Goal: Task Accomplishment & Management: Use online tool/utility

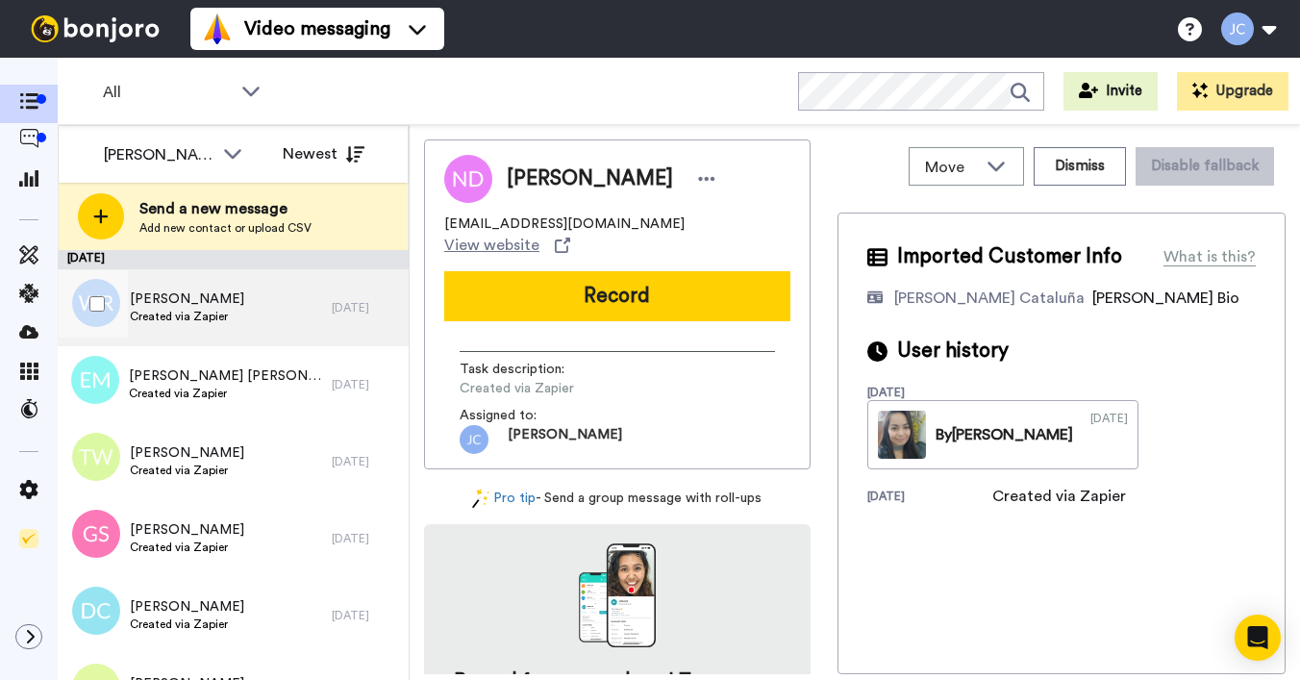
click at [248, 326] on div "[PERSON_NAME] Created via Zapier" at bounding box center [195, 307] width 274 height 77
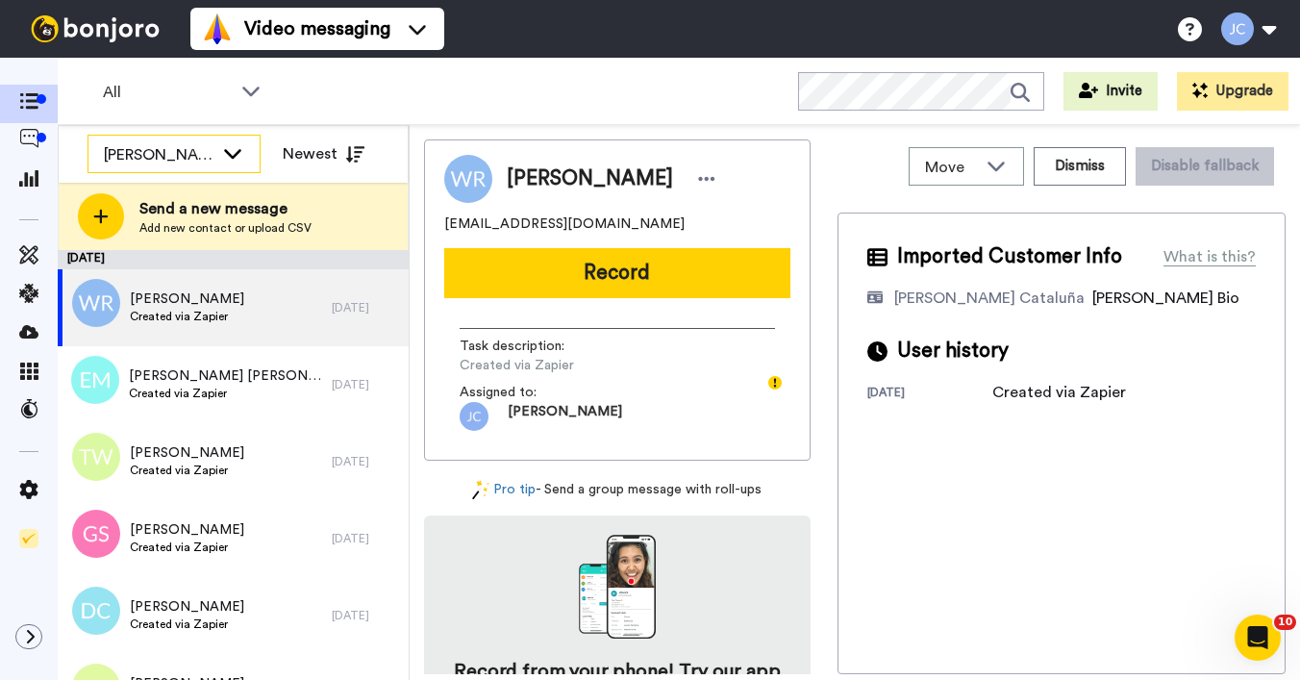
click at [200, 159] on div "[PERSON_NAME] Cataluña" at bounding box center [159, 154] width 110 height 23
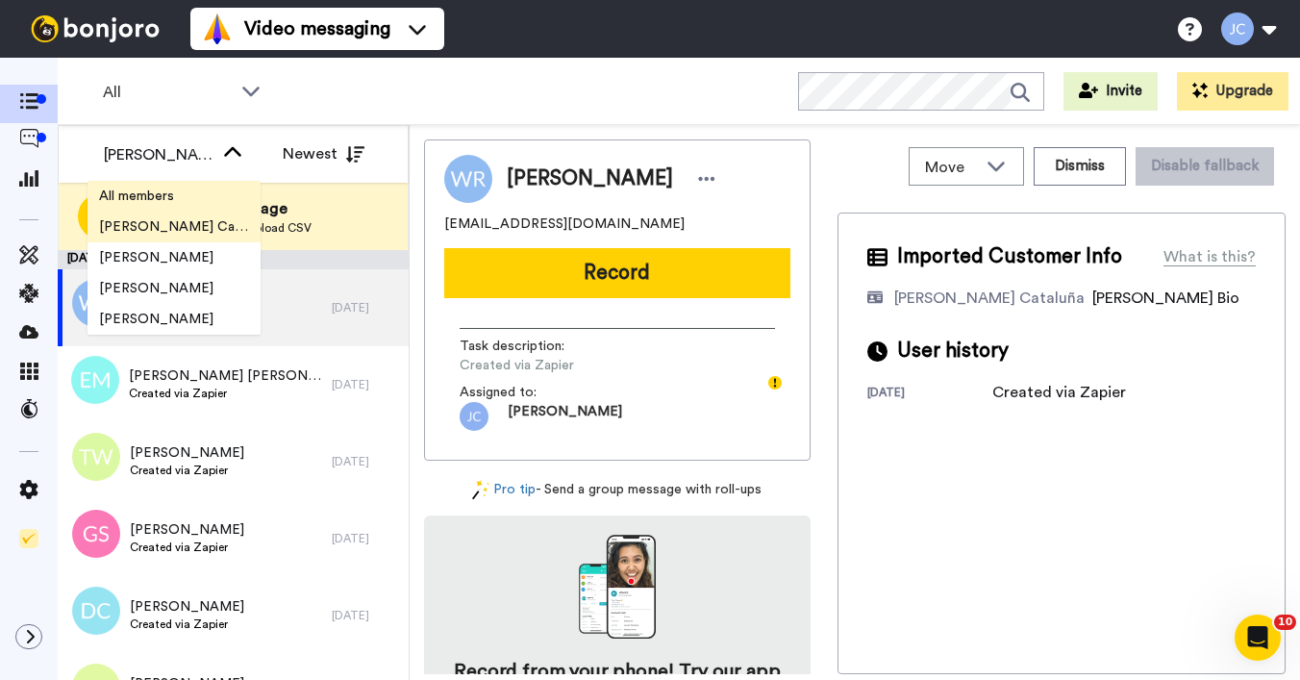
click at [164, 185] on li "All members" at bounding box center [174, 196] width 173 height 31
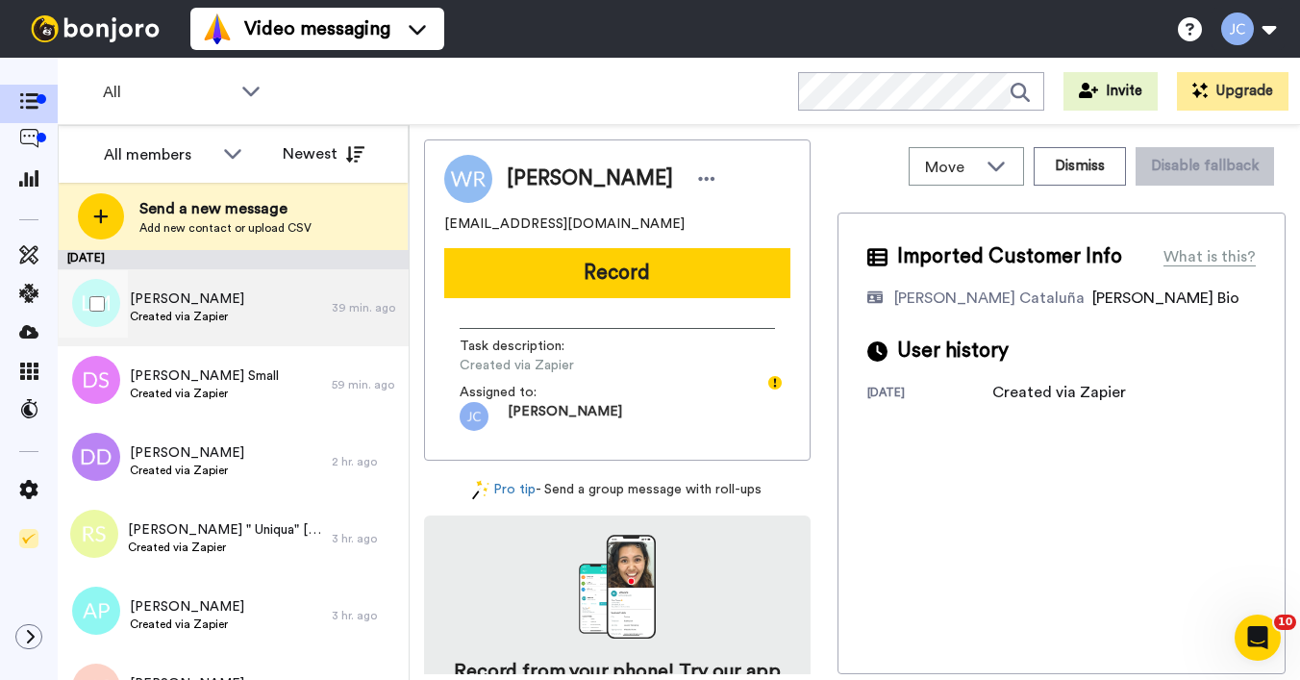
click at [185, 307] on span "[PERSON_NAME]" at bounding box center [187, 299] width 114 height 19
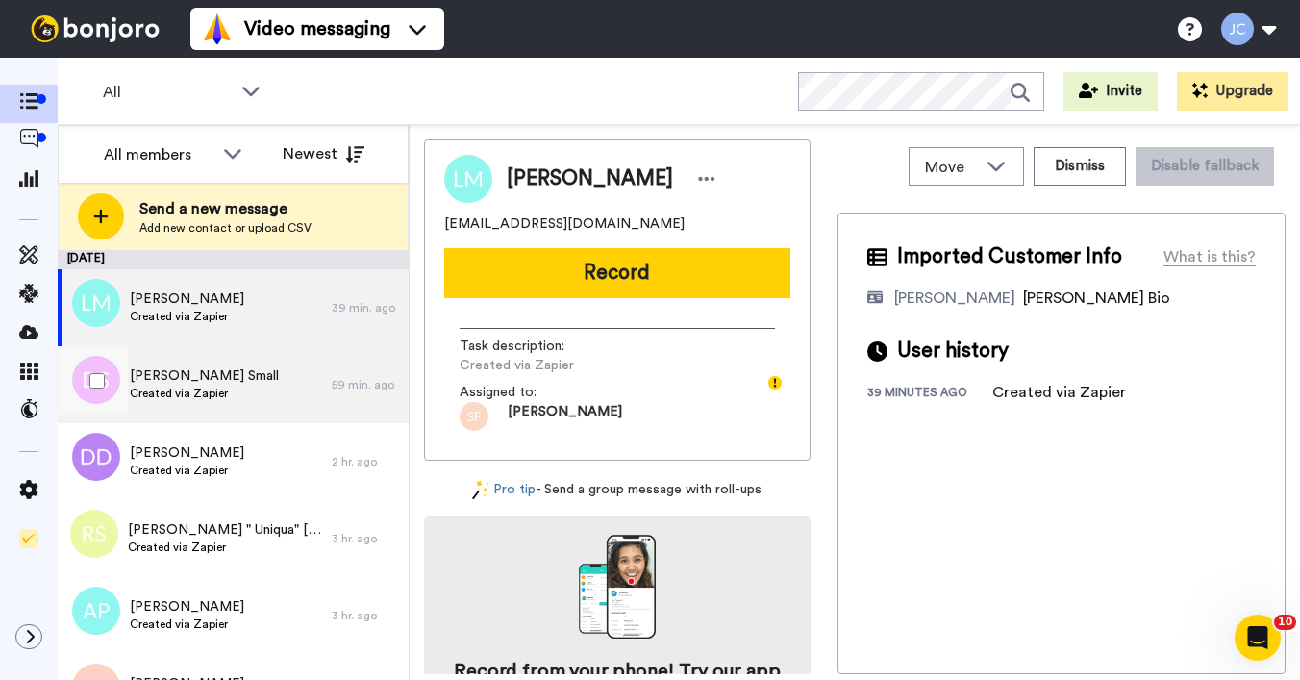
click at [171, 387] on span "Created via Zapier" at bounding box center [204, 393] width 149 height 15
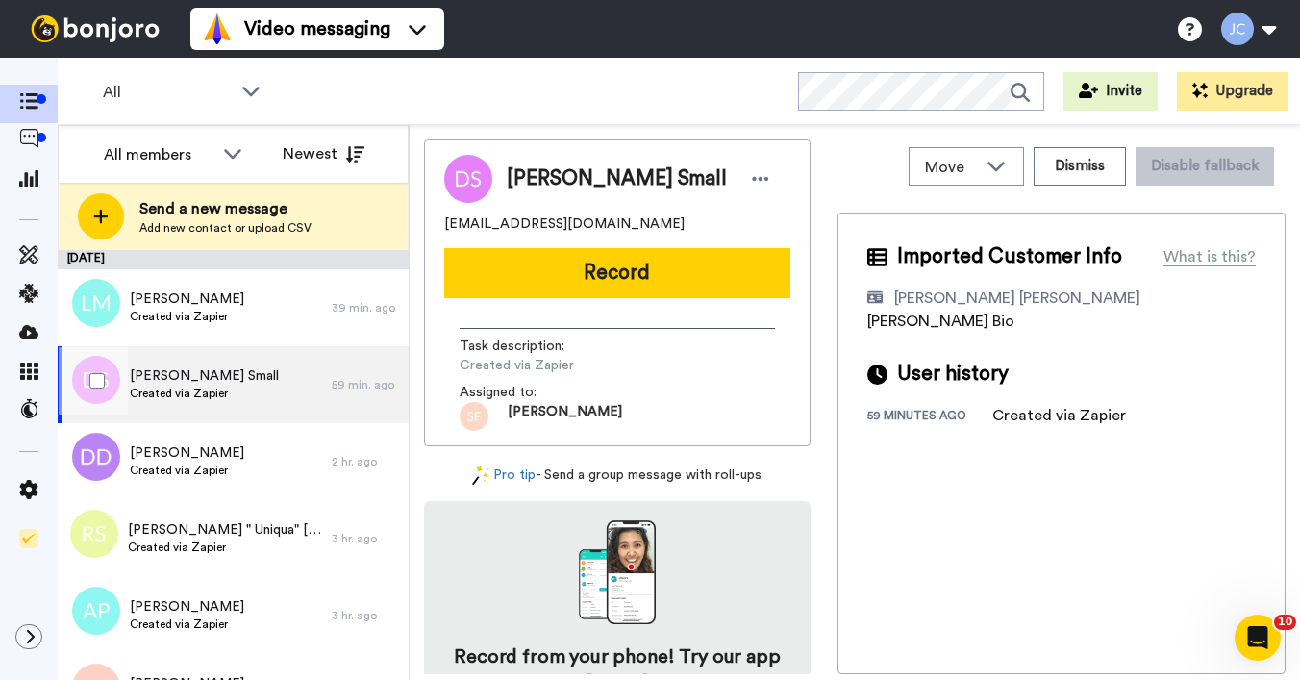
click at [189, 421] on div "[PERSON_NAME] Small Created via Zapier" at bounding box center [195, 384] width 274 height 77
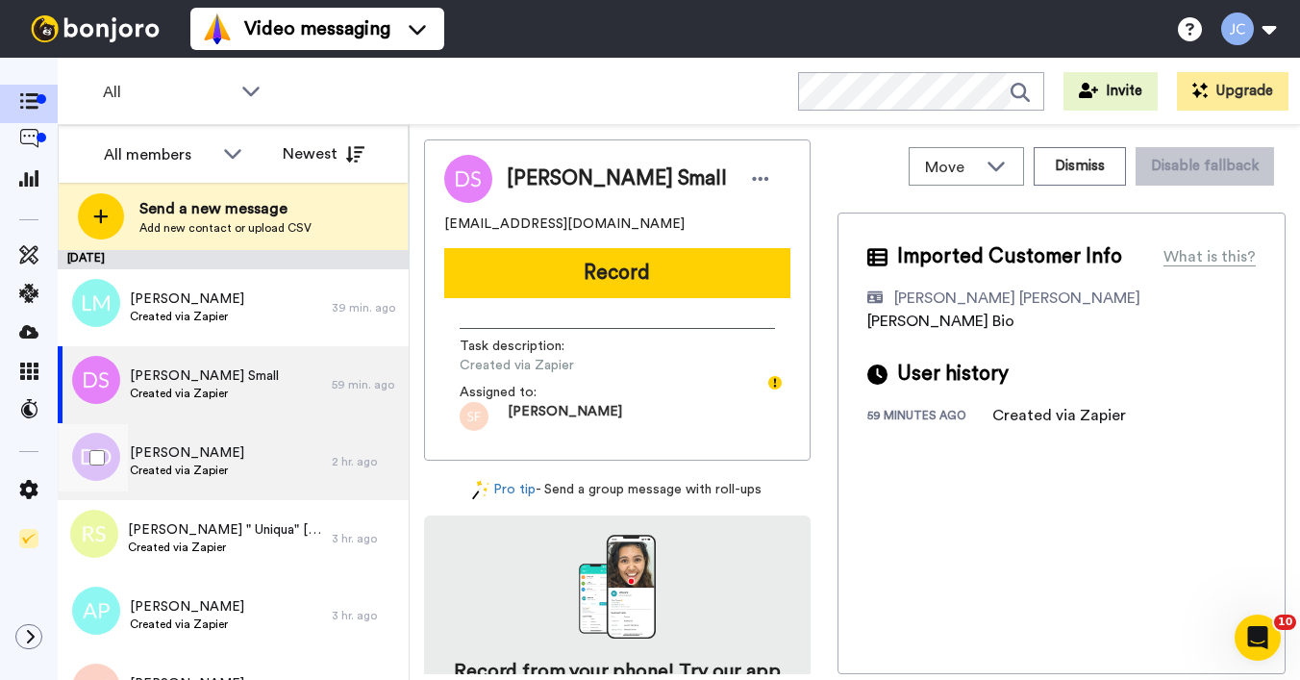
click at [220, 439] on div "[PERSON_NAME] Created via Zapier" at bounding box center [195, 461] width 274 height 77
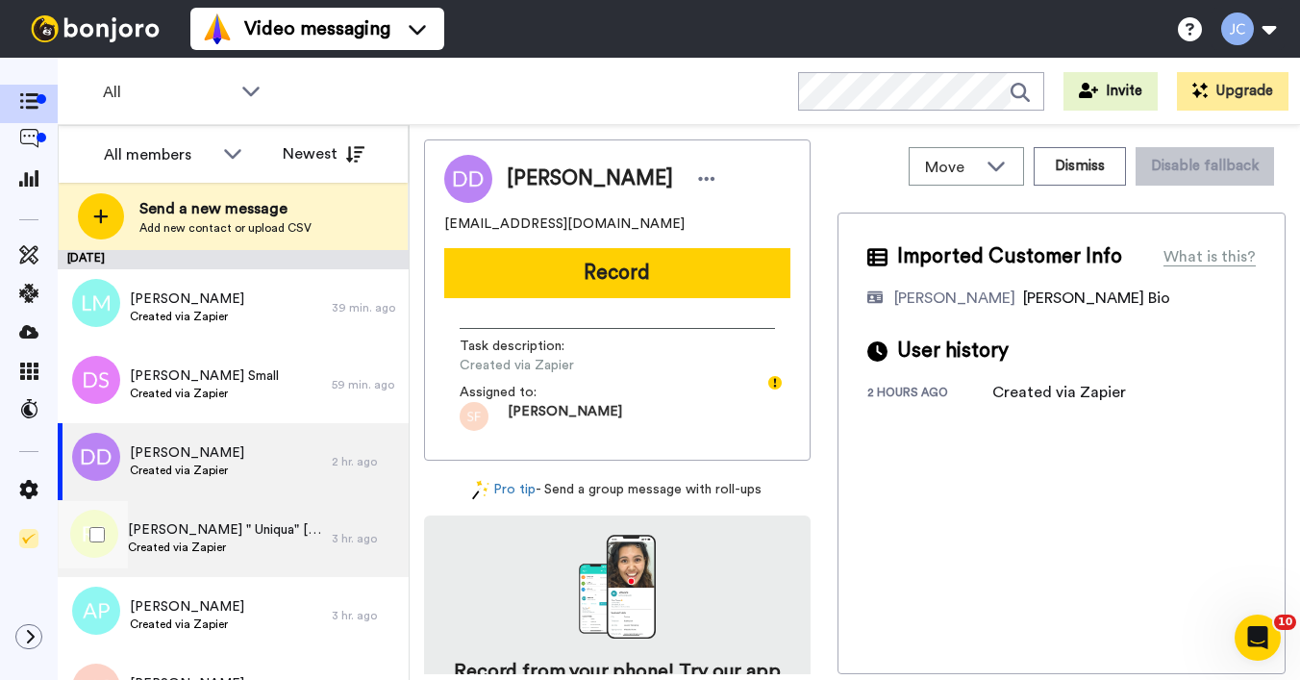
click at [228, 541] on span "Created via Zapier" at bounding box center [225, 547] width 194 height 15
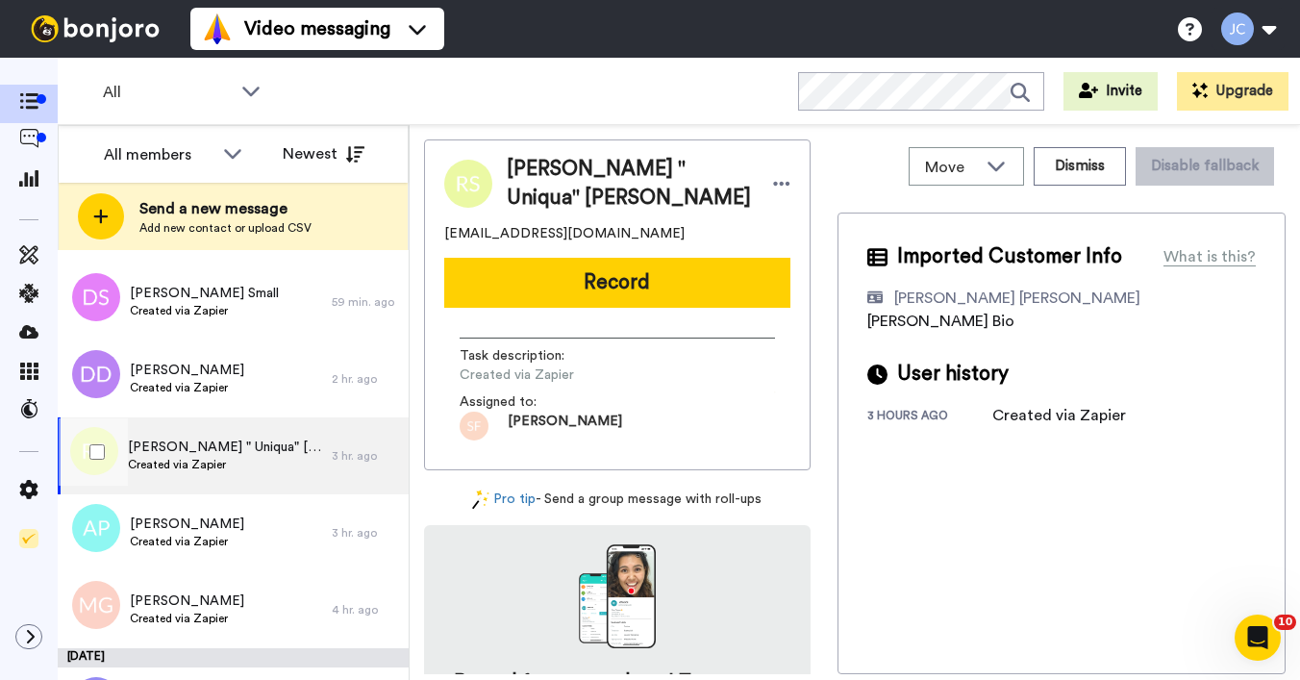
scroll to position [87, 0]
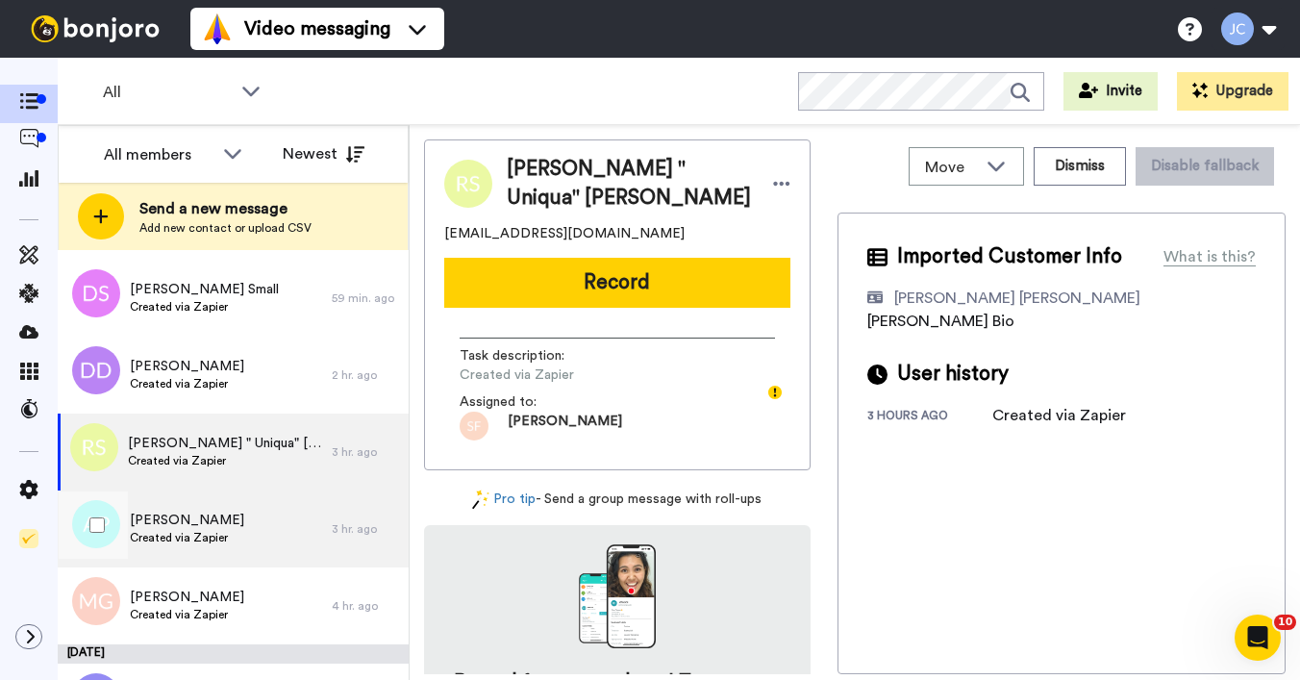
click at [241, 523] on div "[PERSON_NAME] Created via Zapier" at bounding box center [195, 529] width 274 height 77
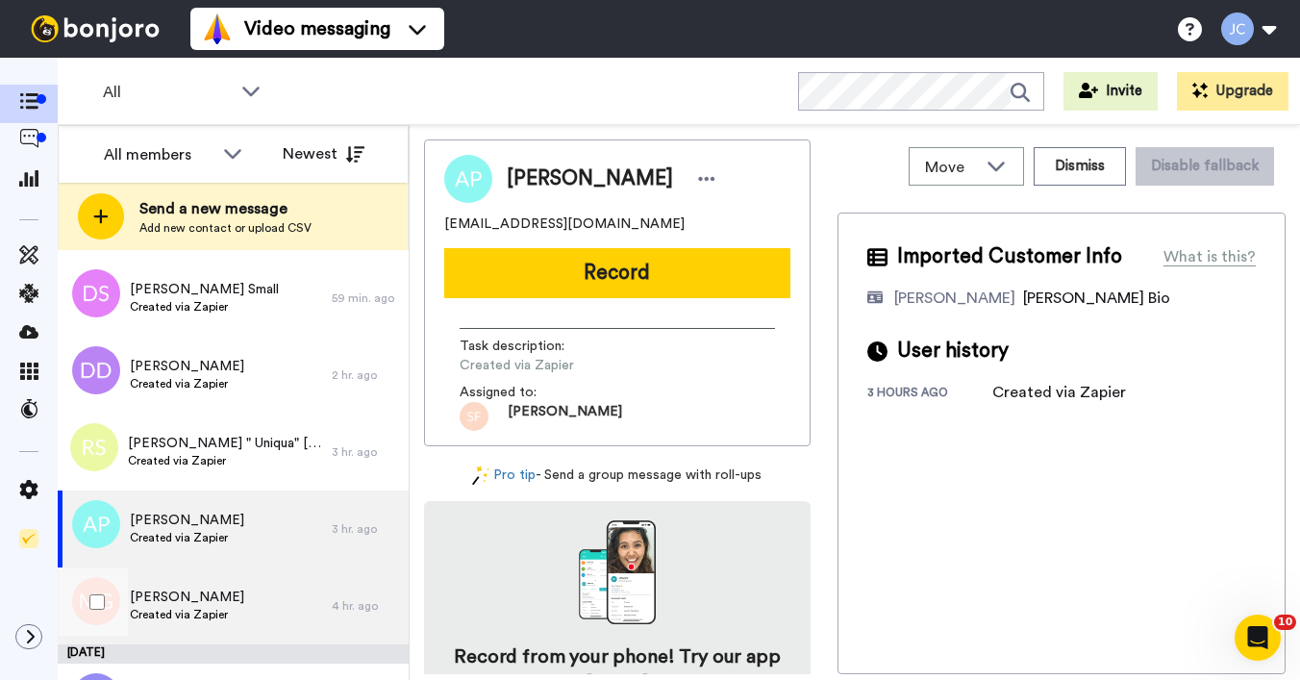
click at [199, 600] on span "[PERSON_NAME]" at bounding box center [187, 597] width 114 height 19
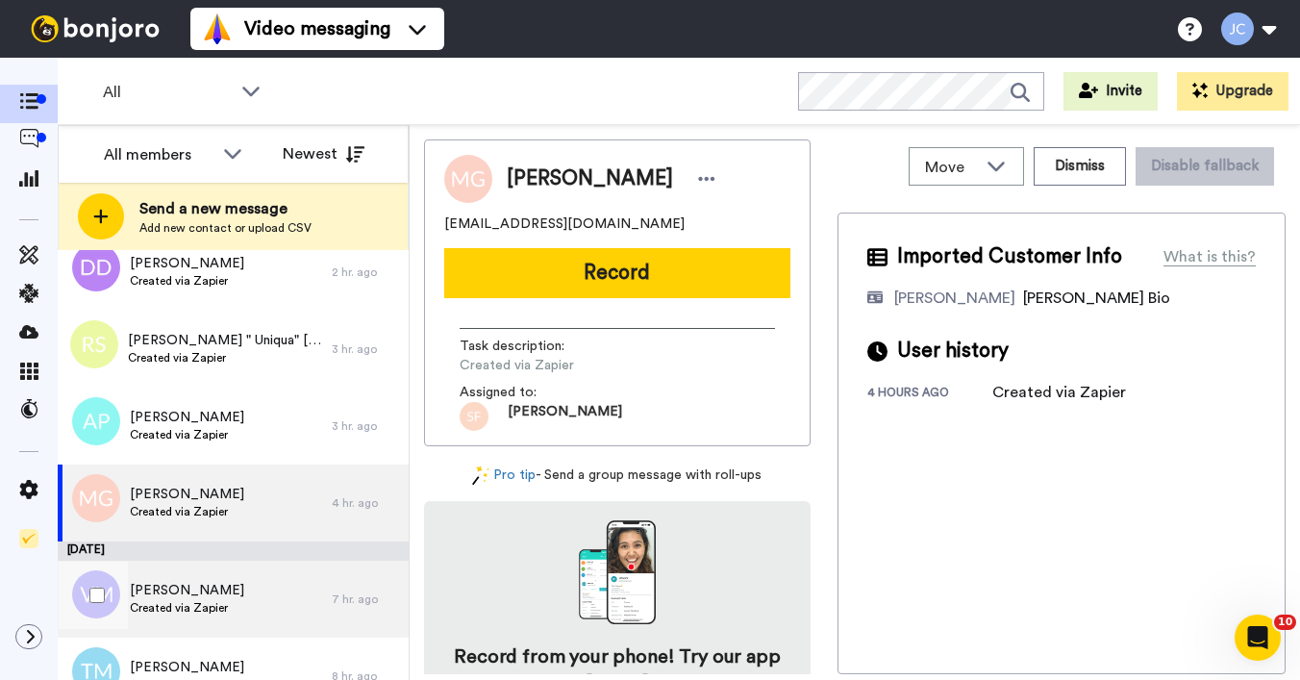
scroll to position [247, 0]
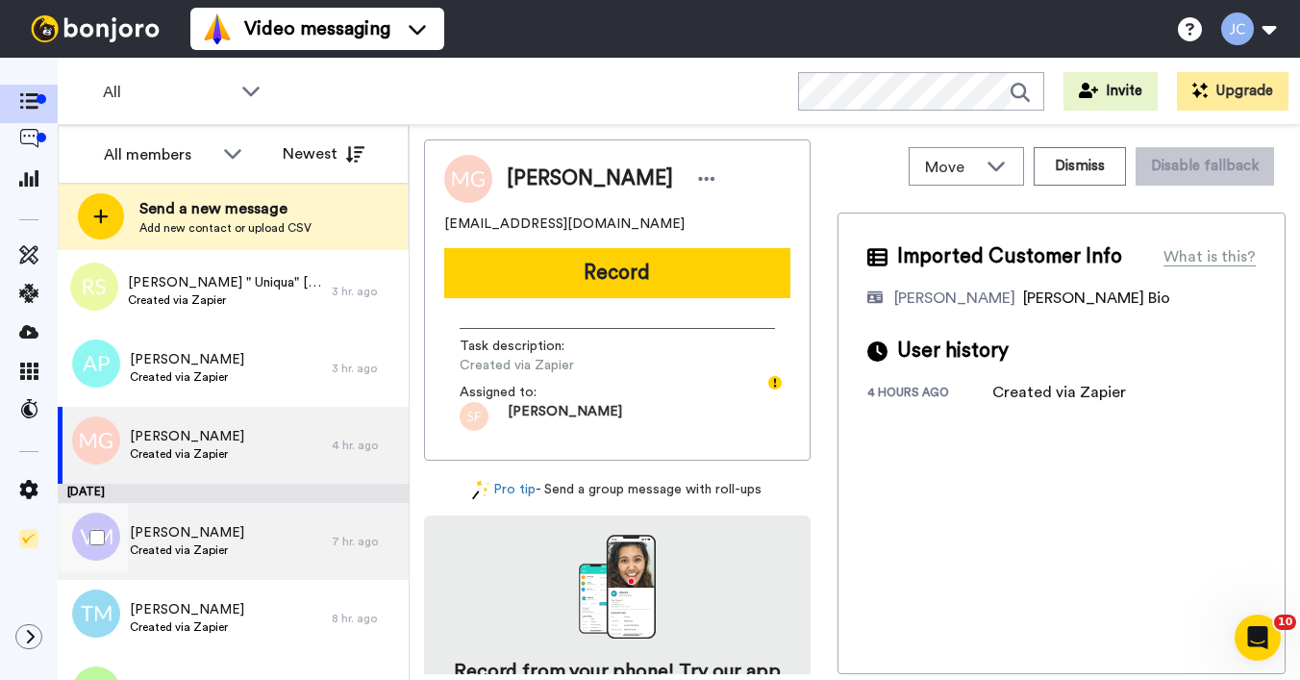
click at [204, 544] on span "Created via Zapier" at bounding box center [187, 549] width 114 height 15
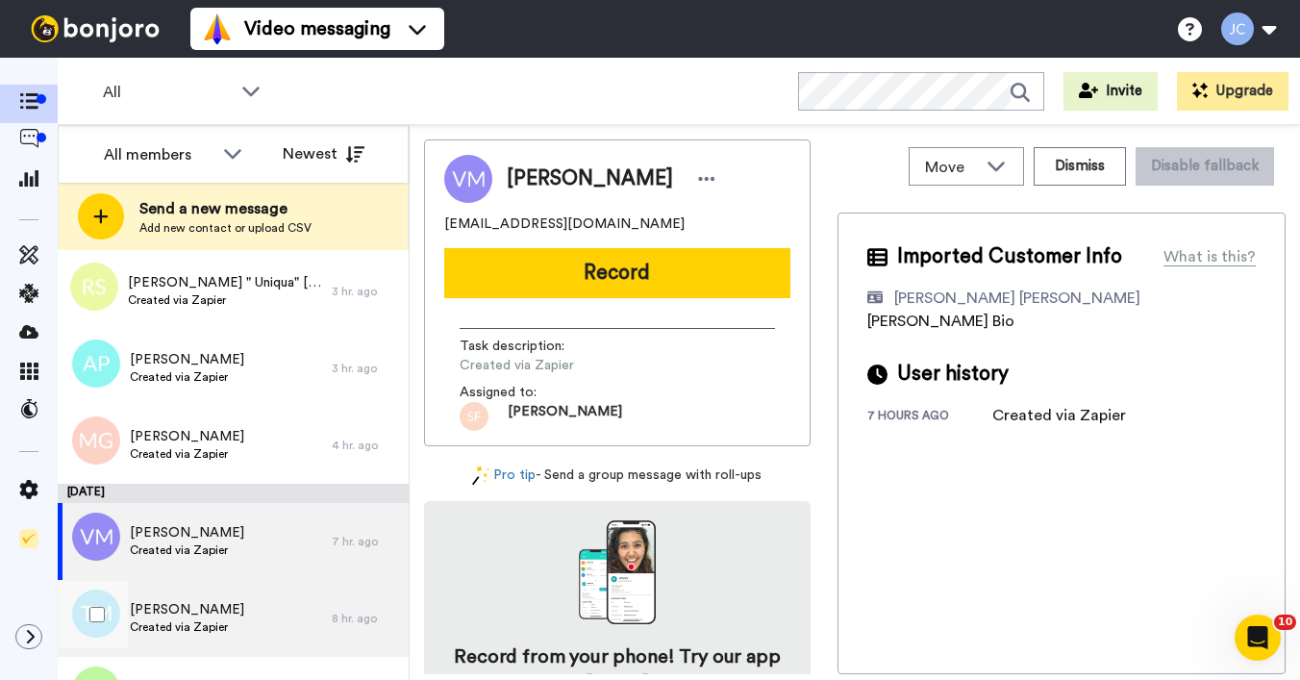
click at [189, 614] on span "[PERSON_NAME]" at bounding box center [187, 609] width 114 height 19
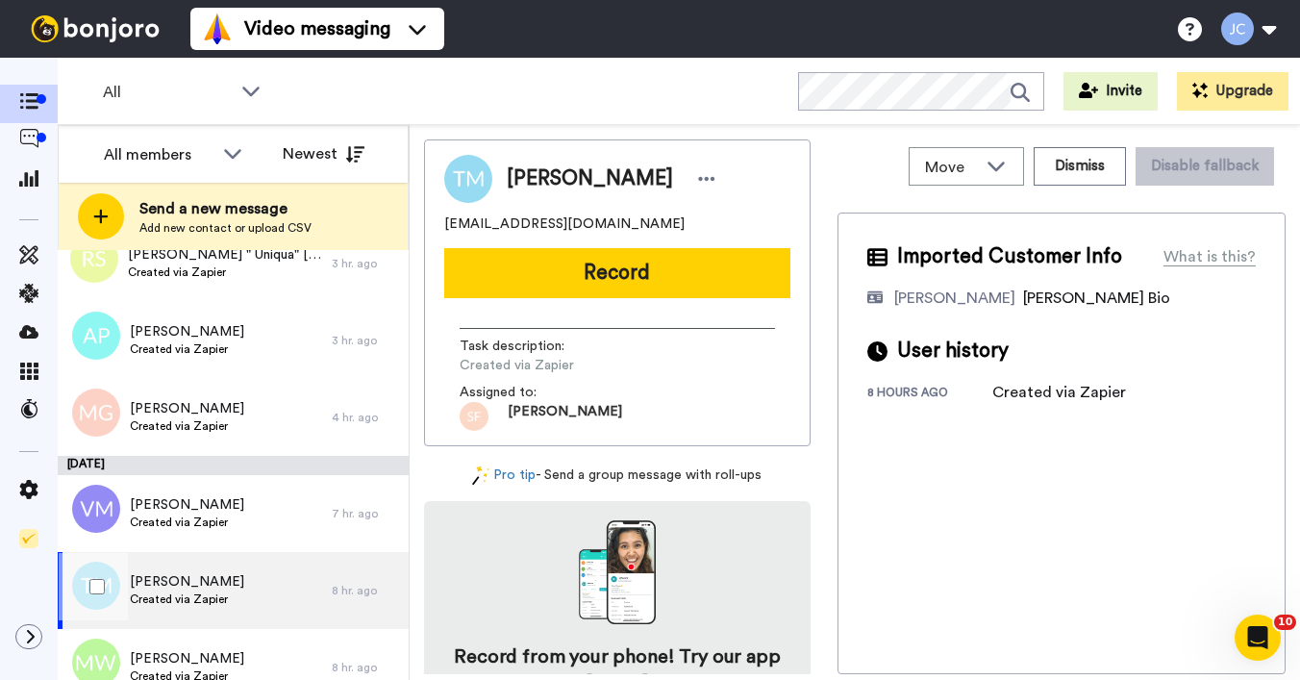
scroll to position [436, 0]
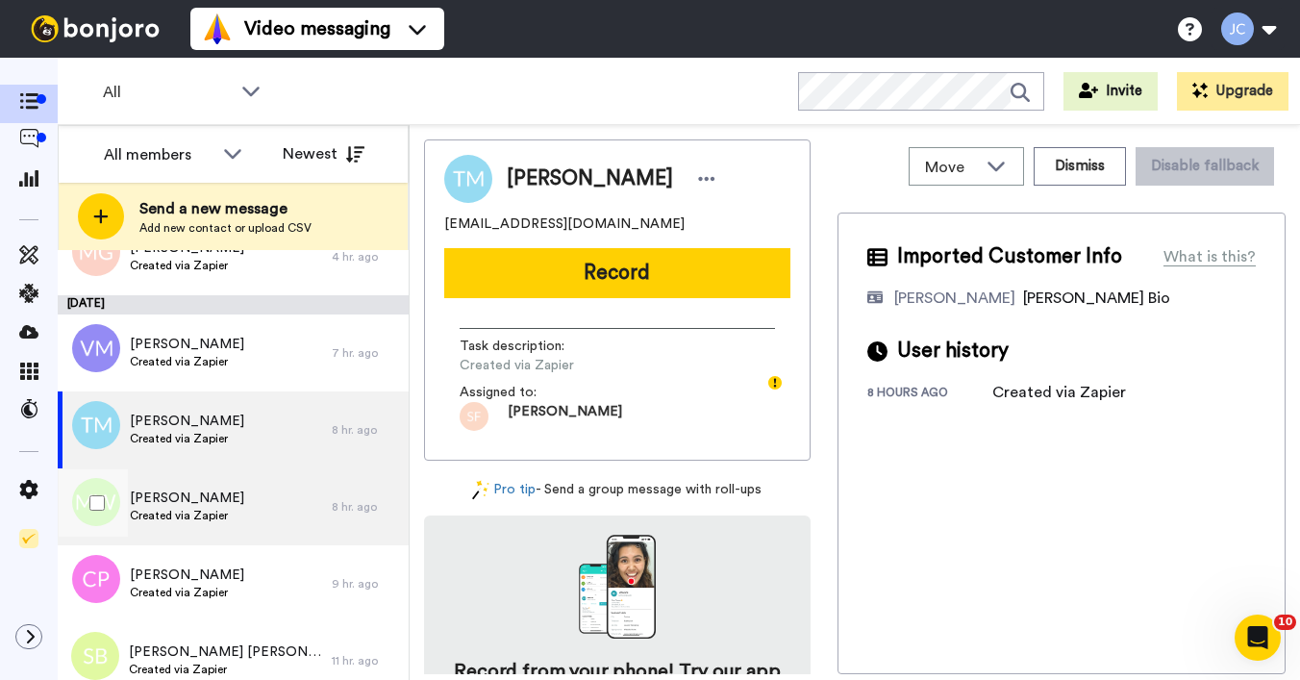
click at [203, 503] on span "[PERSON_NAME]" at bounding box center [187, 498] width 114 height 19
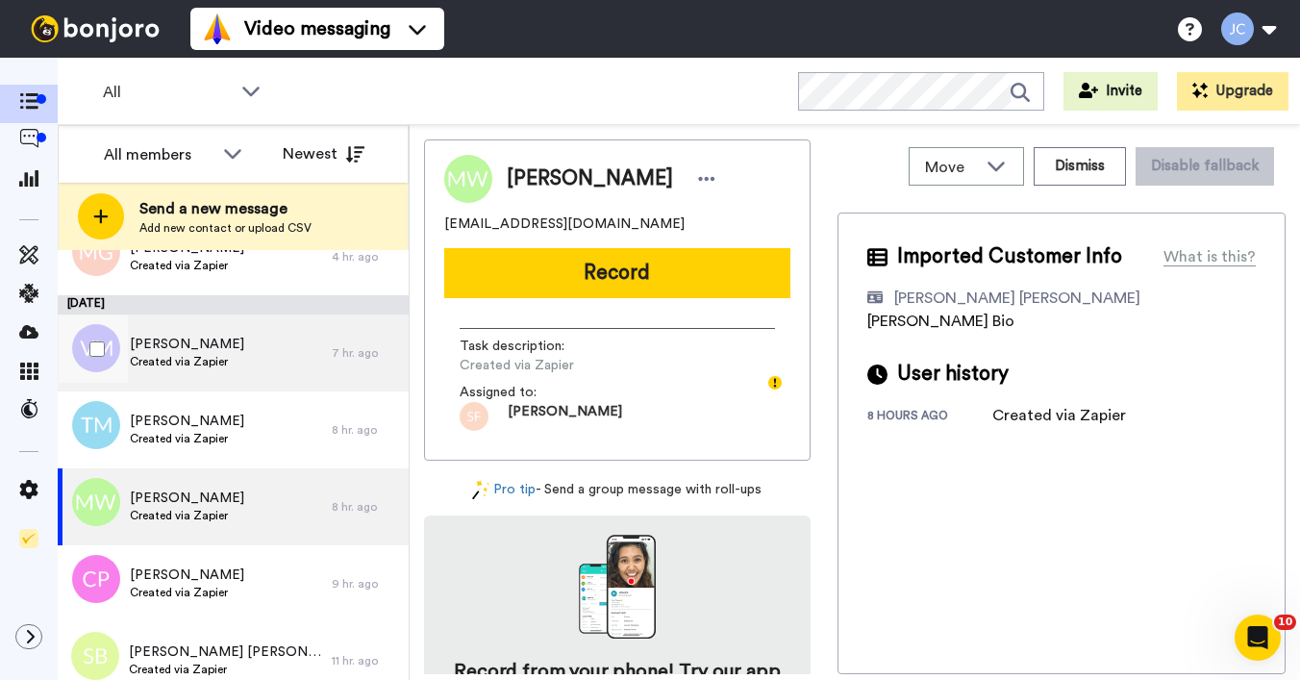
click at [235, 376] on div "[PERSON_NAME] Created via Zapier" at bounding box center [195, 353] width 274 height 77
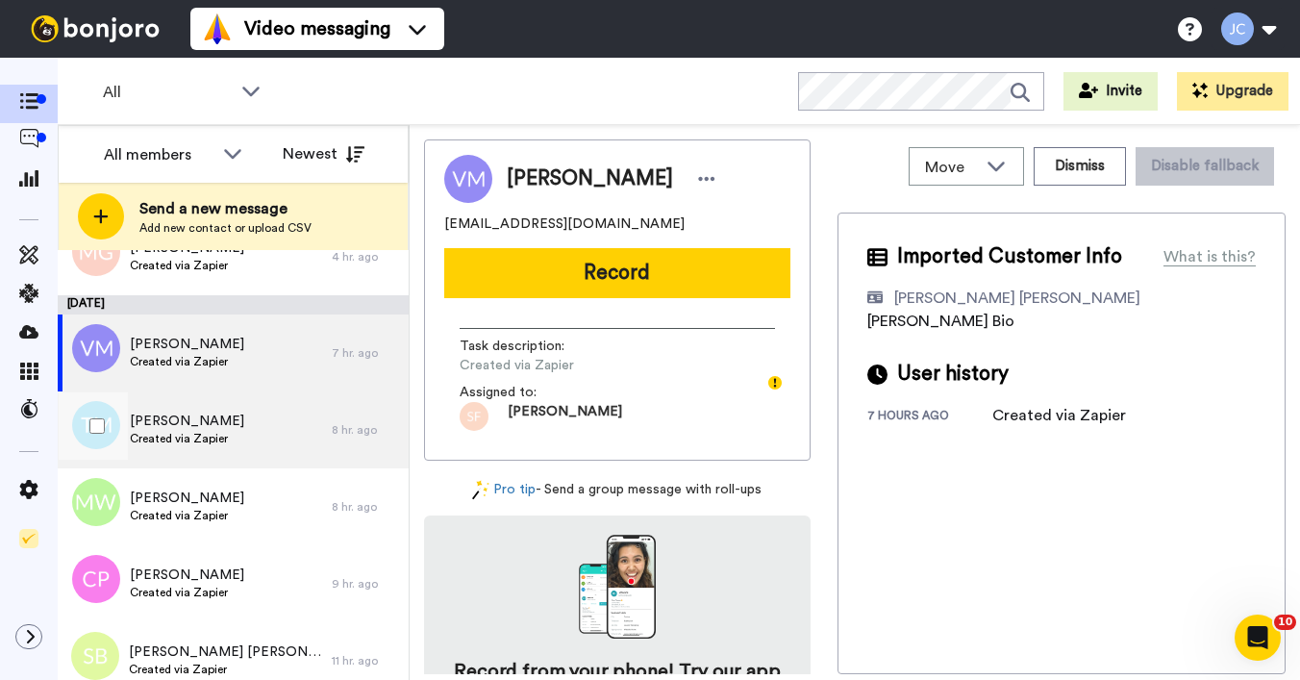
click at [200, 447] on div "[PERSON_NAME] Created via Zapier" at bounding box center [187, 430] width 114 height 37
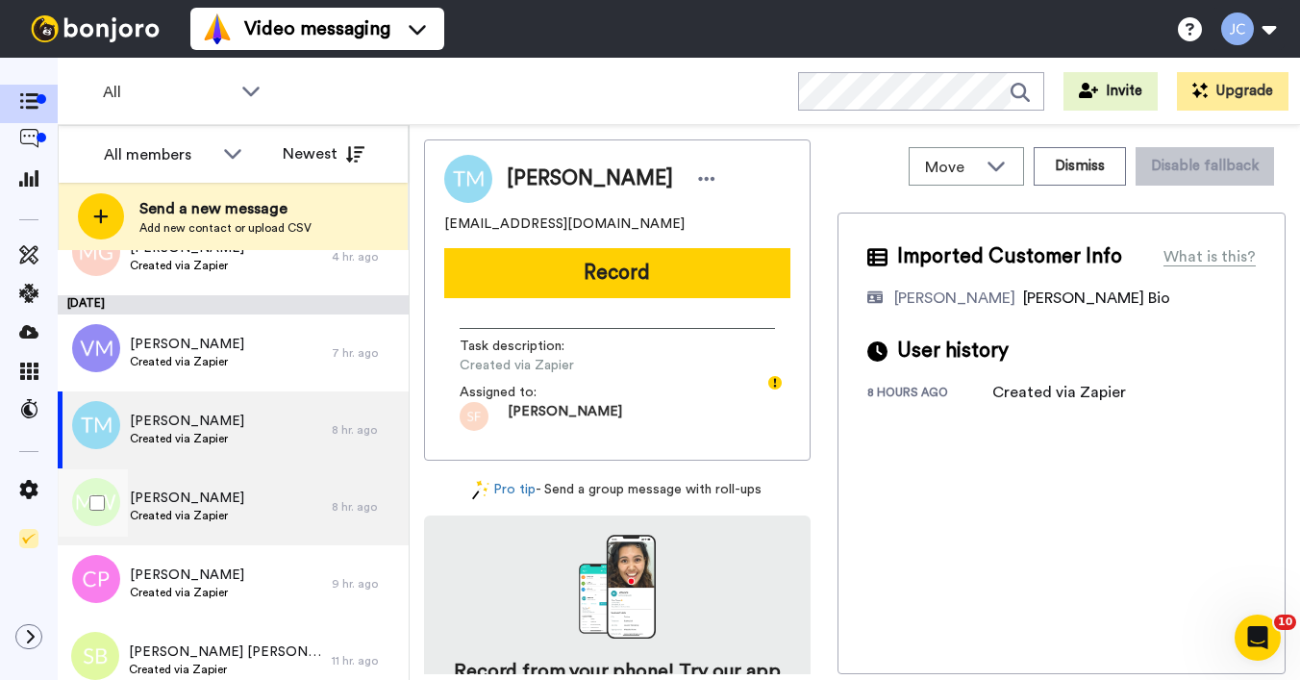
click at [160, 541] on div "[PERSON_NAME] Created via Zapier" at bounding box center [195, 506] width 274 height 77
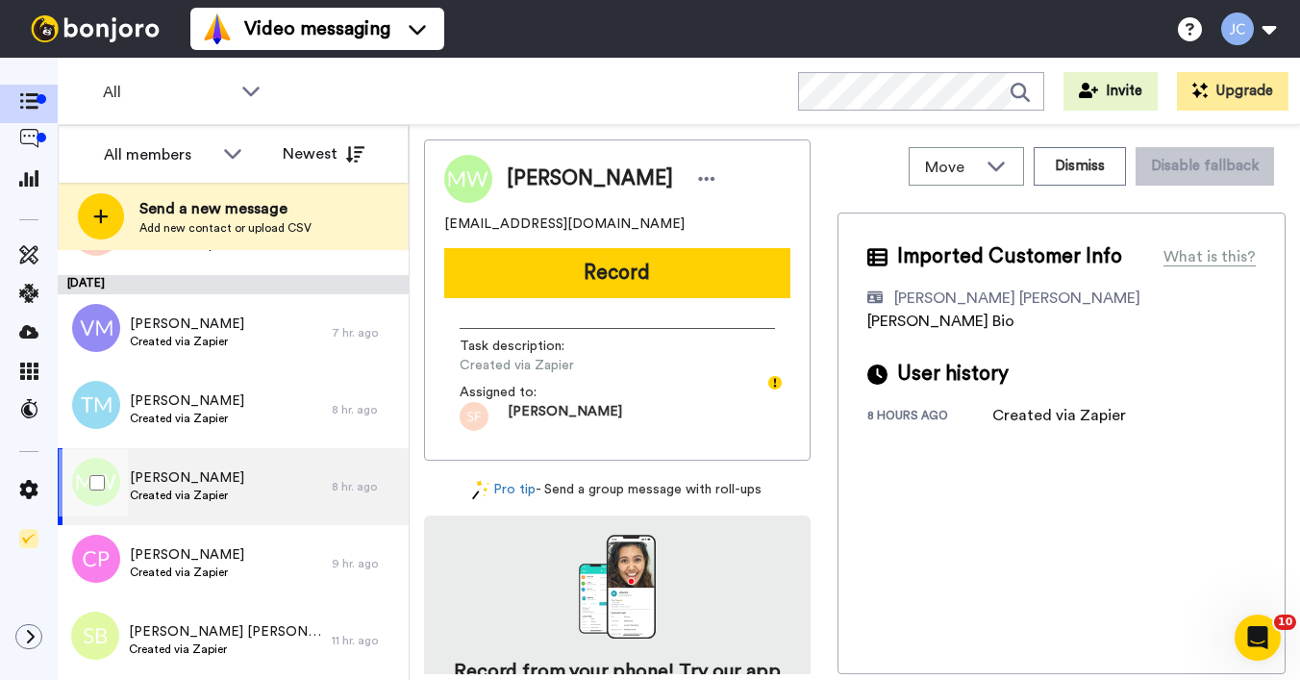
scroll to position [541, 0]
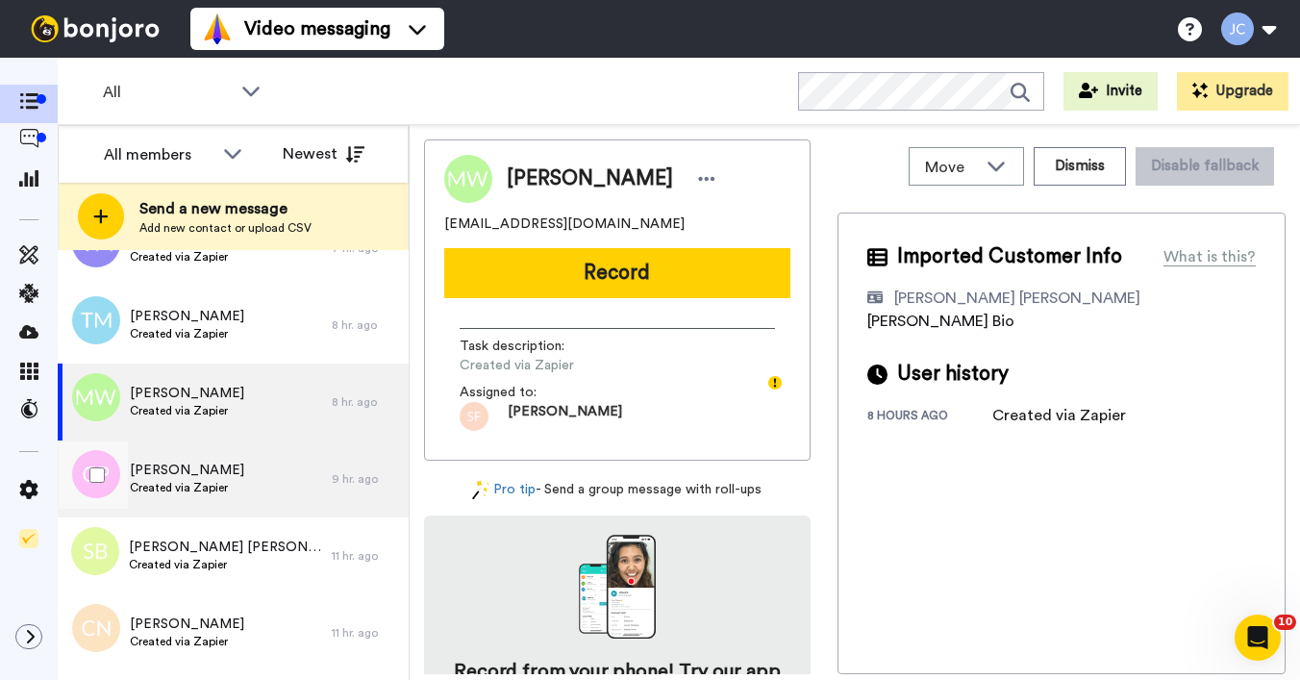
click at [198, 477] on span "[PERSON_NAME]" at bounding box center [187, 470] width 114 height 19
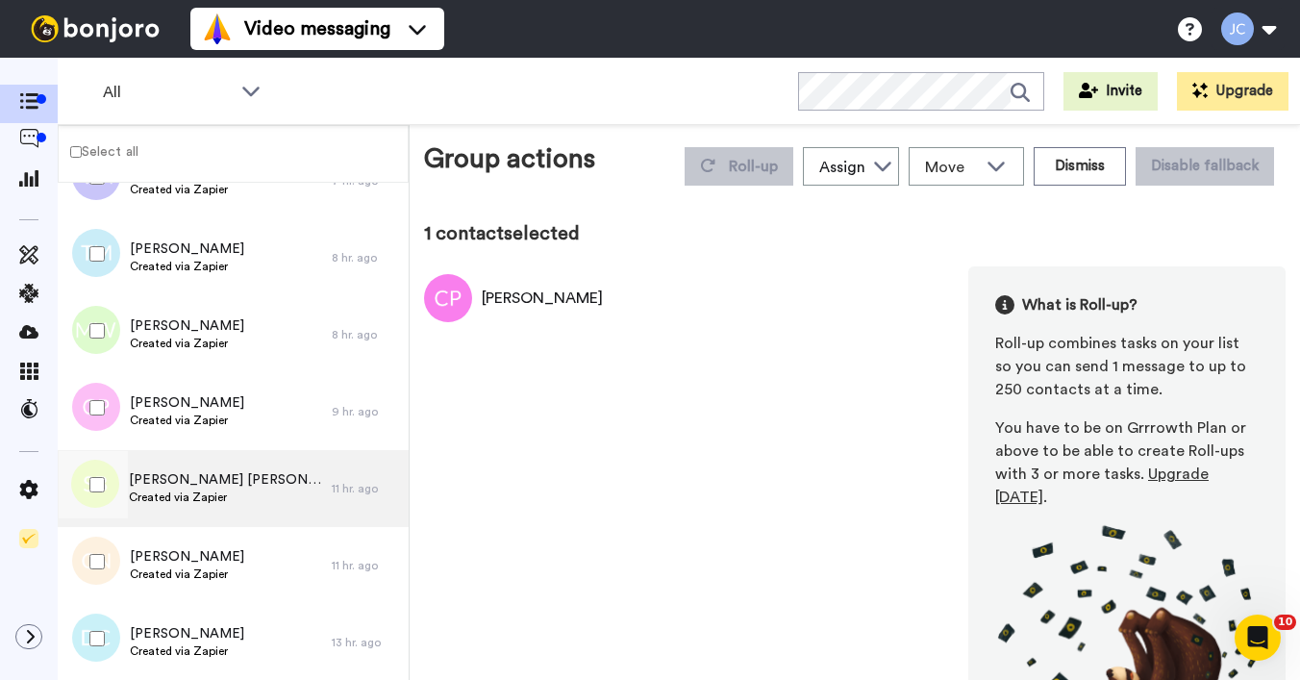
click at [190, 496] on span "Created via Zapier" at bounding box center [225, 497] width 193 height 15
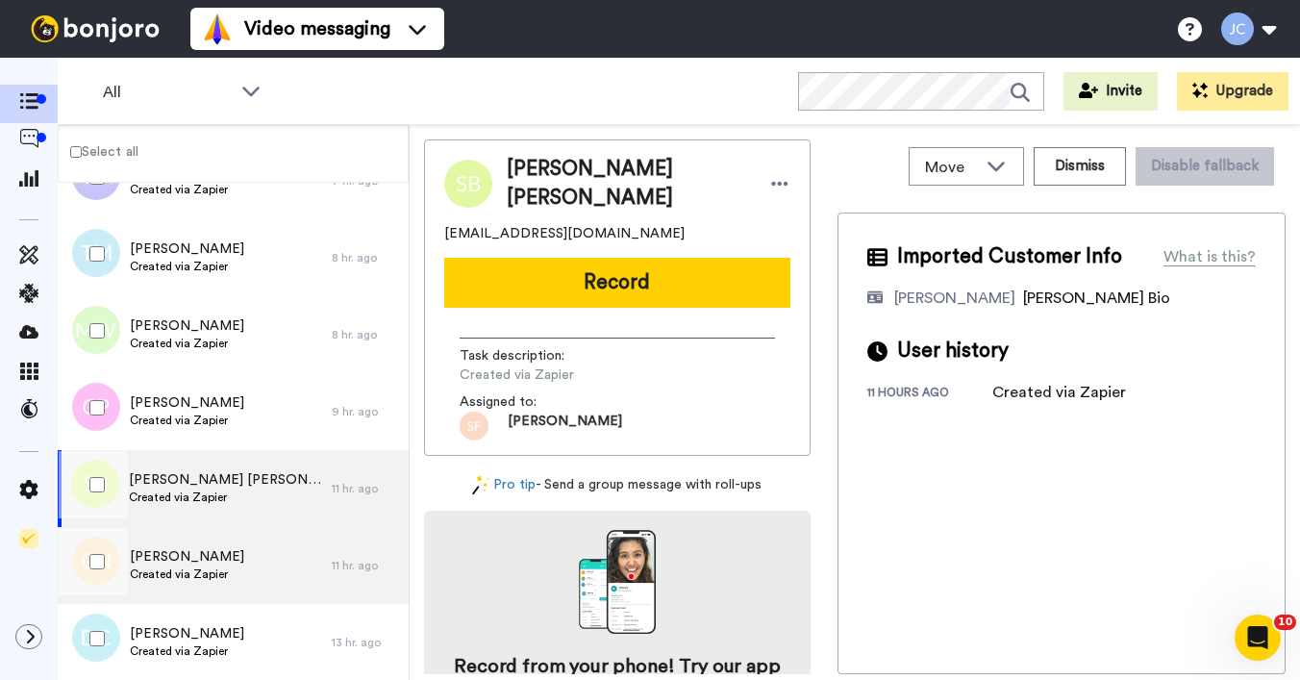
click at [169, 551] on span "[PERSON_NAME]" at bounding box center [187, 556] width 114 height 19
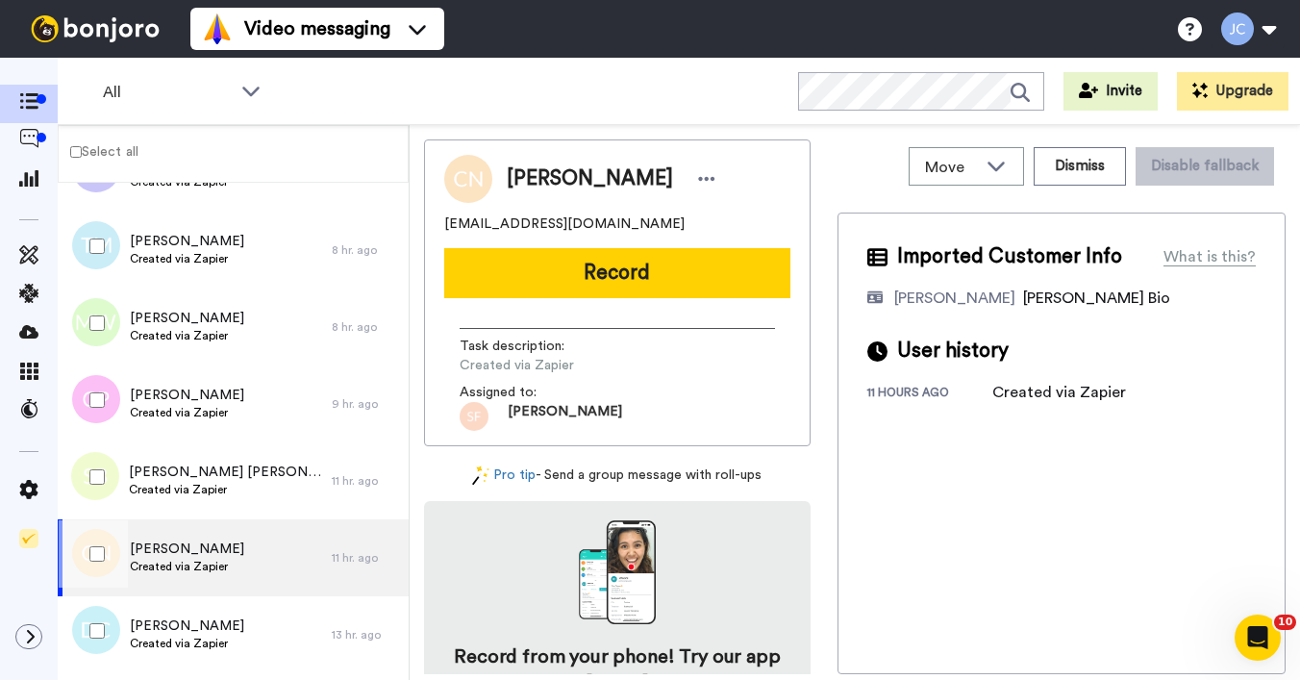
scroll to position [593, 0]
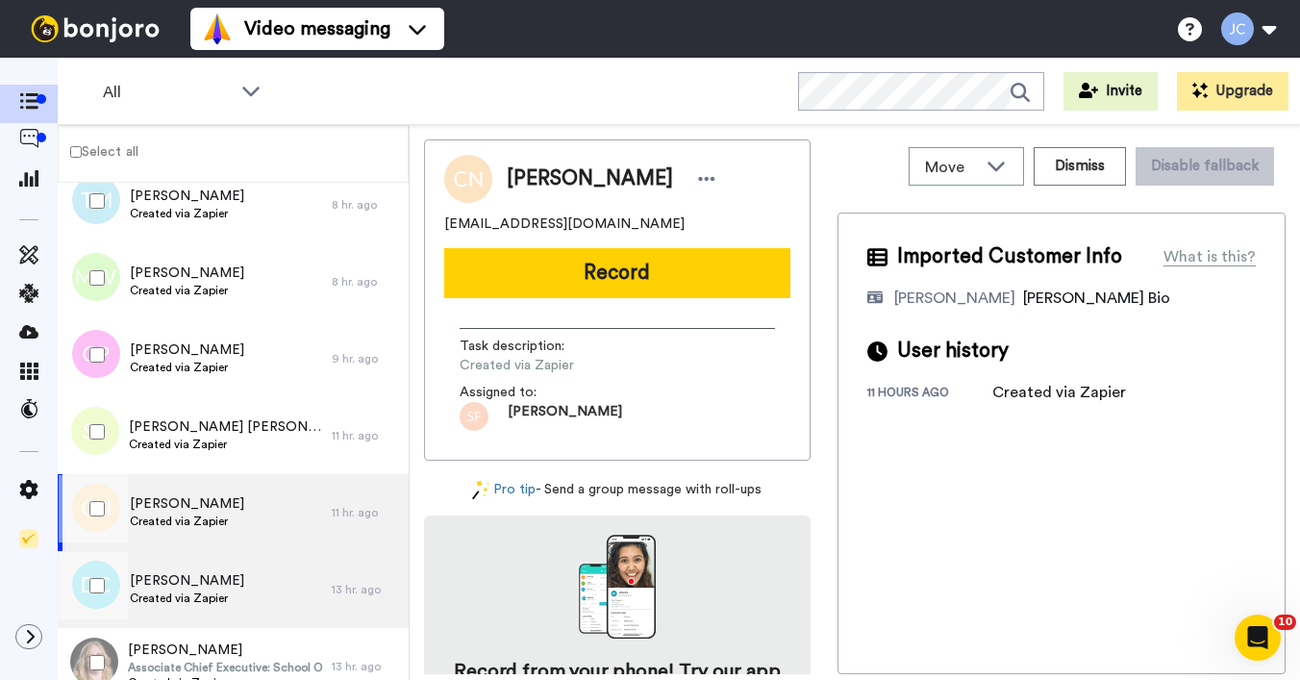
click at [150, 591] on span "Created via Zapier" at bounding box center [187, 598] width 114 height 15
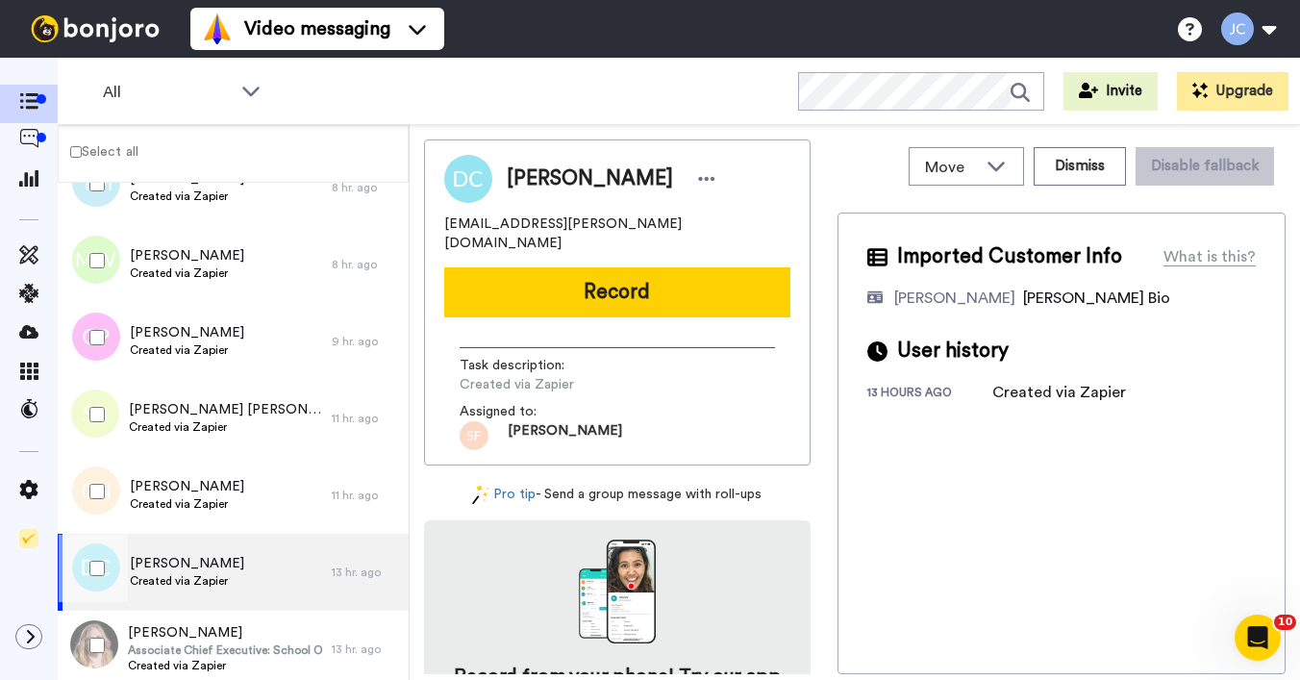
scroll to position [665, 0]
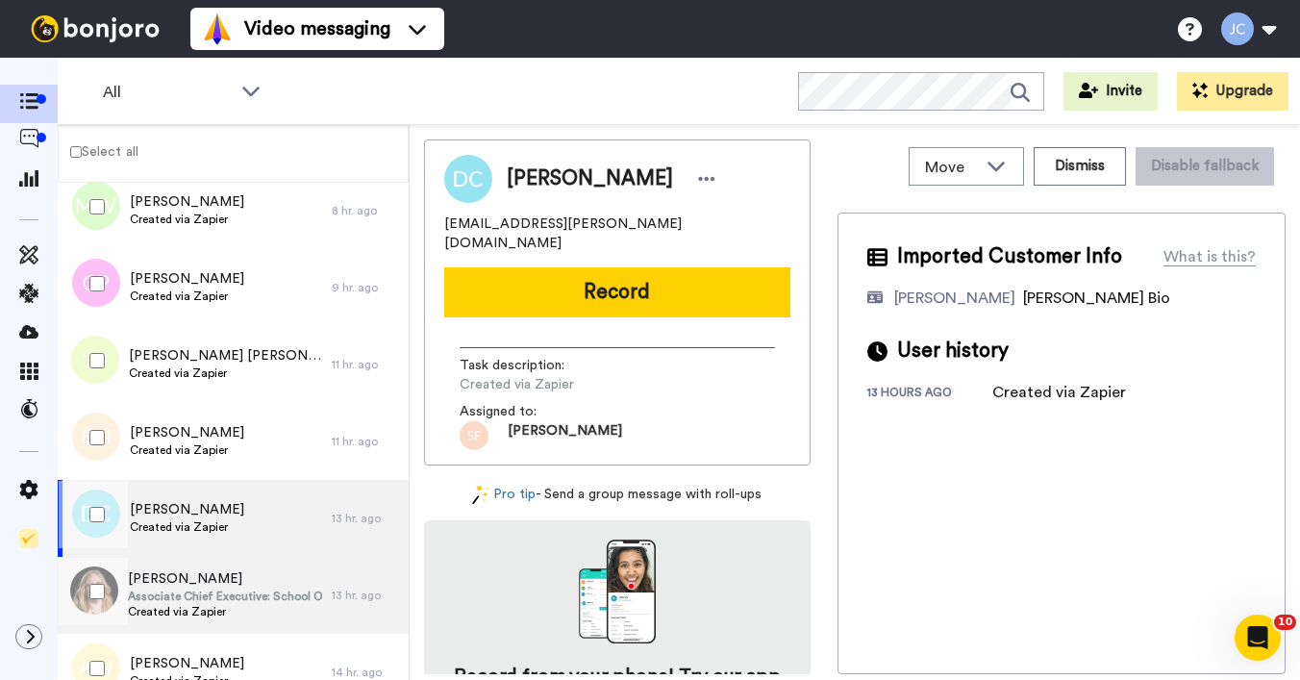
click at [160, 586] on span "[PERSON_NAME]" at bounding box center [225, 578] width 194 height 19
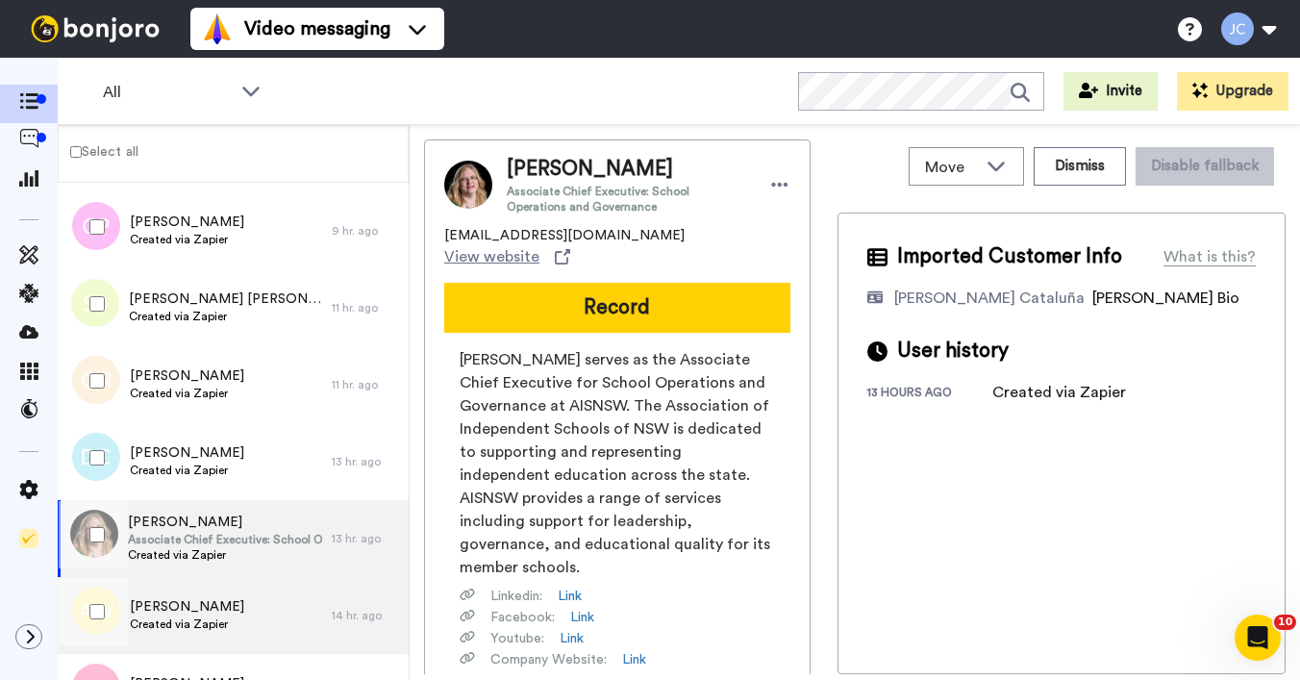
scroll to position [725, 0]
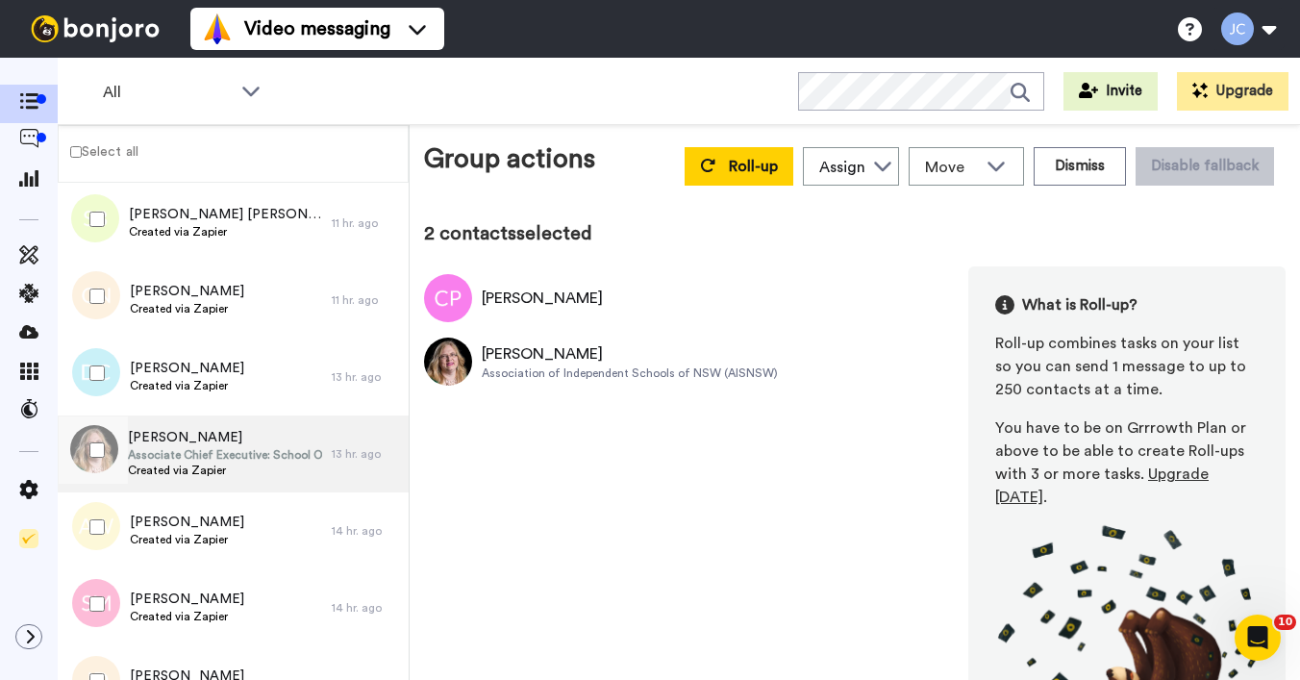
scroll to position [864, 0]
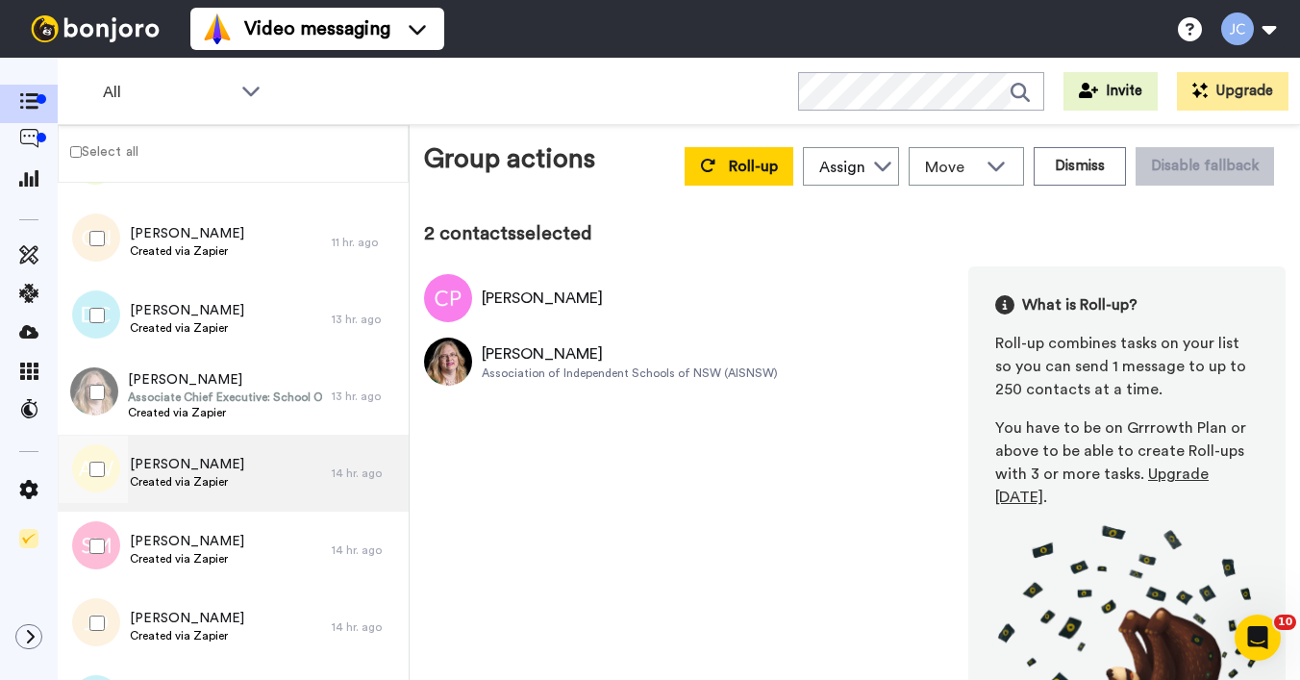
click at [180, 471] on span "[PERSON_NAME]" at bounding box center [187, 464] width 114 height 19
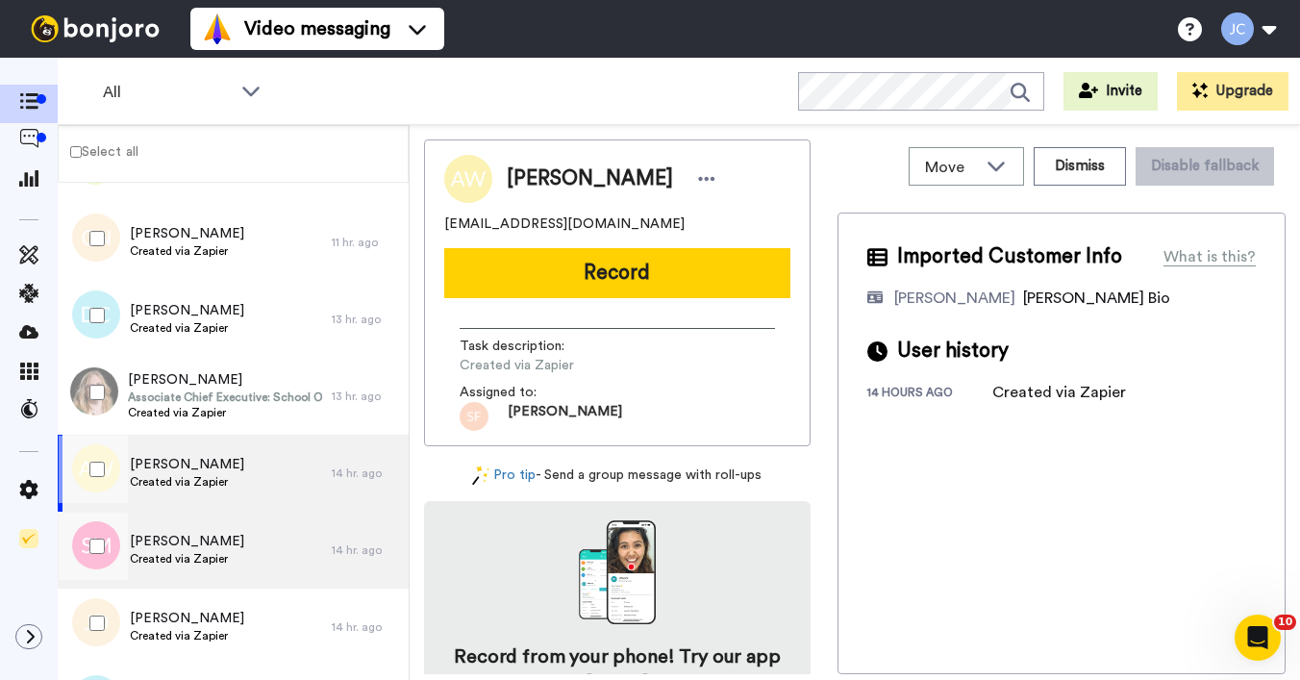
click at [161, 526] on div "[PERSON_NAME] Created via Zapier" at bounding box center [195, 550] width 274 height 77
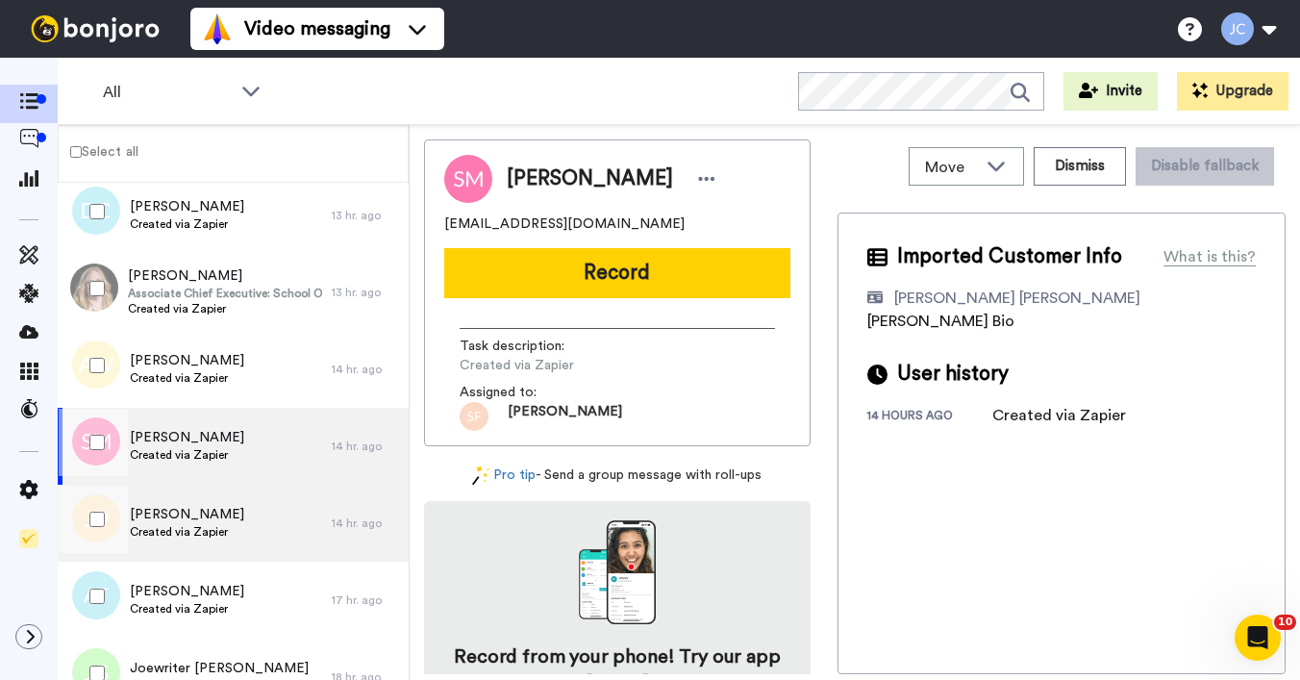
scroll to position [971, 0]
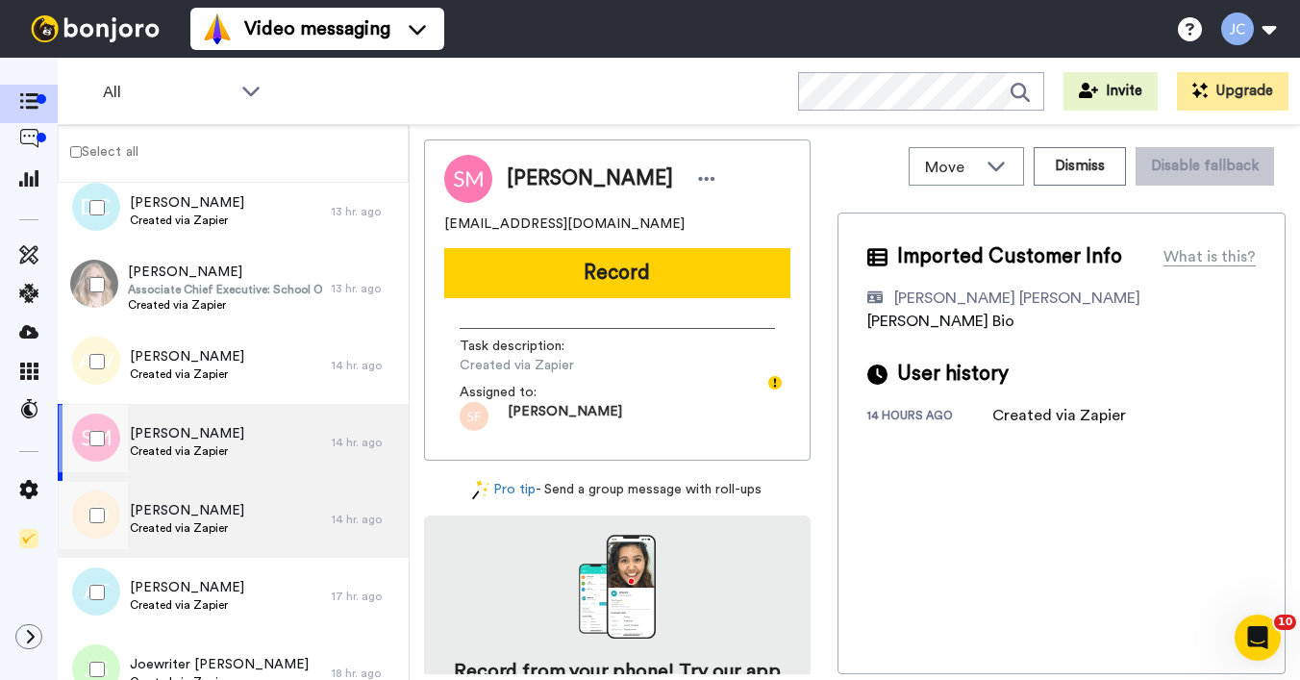
click at [161, 529] on span "Created via Zapier" at bounding box center [187, 527] width 114 height 15
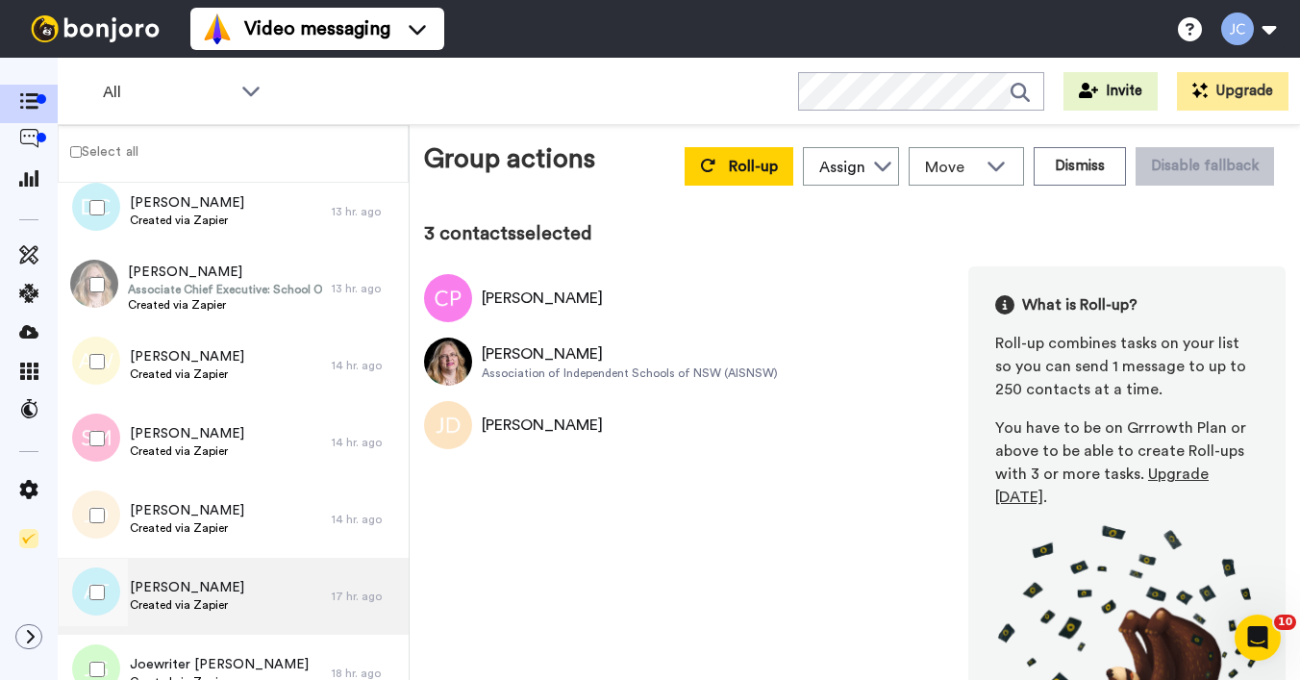
click at [179, 598] on span "Created via Zapier" at bounding box center [187, 604] width 114 height 15
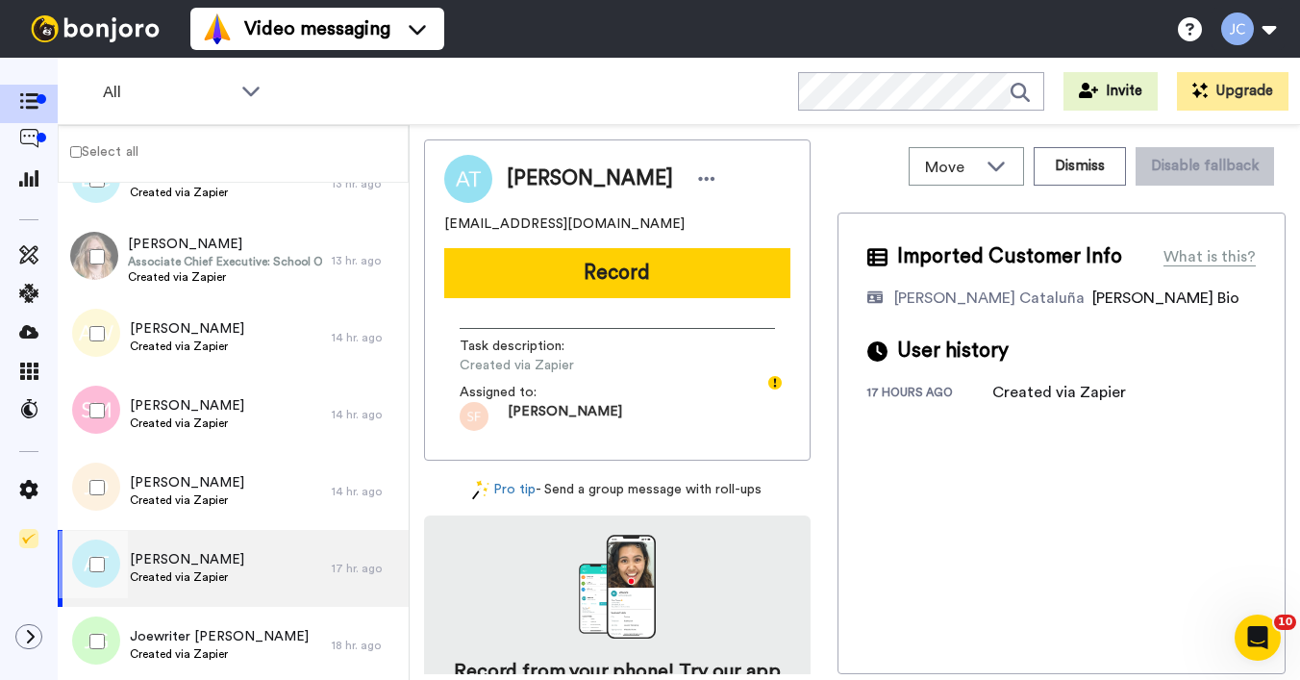
scroll to position [1118, 0]
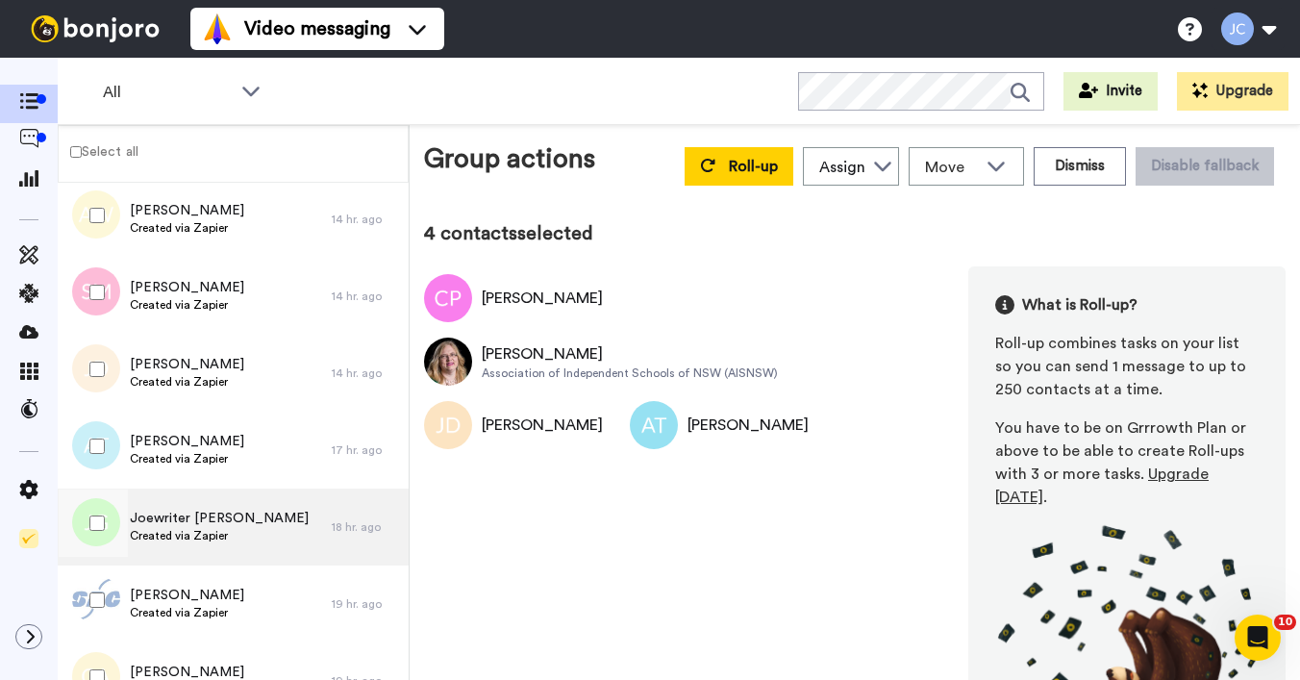
click at [176, 539] on span "Created via Zapier" at bounding box center [219, 535] width 179 height 15
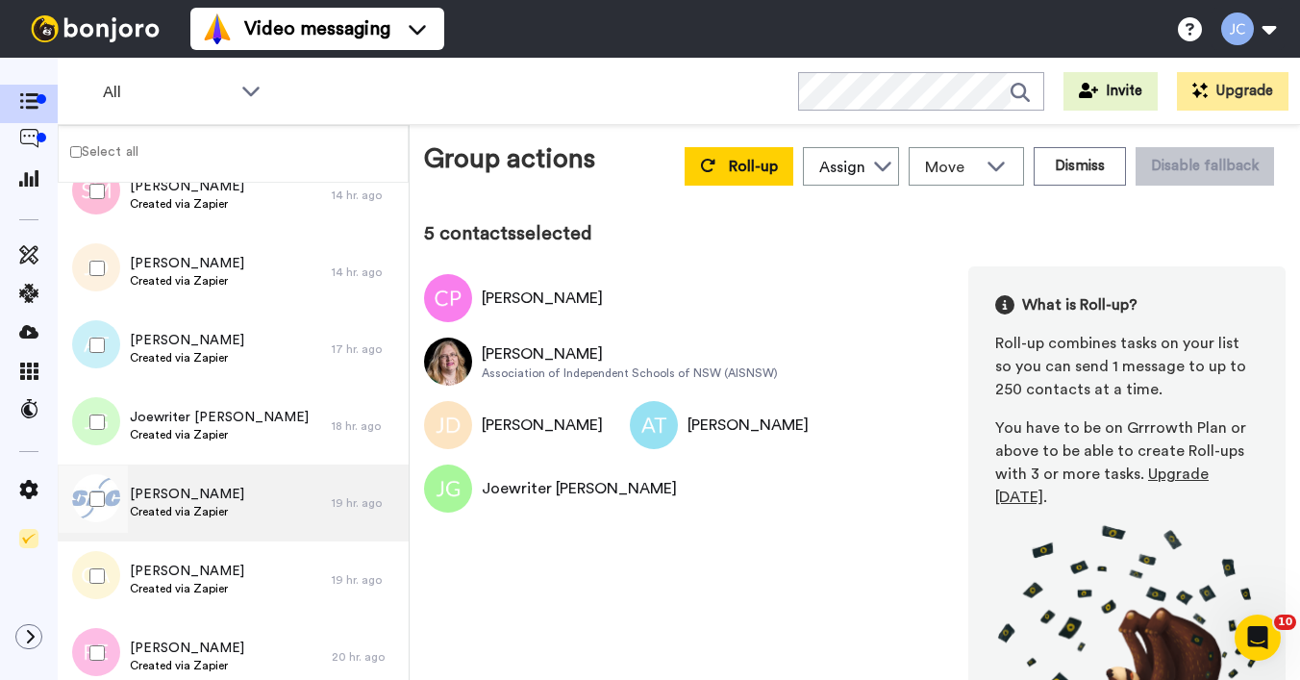
scroll to position [1223, 0]
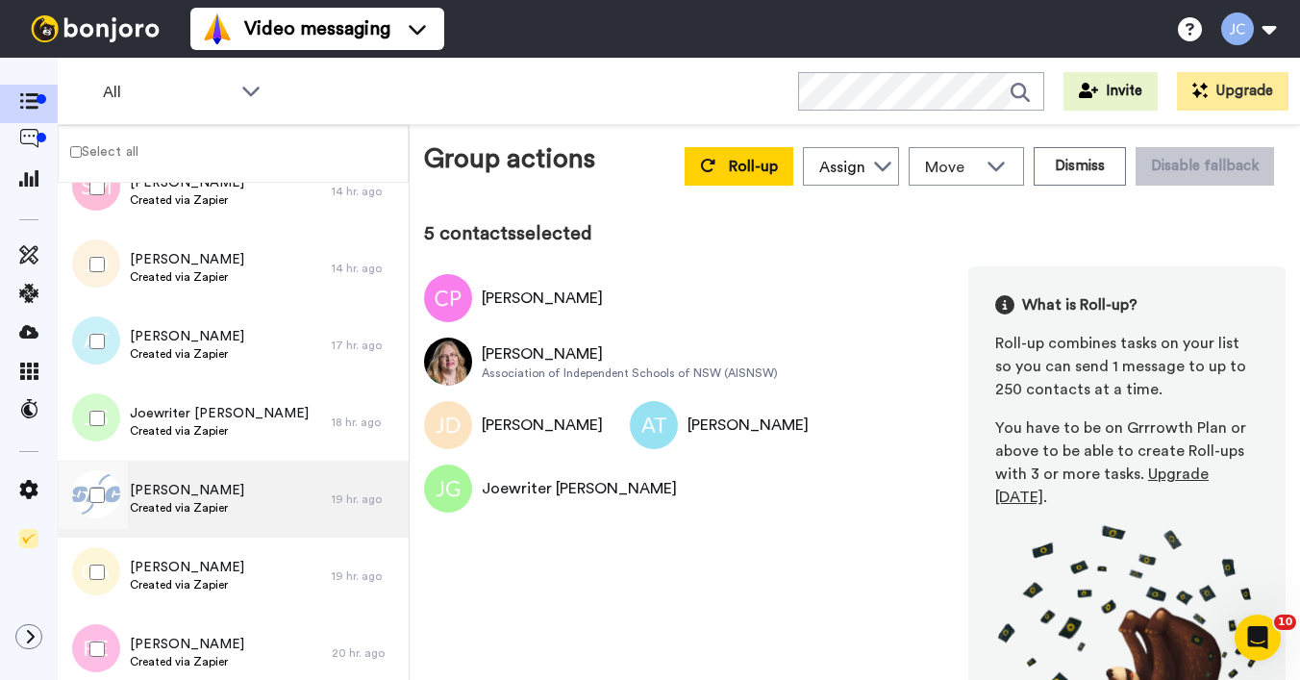
click at [178, 497] on span "[PERSON_NAME]" at bounding box center [187, 490] width 114 height 19
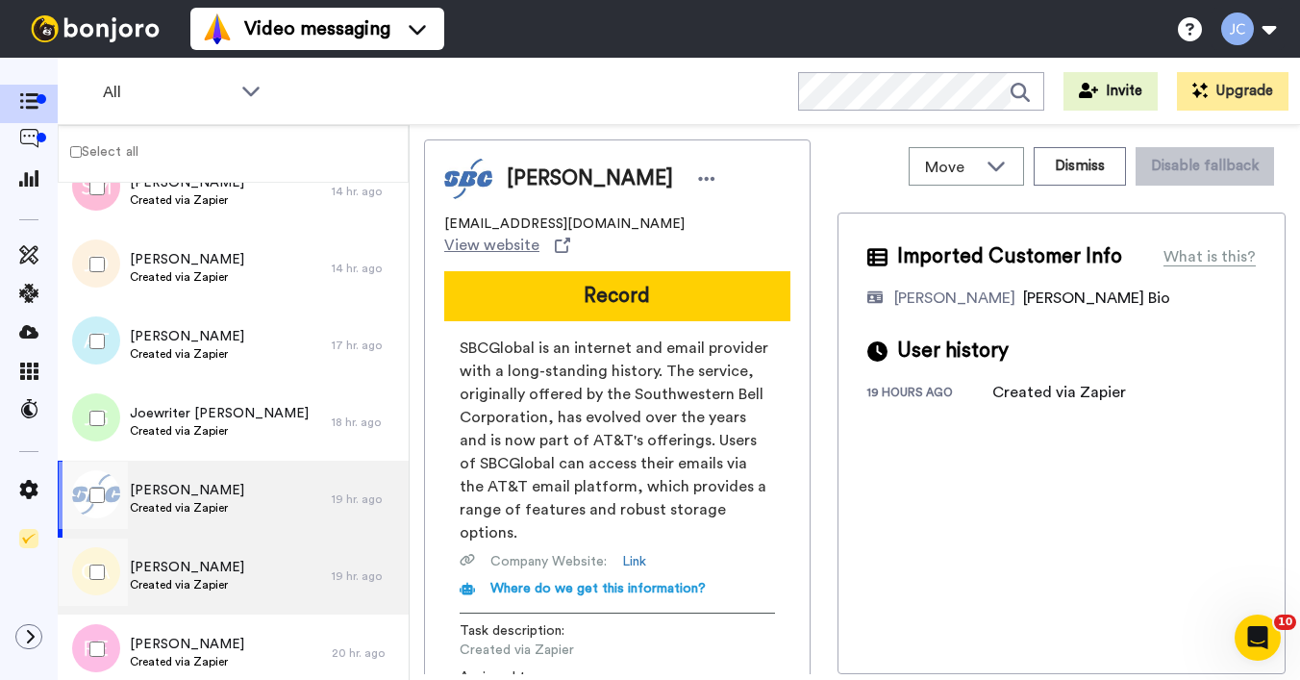
click at [161, 563] on span "[PERSON_NAME]" at bounding box center [187, 567] width 114 height 19
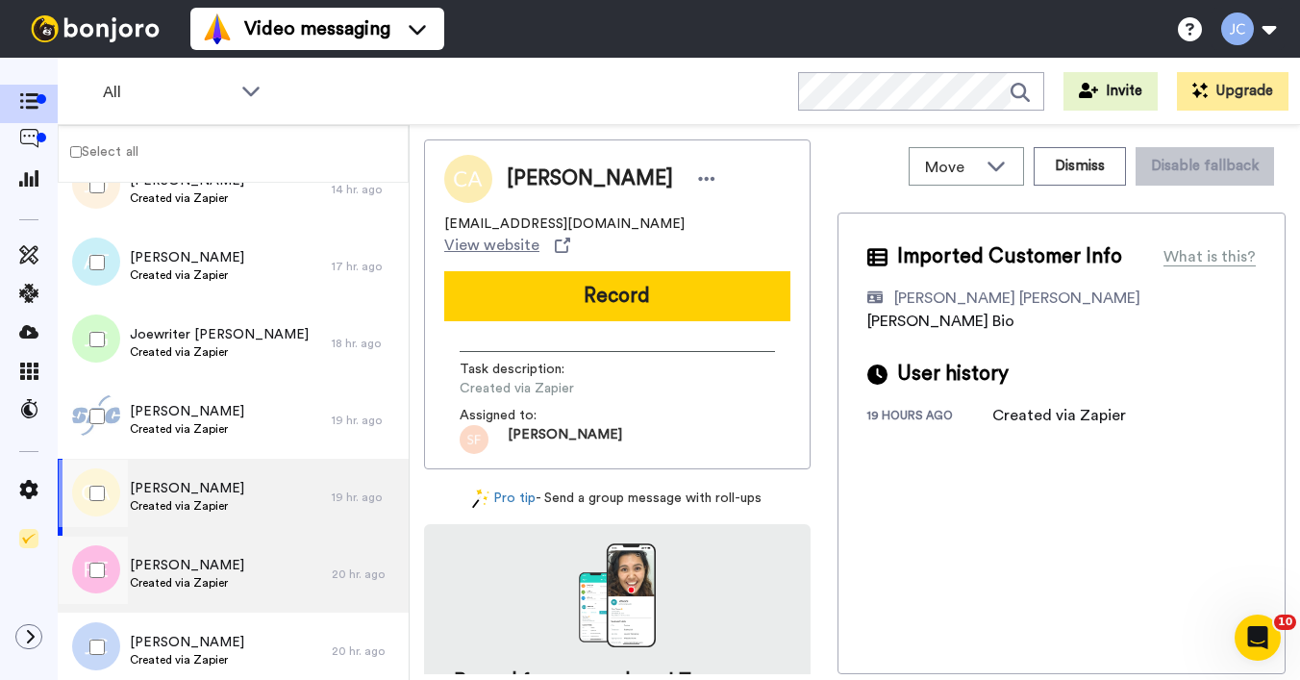
scroll to position [1305, 0]
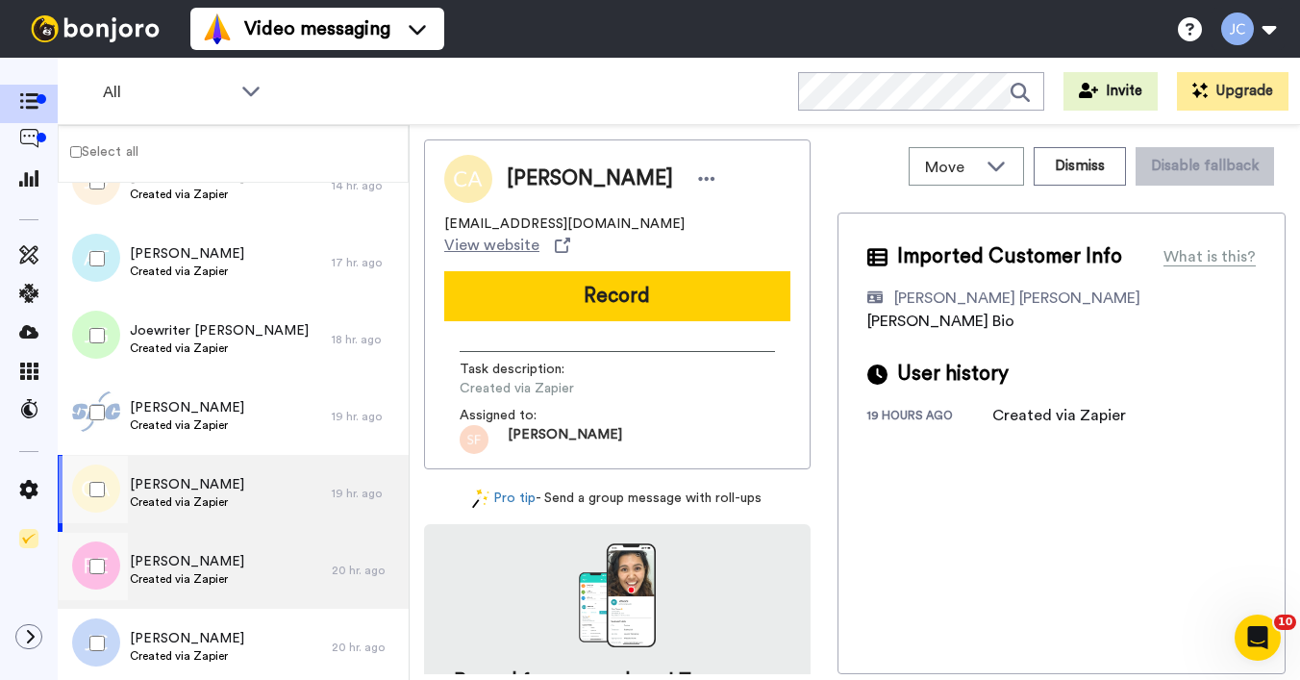
click at [175, 565] on span "[PERSON_NAME]" at bounding box center [187, 561] width 114 height 19
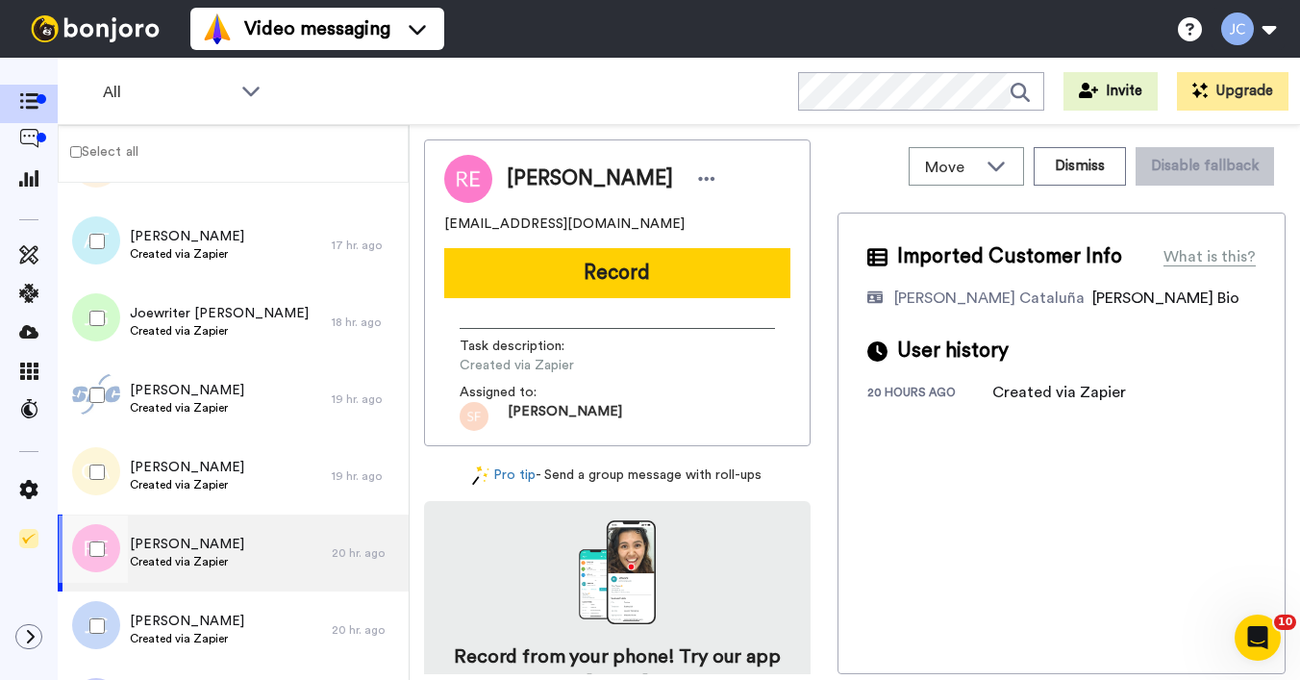
scroll to position [1342, 0]
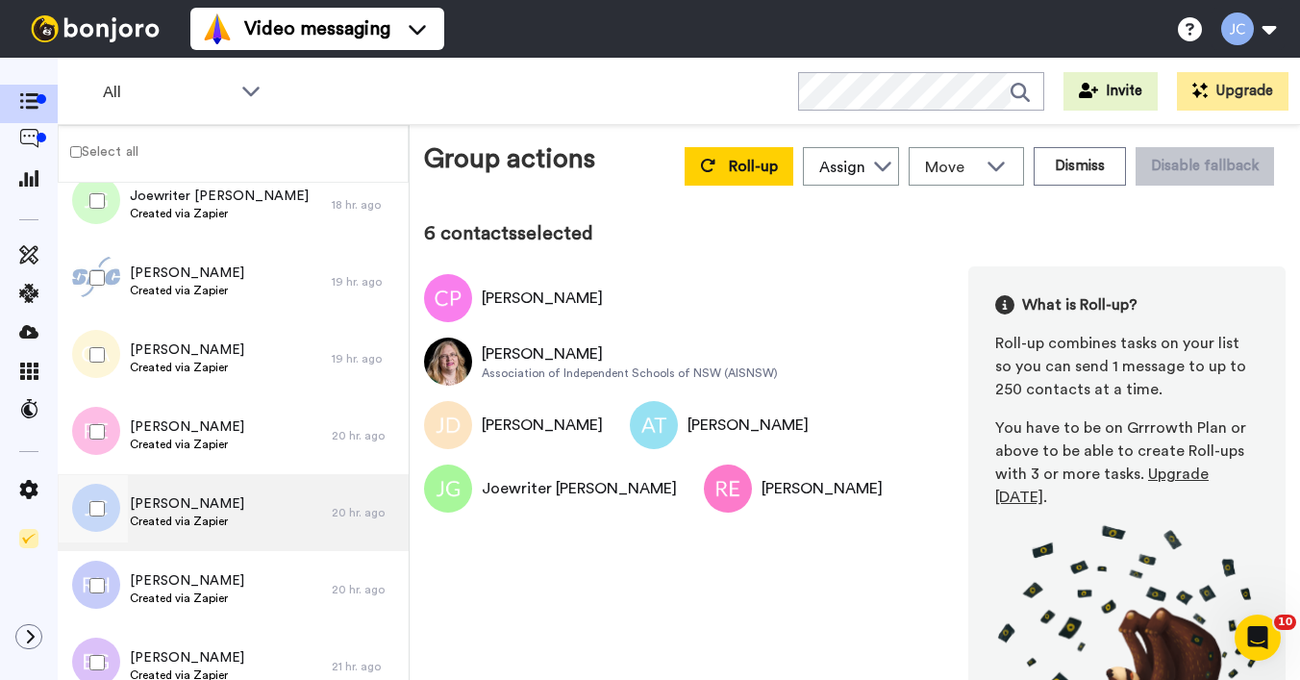
scroll to position [1499, 0]
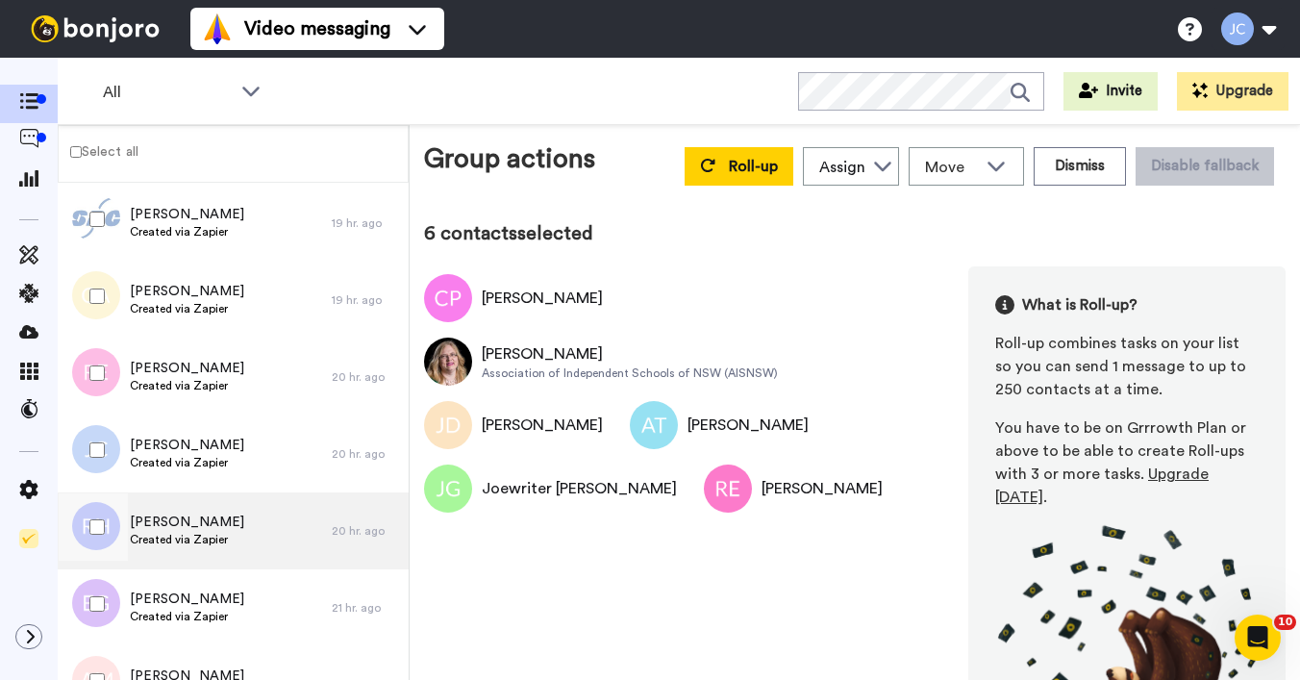
click at [183, 518] on span "[PERSON_NAME]" at bounding box center [187, 522] width 114 height 19
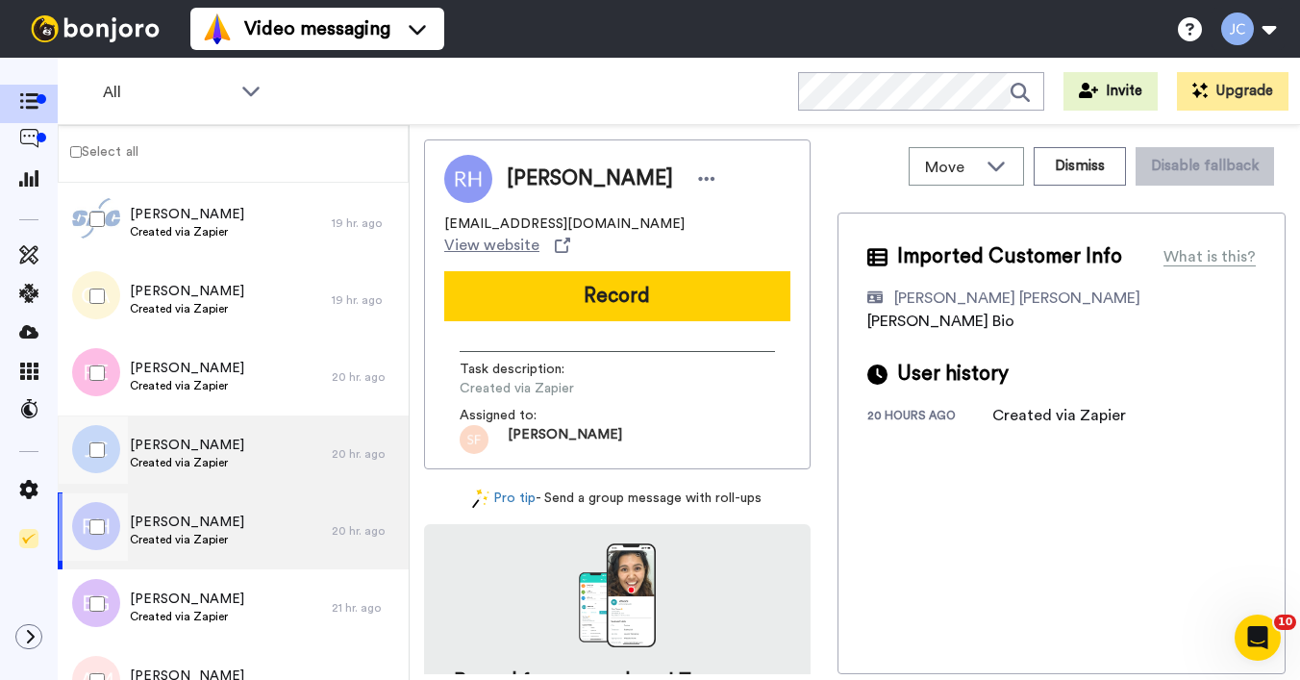
click at [184, 471] on div "[PERSON_NAME] Created via Zapier" at bounding box center [187, 454] width 114 height 37
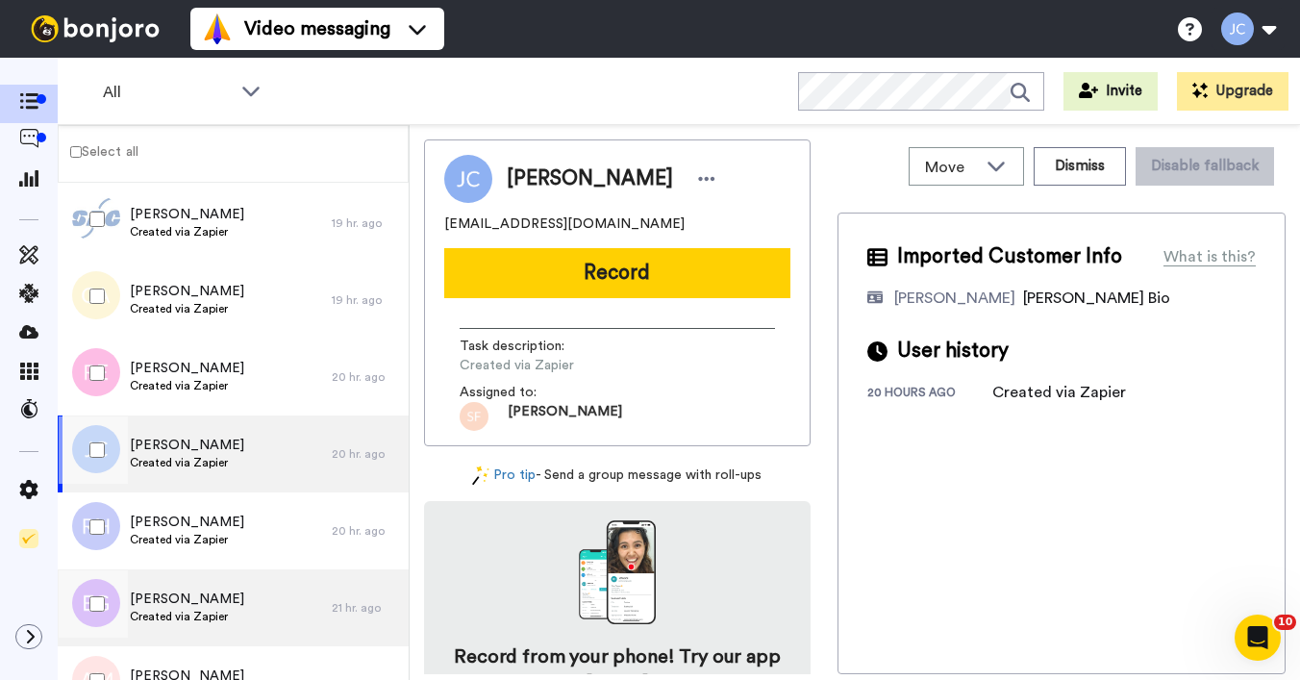
click at [156, 596] on span "[PERSON_NAME]" at bounding box center [187, 599] width 114 height 19
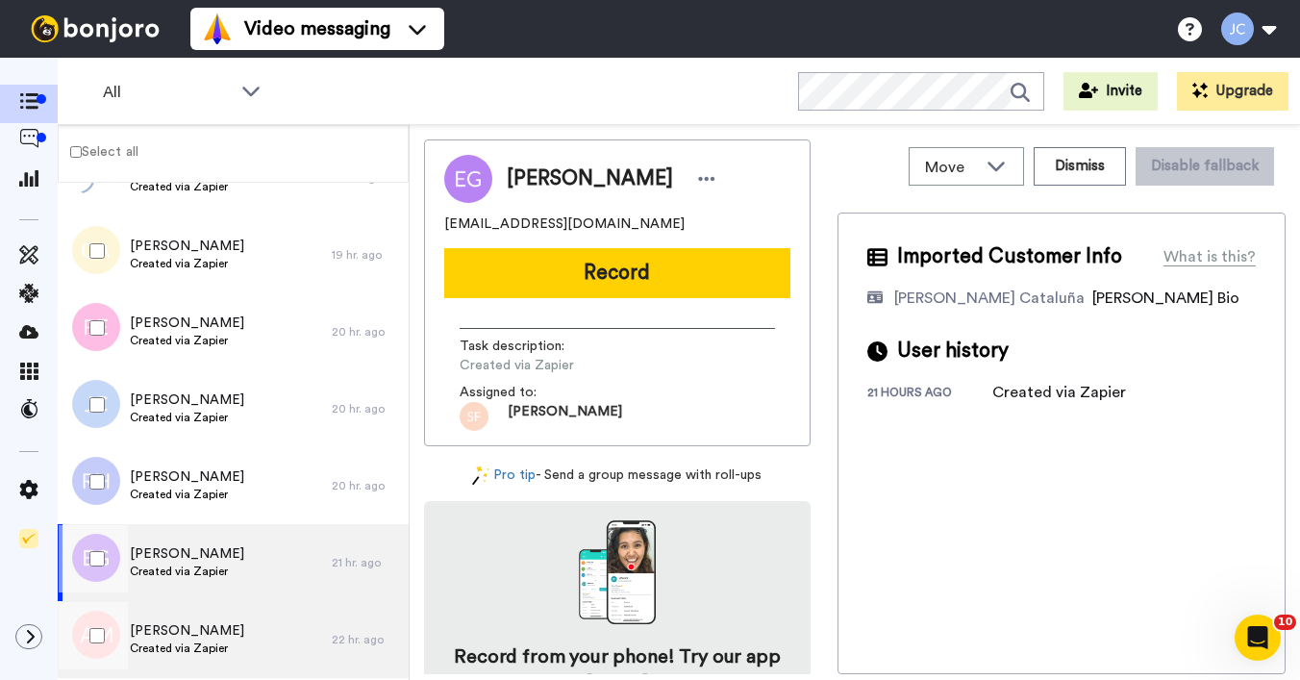
scroll to position [1568, 0]
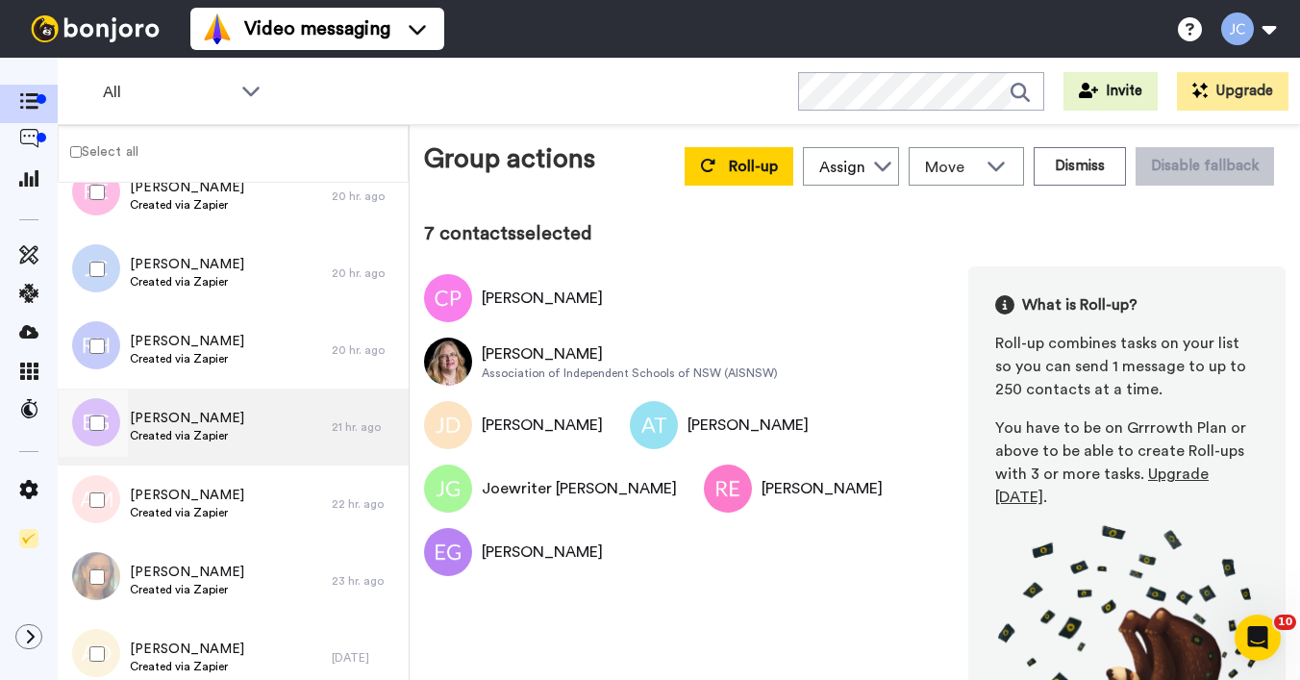
scroll to position [1777, 0]
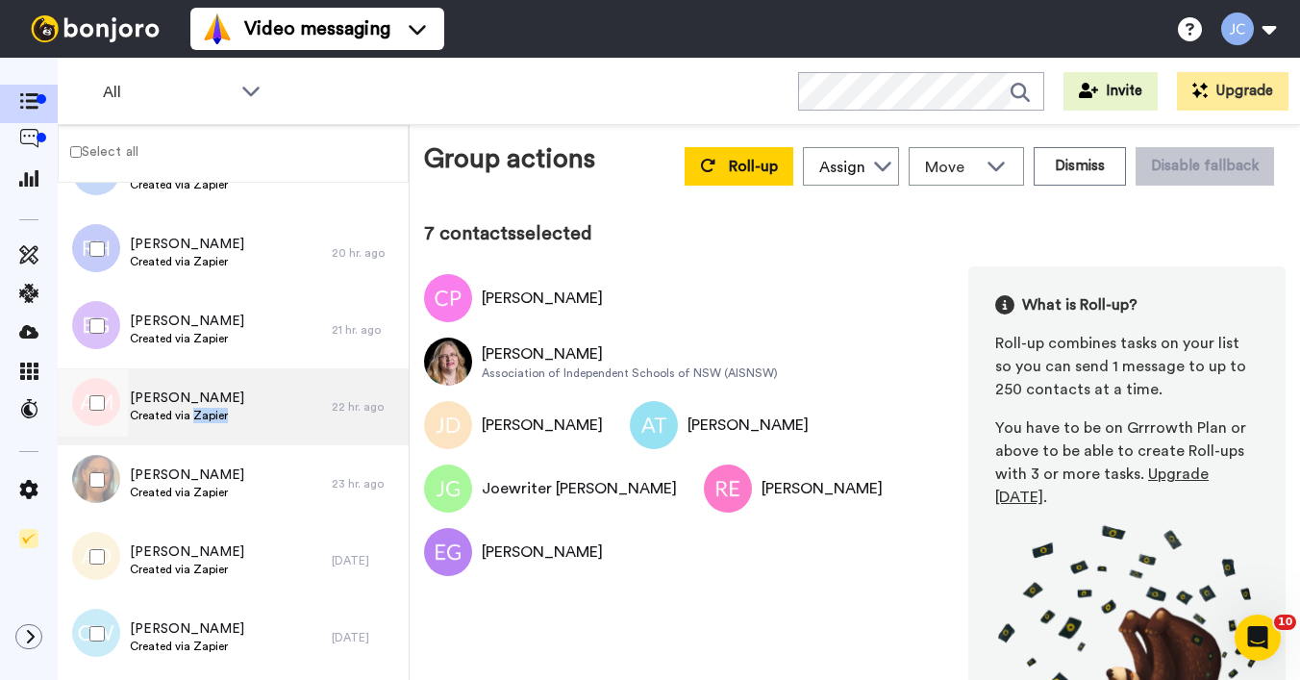
click at [194, 422] on div "[PERSON_NAME] Created via Zapier" at bounding box center [187, 407] width 114 height 37
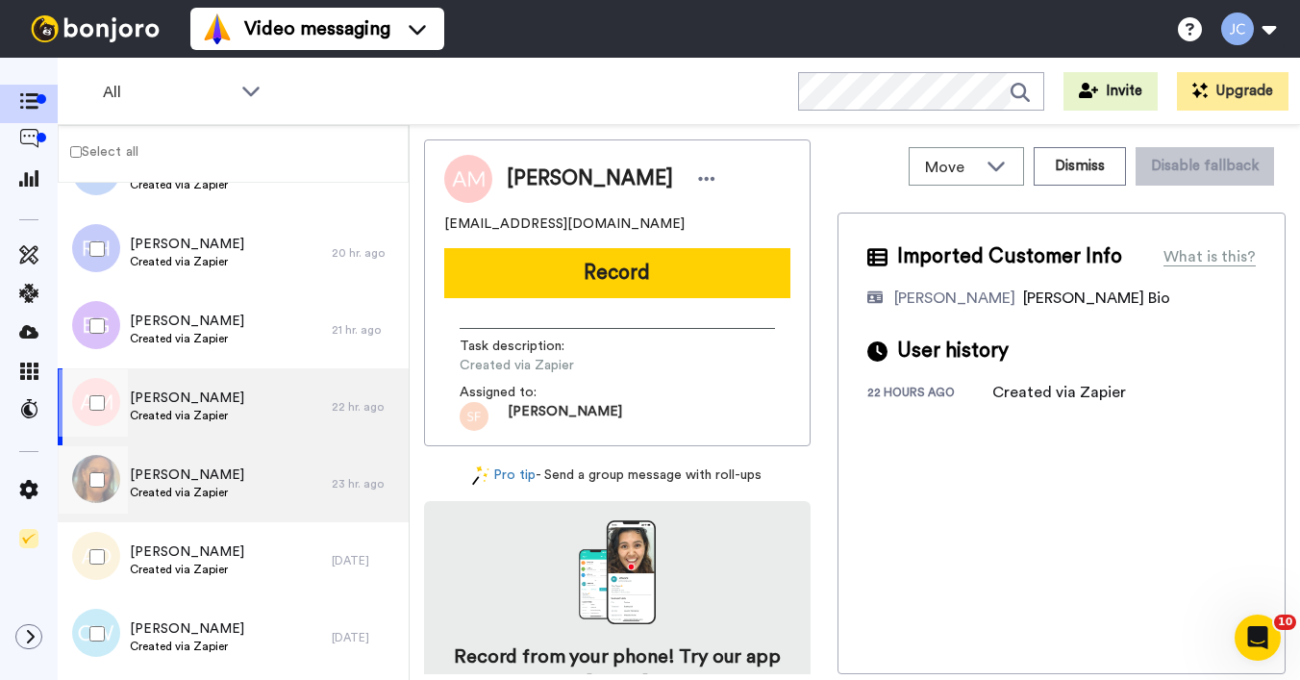
click at [176, 478] on span "[PERSON_NAME]" at bounding box center [187, 475] width 114 height 19
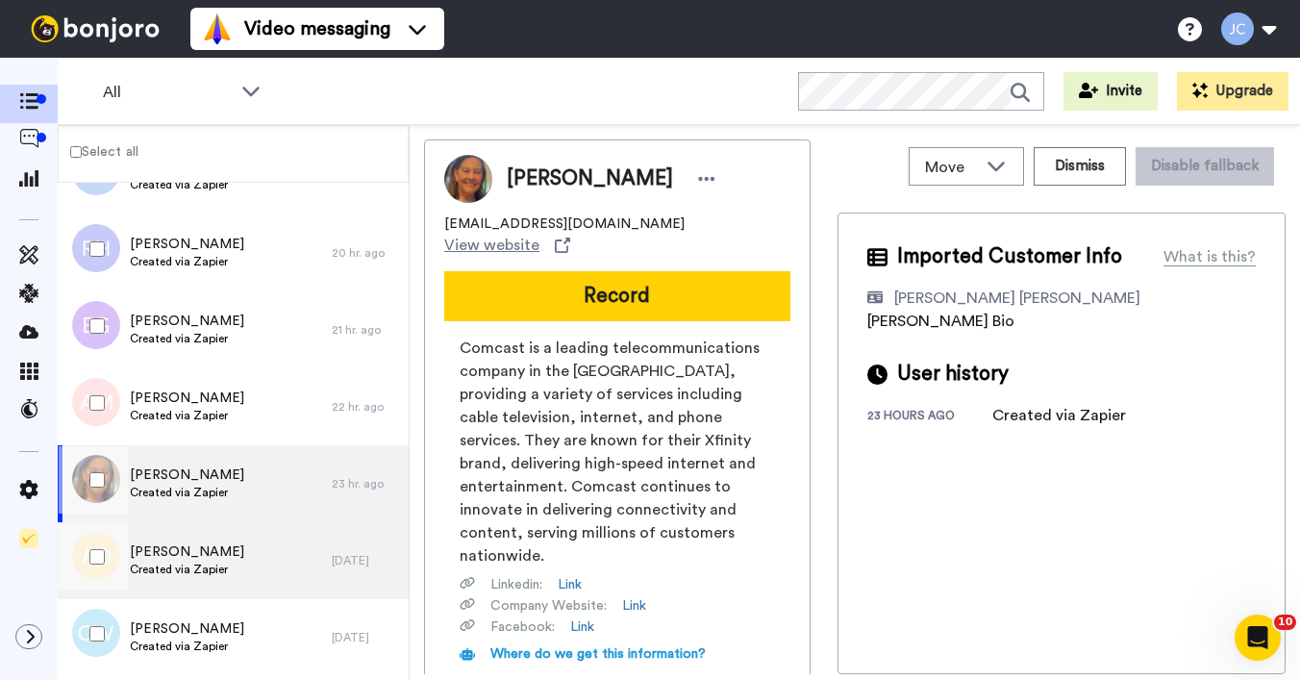
click at [165, 549] on span "[PERSON_NAME]" at bounding box center [187, 551] width 114 height 19
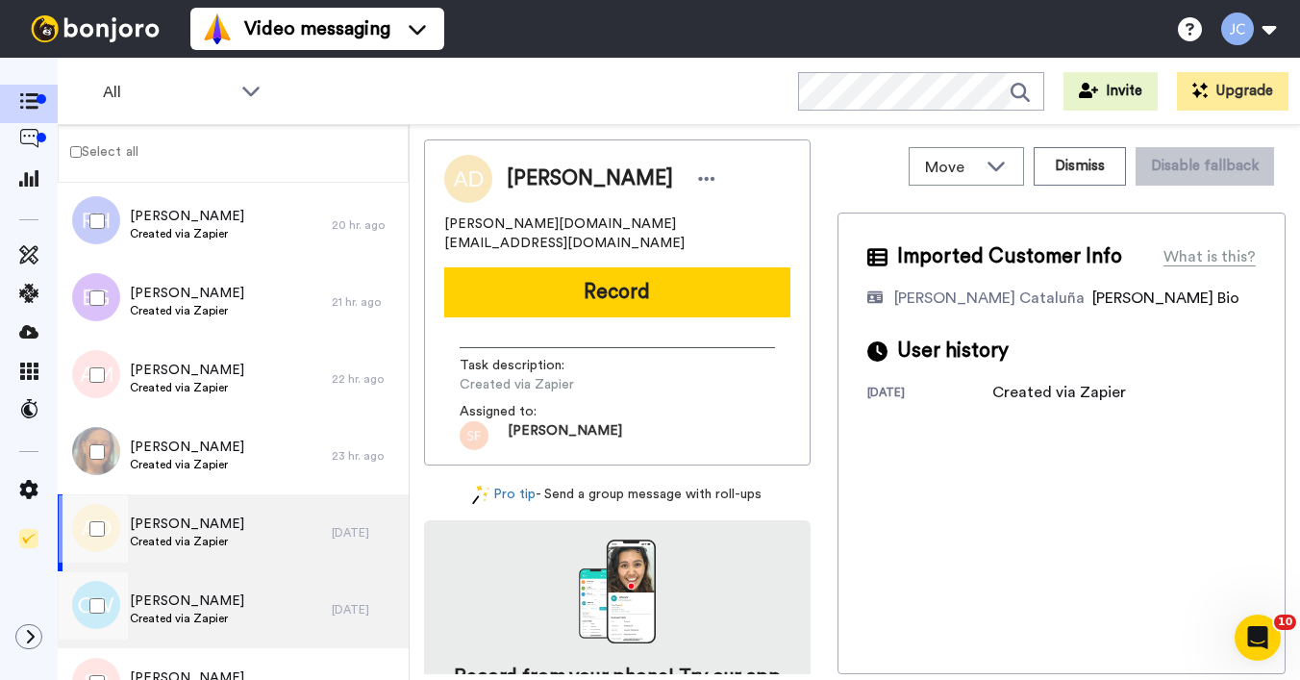
scroll to position [1856, 0]
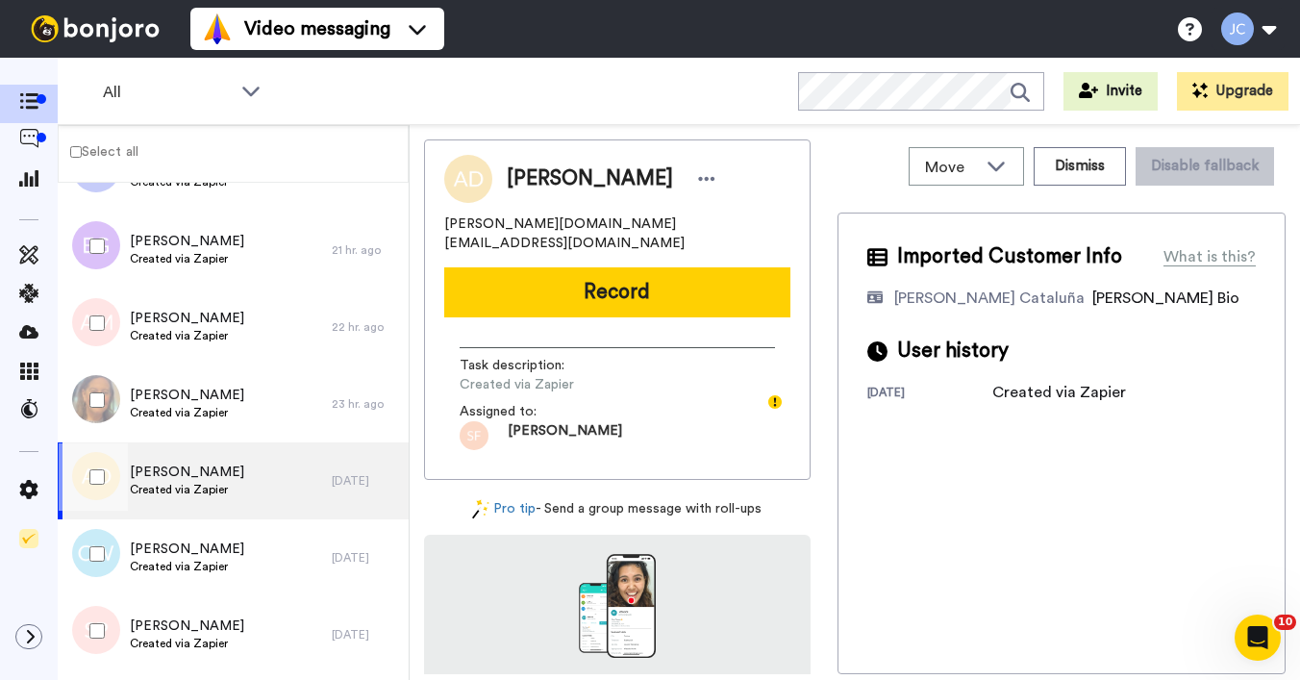
click at [105, 478] on div at bounding box center [93, 476] width 69 height 67
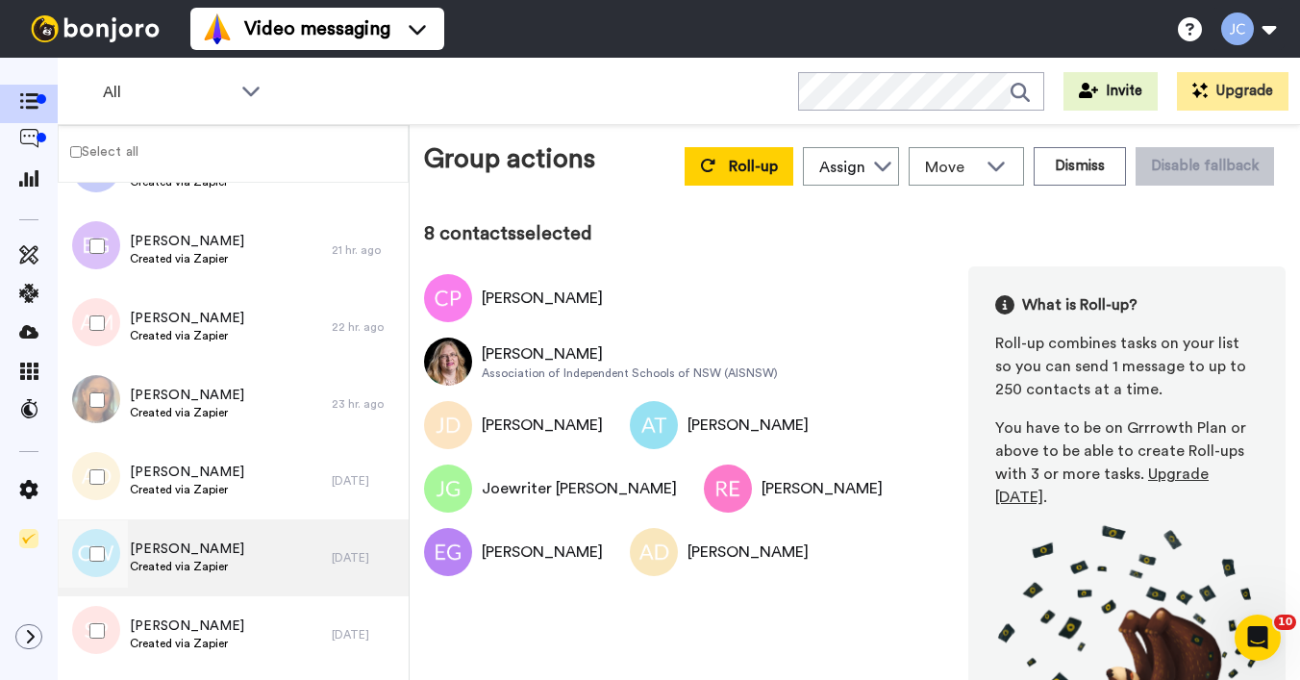
click at [139, 542] on span "[PERSON_NAME]" at bounding box center [187, 549] width 114 height 19
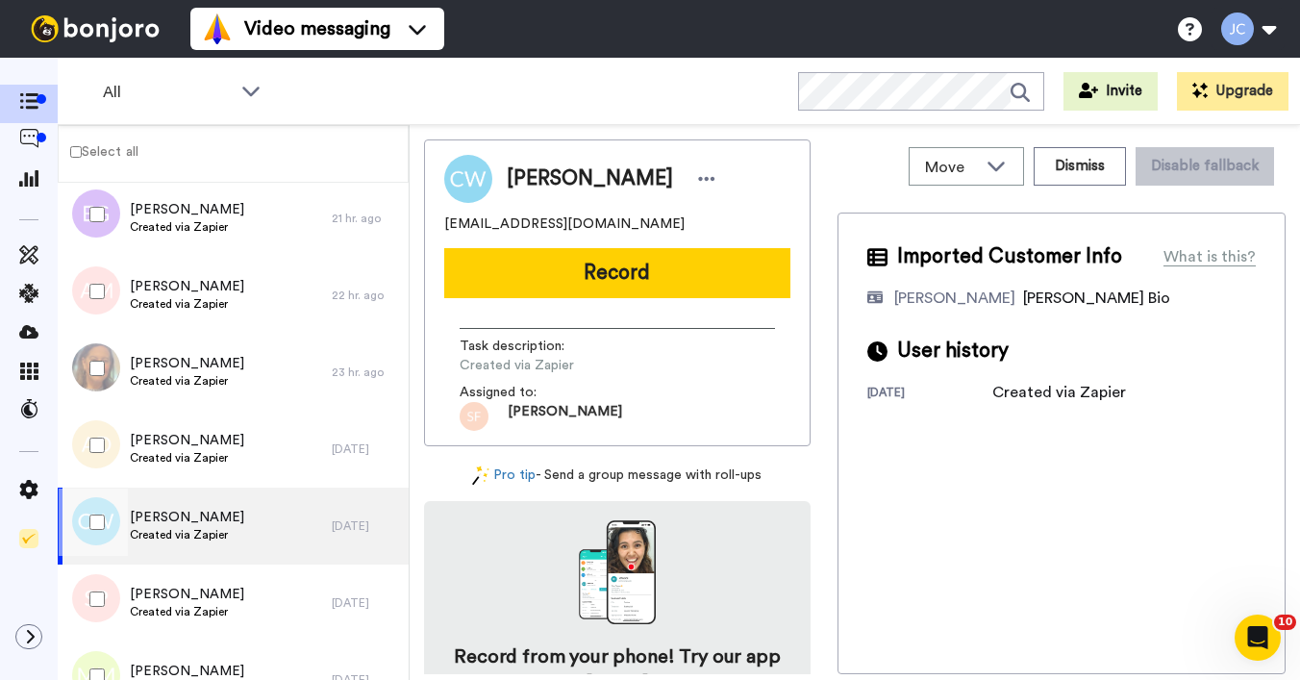
scroll to position [1978, 0]
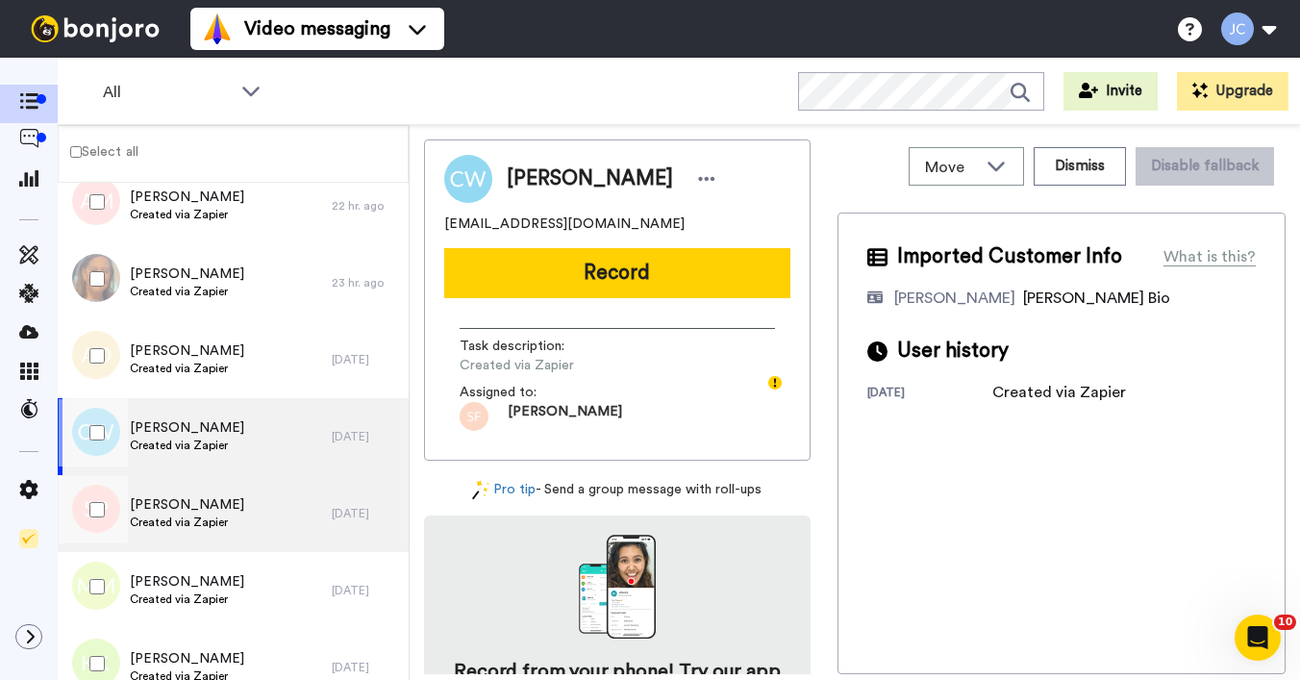
click at [186, 505] on span "[PERSON_NAME]" at bounding box center [187, 504] width 114 height 19
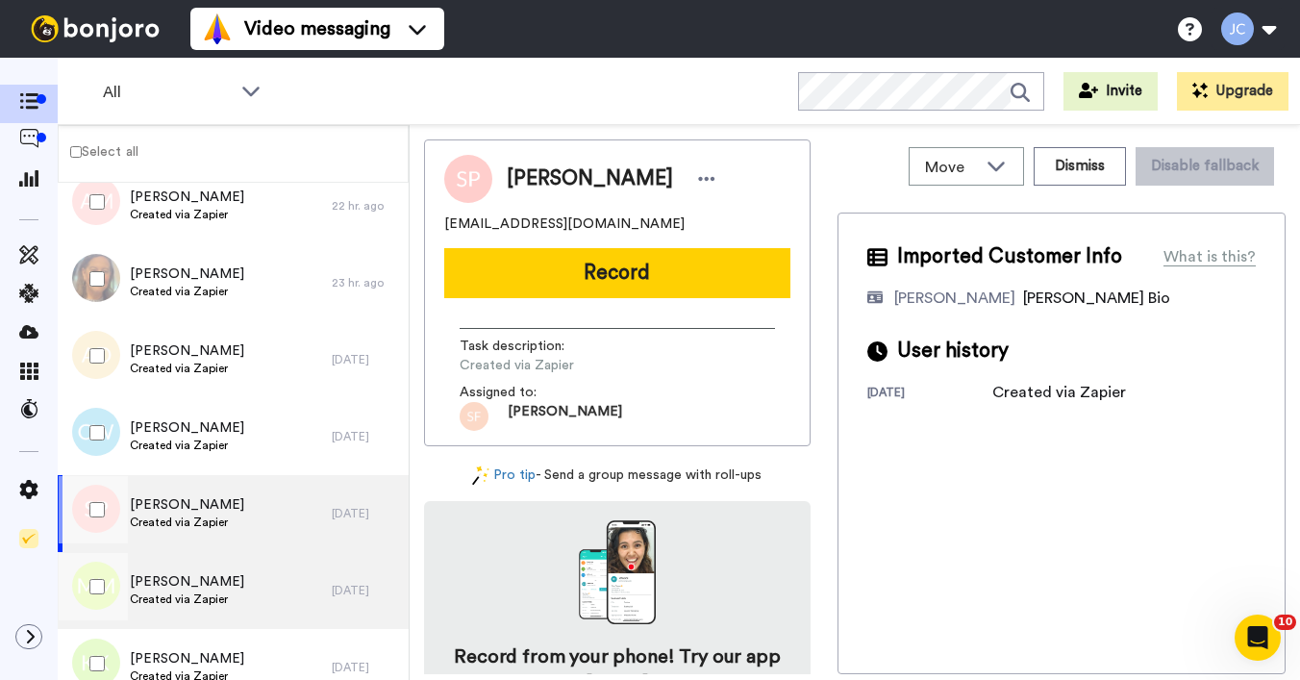
click at [146, 579] on span "[PERSON_NAME]" at bounding box center [187, 581] width 114 height 19
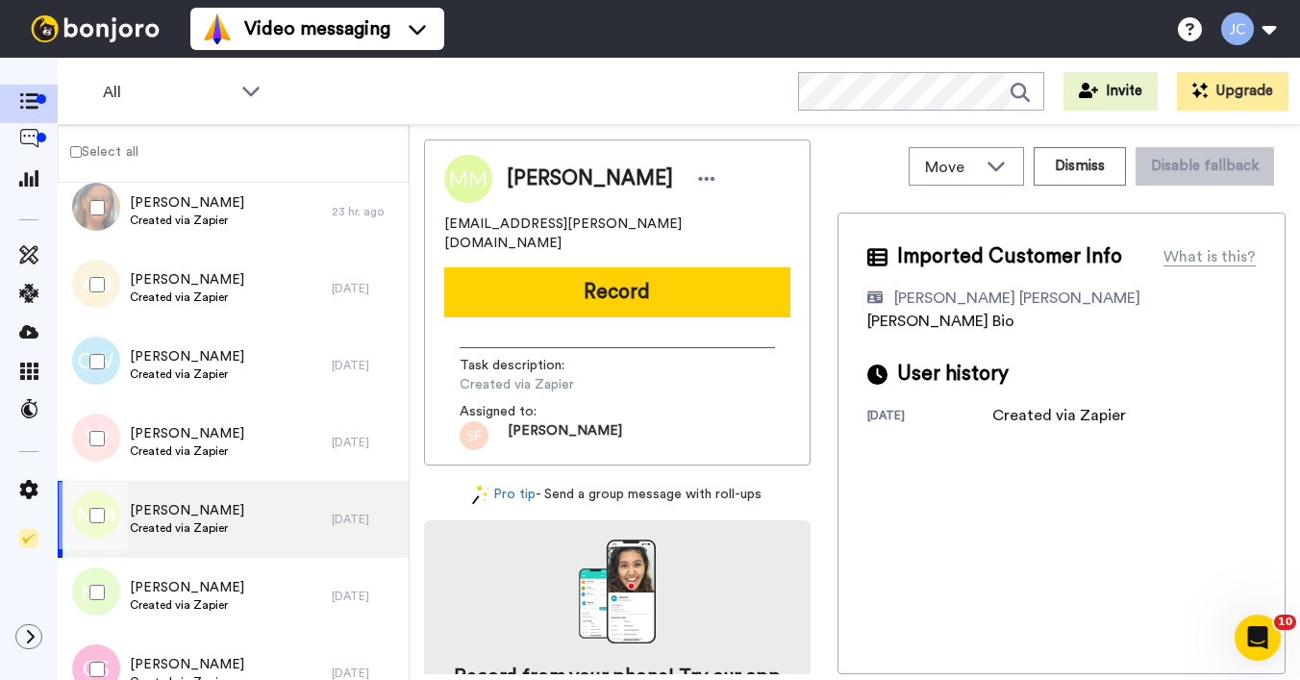
scroll to position [2084, 0]
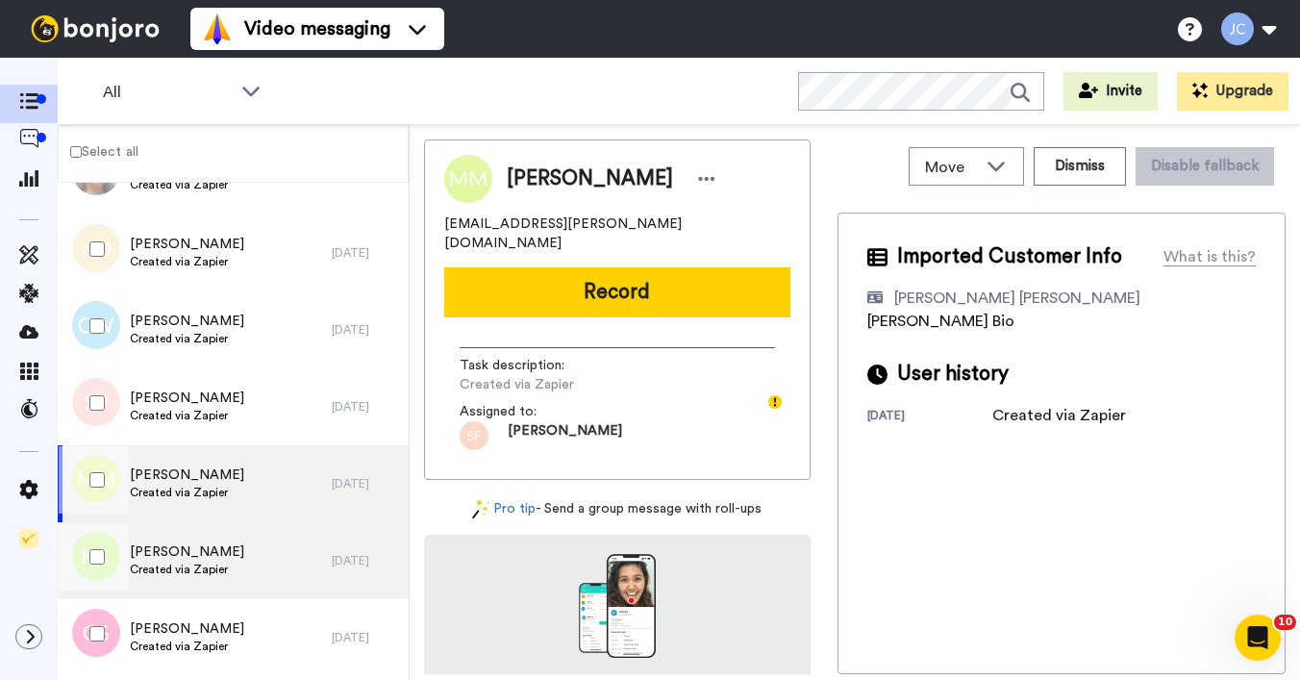
click at [149, 576] on span "Created via Zapier" at bounding box center [187, 569] width 114 height 15
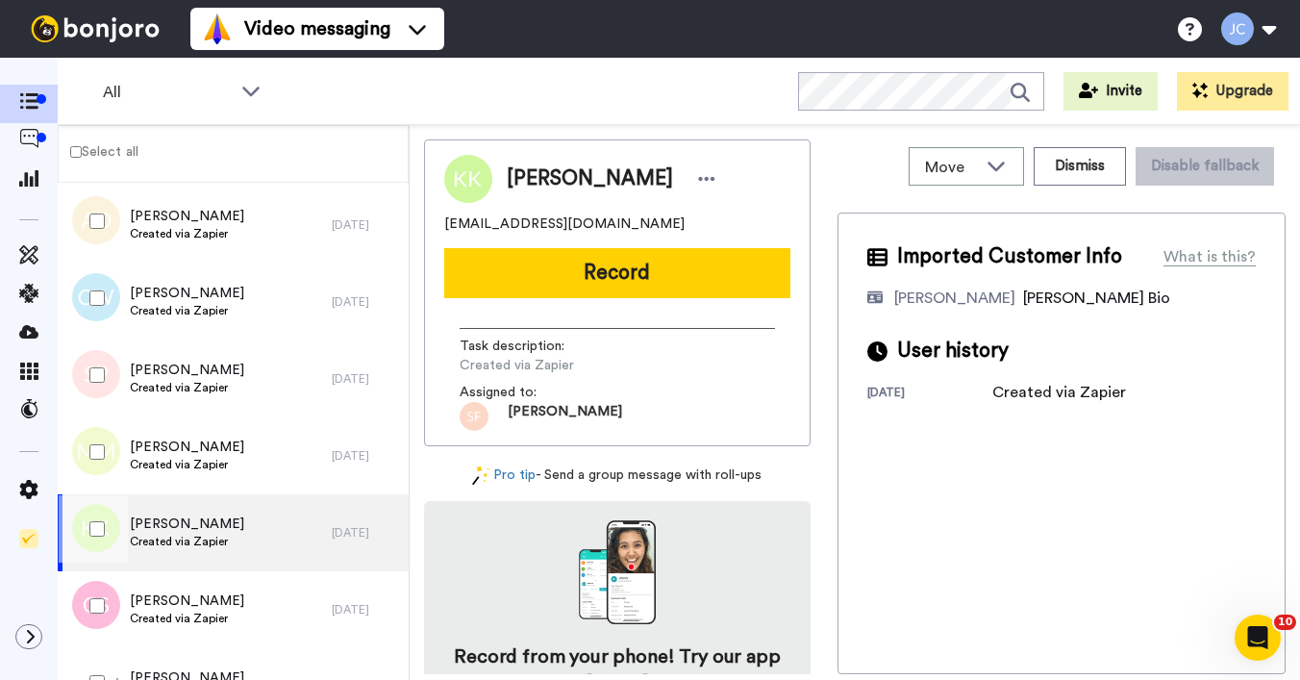
scroll to position [2164, 0]
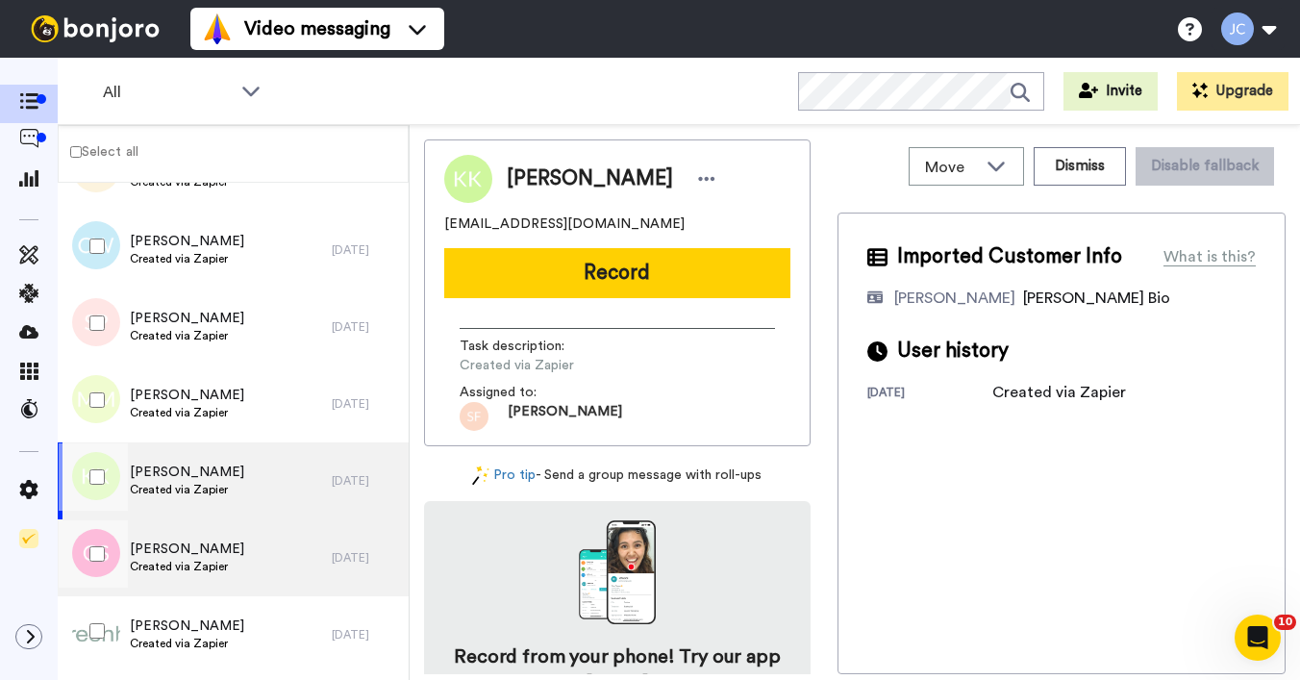
click at [153, 569] on span "Created via Zapier" at bounding box center [187, 566] width 114 height 15
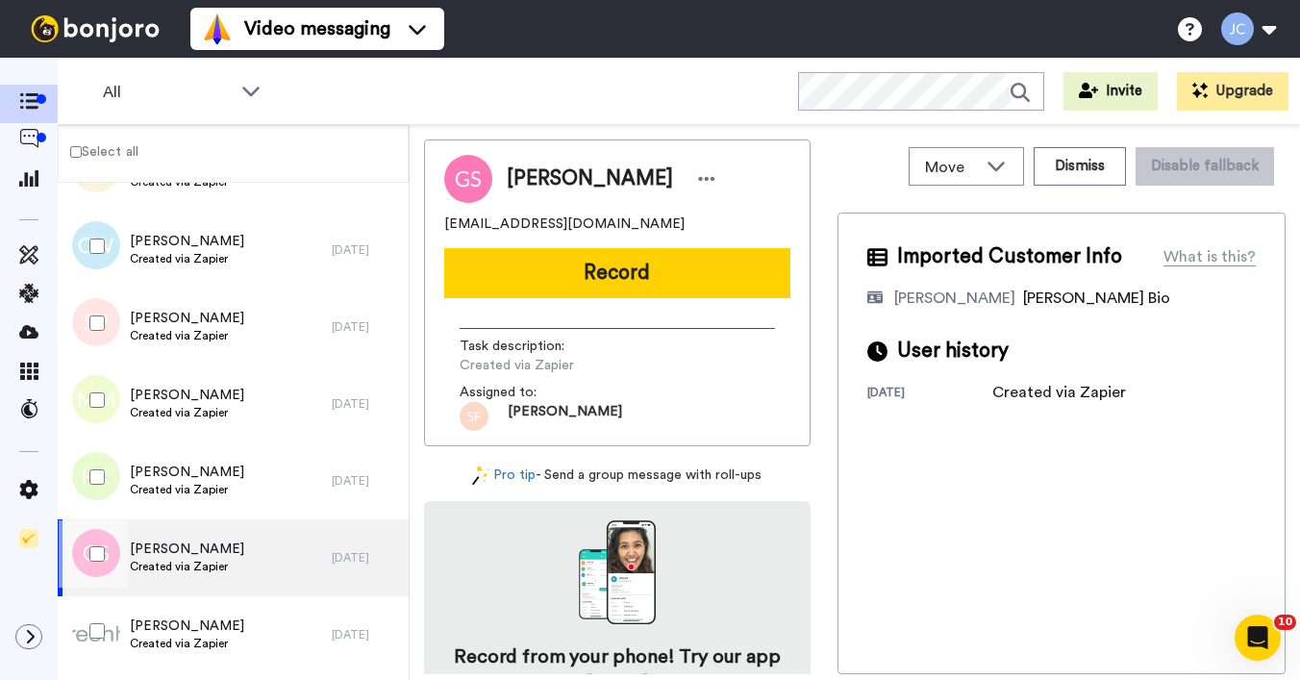
scroll to position [2299, 0]
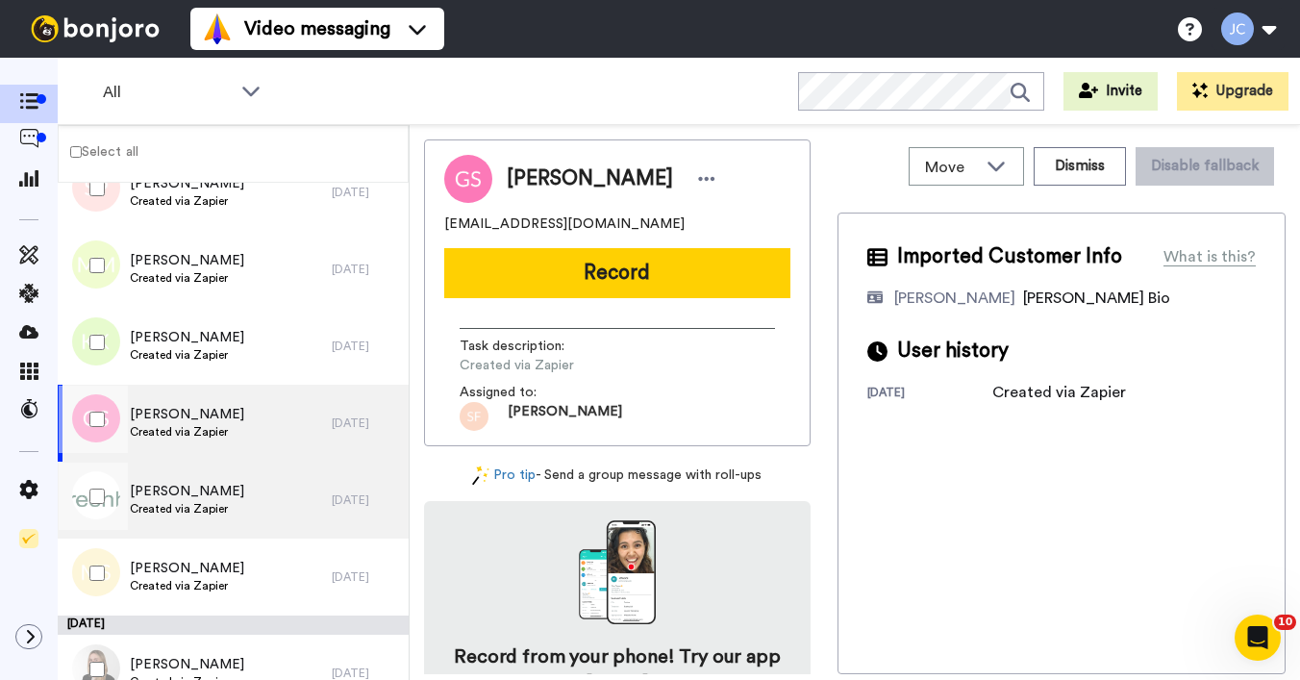
click at [180, 515] on span "Created via Zapier" at bounding box center [187, 508] width 114 height 15
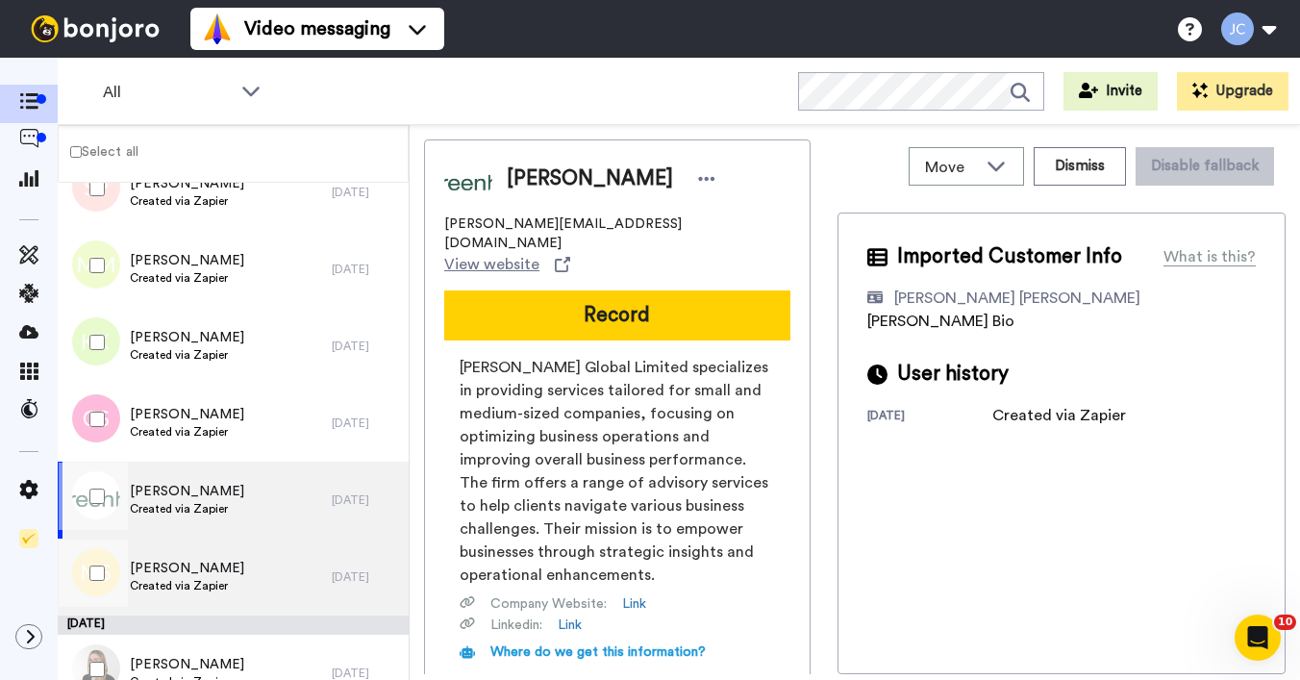
scroll to position [2327, 0]
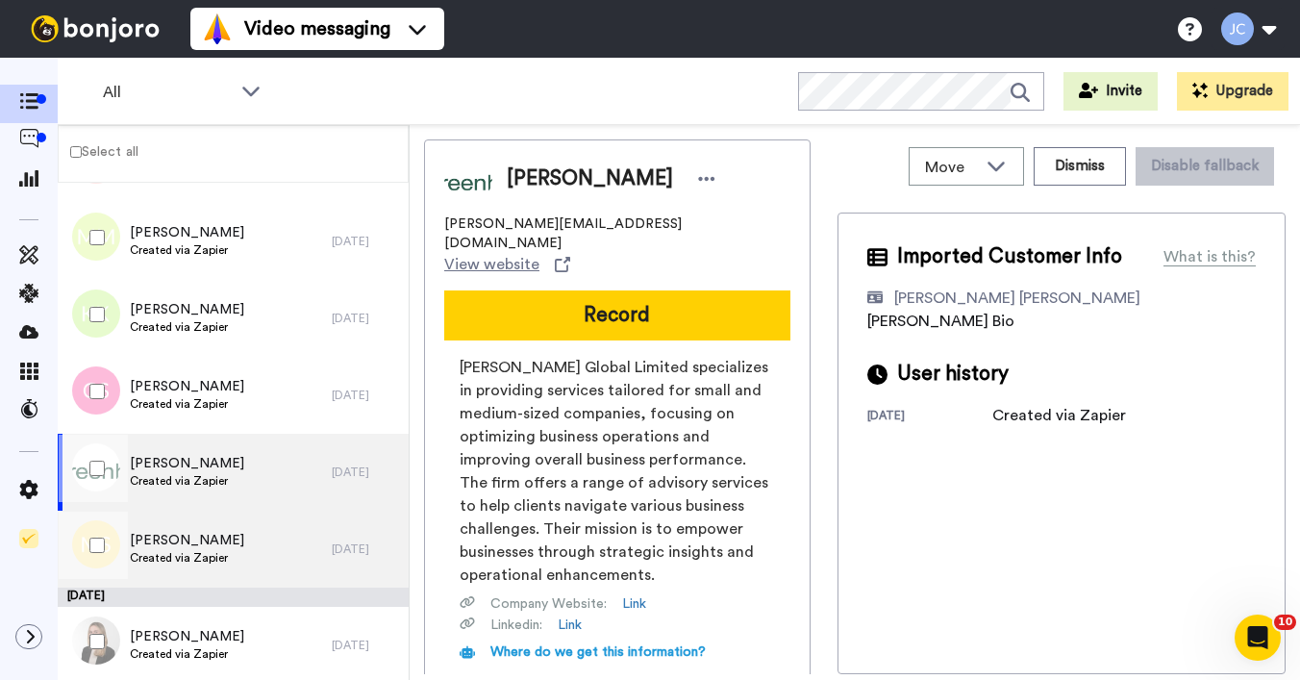
click at [166, 554] on span "Created via Zapier" at bounding box center [187, 557] width 114 height 15
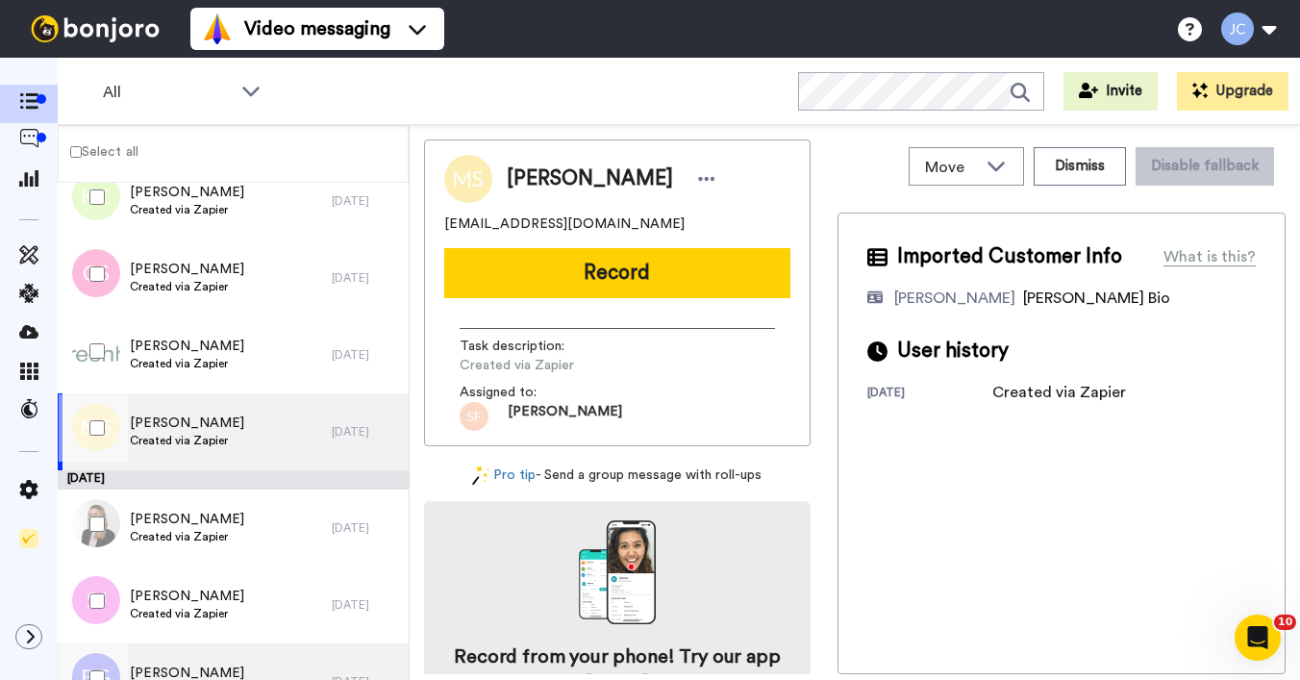
scroll to position [2550, 0]
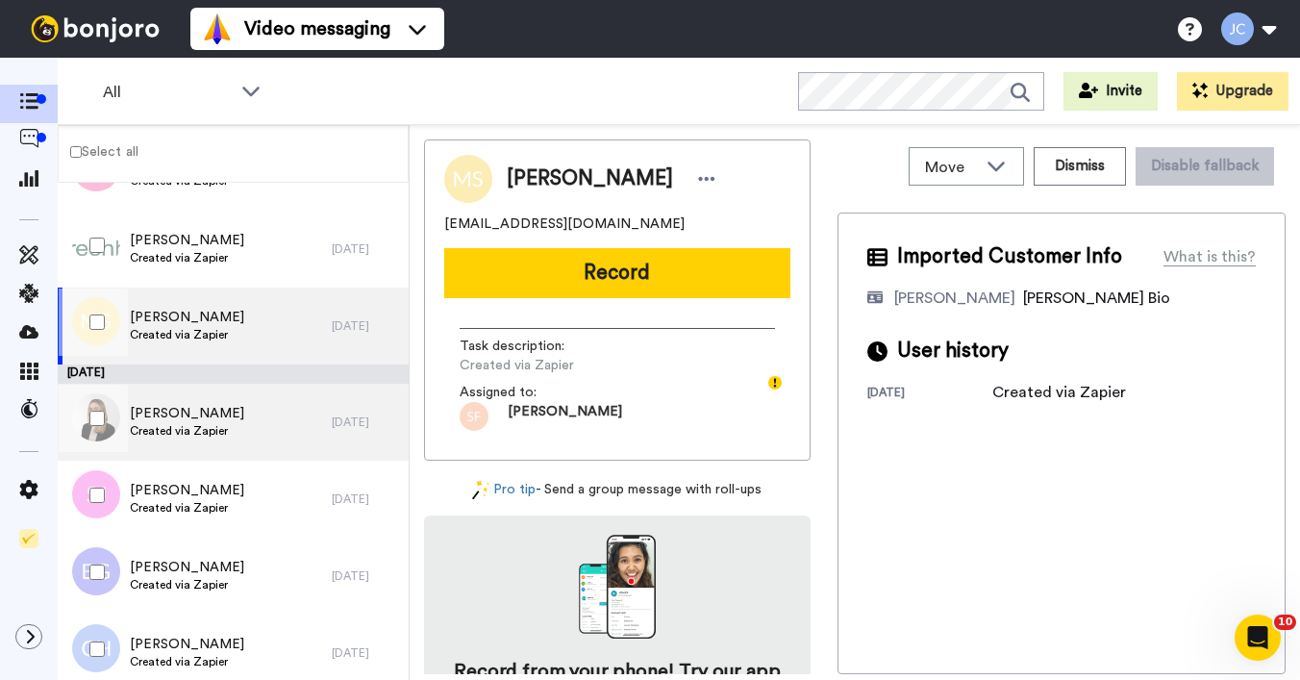
click at [188, 446] on div "[PERSON_NAME] Created via Zapier" at bounding box center [195, 422] width 274 height 77
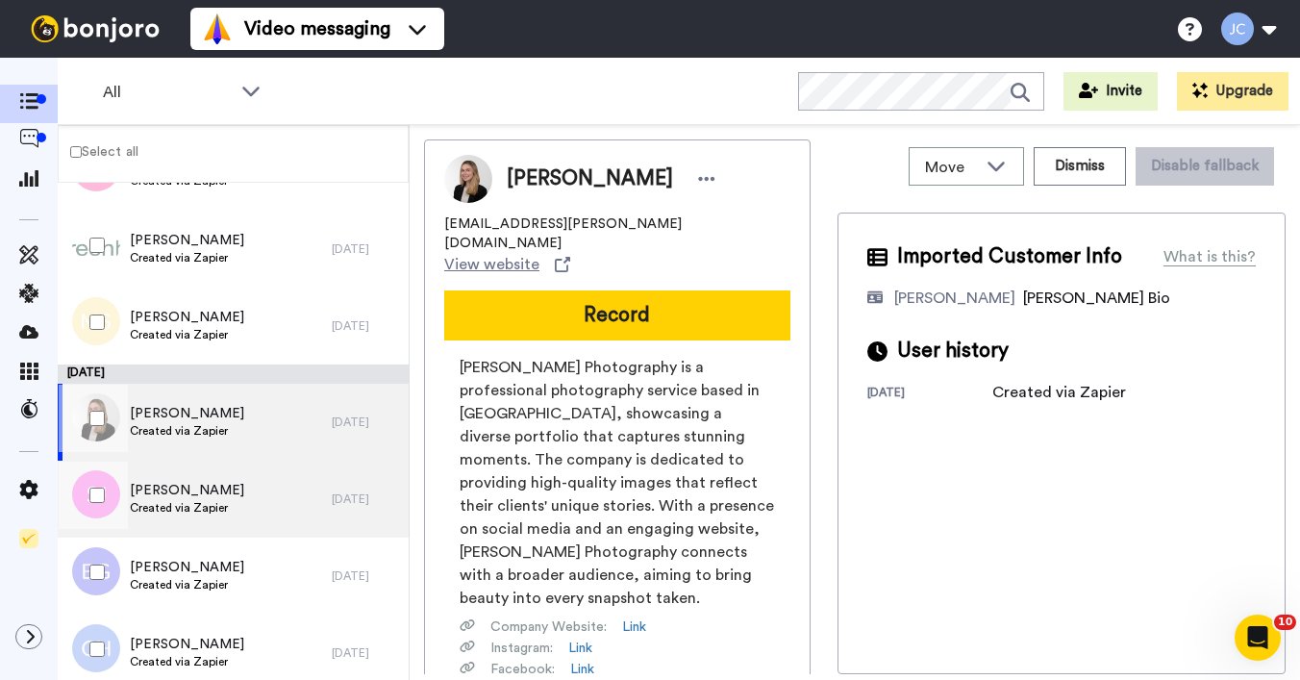
click at [172, 501] on span "Created via Zapier" at bounding box center [187, 507] width 114 height 15
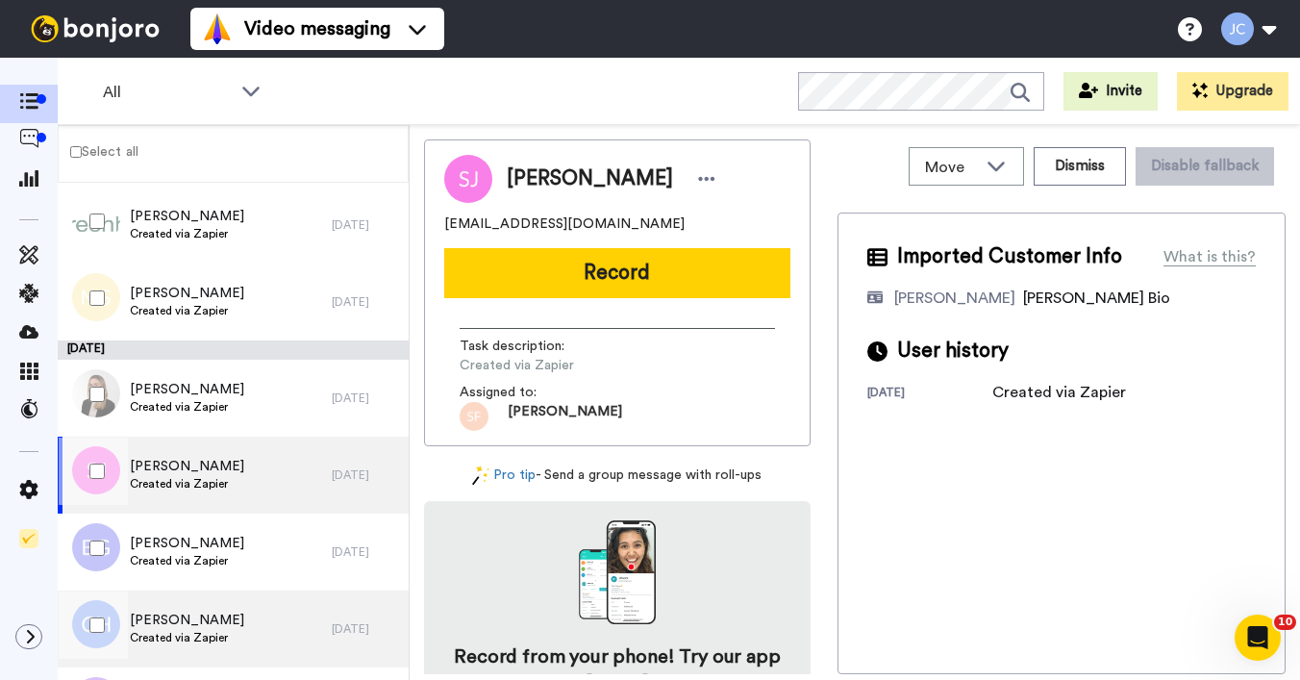
scroll to position [2667, 0]
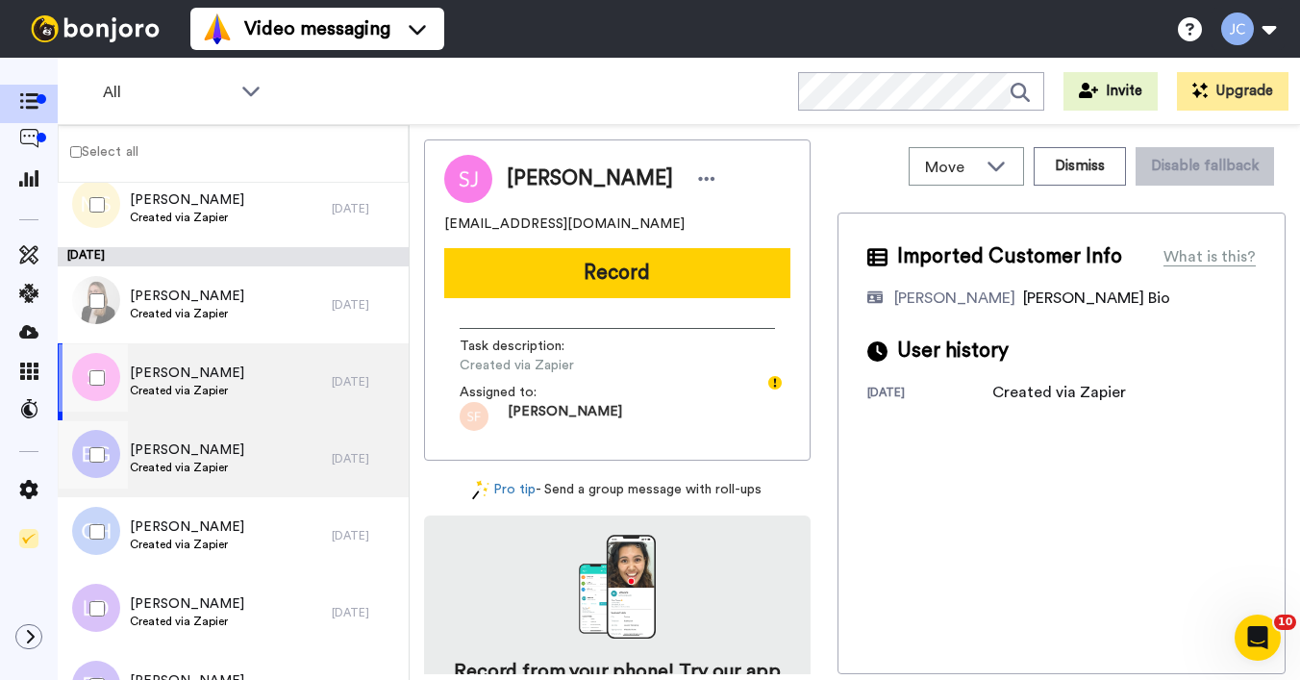
click at [180, 441] on span "[PERSON_NAME]" at bounding box center [187, 450] width 114 height 19
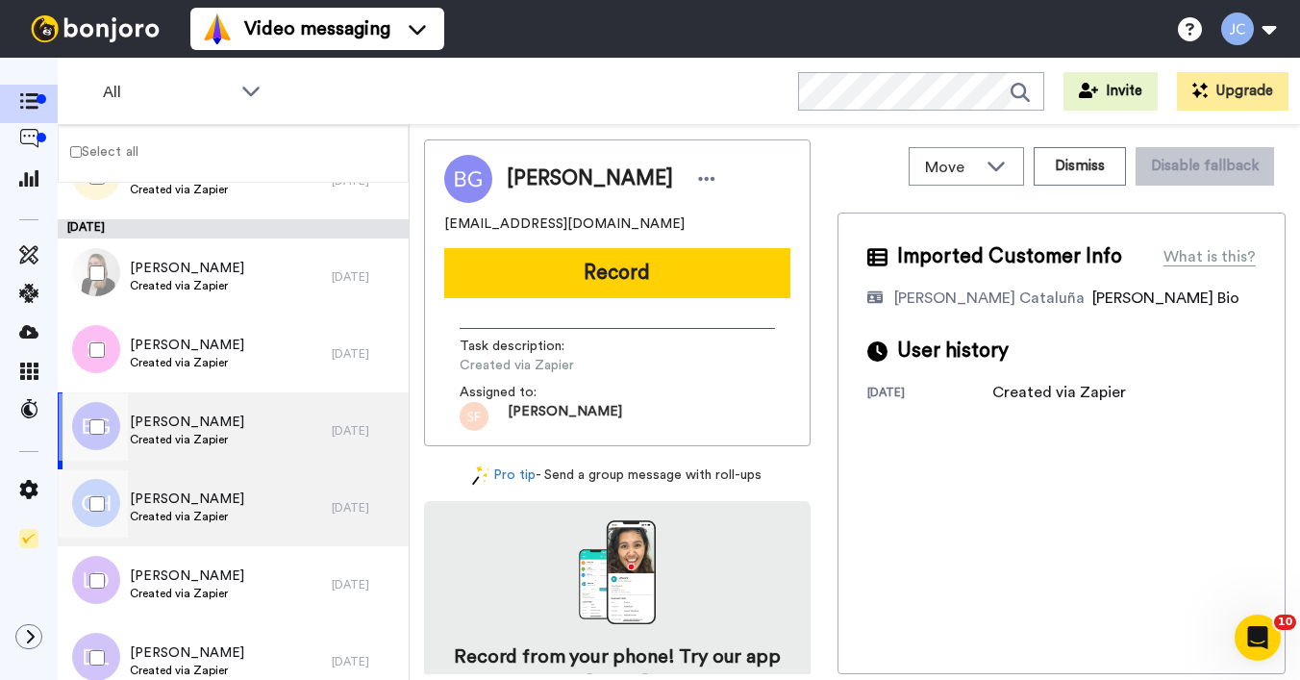
scroll to position [2731, 0]
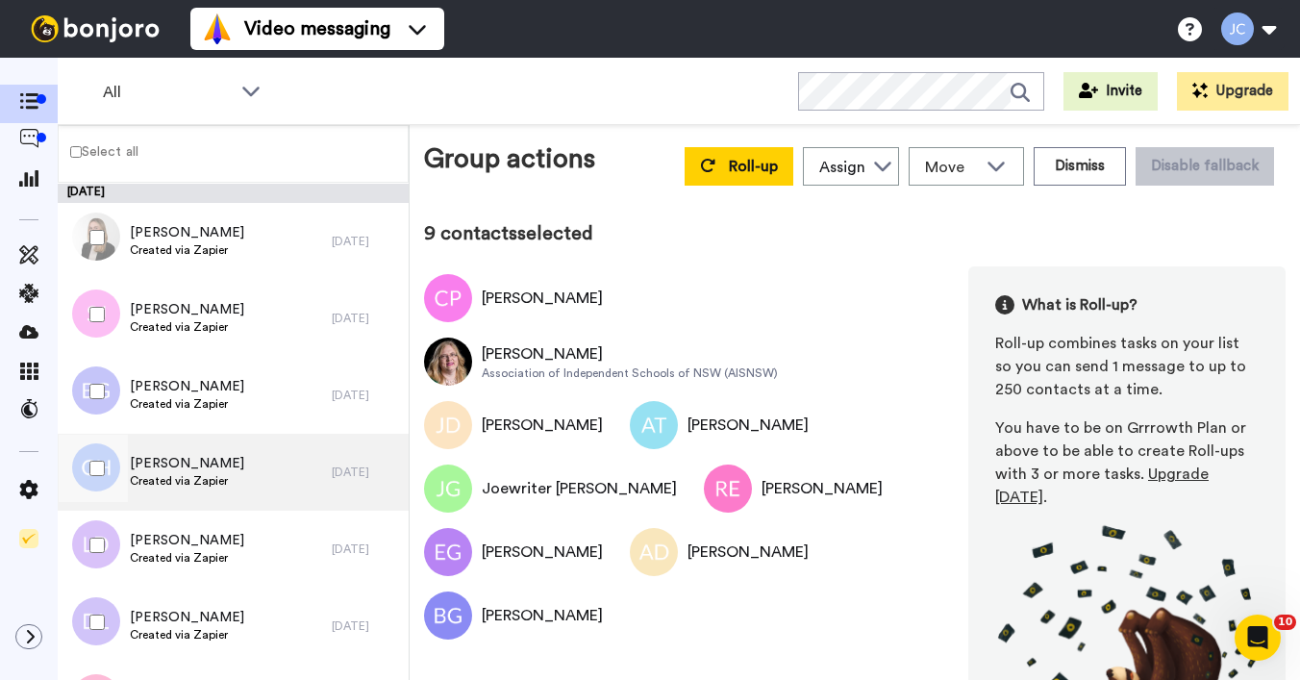
click at [187, 466] on span "[PERSON_NAME]" at bounding box center [187, 463] width 114 height 19
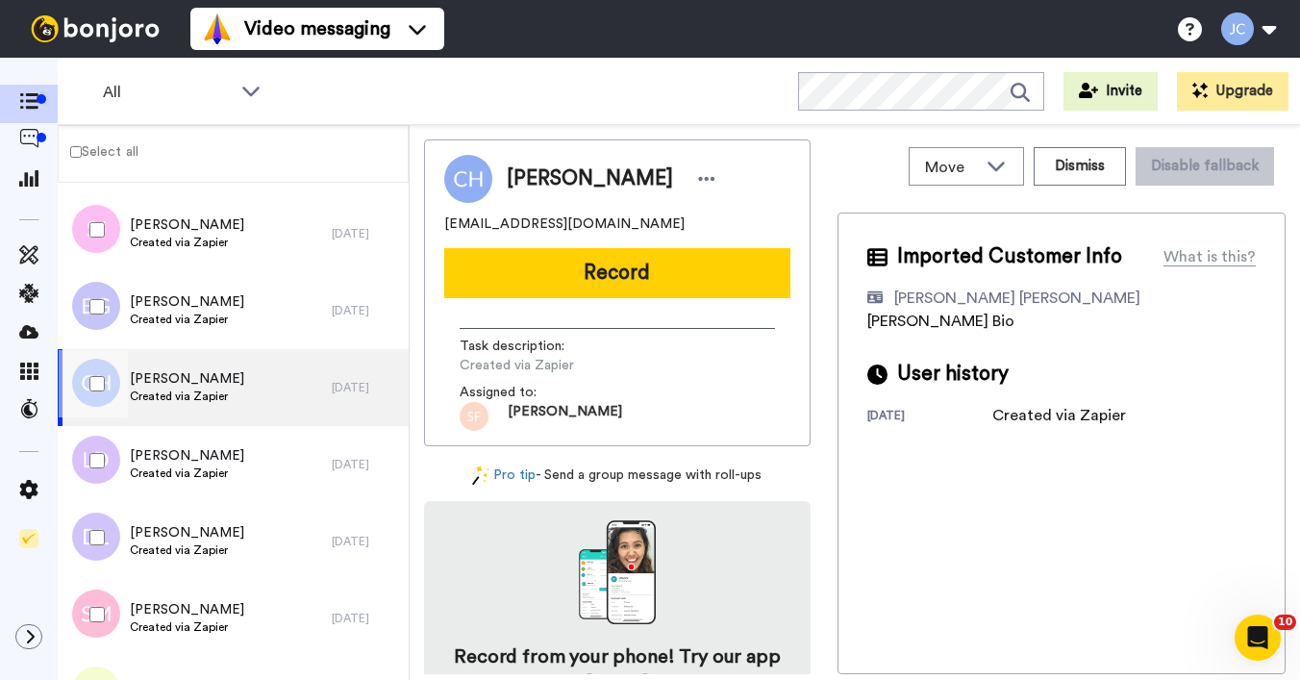
scroll to position [2873, 0]
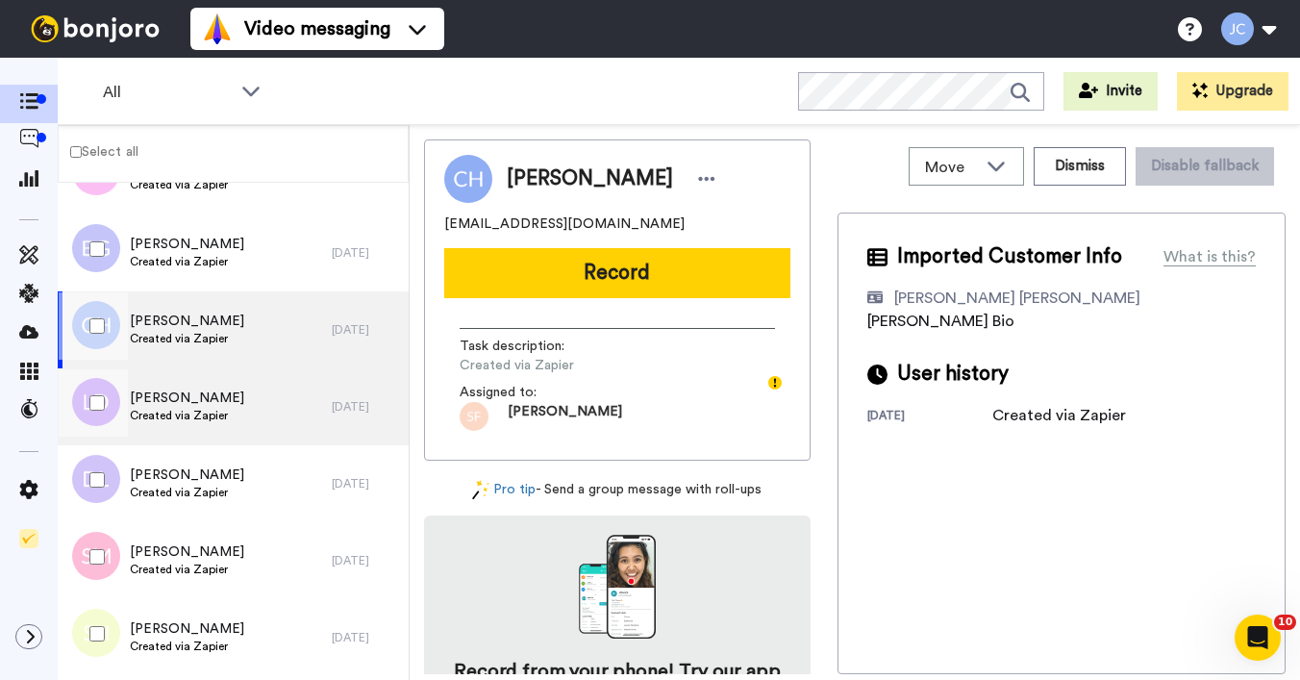
click at [196, 426] on div "[PERSON_NAME] Created via Zapier" at bounding box center [195, 406] width 274 height 77
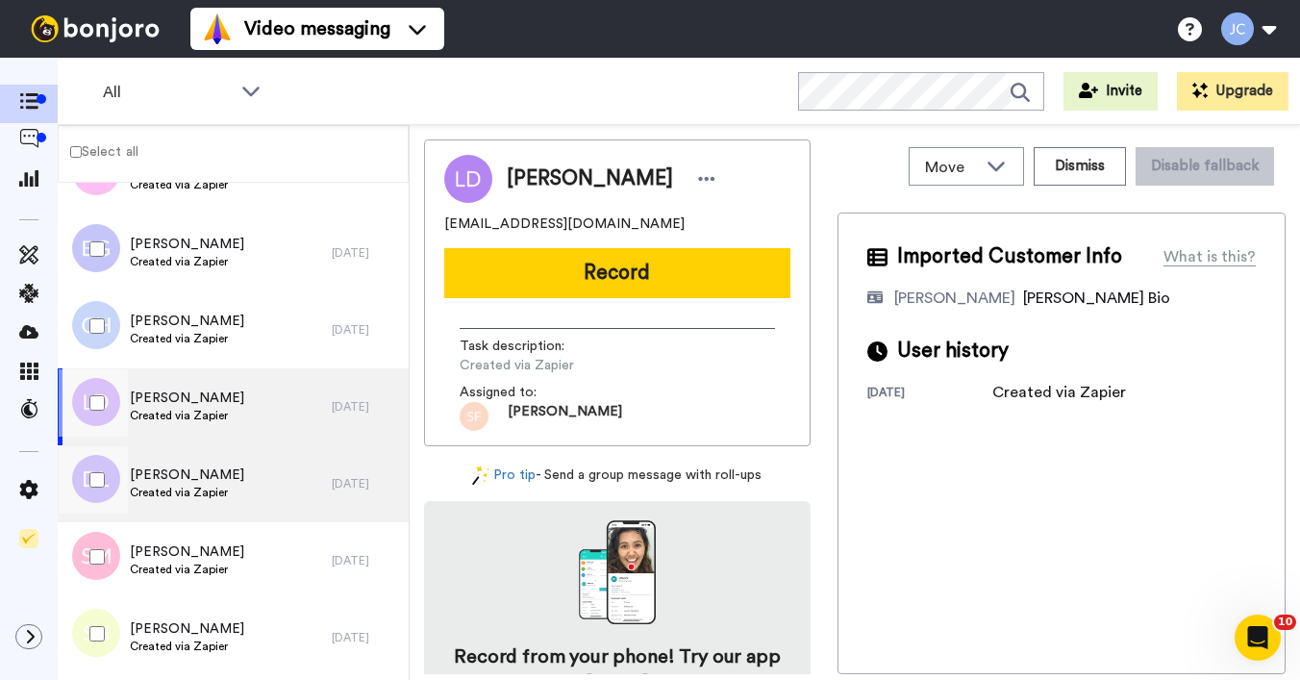
click at [184, 485] on span "Created via Zapier" at bounding box center [187, 492] width 114 height 15
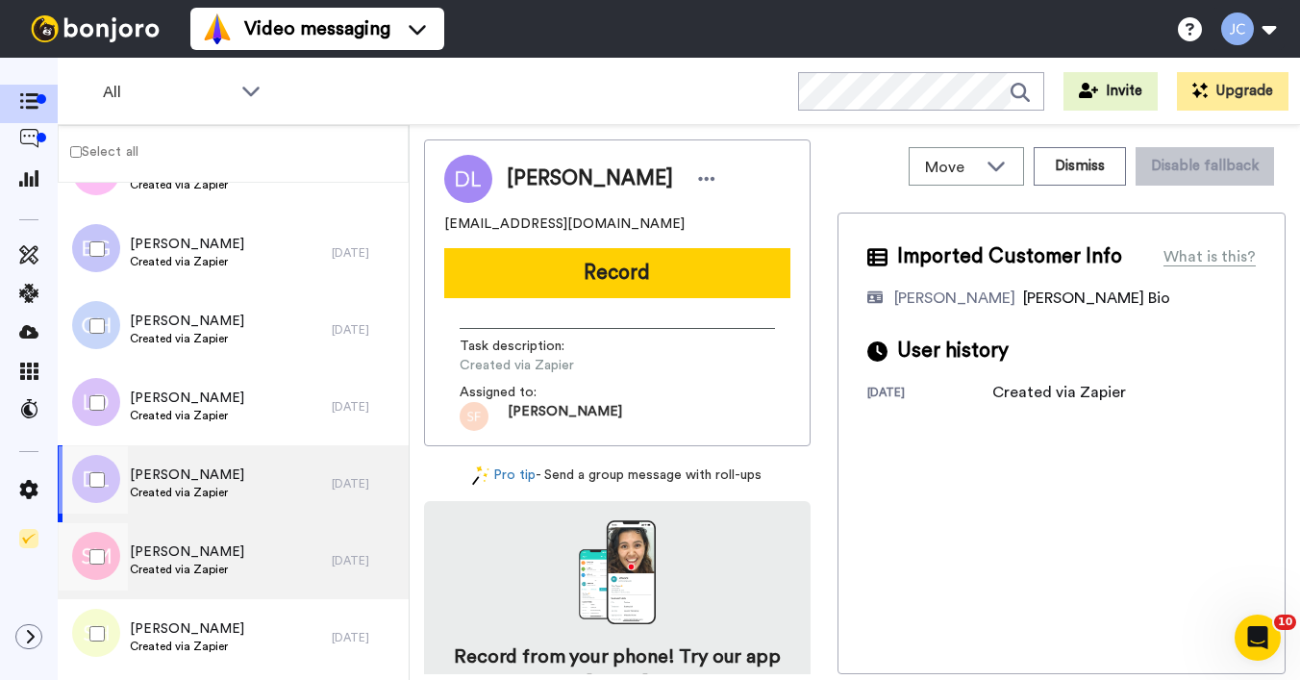
click at [180, 560] on span "[PERSON_NAME]" at bounding box center [187, 551] width 114 height 19
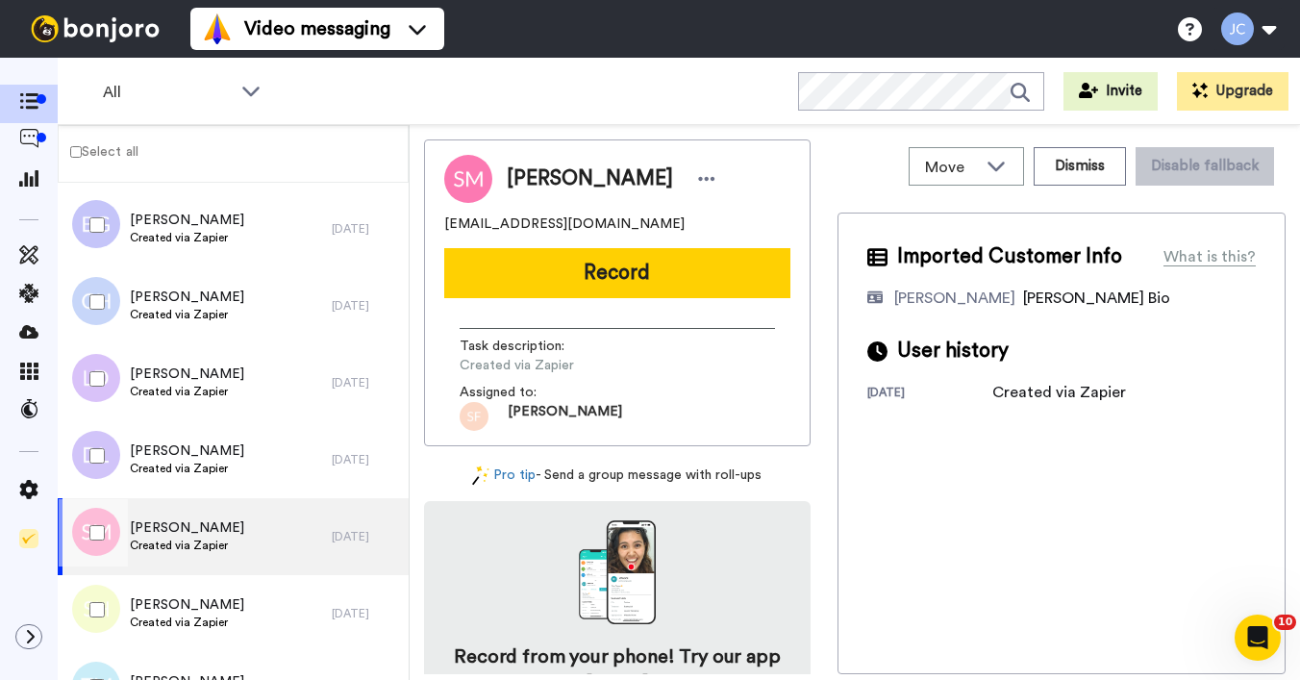
scroll to position [2950, 0]
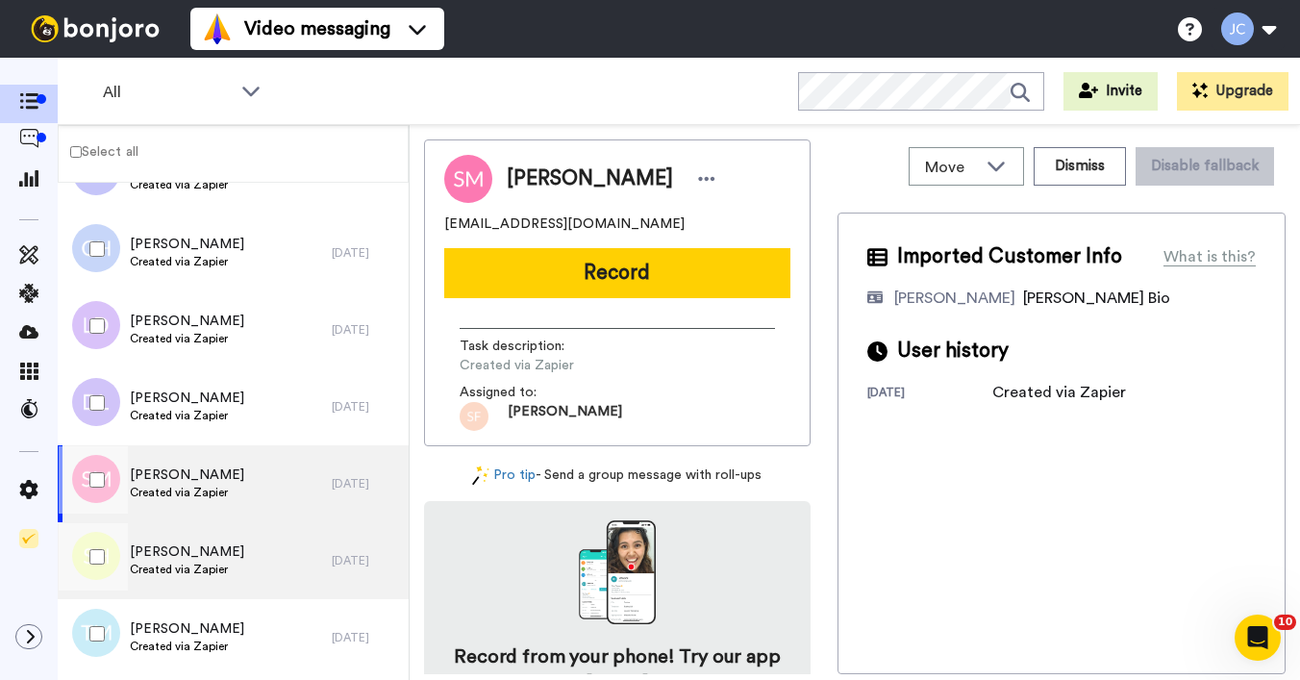
click at [170, 562] on span "Created via Zapier" at bounding box center [187, 569] width 114 height 15
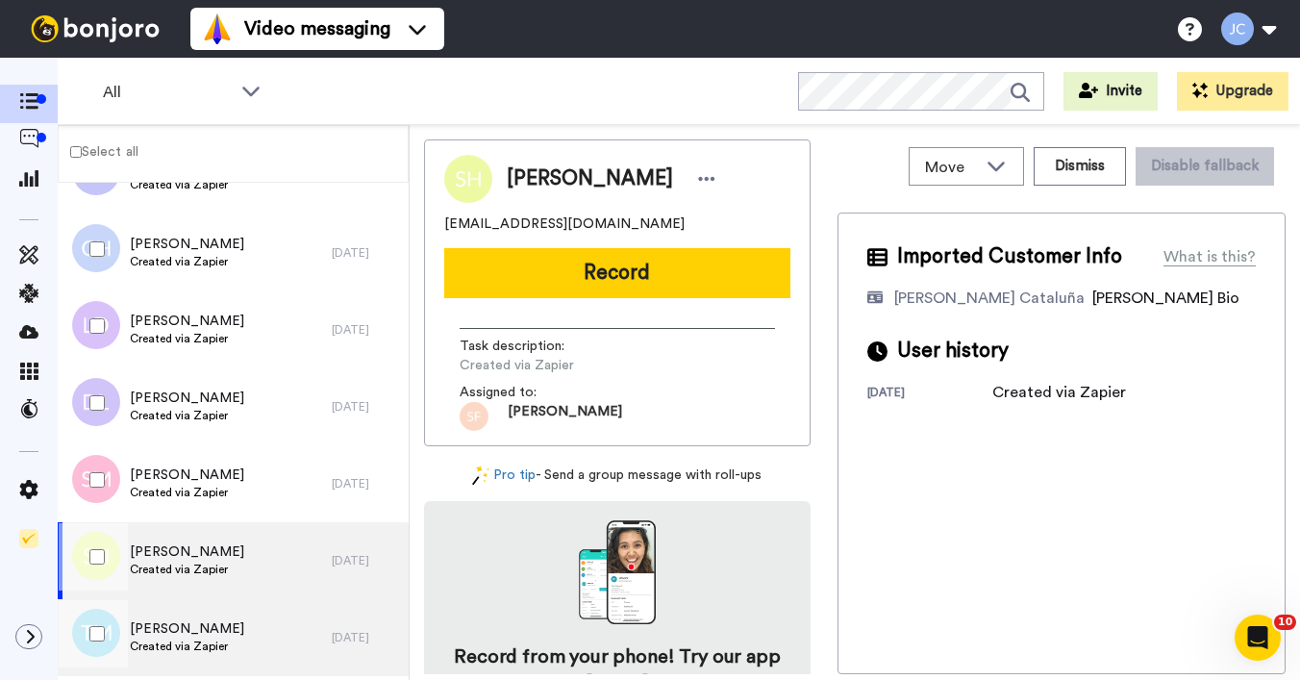
click at [158, 647] on span "Created via Zapier" at bounding box center [187, 646] width 114 height 15
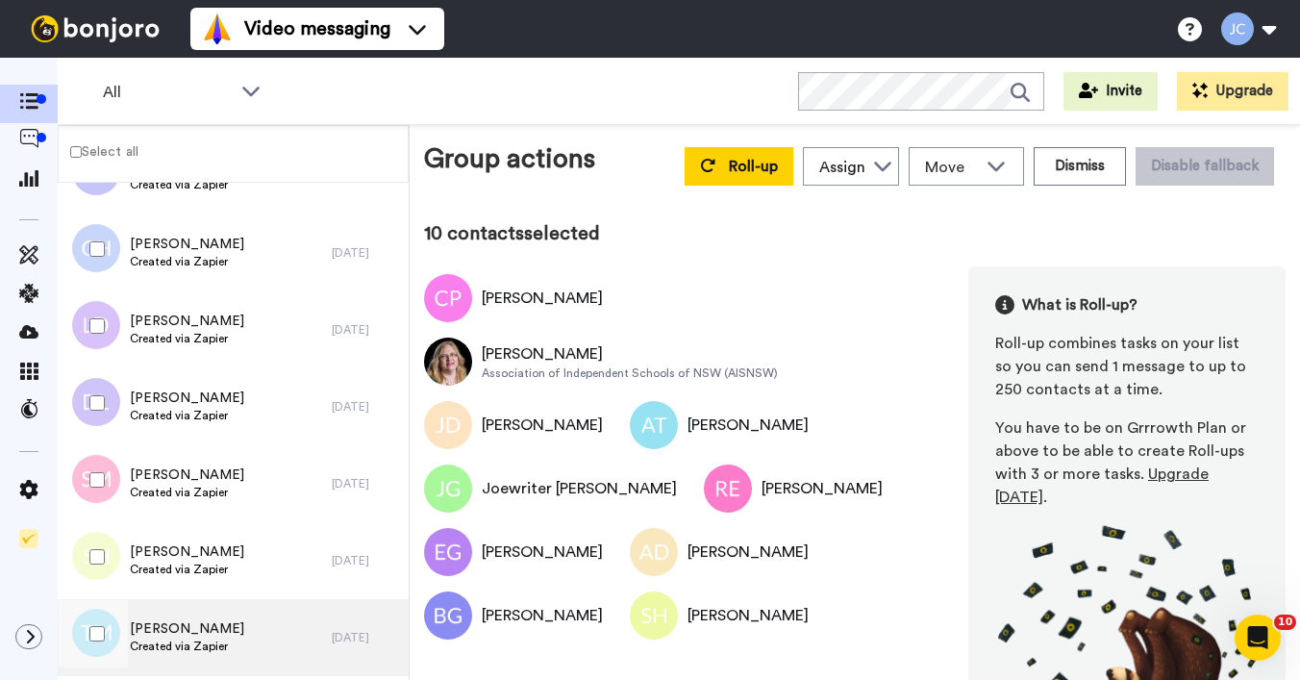
click at [181, 641] on span "Created via Zapier" at bounding box center [187, 646] width 114 height 15
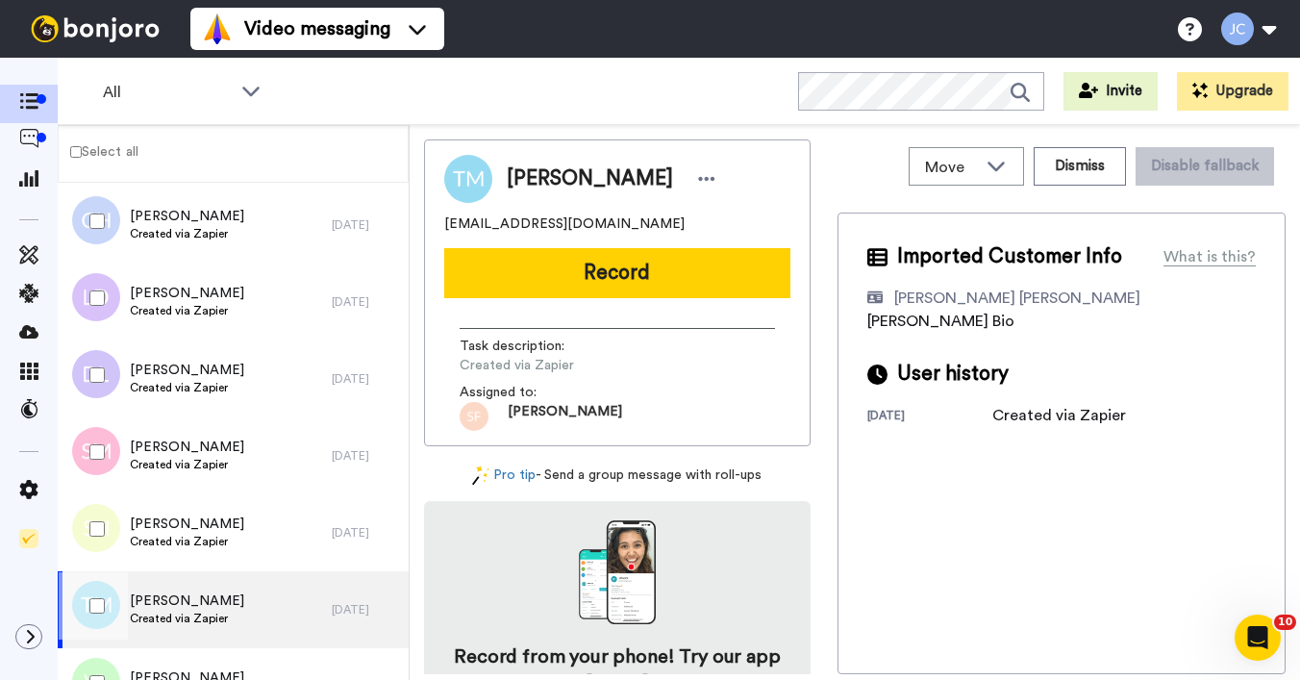
scroll to position [3164, 0]
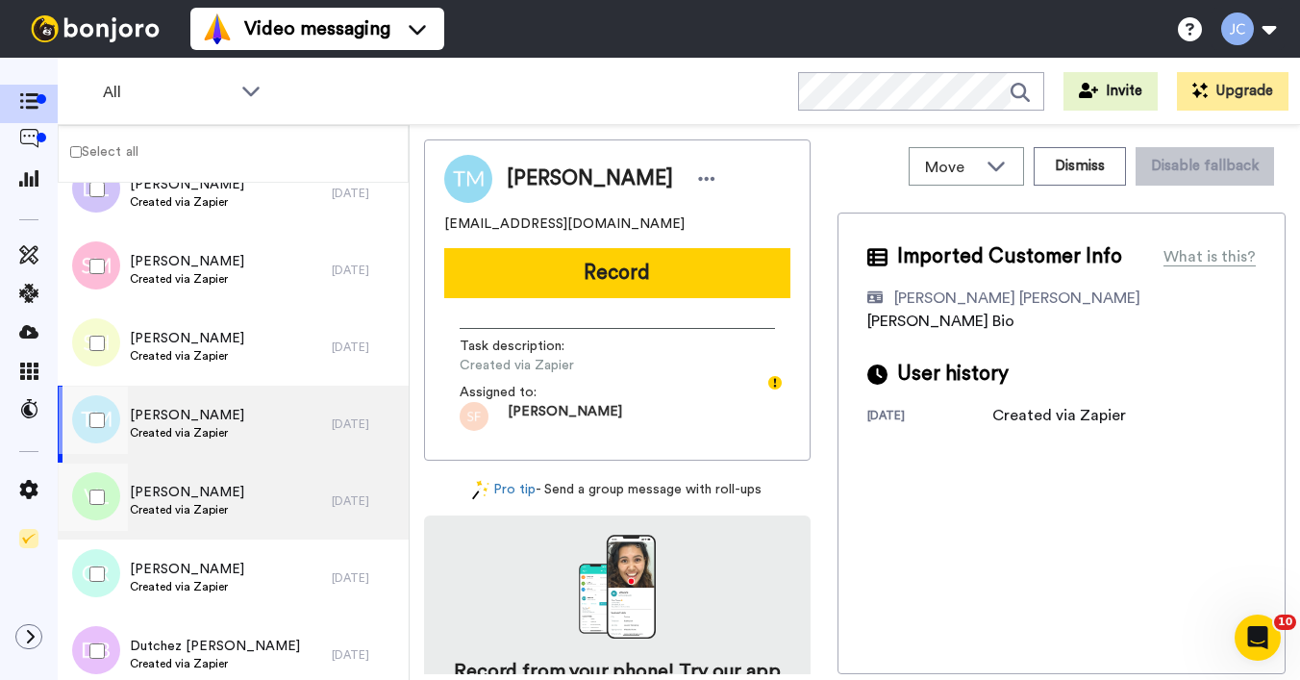
click at [188, 533] on div "[PERSON_NAME] Created via Zapier" at bounding box center [195, 501] width 274 height 77
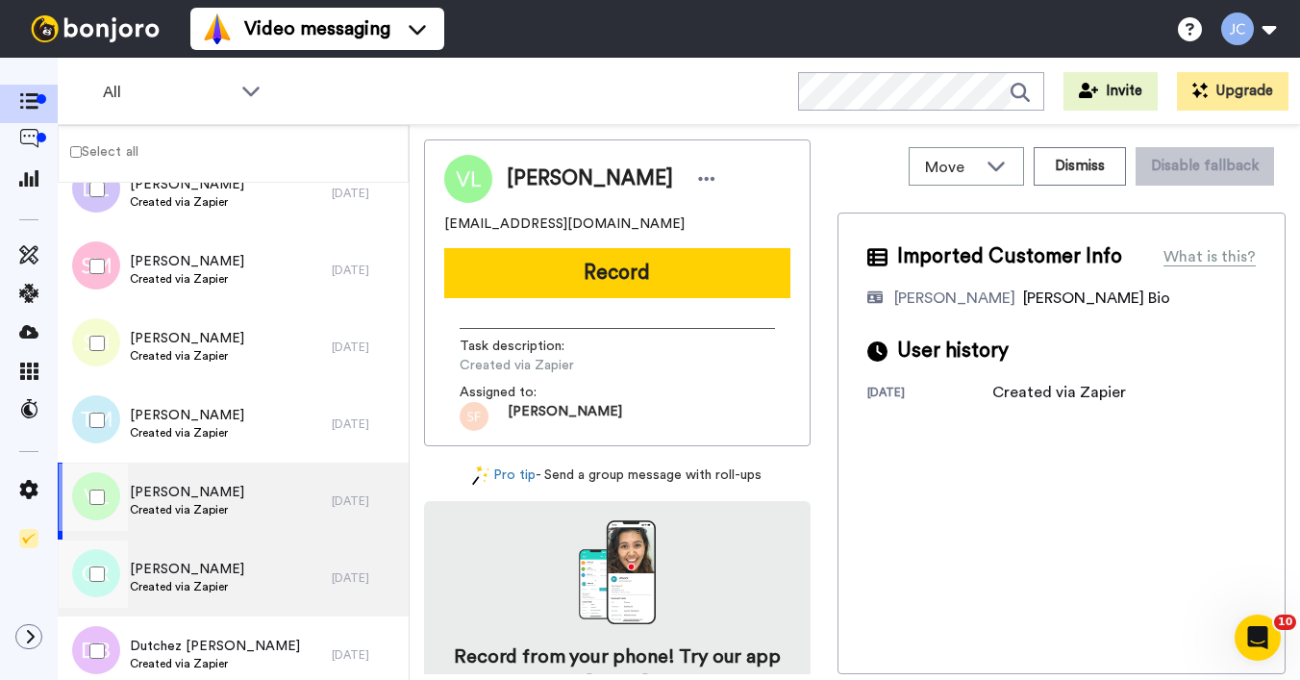
click at [178, 570] on span "[PERSON_NAME]" at bounding box center [187, 569] width 114 height 19
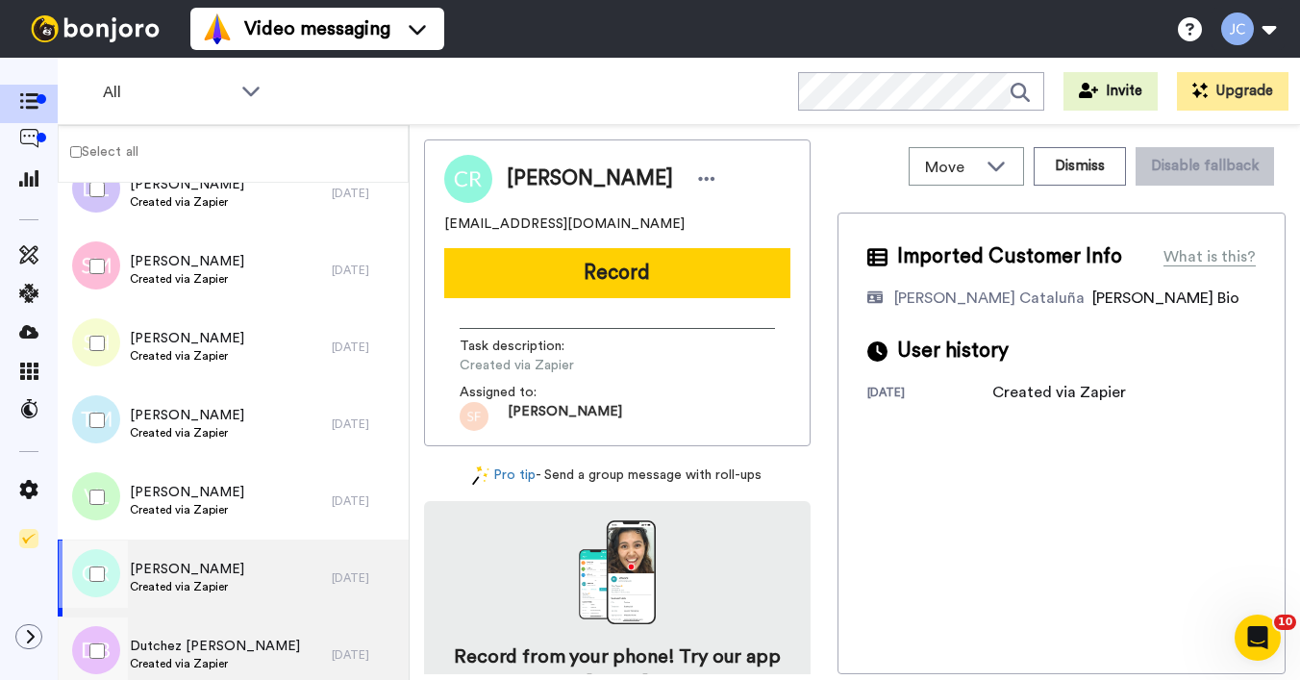
click at [178, 625] on div "Dutchez [PERSON_NAME] Created via Zapier" at bounding box center [195, 655] width 274 height 77
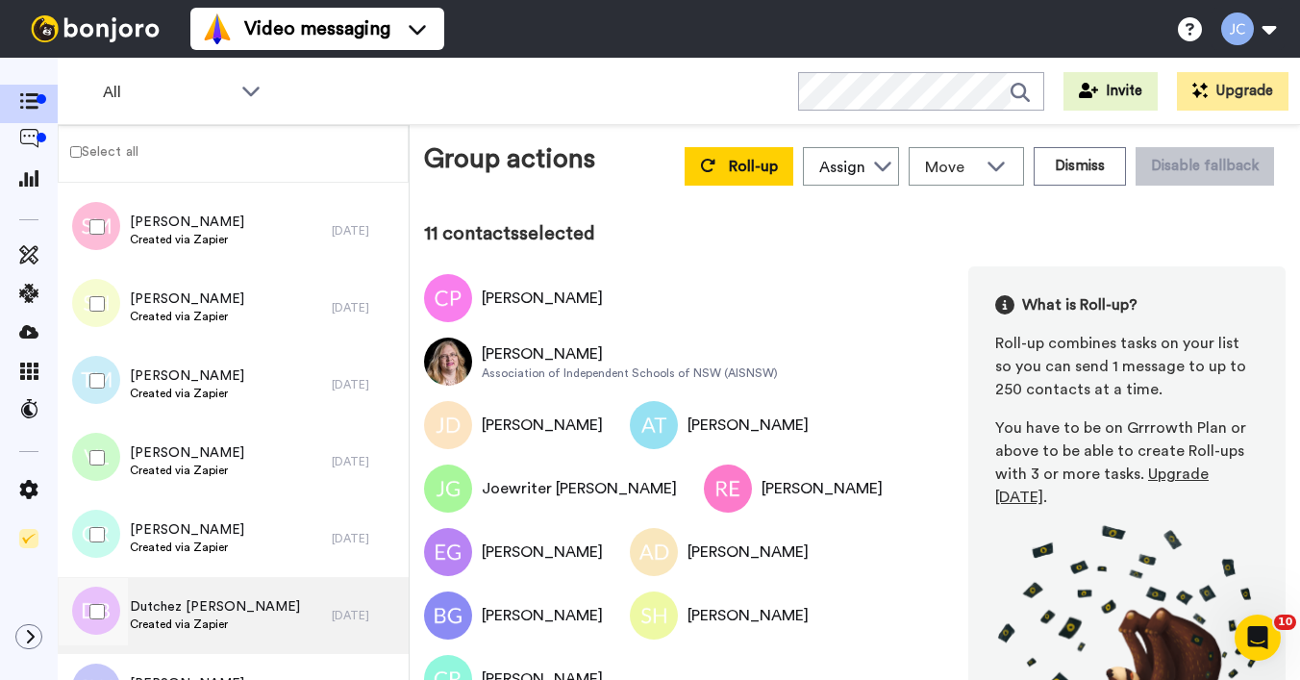
scroll to position [3408, 0]
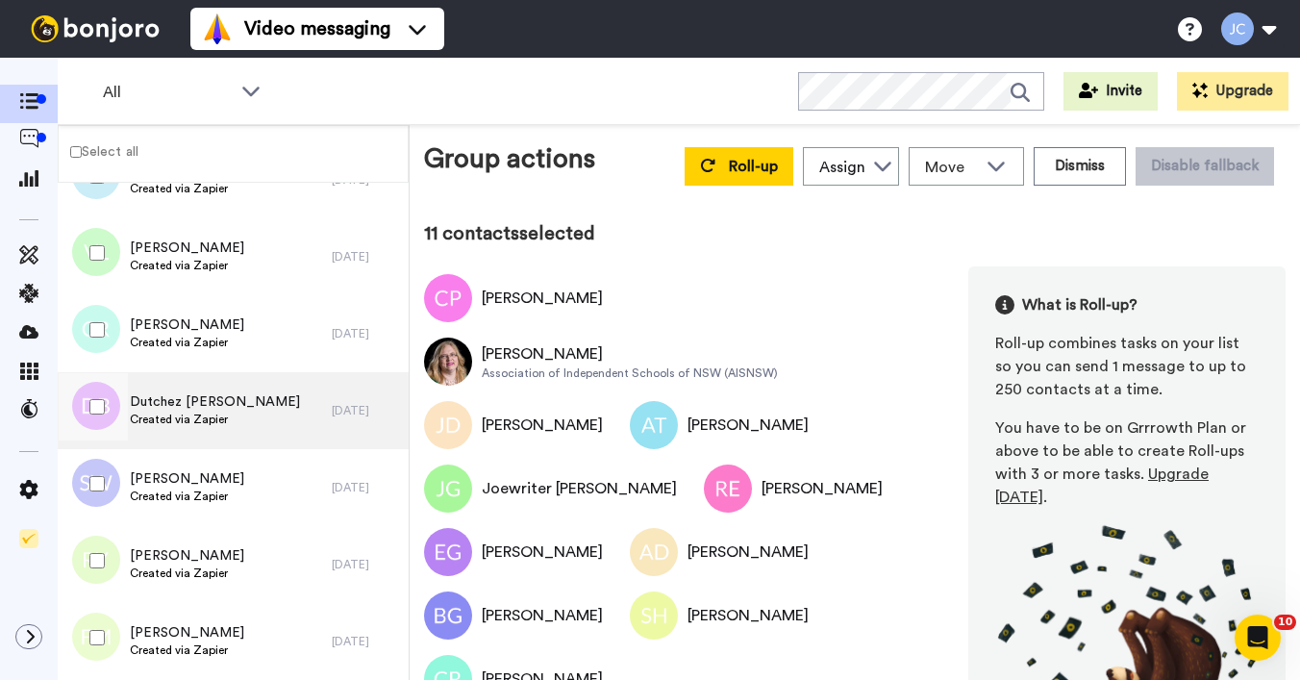
click at [181, 422] on span "Created via Zapier" at bounding box center [215, 419] width 170 height 15
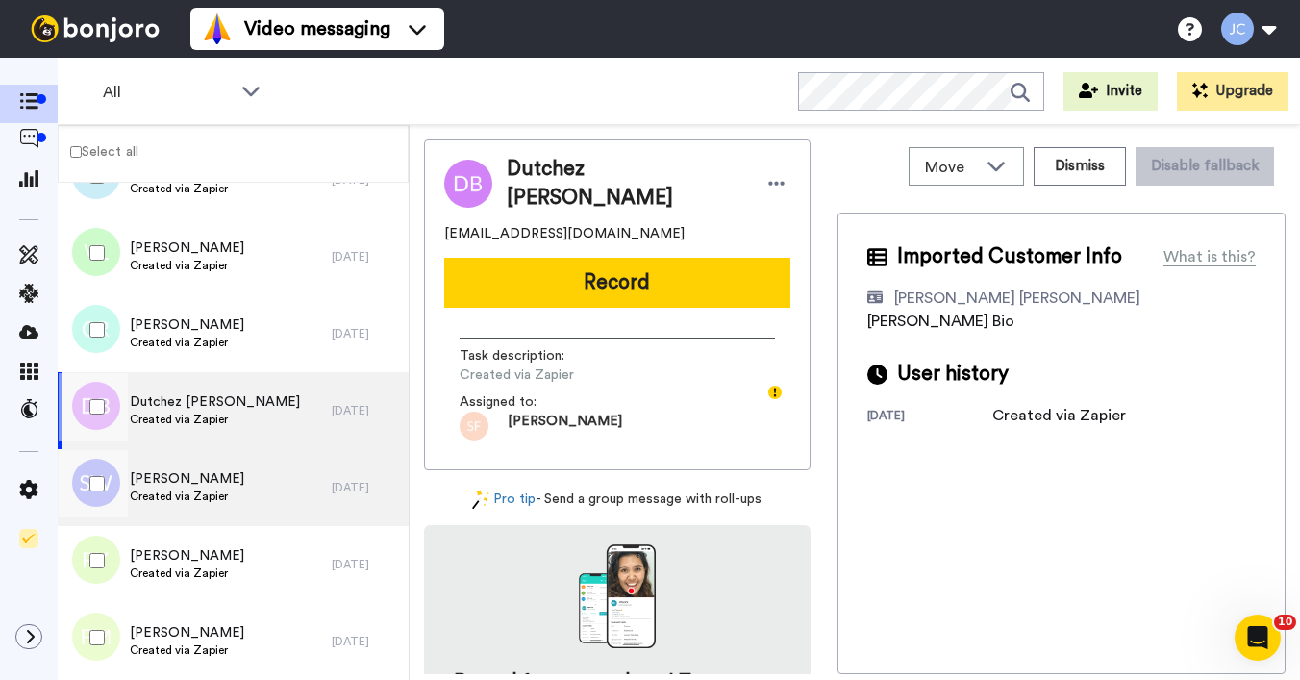
click at [173, 484] on span "[PERSON_NAME]" at bounding box center [187, 478] width 114 height 19
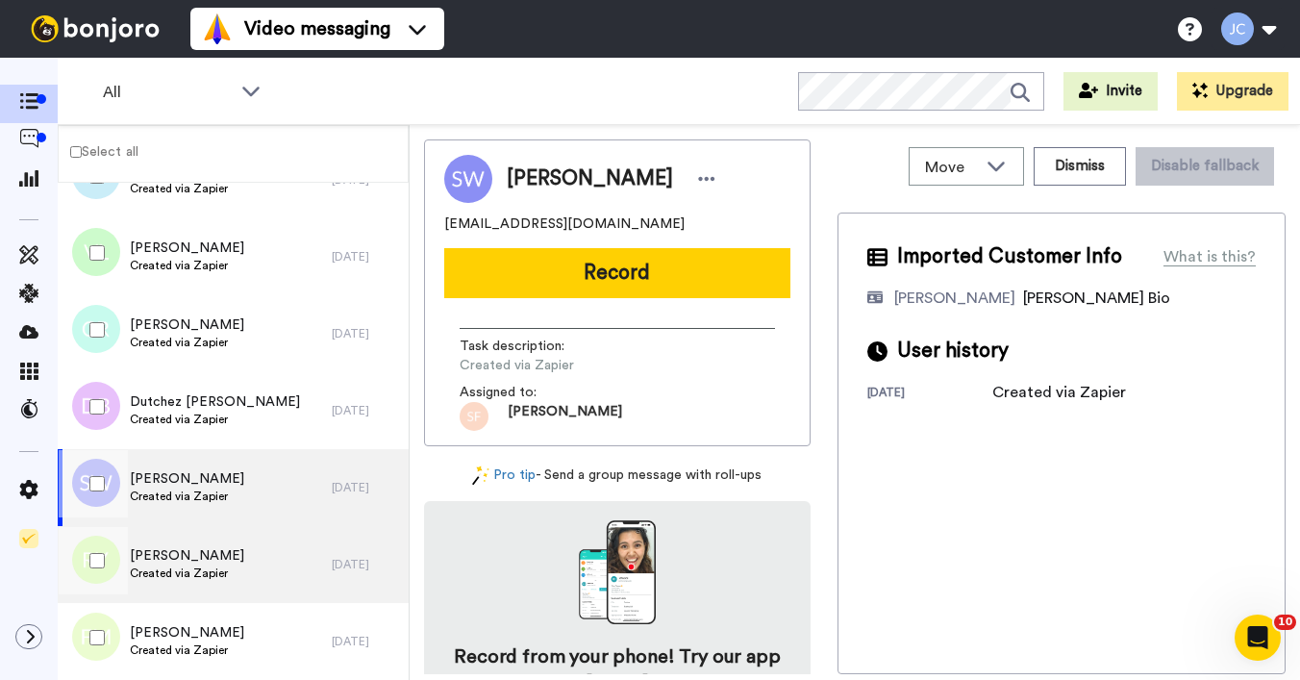
click at [160, 556] on span "[PERSON_NAME]" at bounding box center [187, 555] width 114 height 19
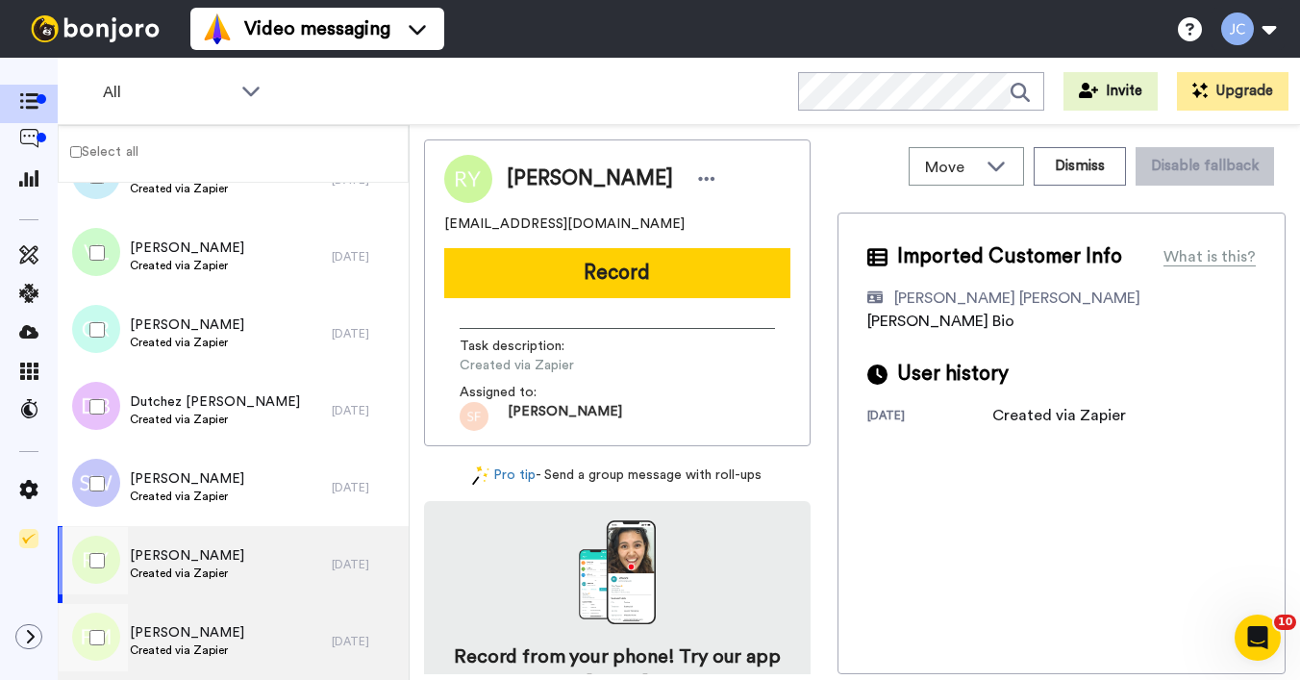
click at [153, 643] on span "Created via Zapier" at bounding box center [187, 650] width 114 height 15
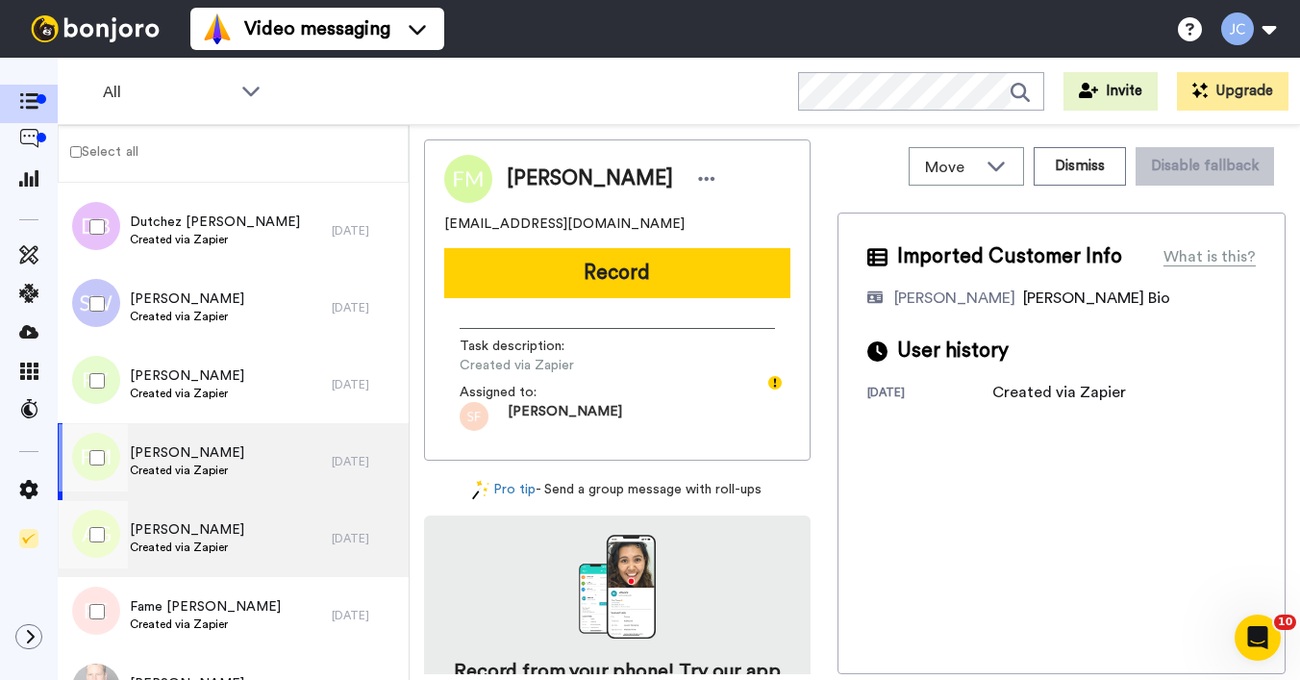
scroll to position [3653, 0]
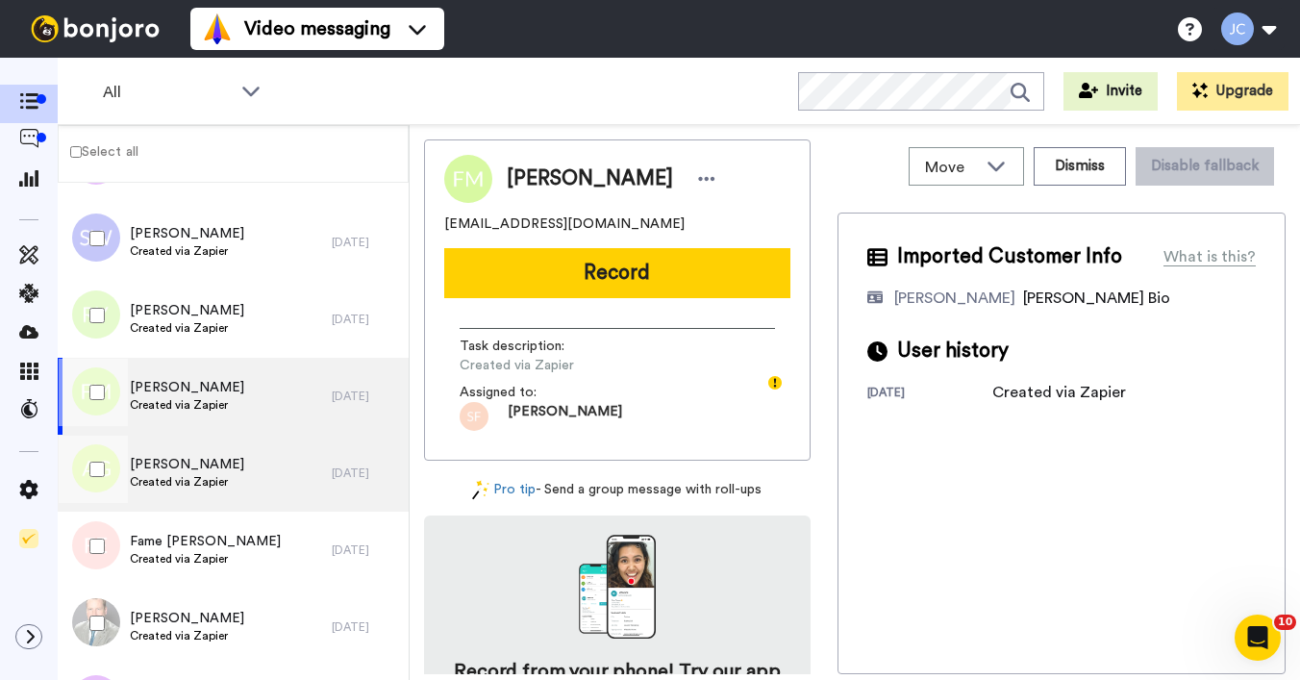
click at [191, 474] on span "Created via Zapier" at bounding box center [187, 481] width 114 height 15
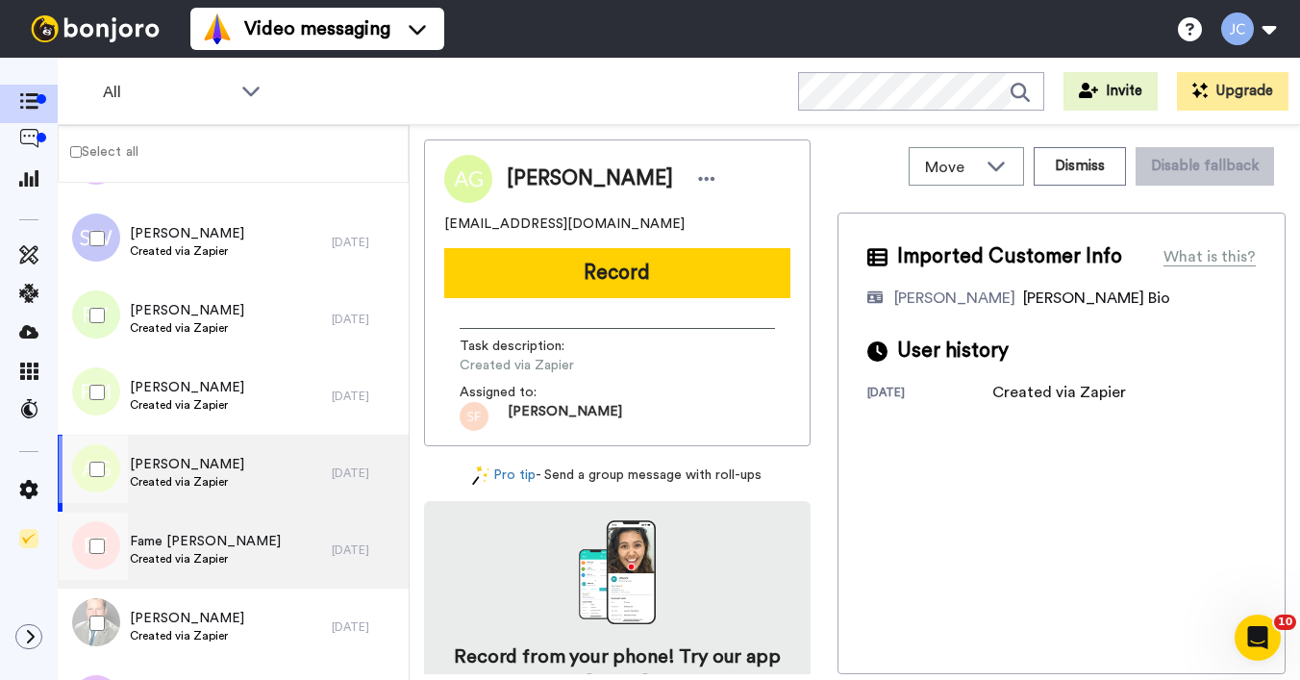
click at [179, 542] on span "Fame [PERSON_NAME]" at bounding box center [205, 541] width 151 height 19
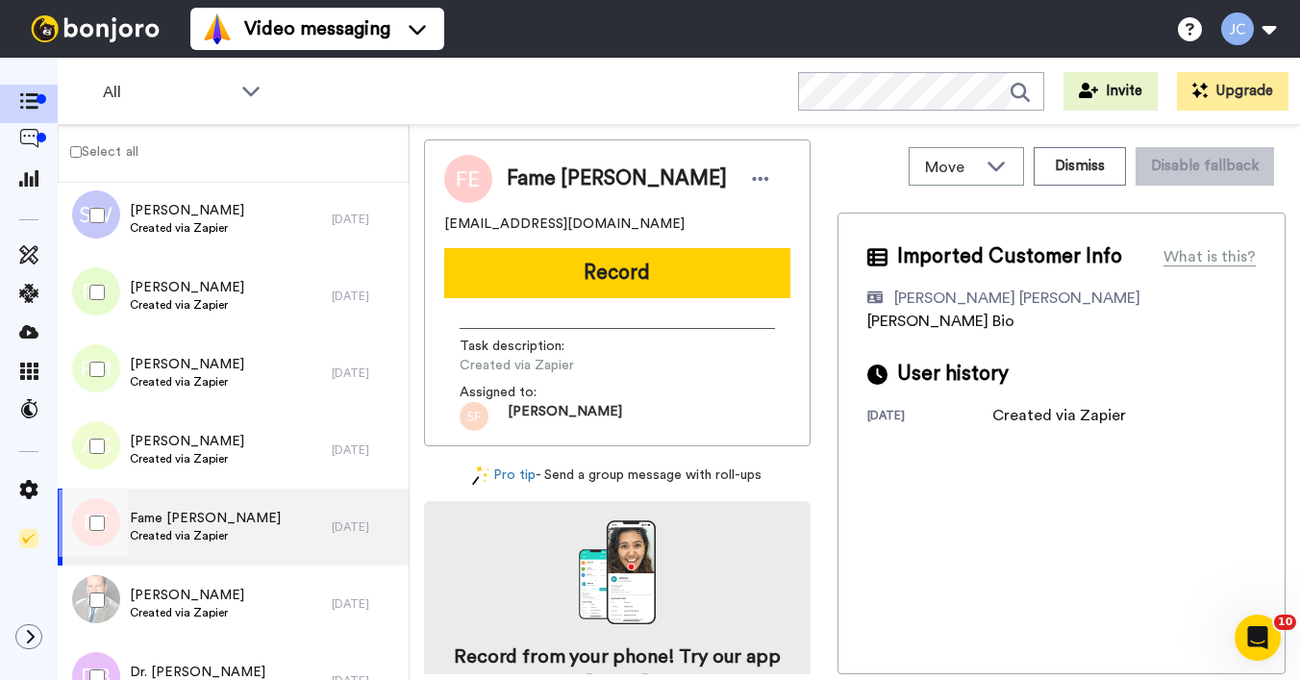
scroll to position [3817, 0]
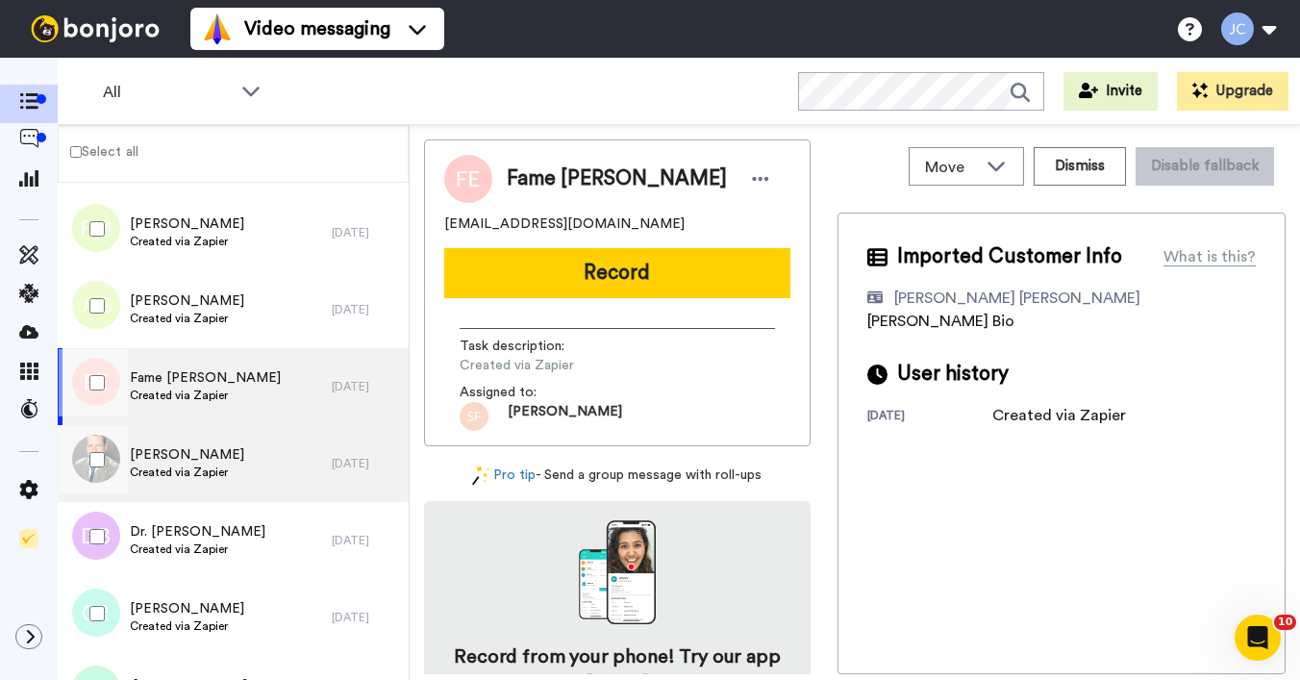
click at [189, 490] on div "[PERSON_NAME] Created via Zapier" at bounding box center [195, 463] width 274 height 77
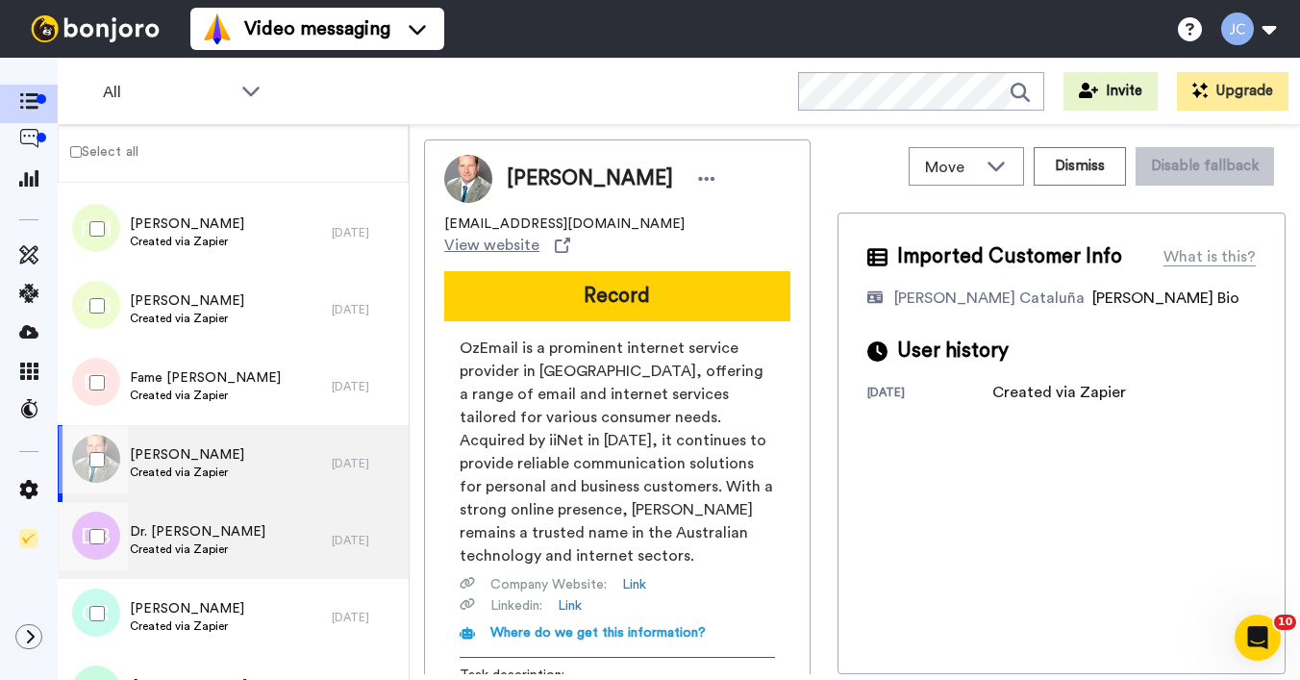
click at [186, 538] on span "Dr. [PERSON_NAME]" at bounding box center [198, 531] width 136 height 19
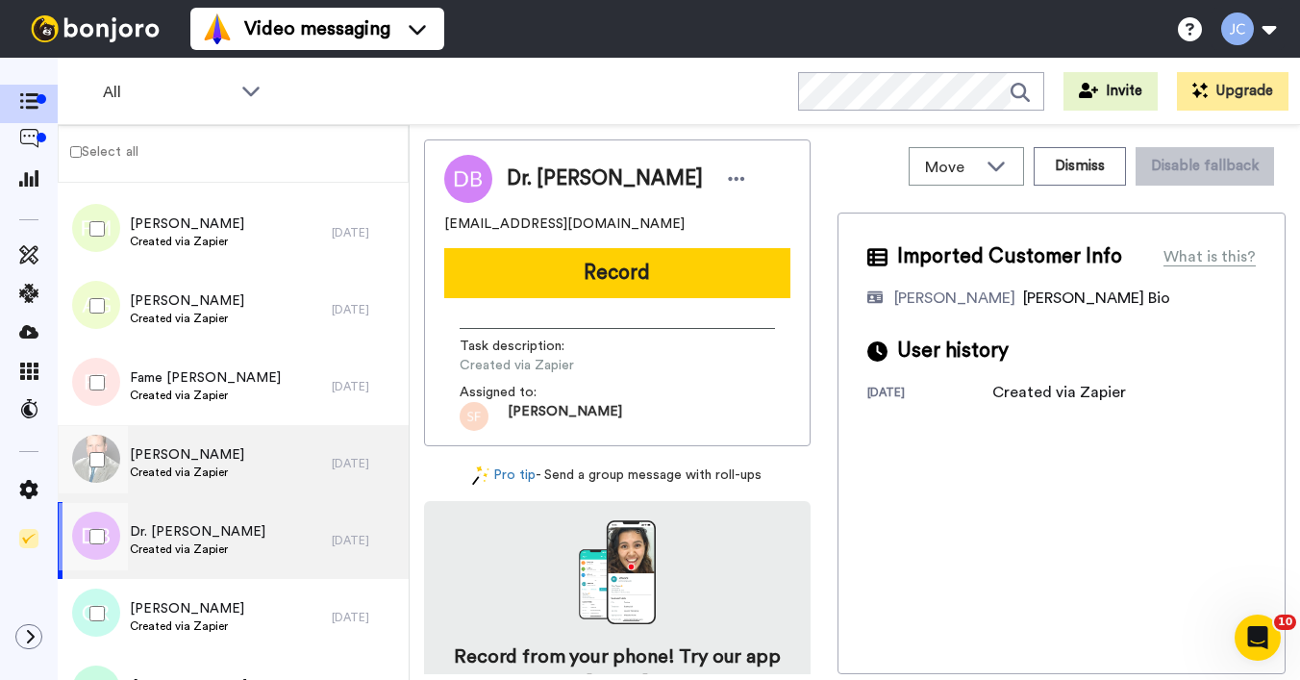
click at [182, 463] on span "[PERSON_NAME]" at bounding box center [187, 454] width 114 height 19
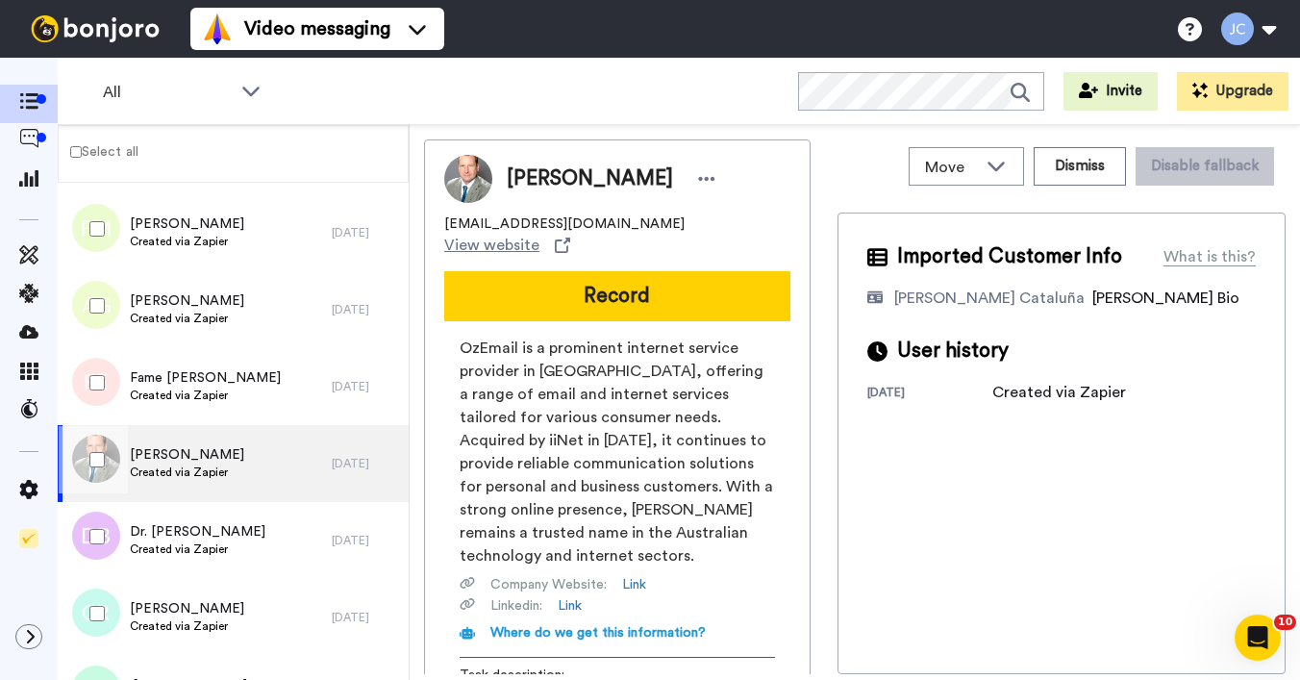
click at [110, 456] on div at bounding box center [93, 459] width 69 height 67
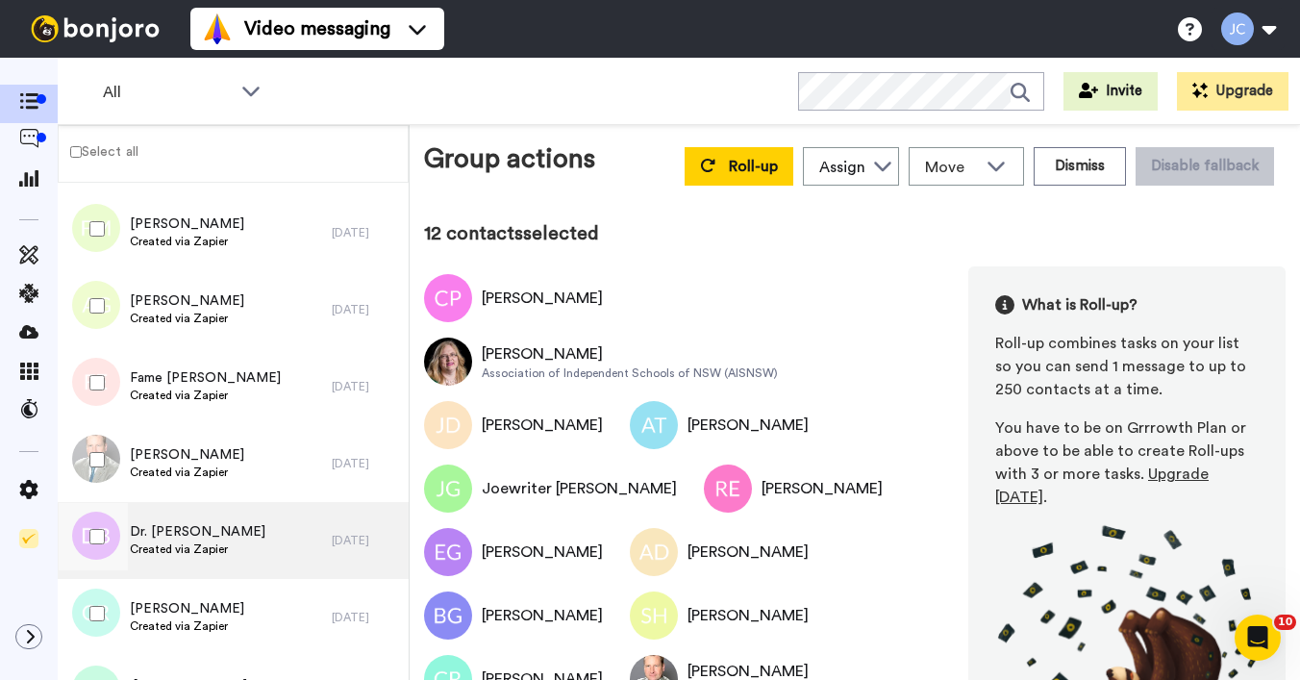
click at [148, 572] on div "Dr. [PERSON_NAME] Created via Zapier" at bounding box center [195, 540] width 274 height 77
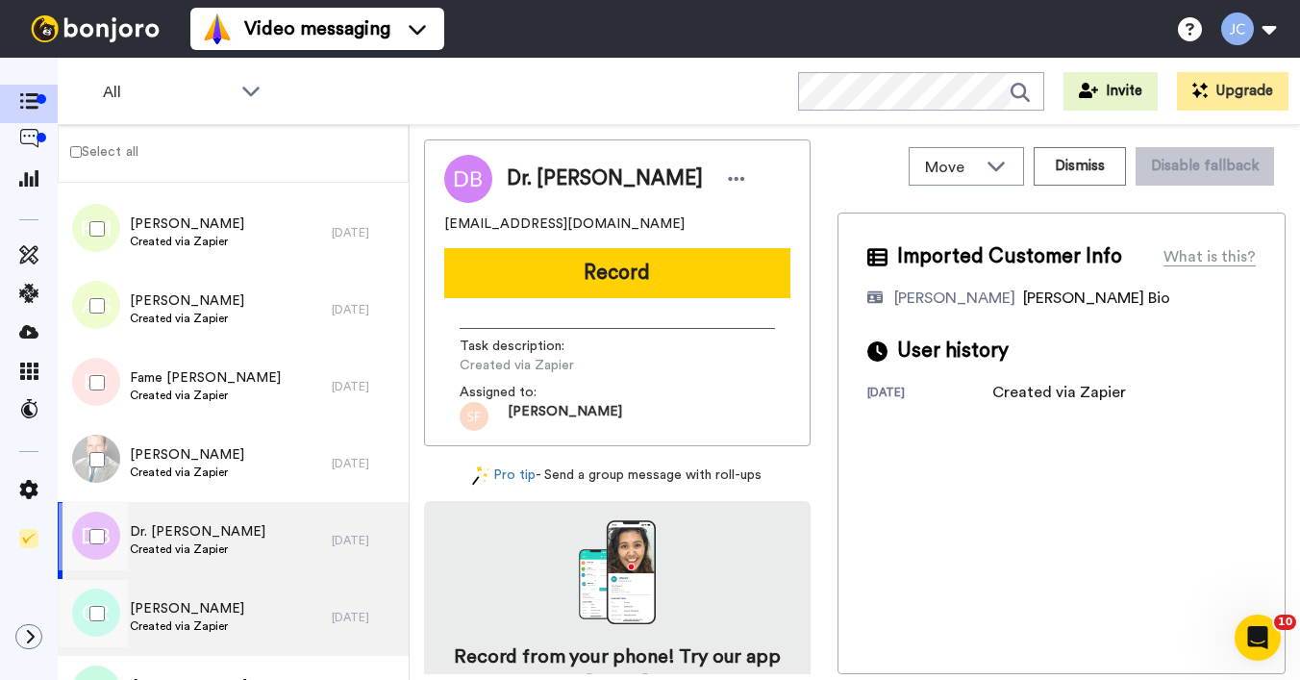
click at [173, 624] on span "Created via Zapier" at bounding box center [187, 625] width 114 height 15
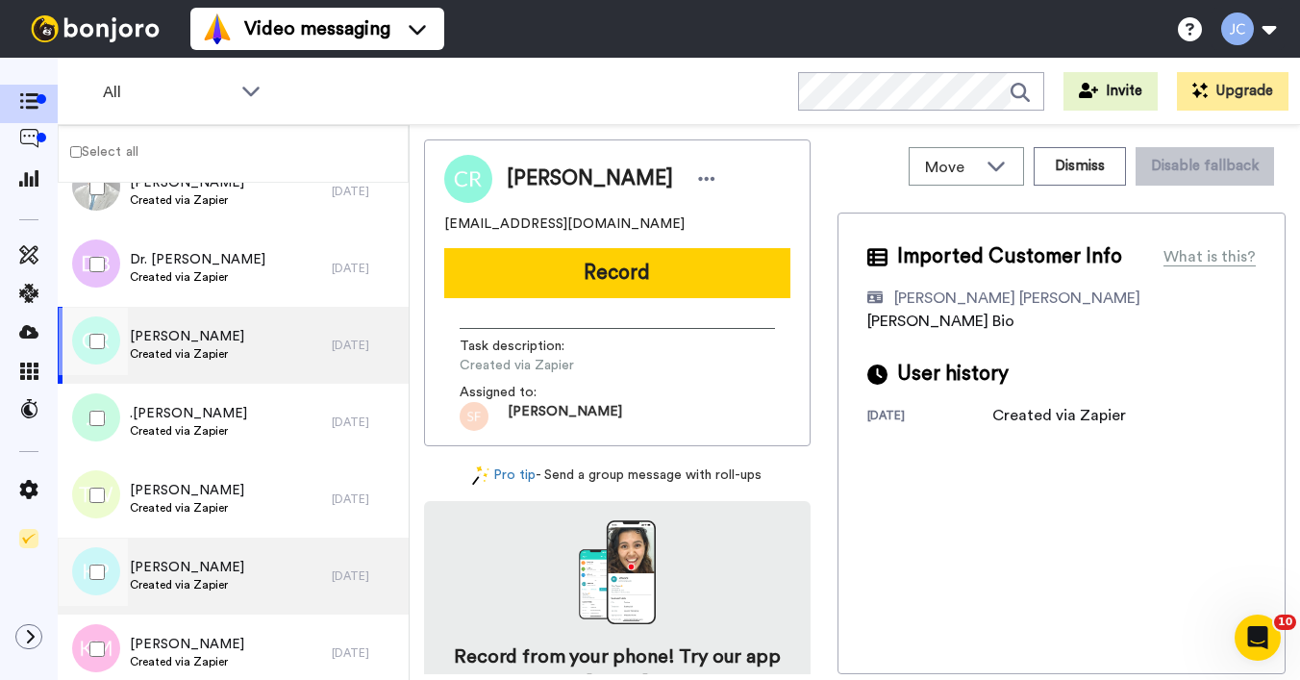
scroll to position [4120, 0]
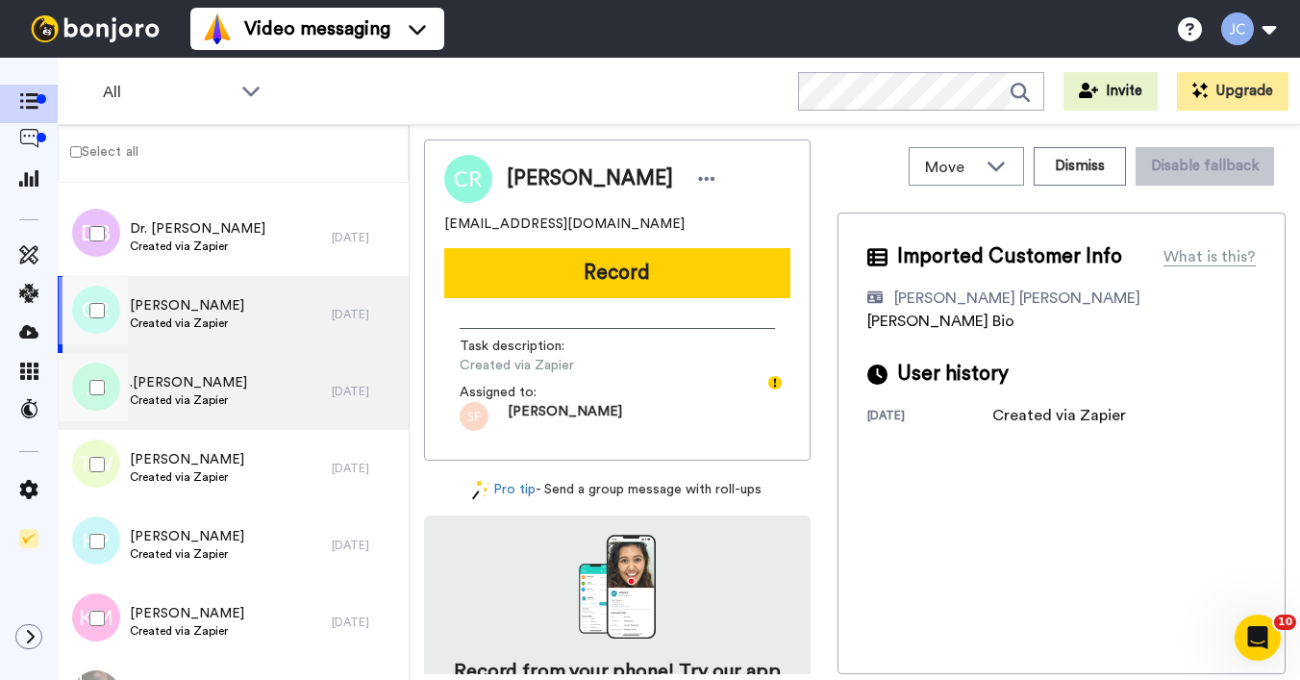
click at [211, 414] on div ".[PERSON_NAME] Created via Zapier" at bounding box center [195, 391] width 274 height 77
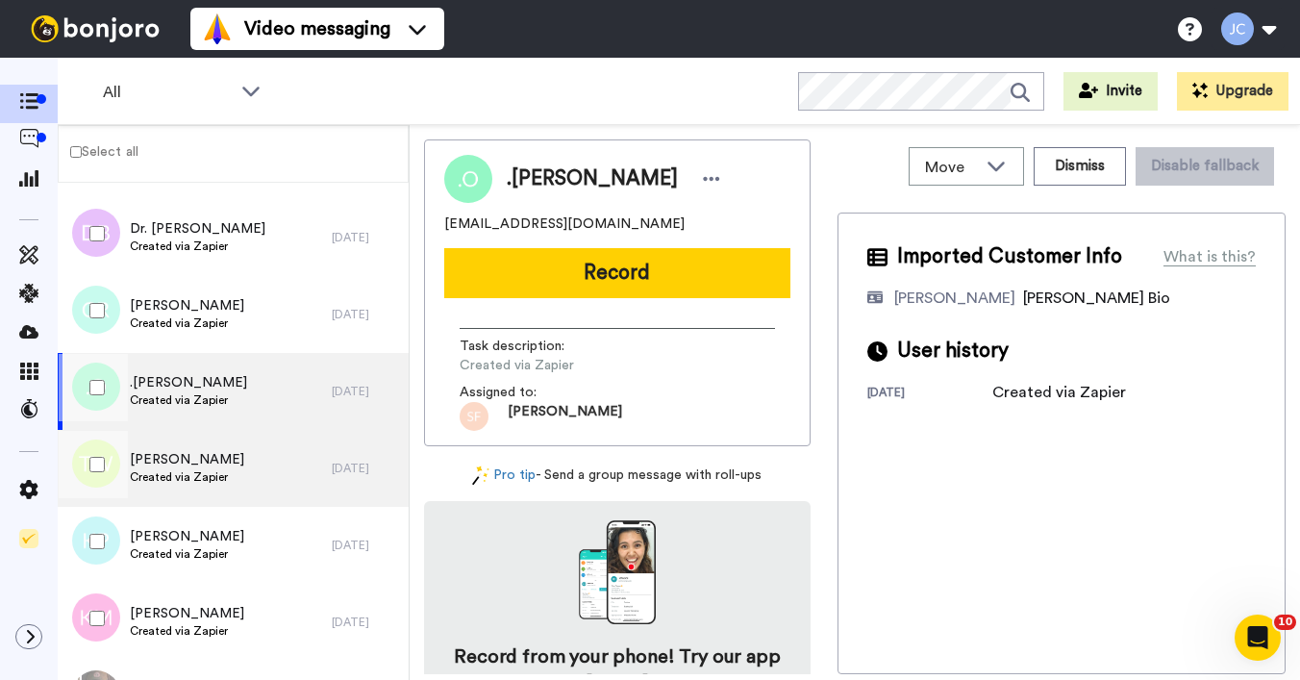
click at [206, 468] on span "[PERSON_NAME]" at bounding box center [187, 459] width 114 height 19
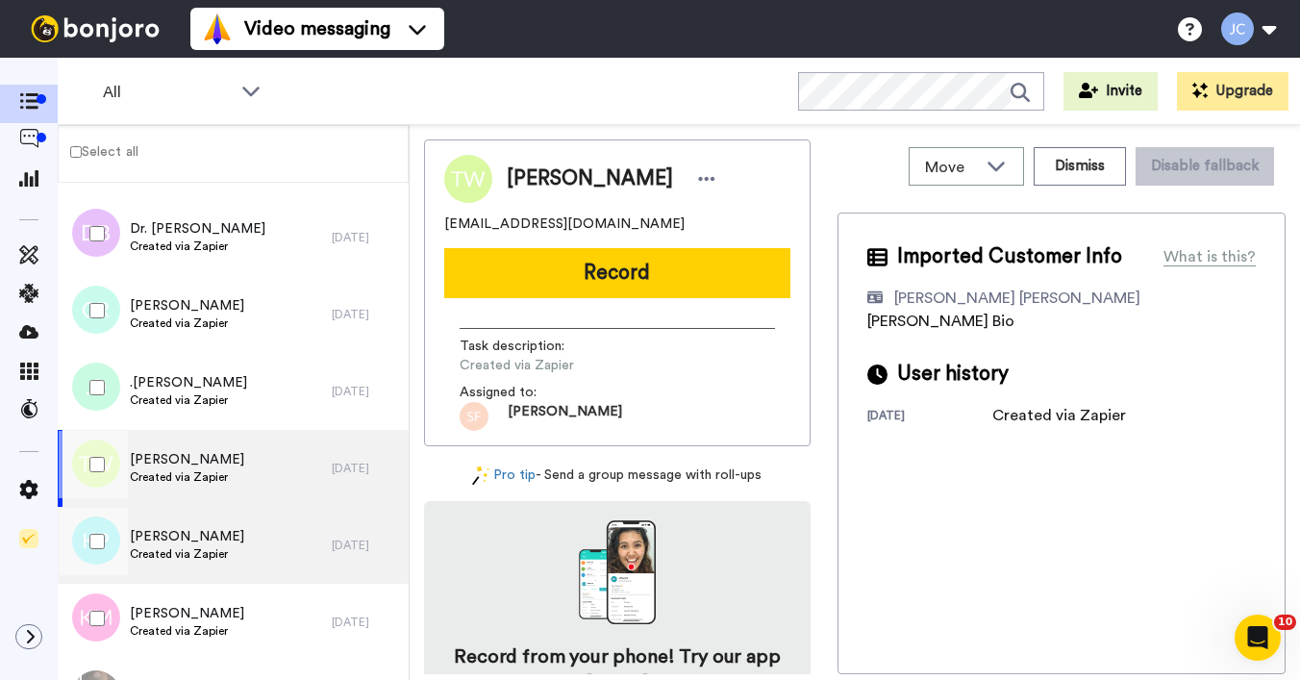
click at [202, 542] on span "[PERSON_NAME]" at bounding box center [187, 536] width 114 height 19
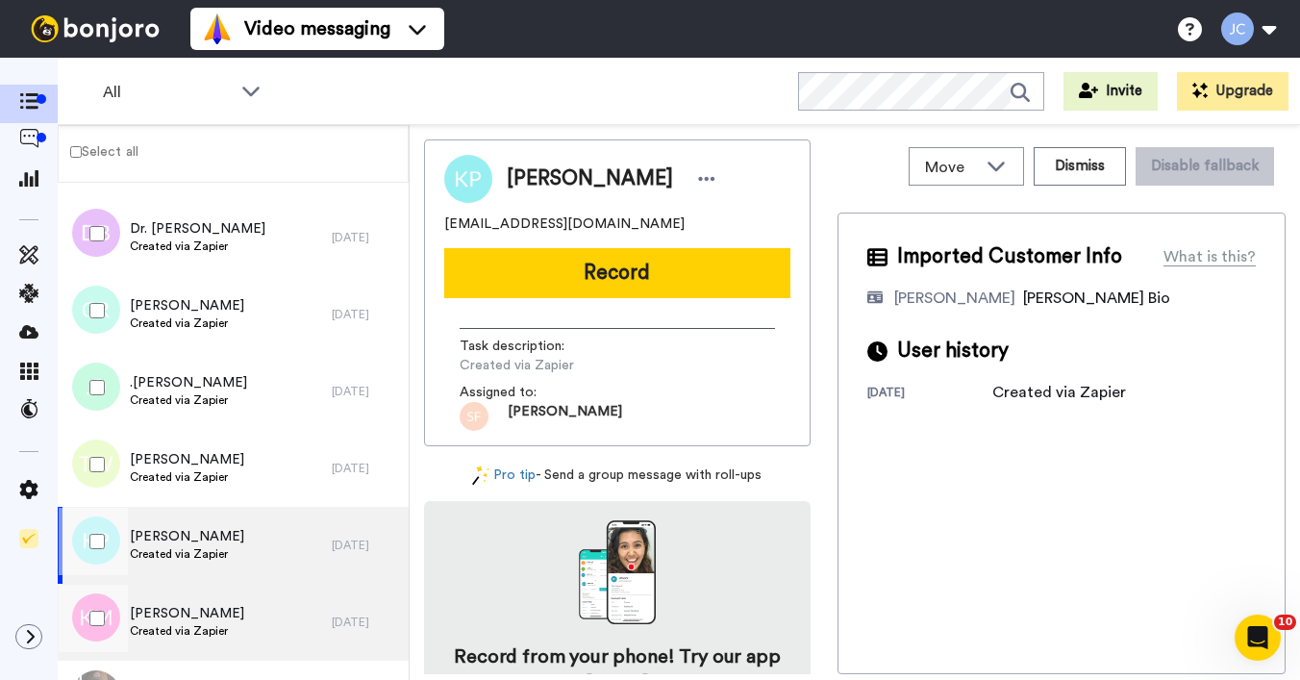
click at [203, 614] on span "[PERSON_NAME]" at bounding box center [187, 613] width 114 height 19
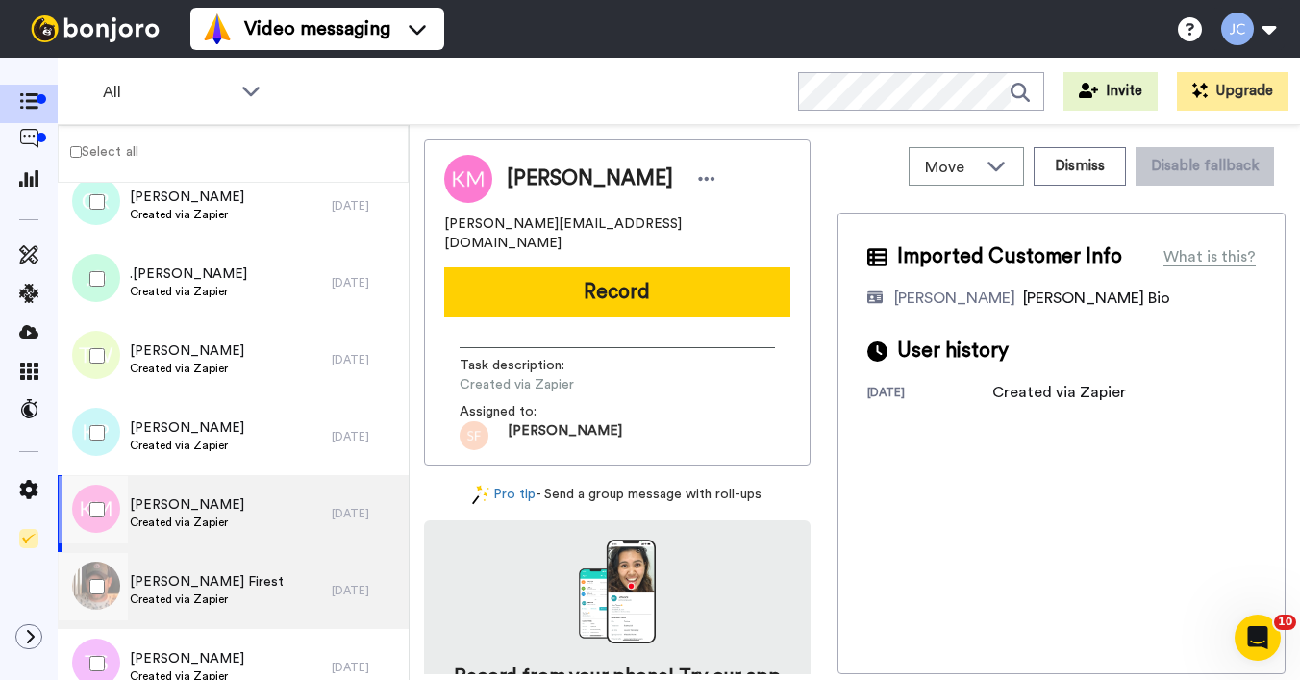
scroll to position [4262, 0]
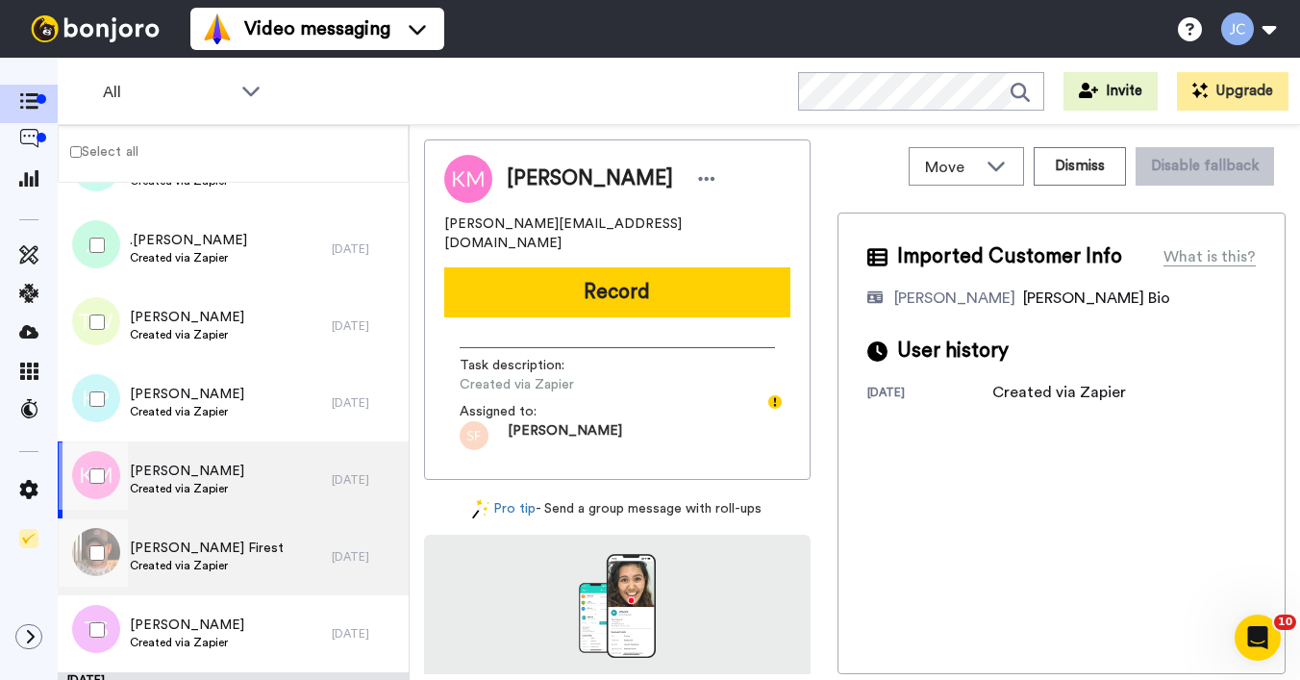
click at [214, 558] on span "Created via Zapier" at bounding box center [207, 565] width 154 height 15
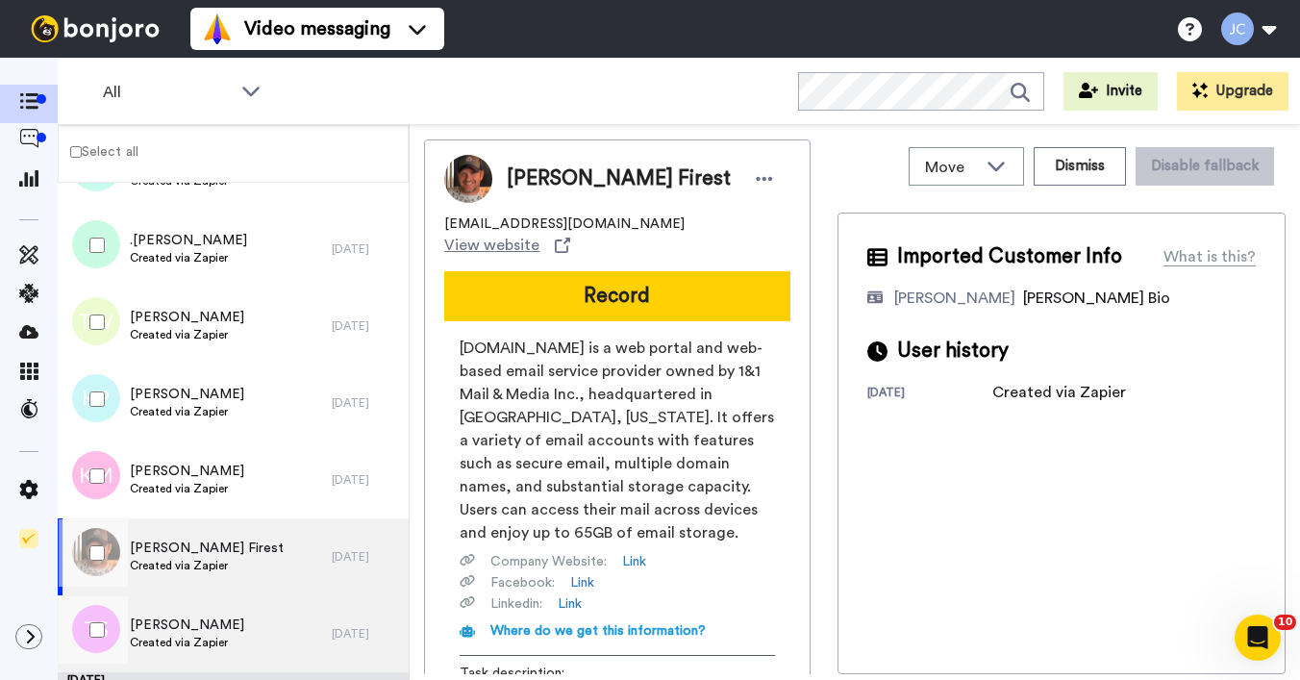
click at [201, 614] on div "[PERSON_NAME] Created via Zapier" at bounding box center [195, 633] width 274 height 77
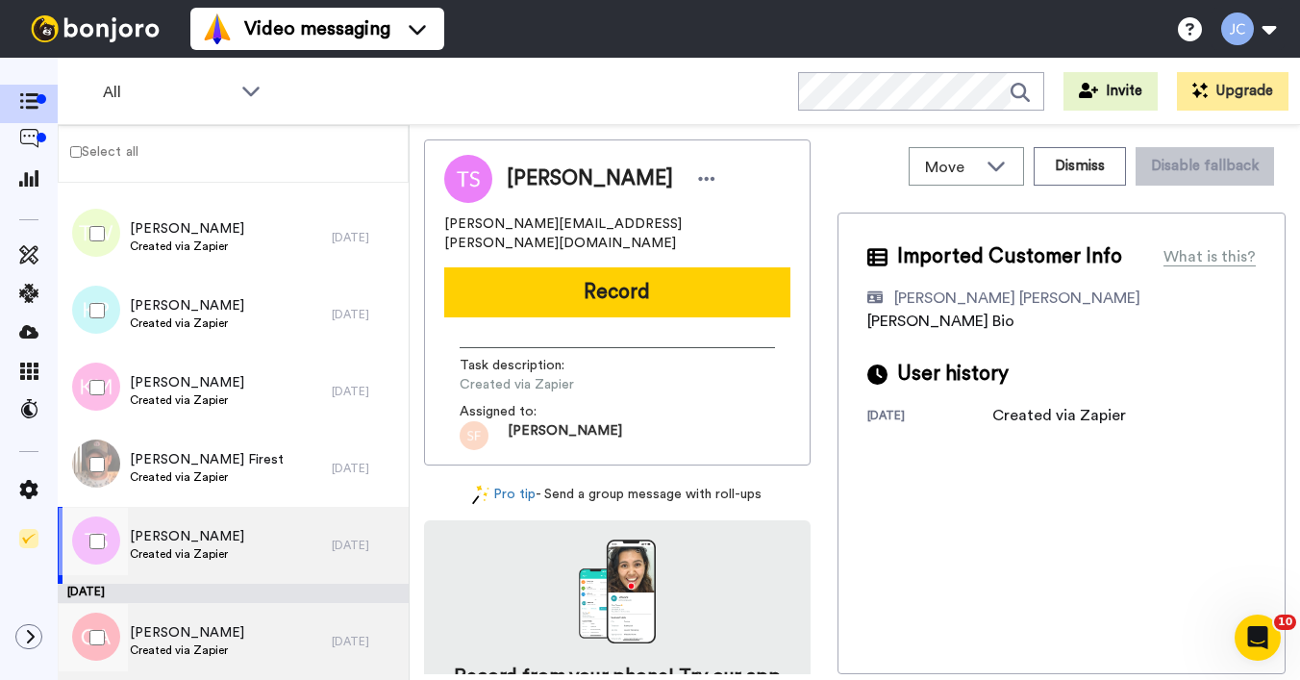
scroll to position [4390, 0]
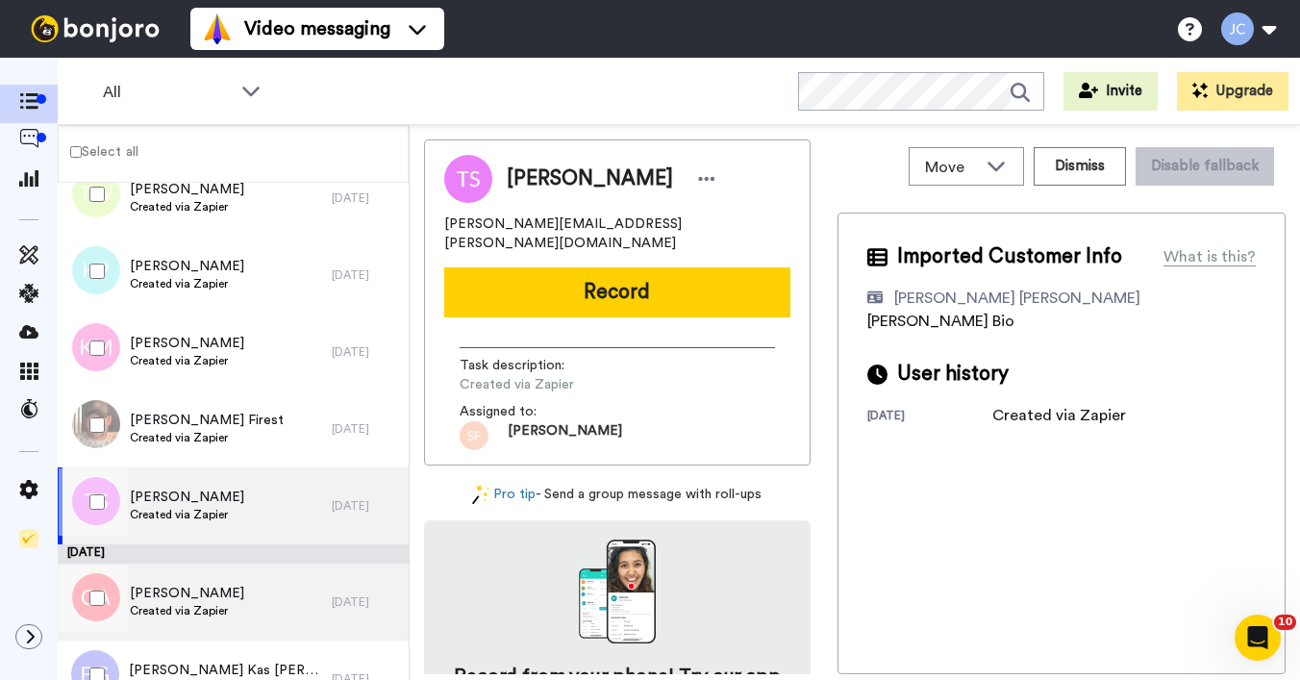
click at [203, 607] on span "Created via Zapier" at bounding box center [187, 610] width 114 height 15
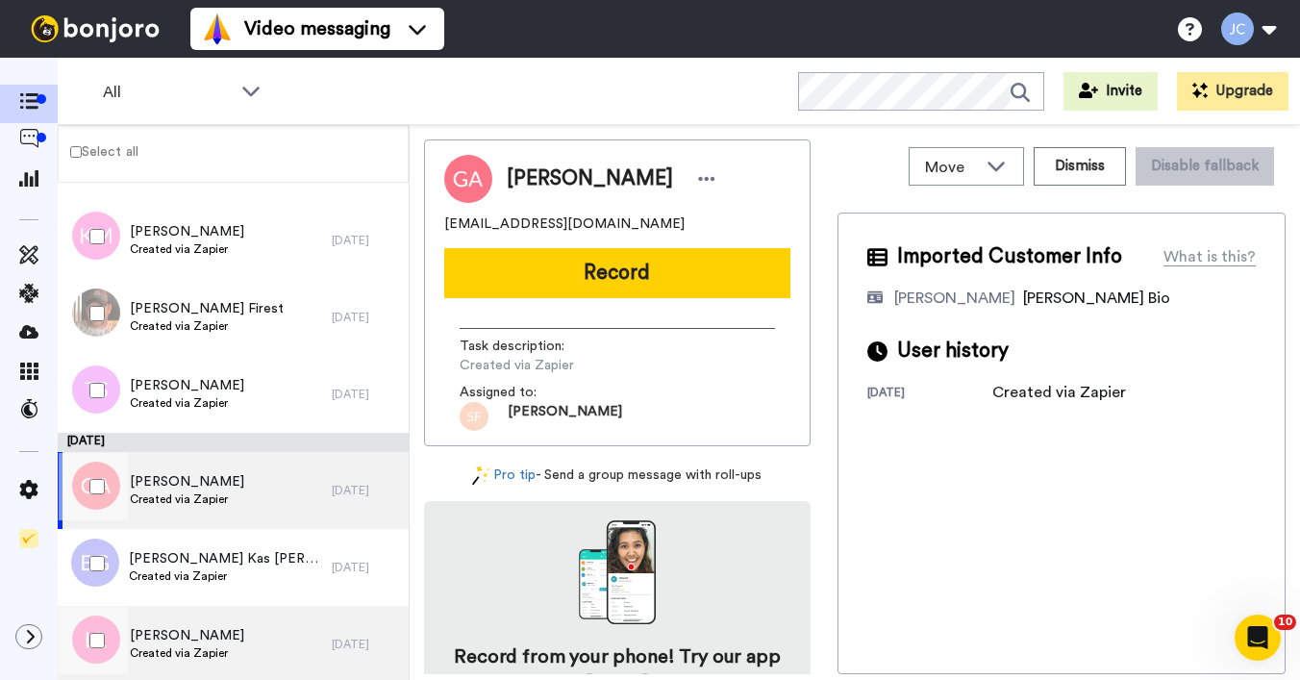
scroll to position [4541, 0]
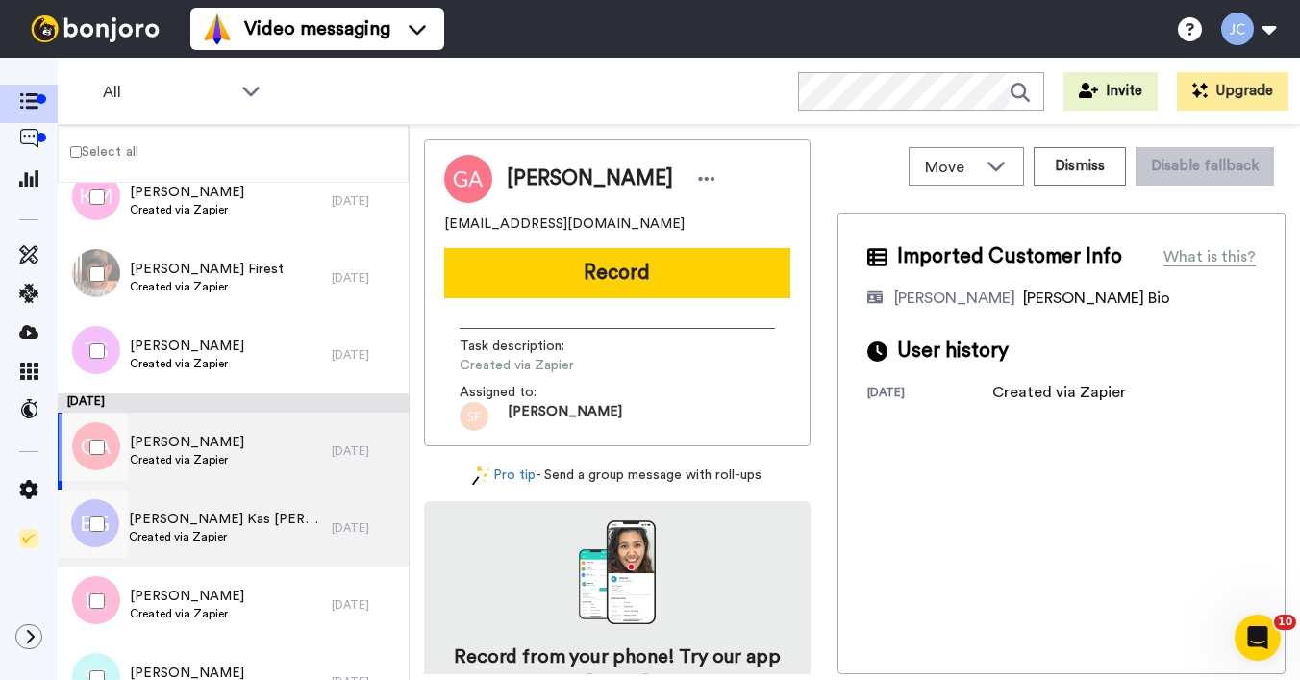
click at [188, 532] on span "Created via Zapier" at bounding box center [225, 536] width 193 height 15
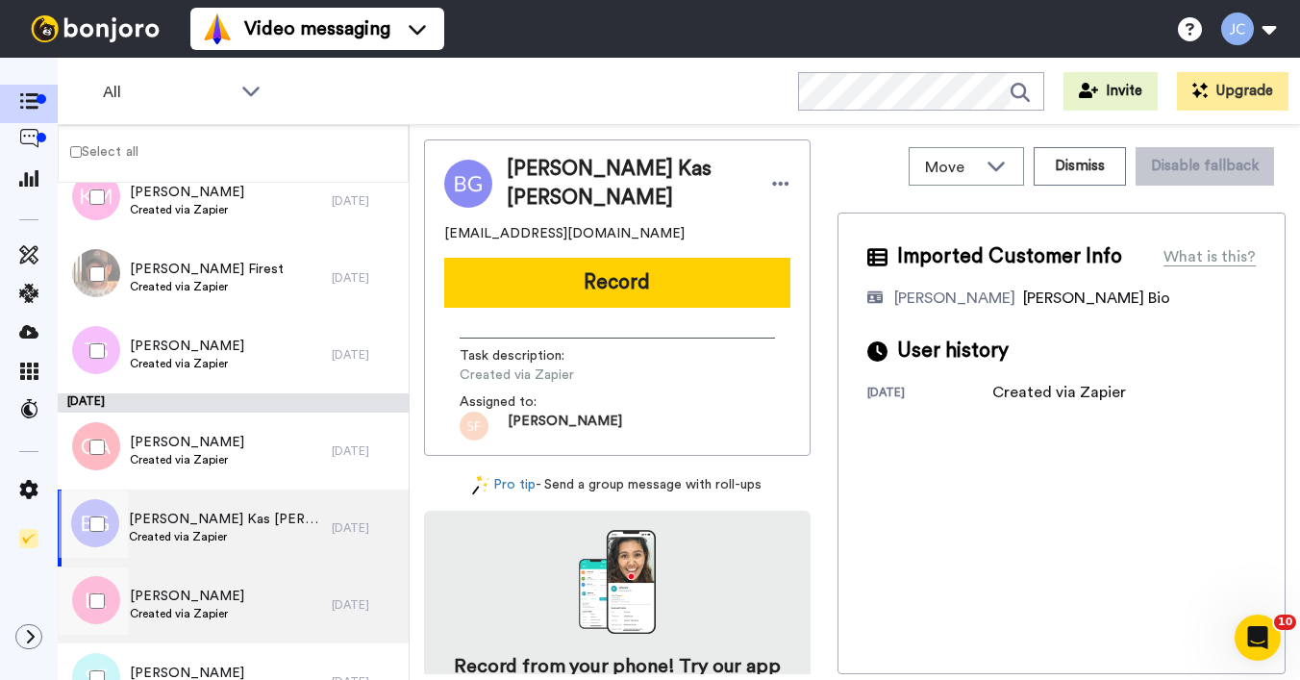
click at [177, 599] on span "[PERSON_NAME]" at bounding box center [187, 596] width 114 height 19
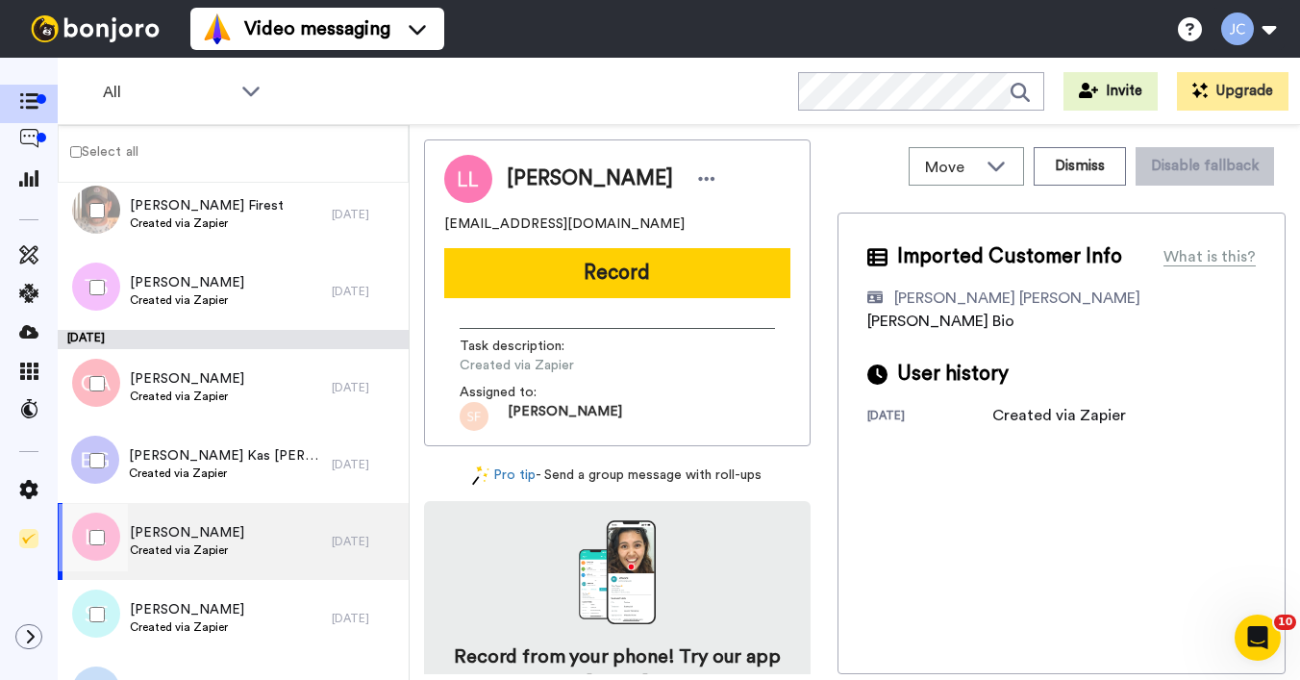
scroll to position [4644, 0]
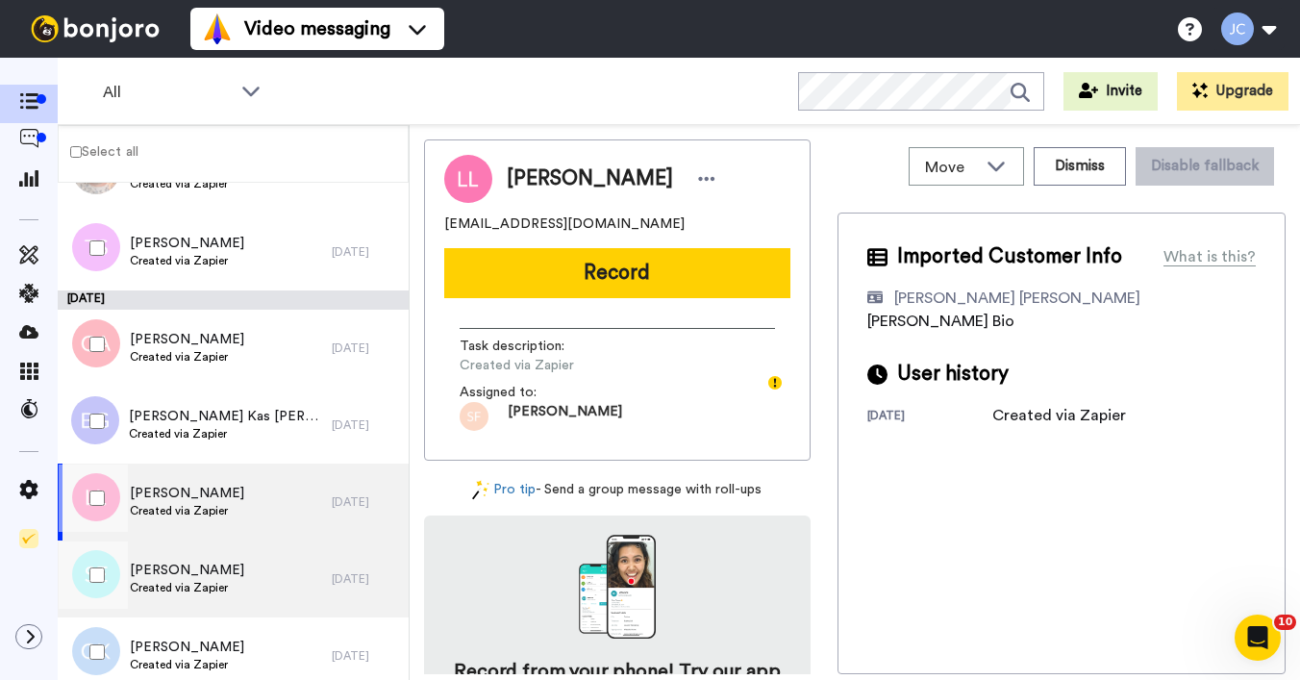
click at [179, 592] on span "Created via Zapier" at bounding box center [187, 587] width 114 height 15
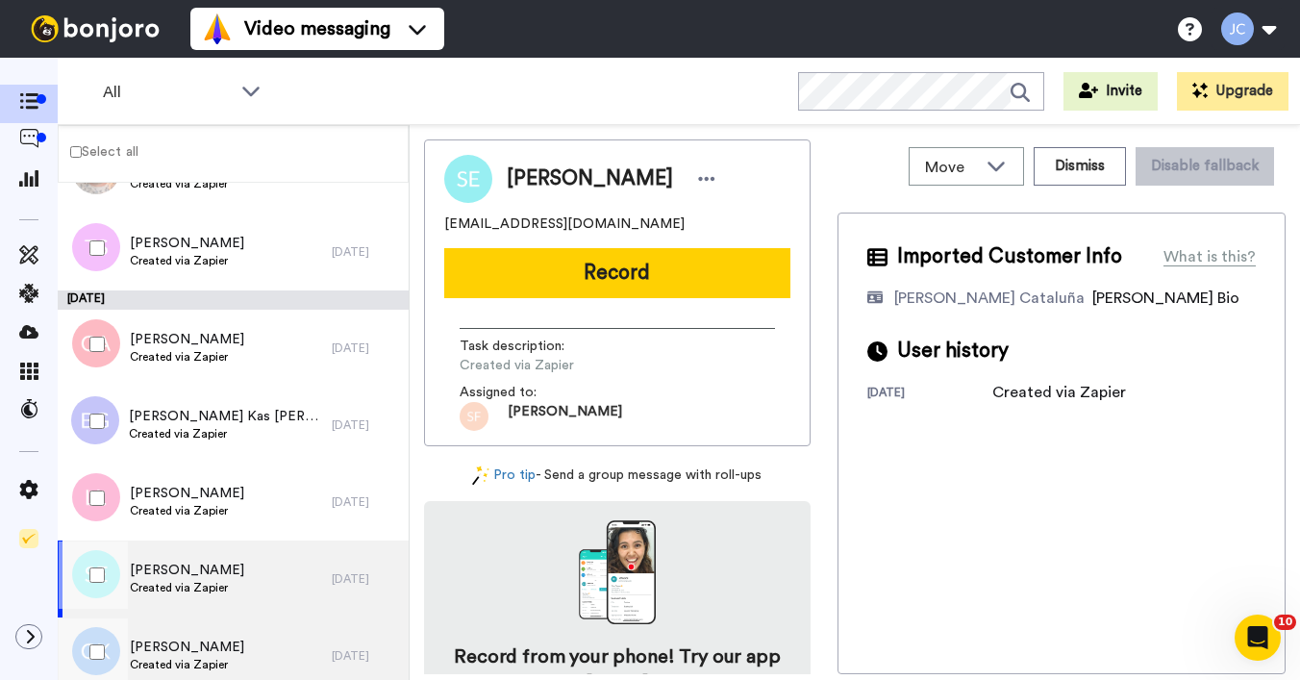
scroll to position [4720, 0]
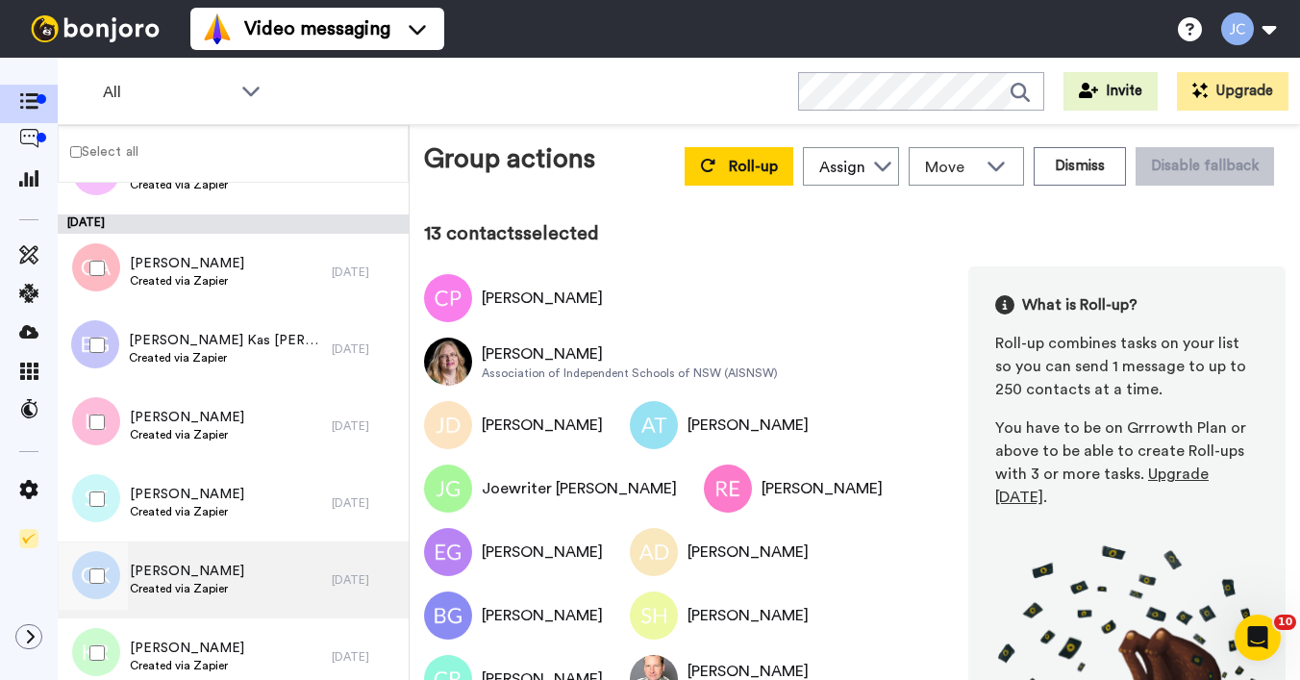
click at [162, 565] on span "[PERSON_NAME]" at bounding box center [187, 571] width 114 height 19
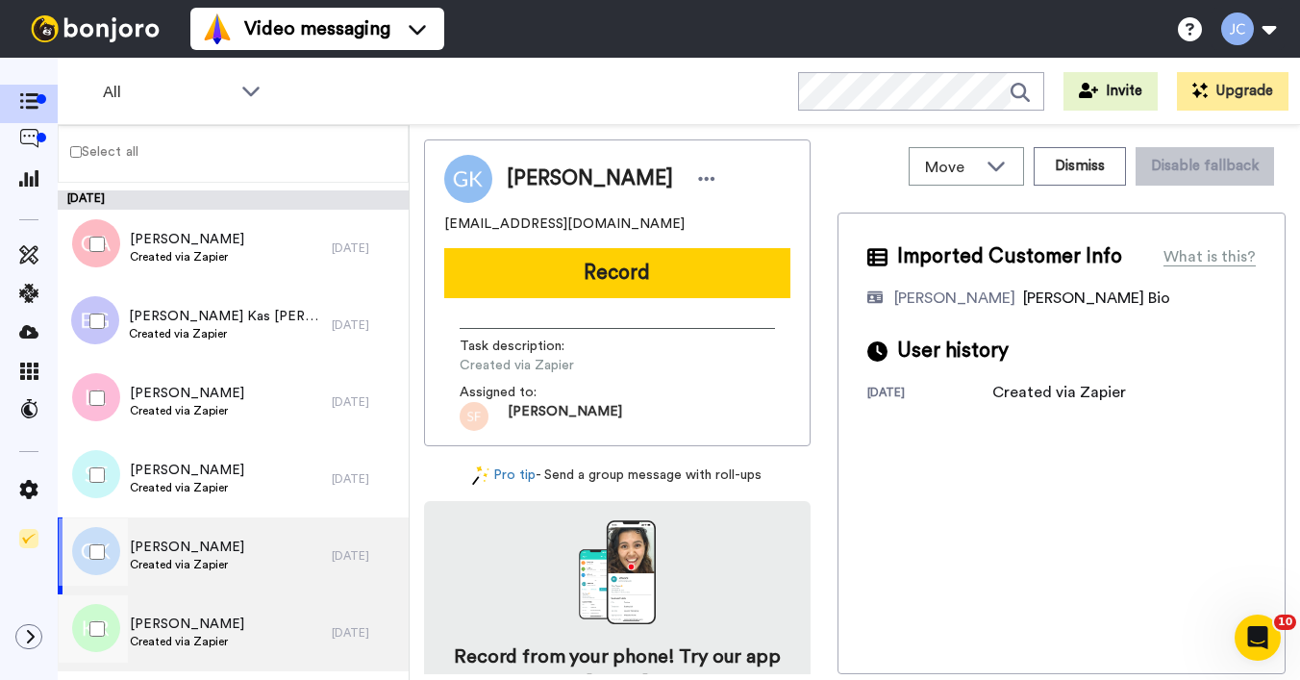
scroll to position [4795, 0]
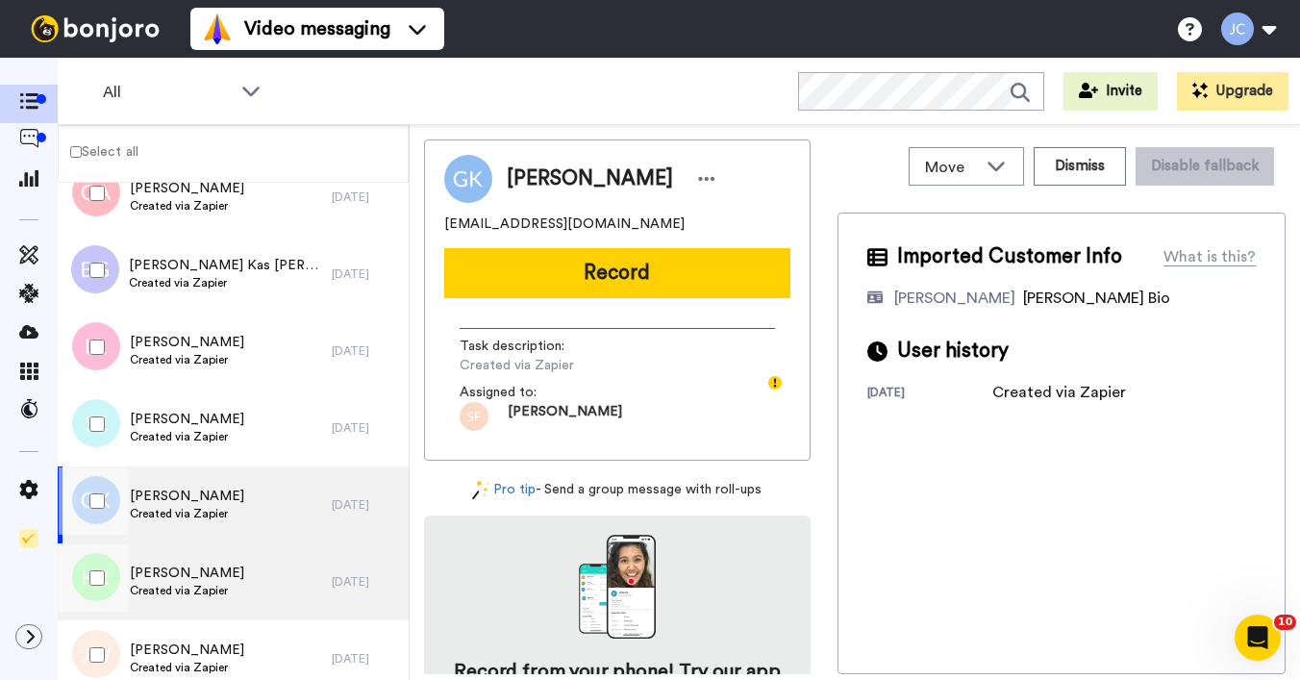
click at [188, 580] on span "[PERSON_NAME]" at bounding box center [187, 573] width 114 height 19
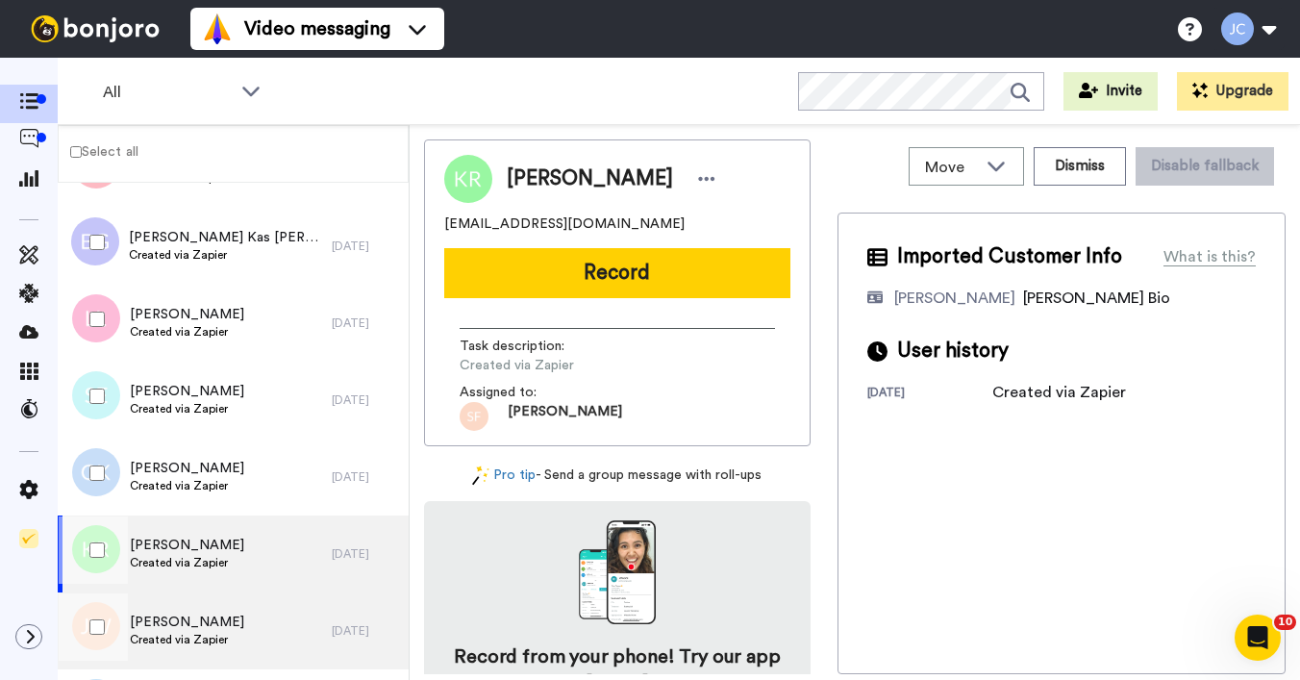
scroll to position [4902, 0]
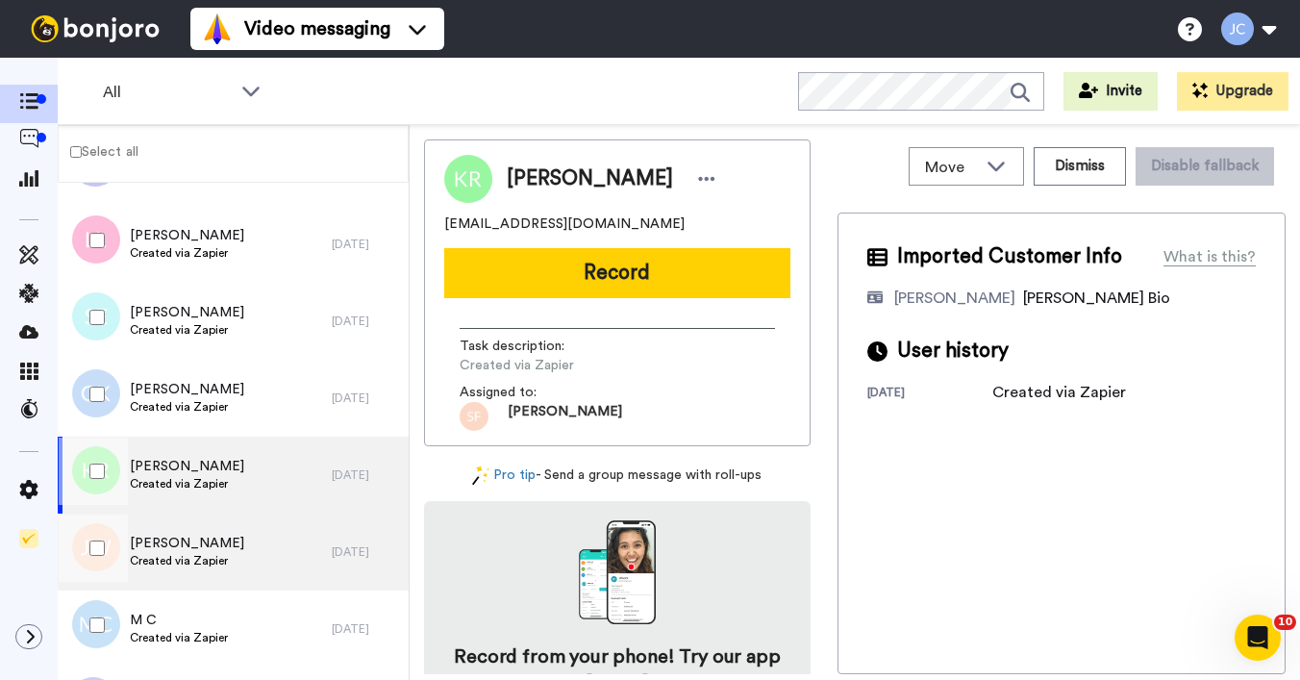
click at [189, 558] on span "Created via Zapier" at bounding box center [187, 560] width 114 height 15
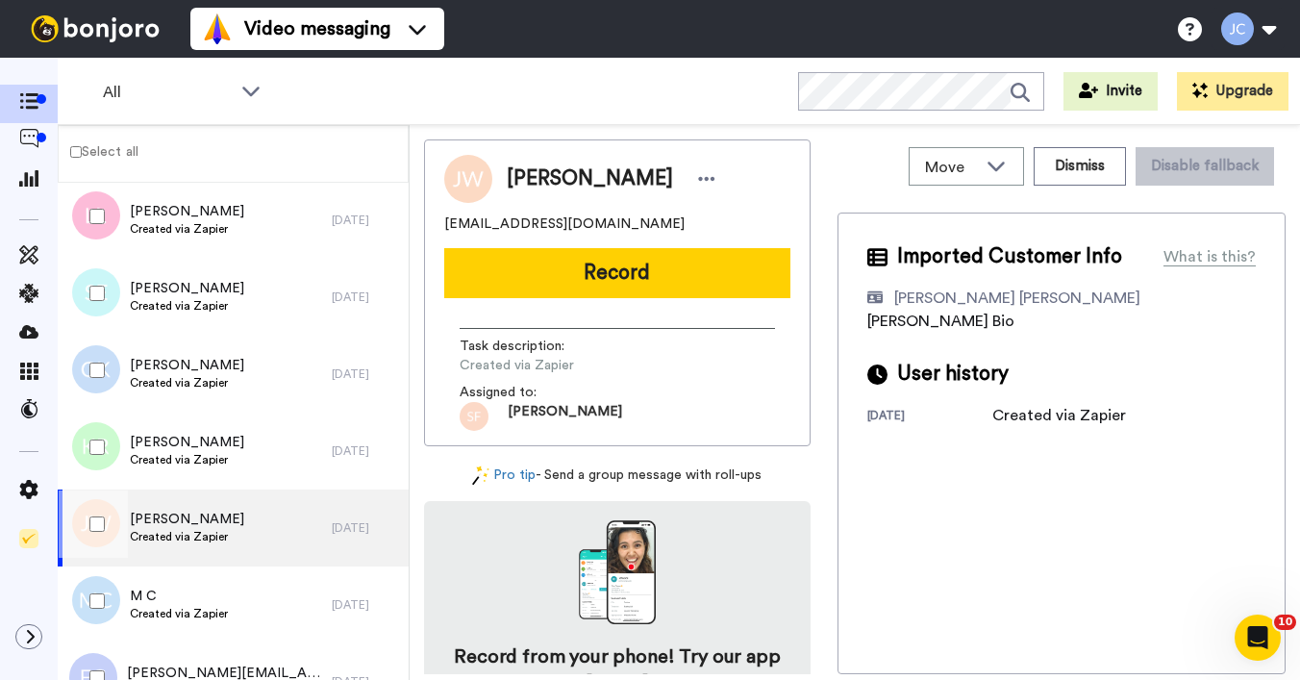
scroll to position [4977, 0]
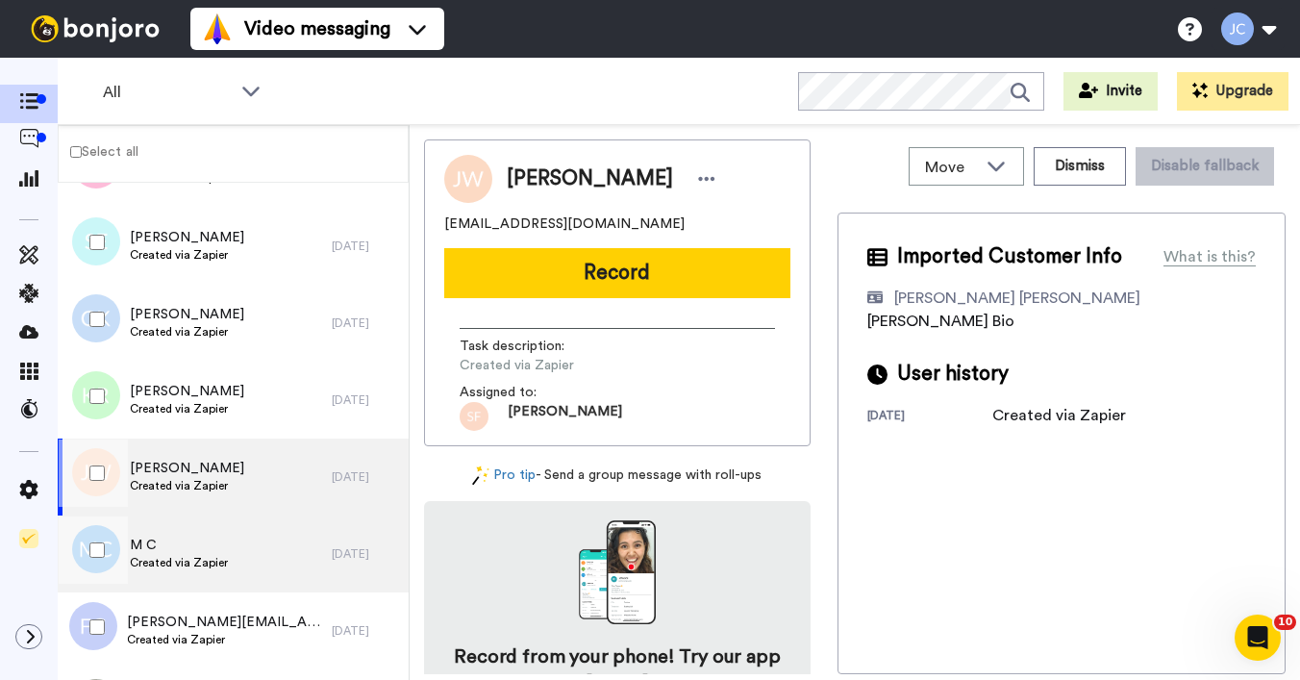
click at [189, 560] on span "Created via Zapier" at bounding box center [179, 562] width 98 height 15
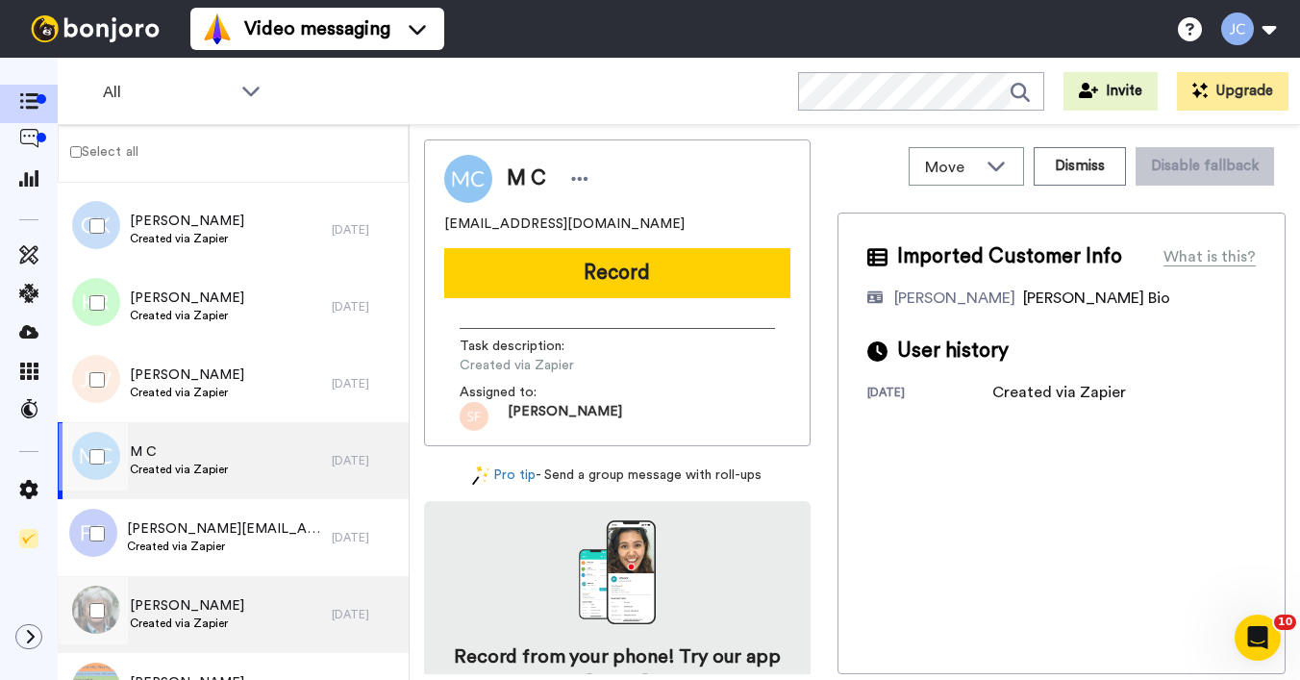
scroll to position [5135, 0]
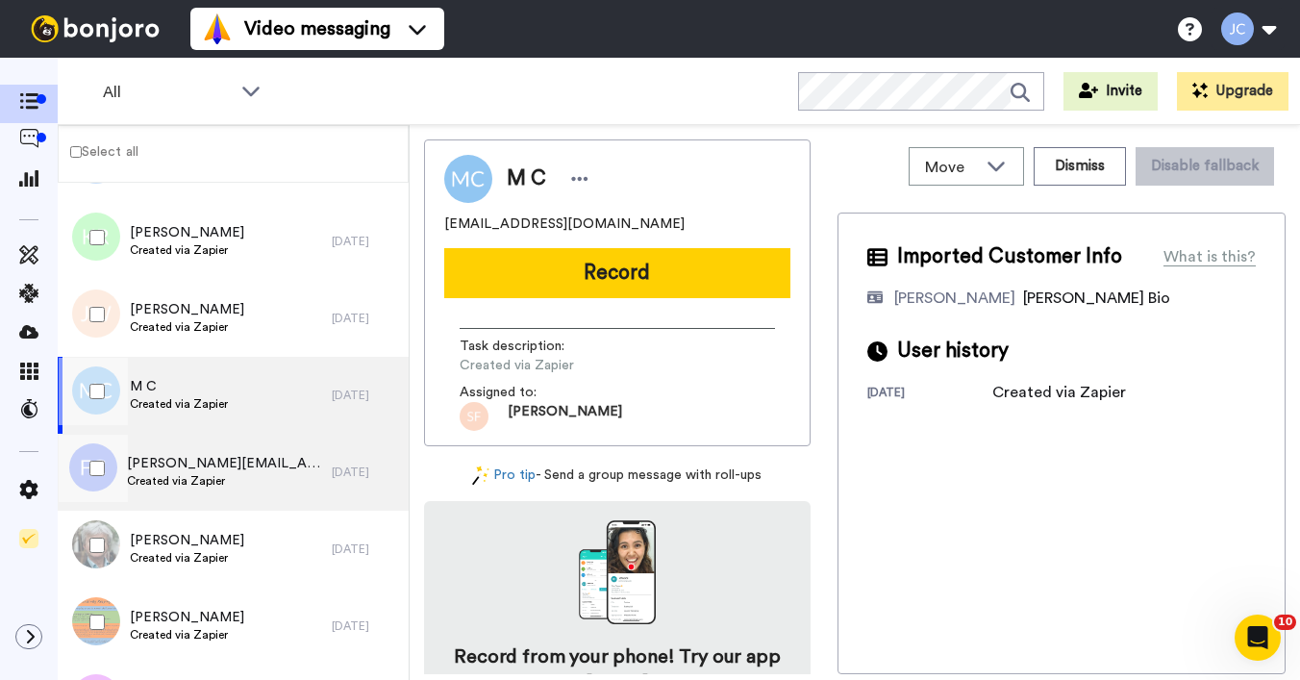
click at [211, 487] on span "Created via Zapier" at bounding box center [224, 480] width 195 height 15
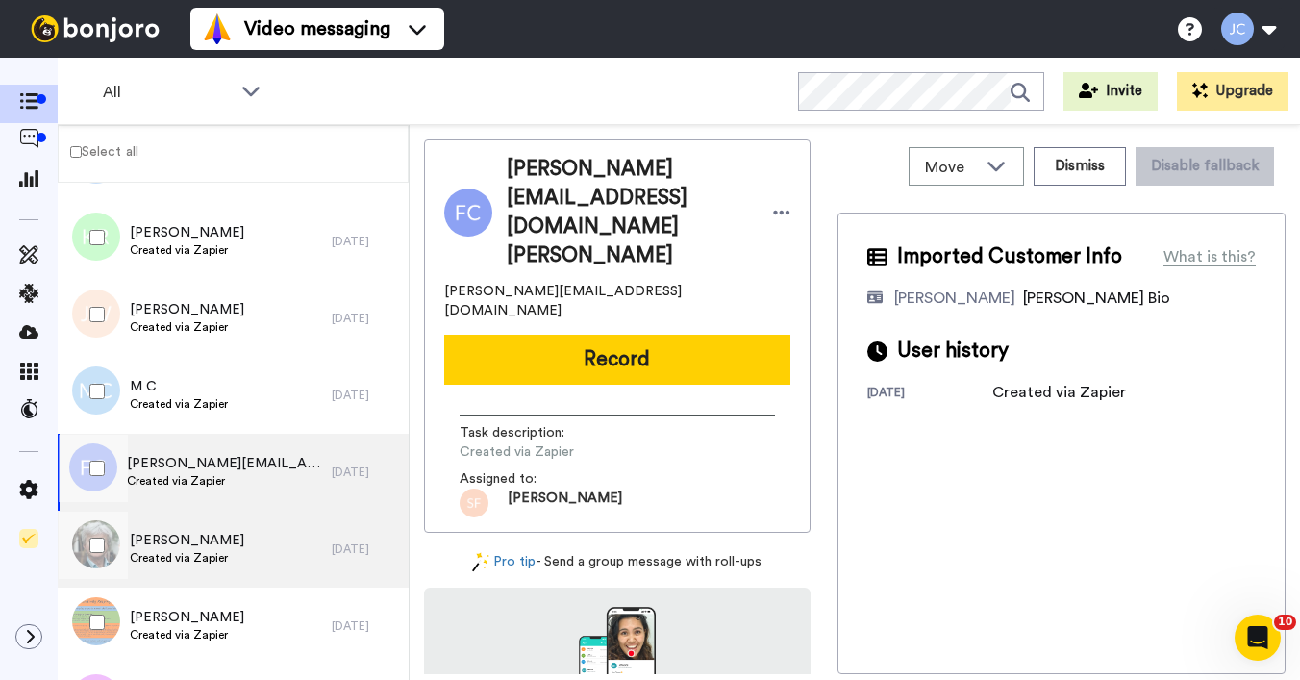
click at [202, 535] on span "[PERSON_NAME]" at bounding box center [187, 540] width 114 height 19
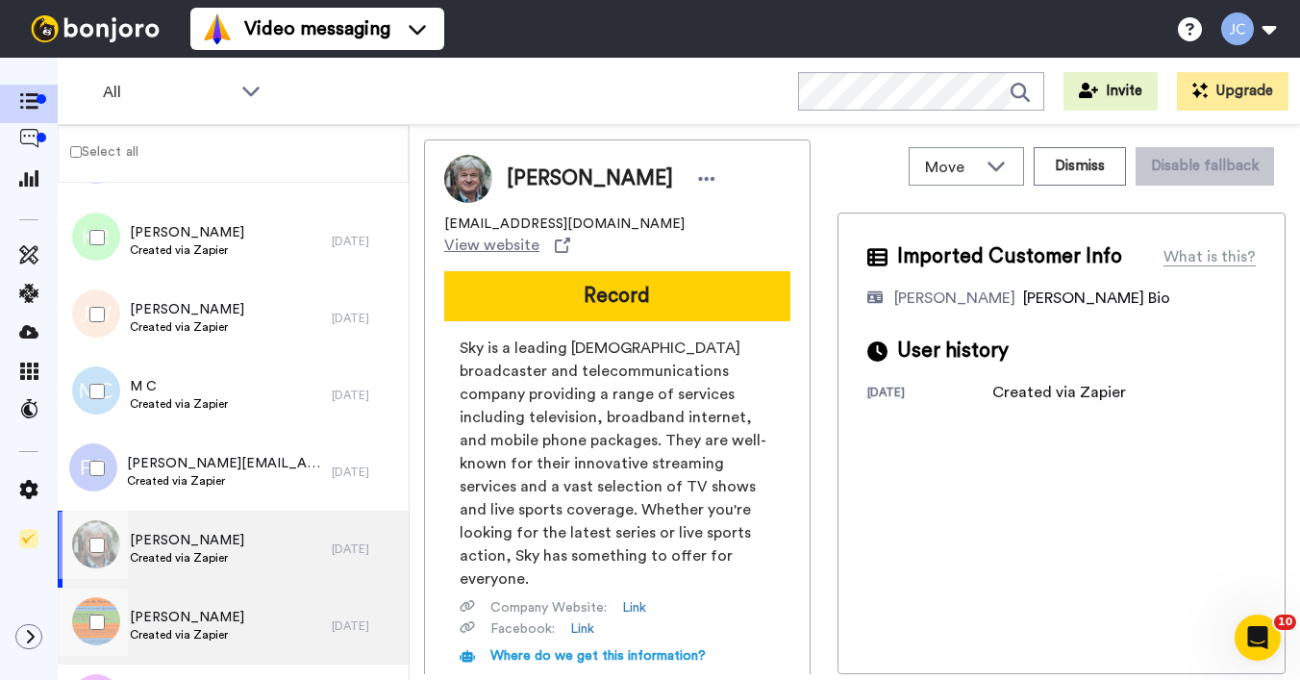
click at [195, 619] on span "[PERSON_NAME]" at bounding box center [187, 617] width 114 height 19
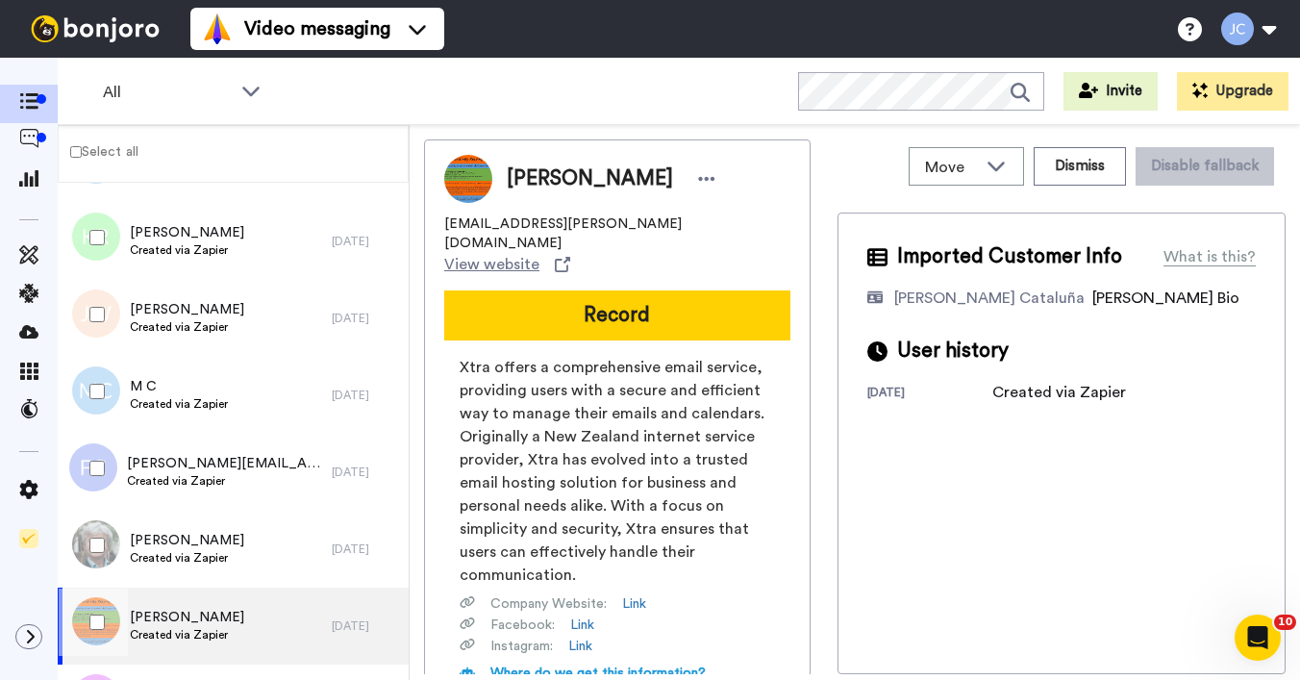
scroll to position [5143, 0]
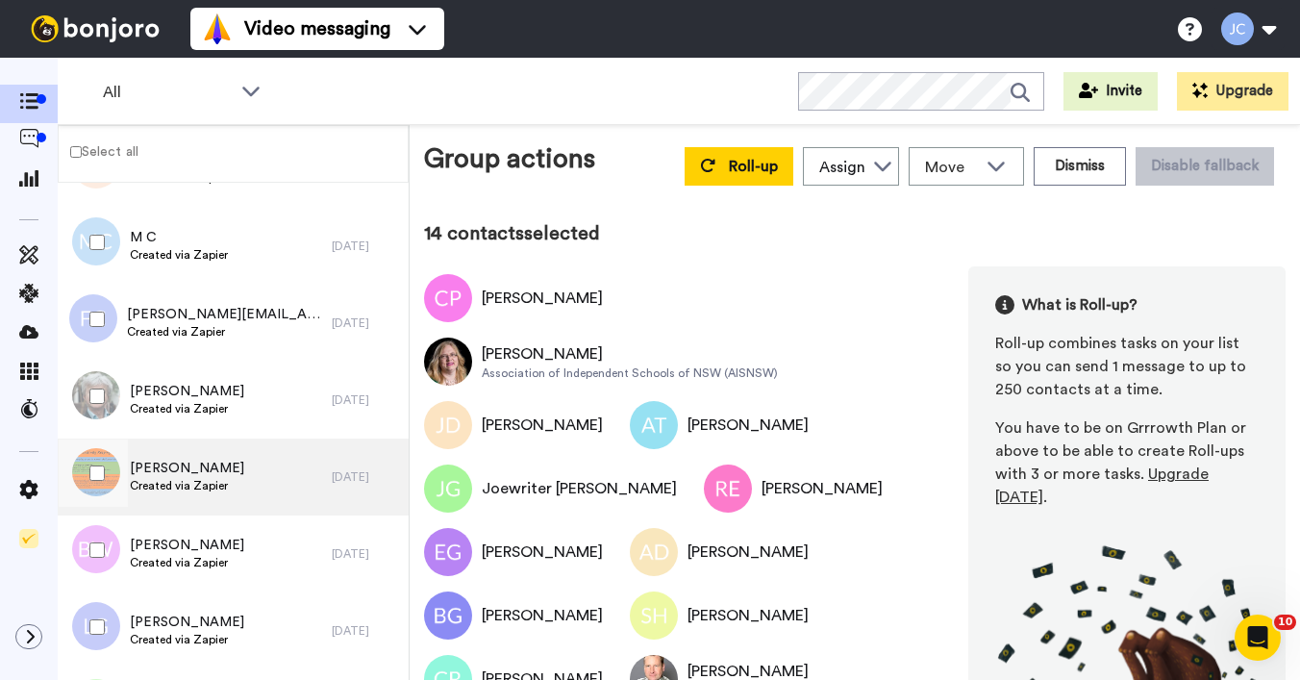
scroll to position [5416, 0]
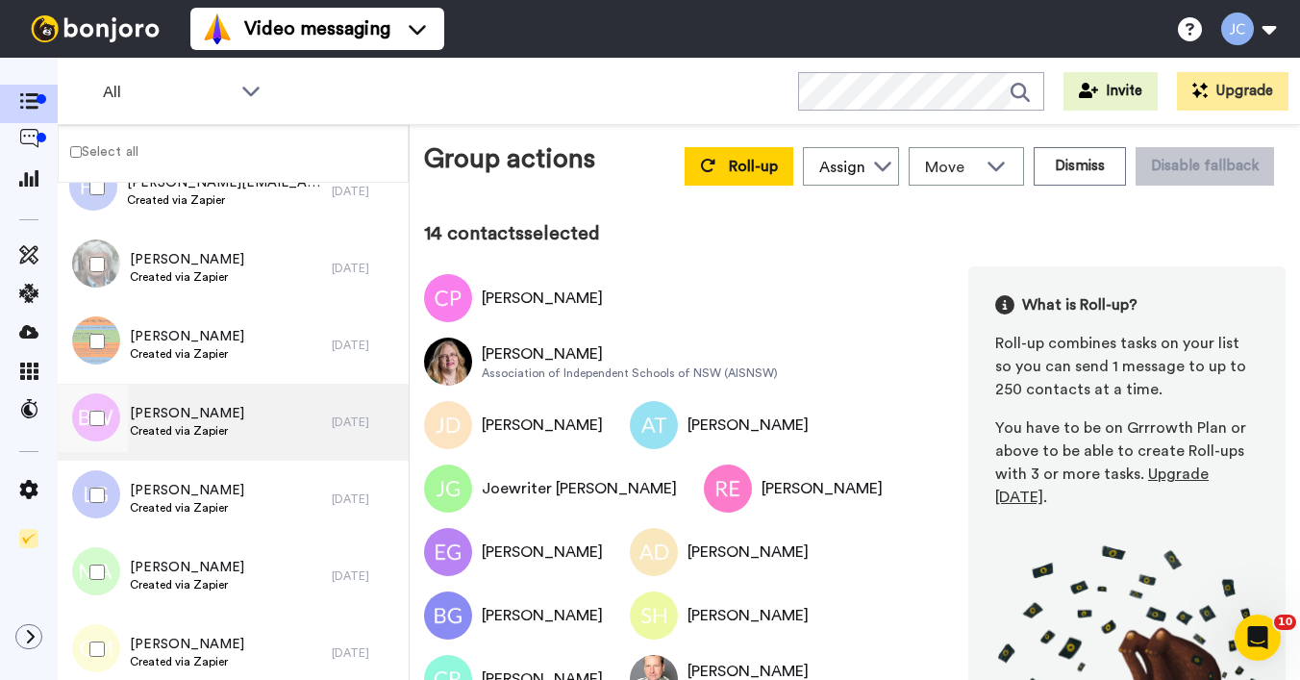
click at [208, 423] on span "Created via Zapier" at bounding box center [187, 430] width 114 height 15
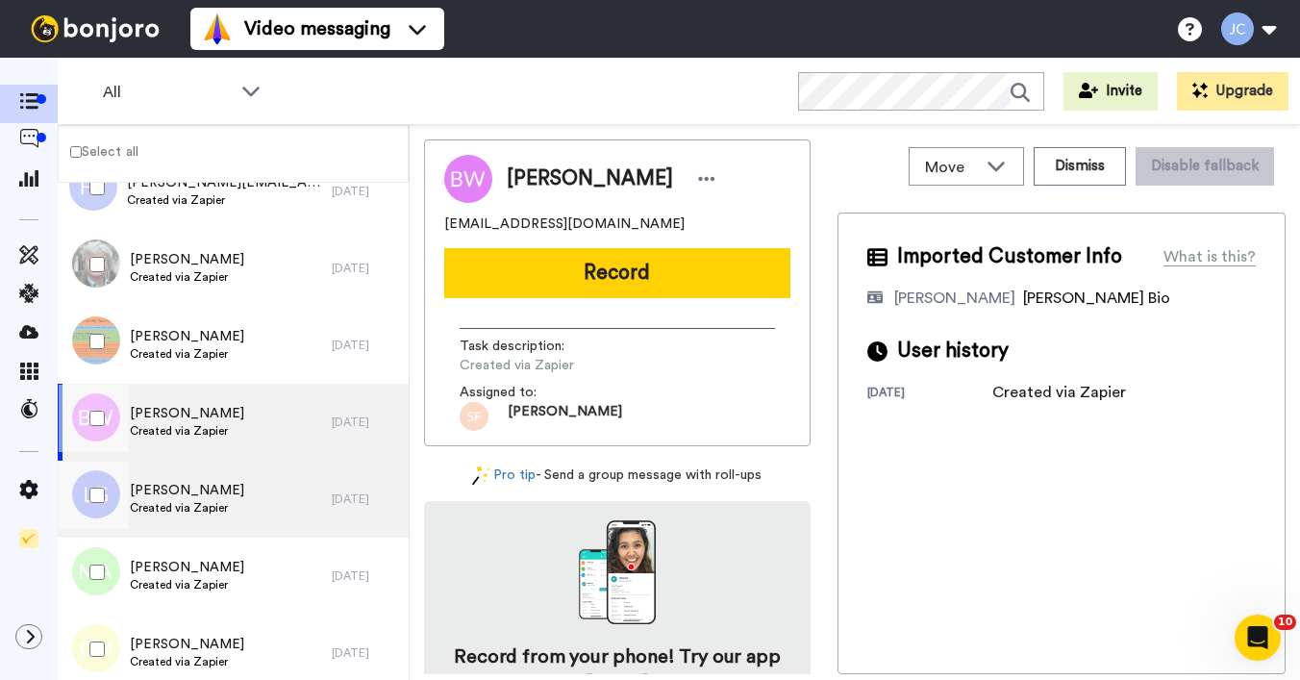
click at [195, 479] on div "[PERSON_NAME] Created via Zapier" at bounding box center [195, 499] width 274 height 77
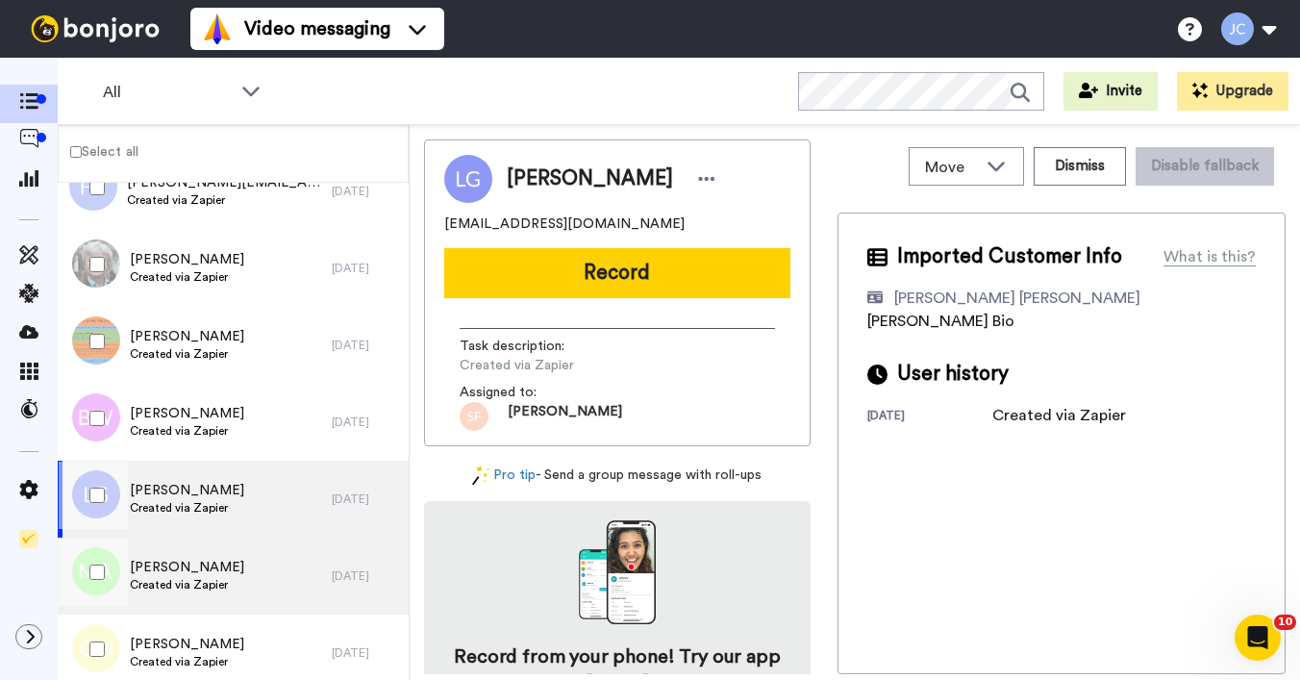
click at [197, 573] on span "[PERSON_NAME]" at bounding box center [187, 567] width 114 height 19
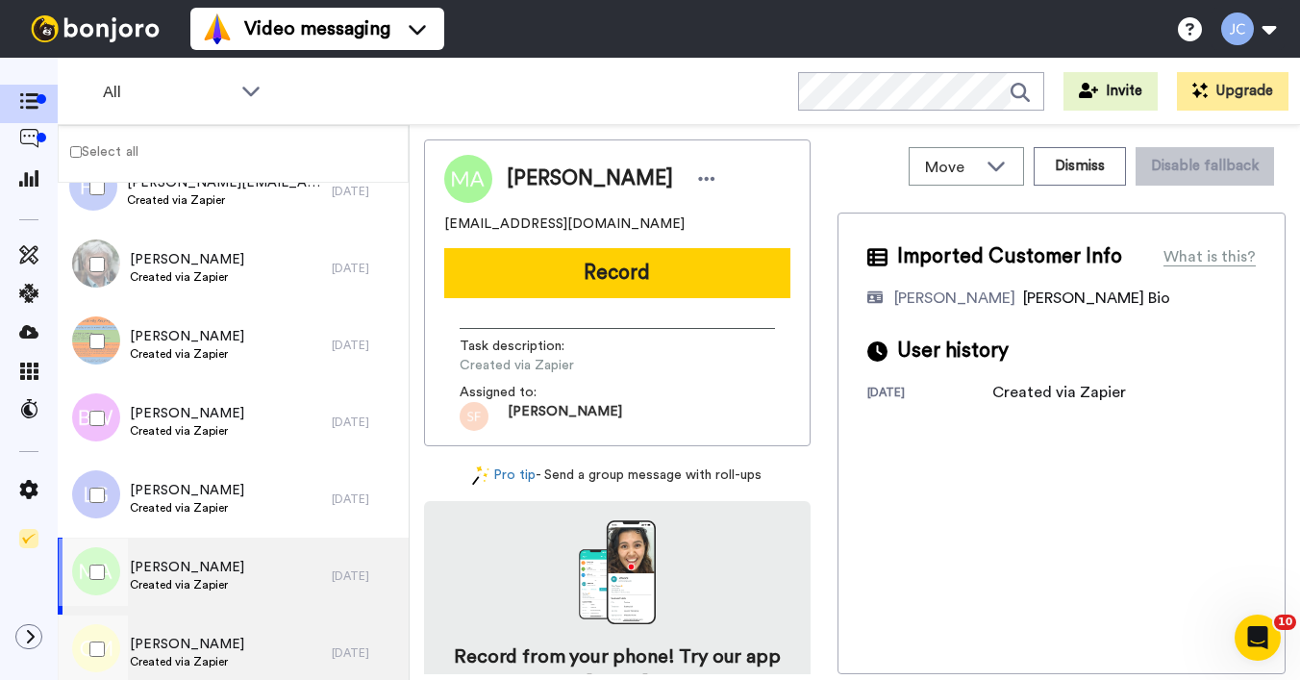
click at [160, 651] on span "[PERSON_NAME]" at bounding box center [187, 644] width 114 height 19
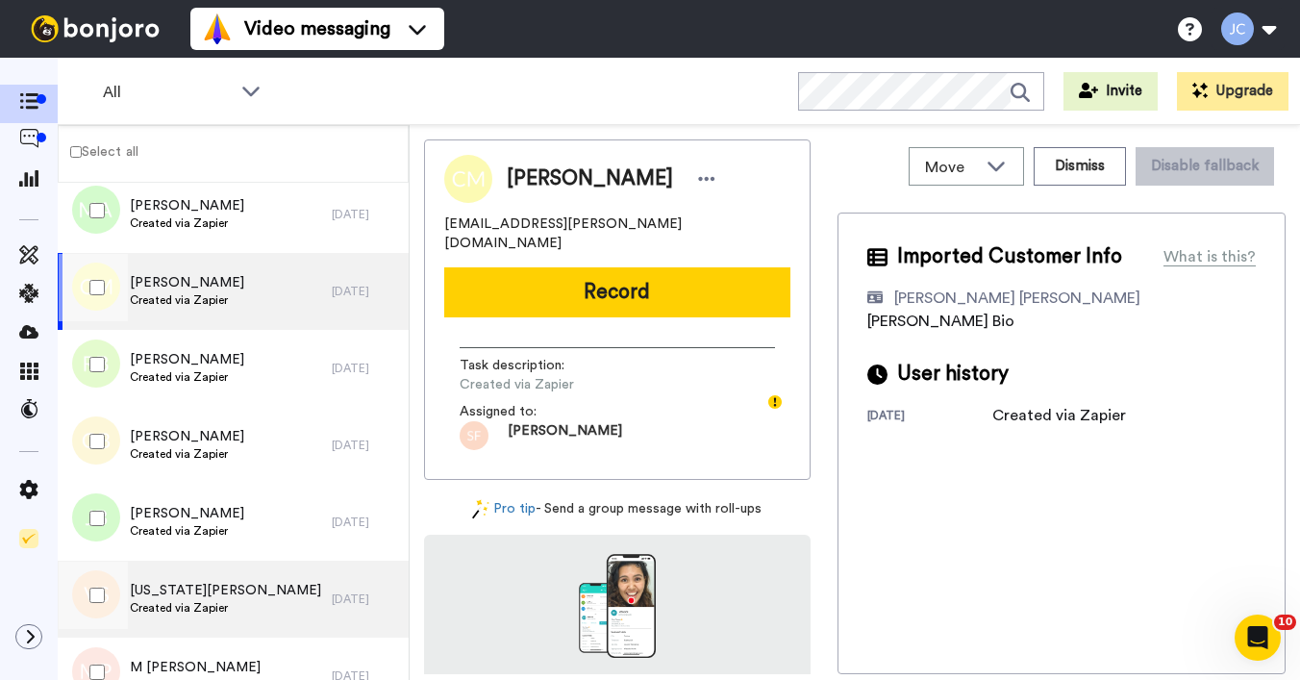
scroll to position [5782, 0]
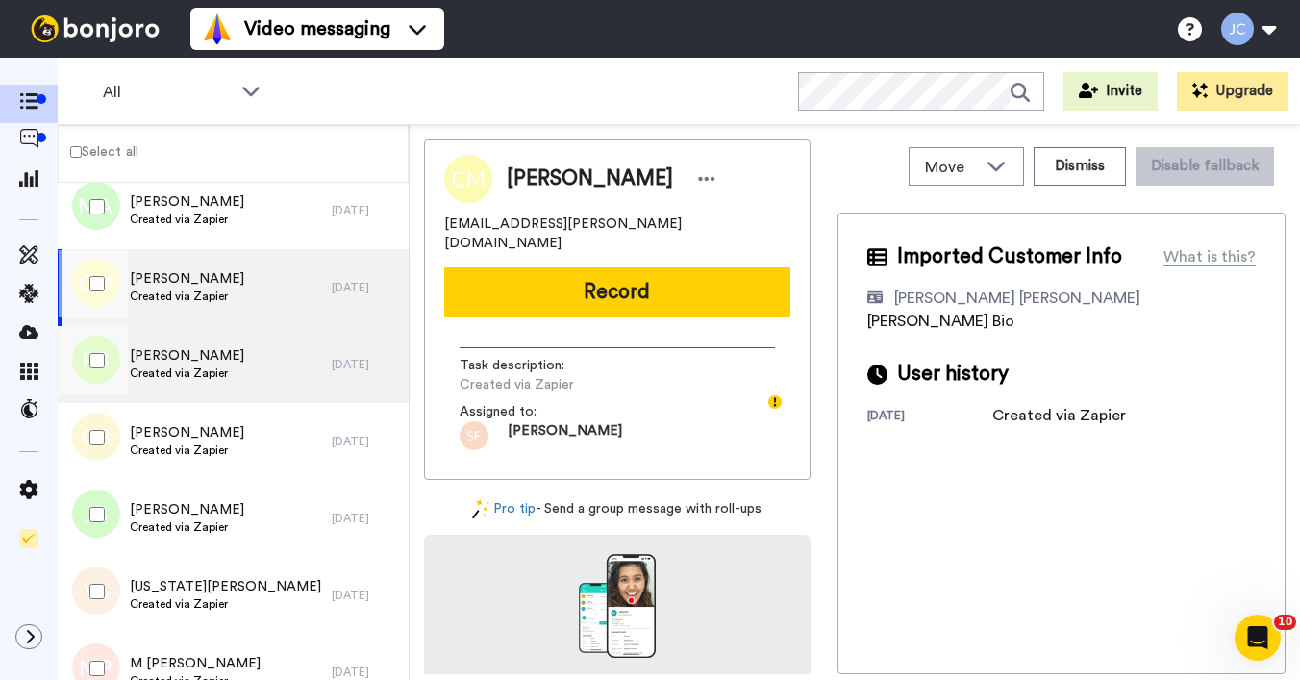
click at [199, 392] on div "[PERSON_NAME] Created via Zapier" at bounding box center [195, 364] width 274 height 77
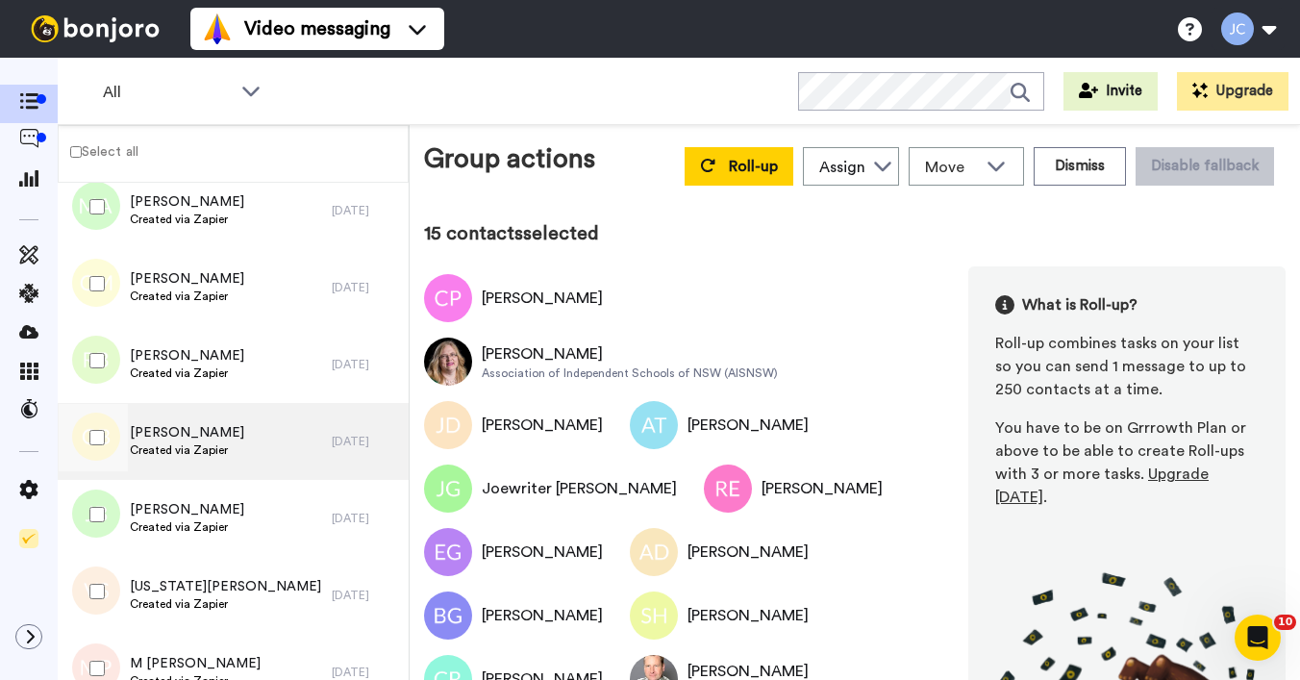
click at [178, 436] on span "[PERSON_NAME]" at bounding box center [187, 432] width 114 height 19
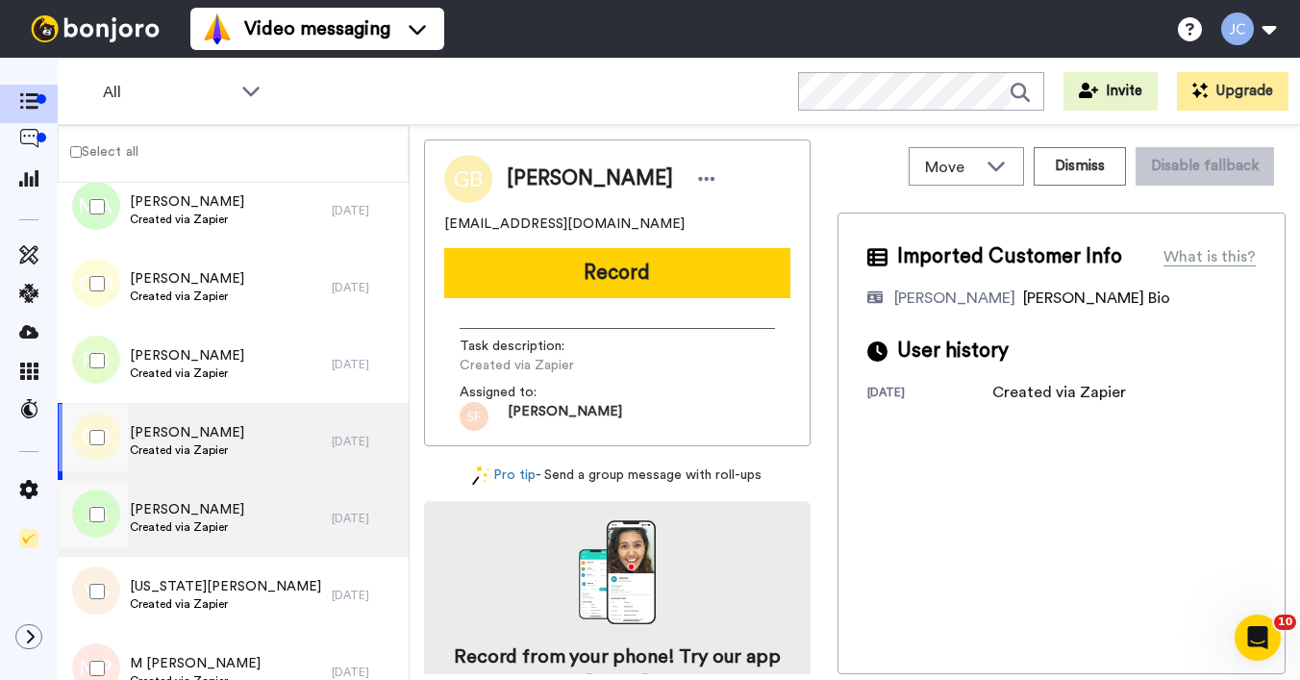
click at [167, 522] on span "Created via Zapier" at bounding box center [187, 526] width 114 height 15
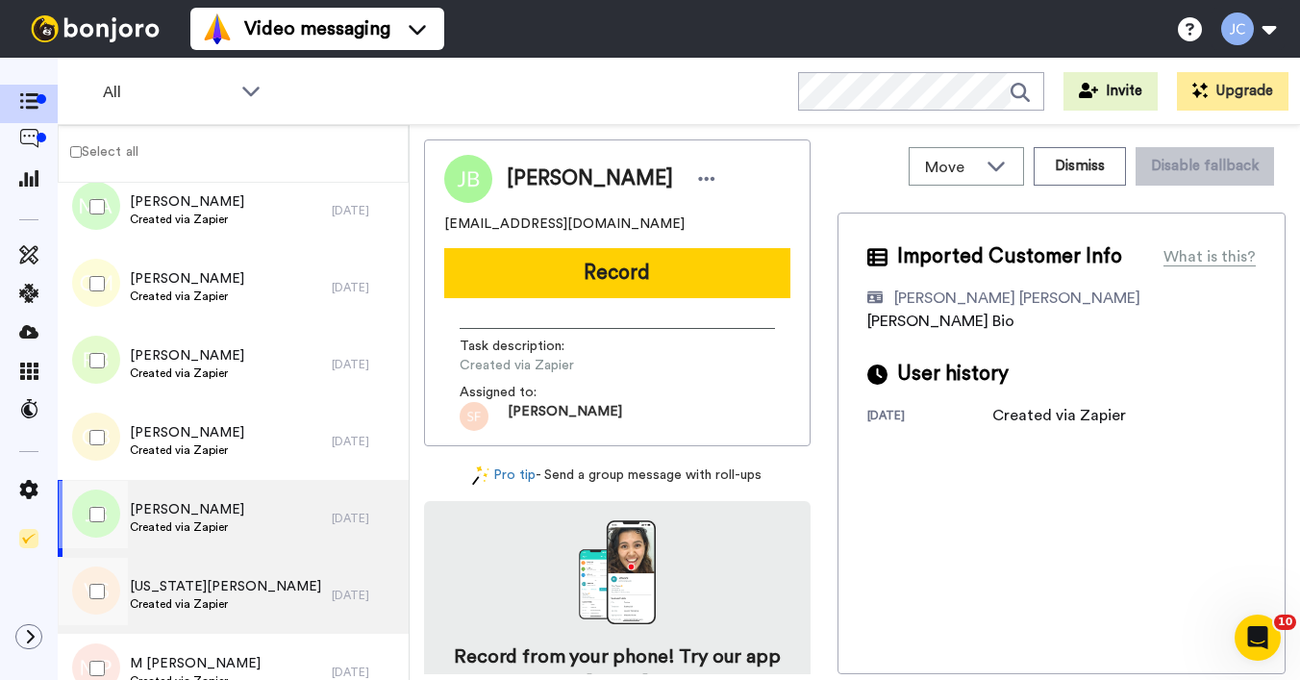
click at [175, 589] on span "[US_STATE][PERSON_NAME]" at bounding box center [225, 586] width 191 height 19
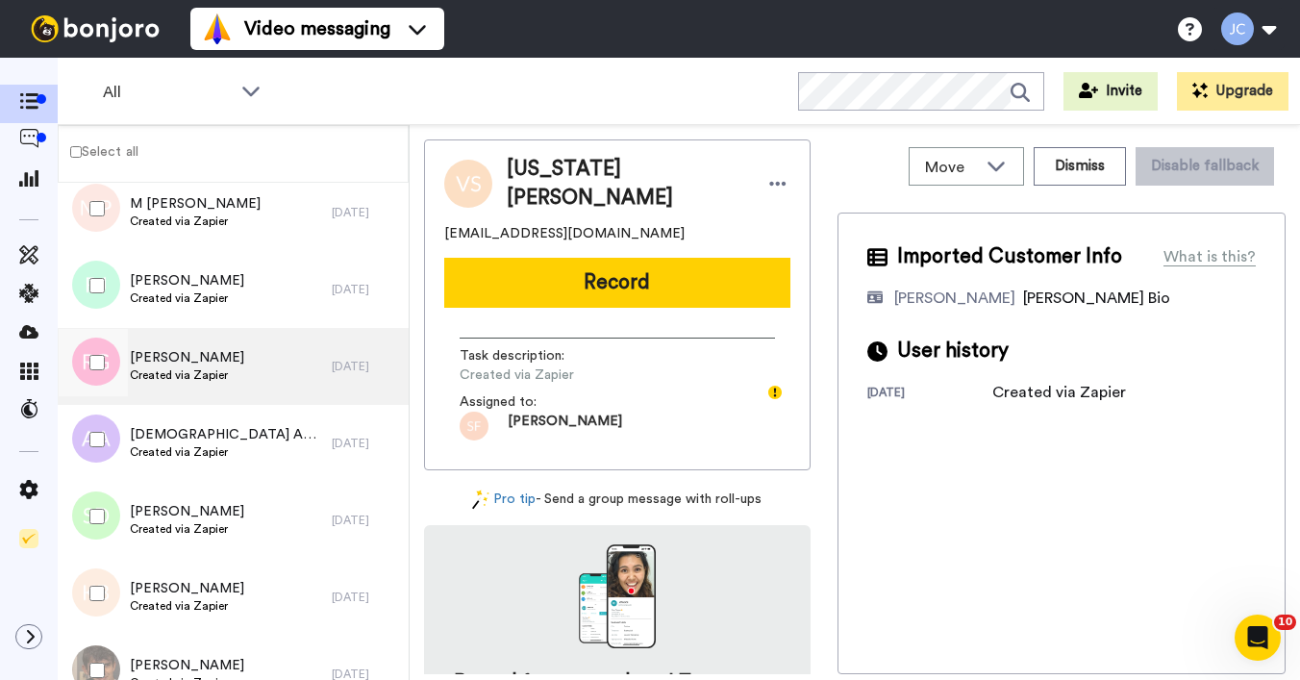
scroll to position [6107, 0]
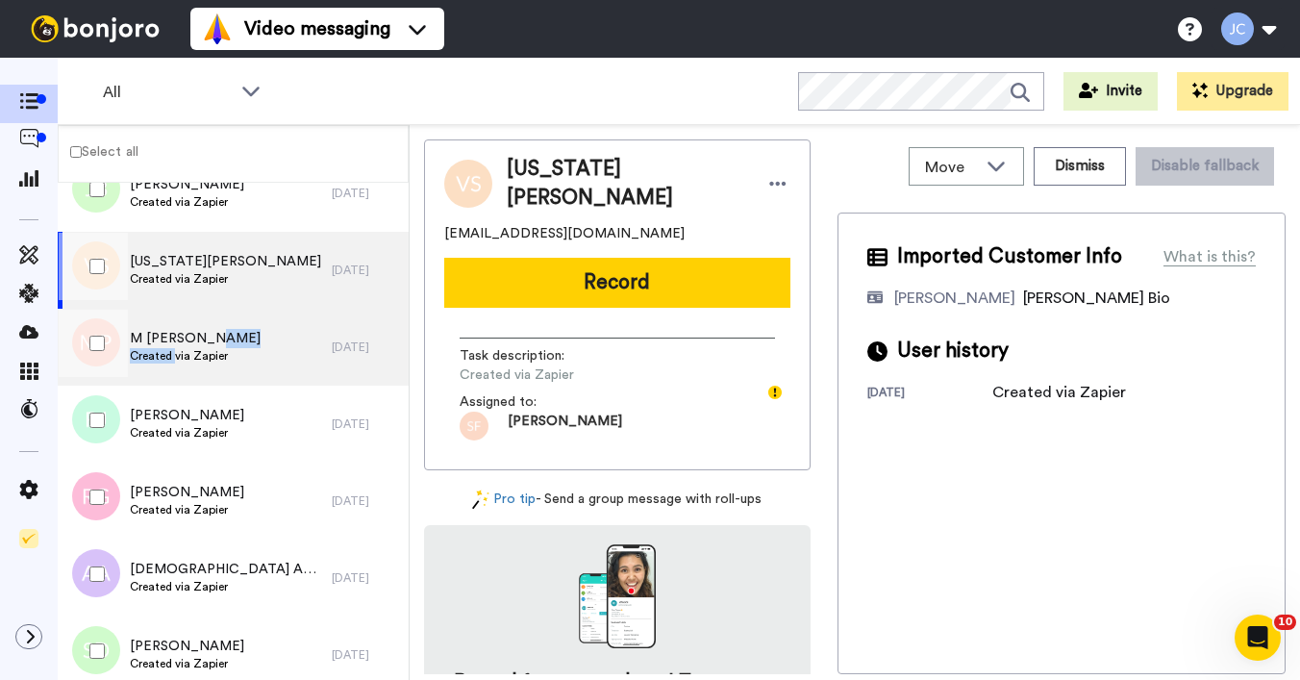
click at [177, 347] on div "M [PERSON_NAME] Created via Zapier" at bounding box center [195, 347] width 131 height 37
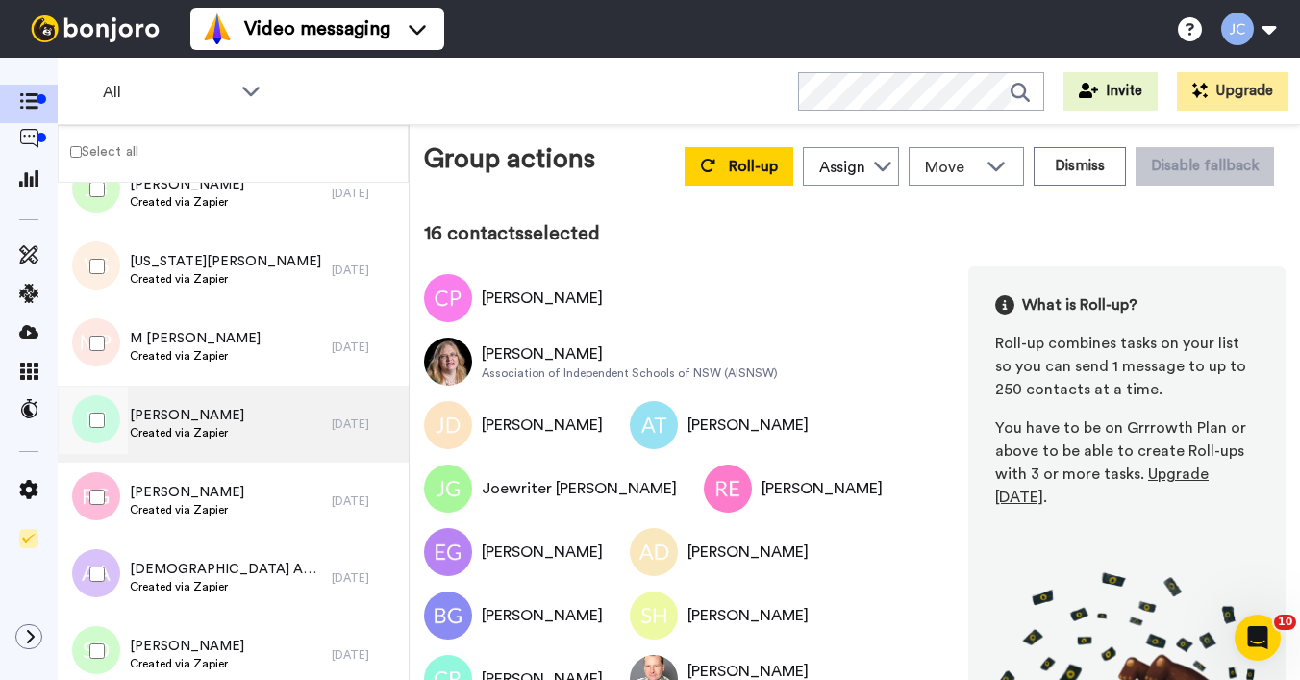
click at [150, 407] on span "[PERSON_NAME]" at bounding box center [187, 415] width 114 height 19
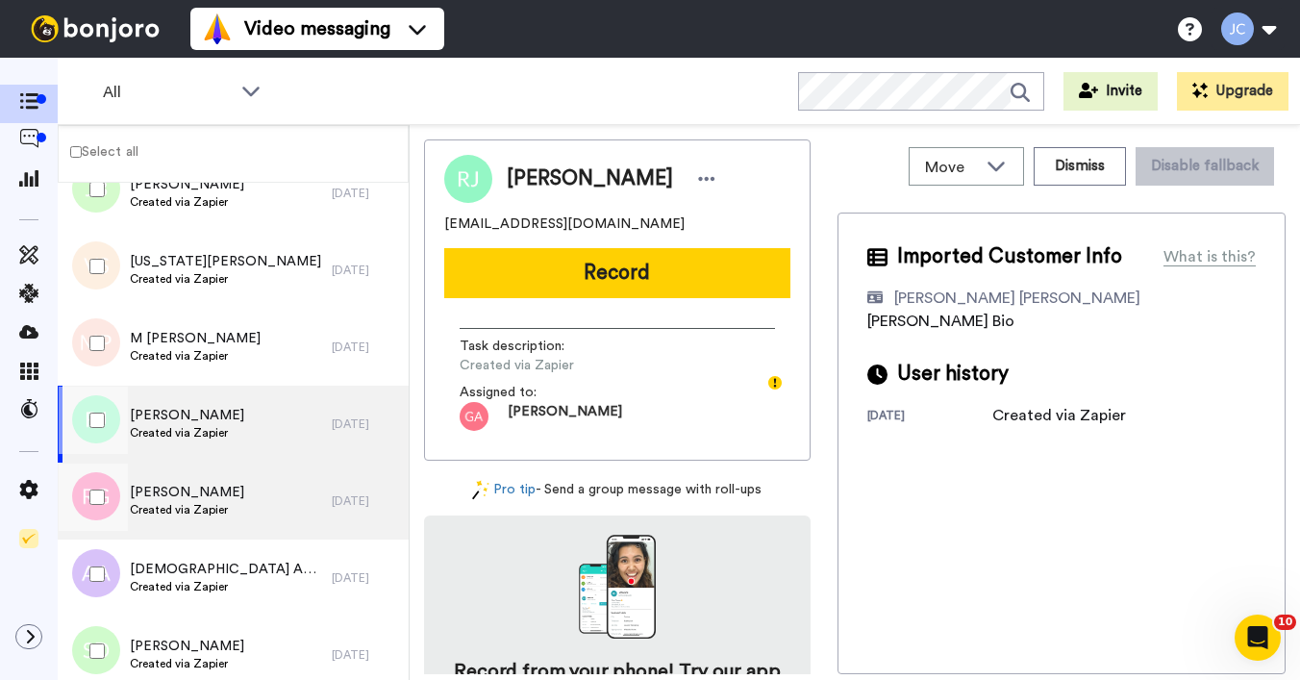
click at [277, 518] on div "[PERSON_NAME] Created via Zapier" at bounding box center [195, 501] width 274 height 77
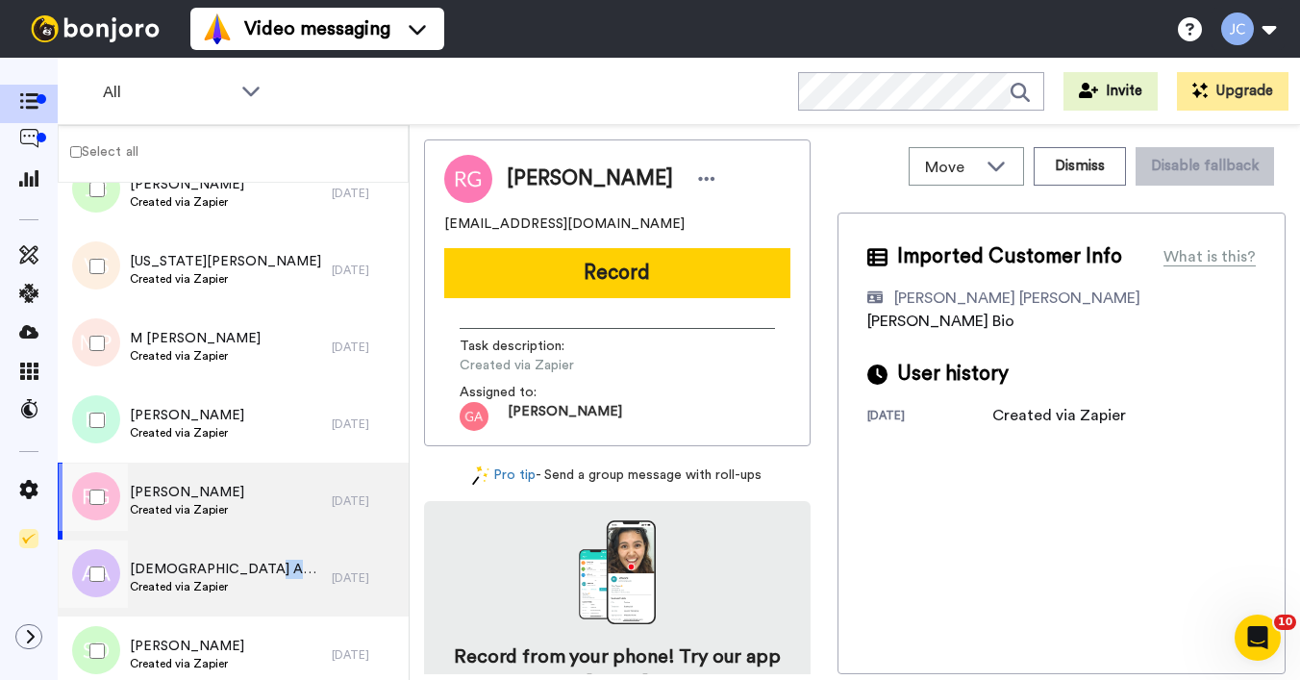
click at [245, 577] on span "[DEMOGRAPHIC_DATA] AANNel" at bounding box center [226, 569] width 193 height 19
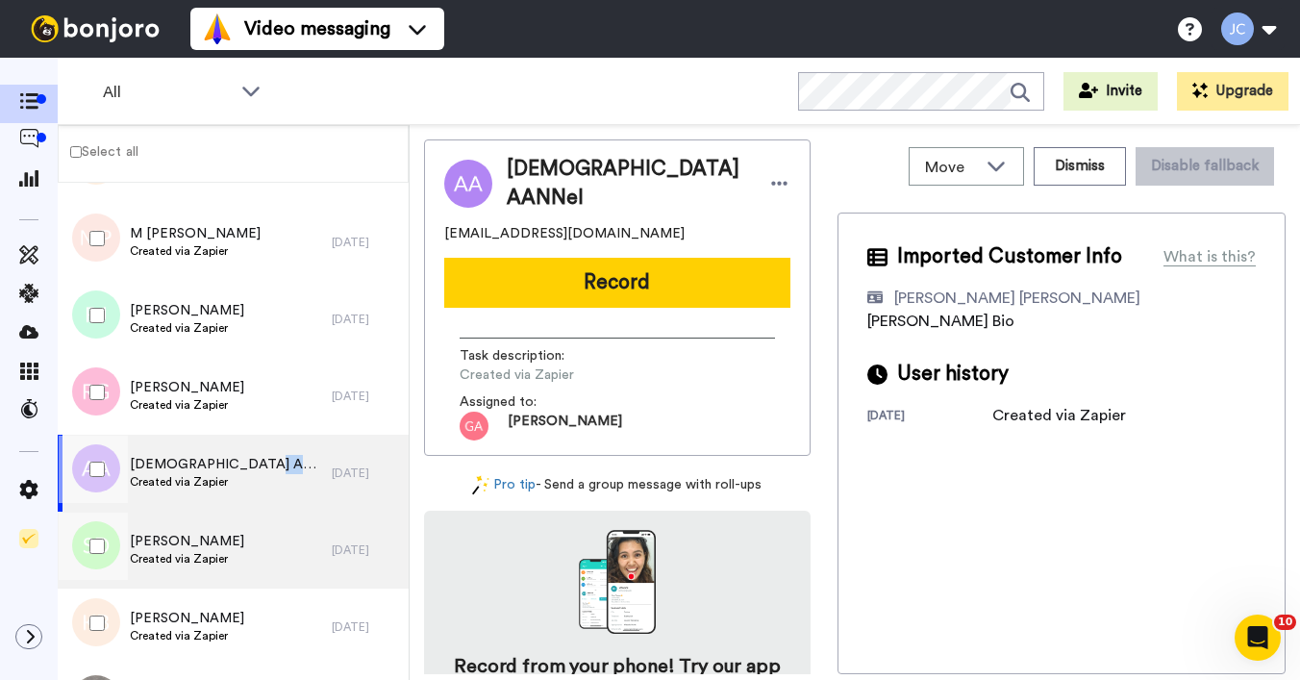
scroll to position [6250, 0]
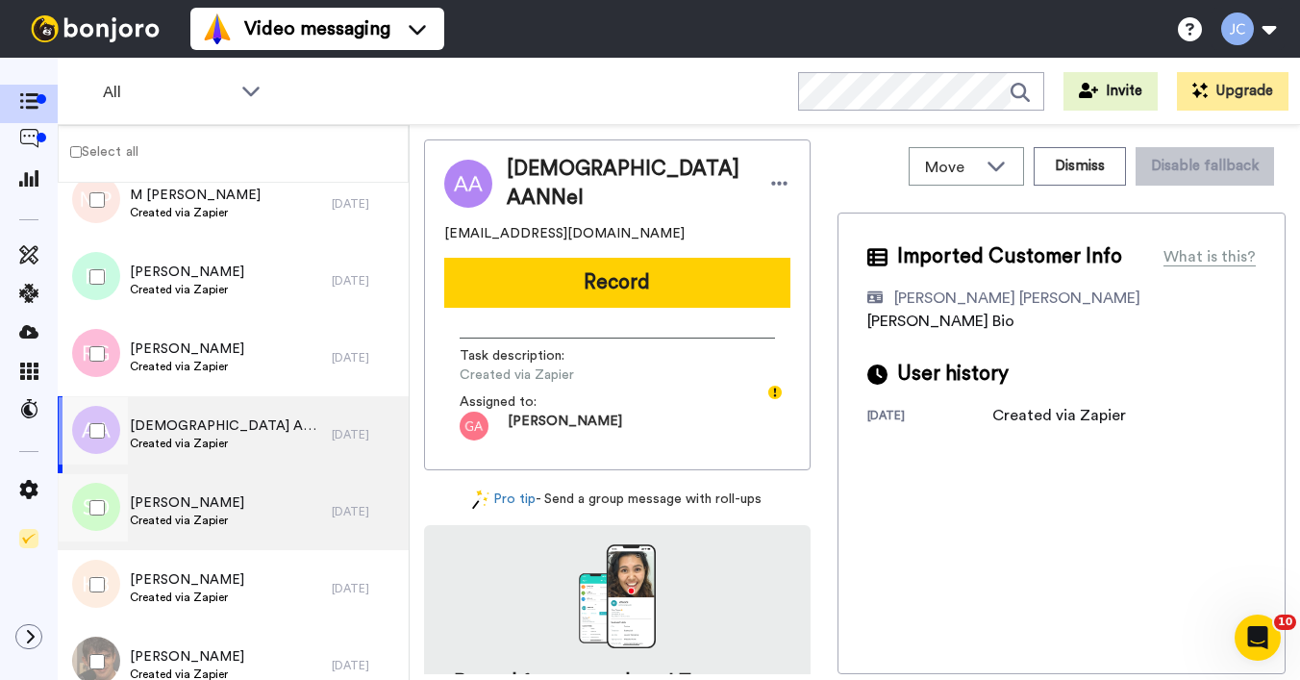
click at [236, 533] on div "[PERSON_NAME] Created via Zapier" at bounding box center [195, 511] width 274 height 77
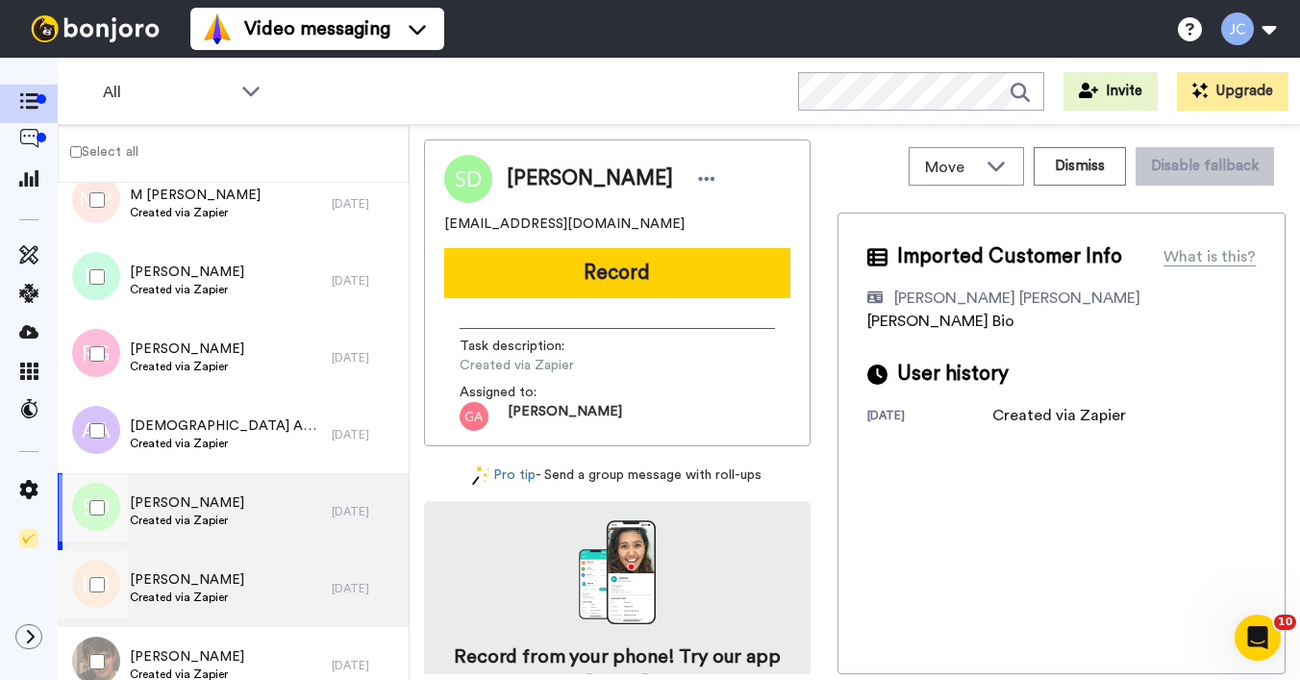
click at [229, 576] on div "[PERSON_NAME] Created via Zapier" at bounding box center [195, 588] width 274 height 77
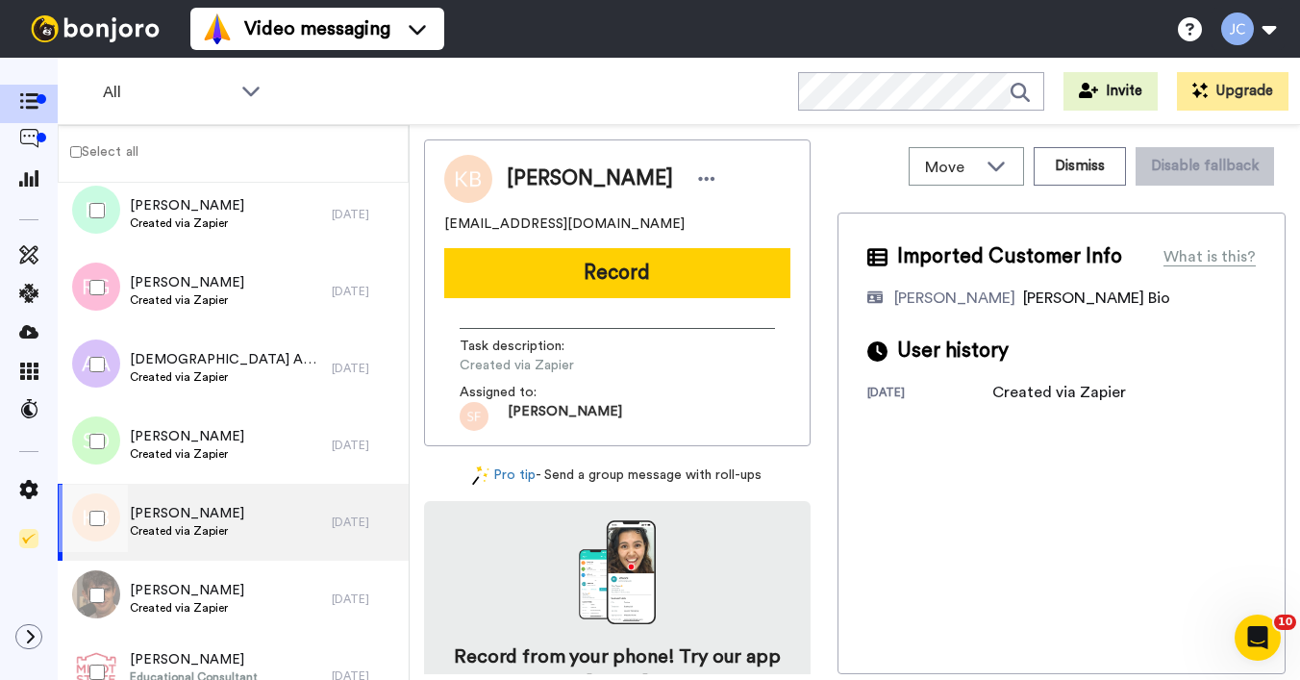
scroll to position [6348, 0]
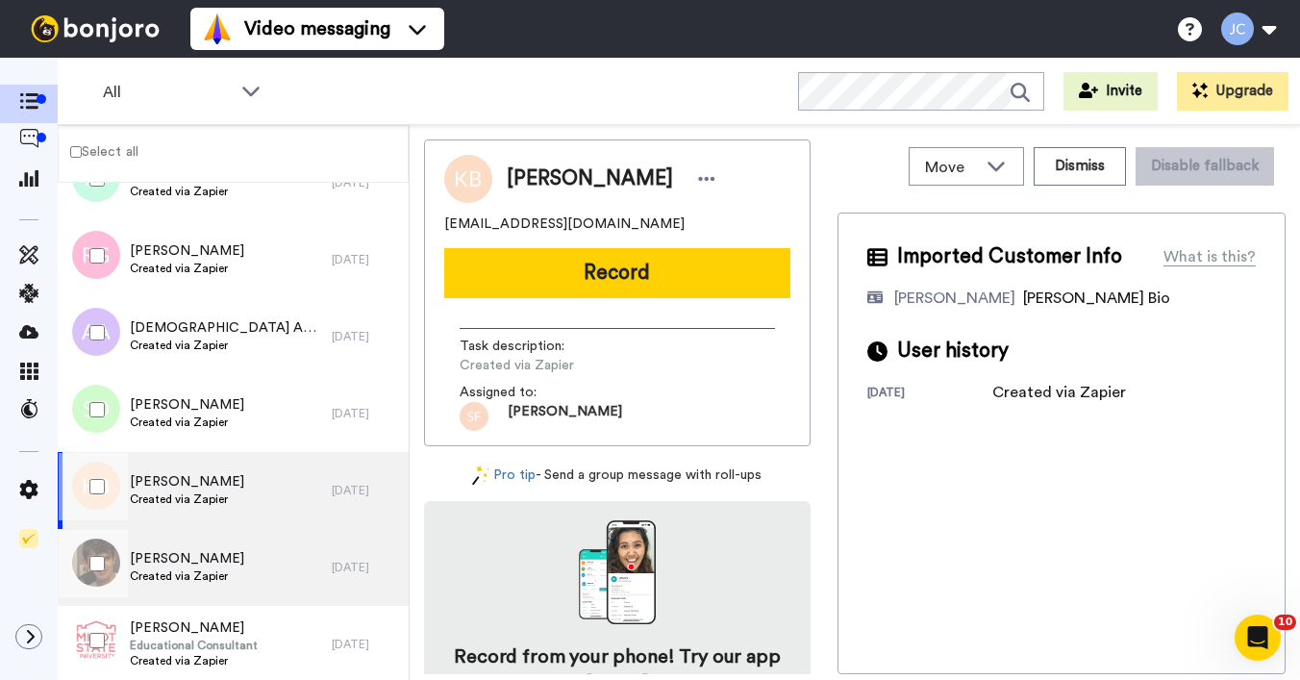
click at [229, 574] on div "[PERSON_NAME] Created via Zapier" at bounding box center [195, 567] width 274 height 77
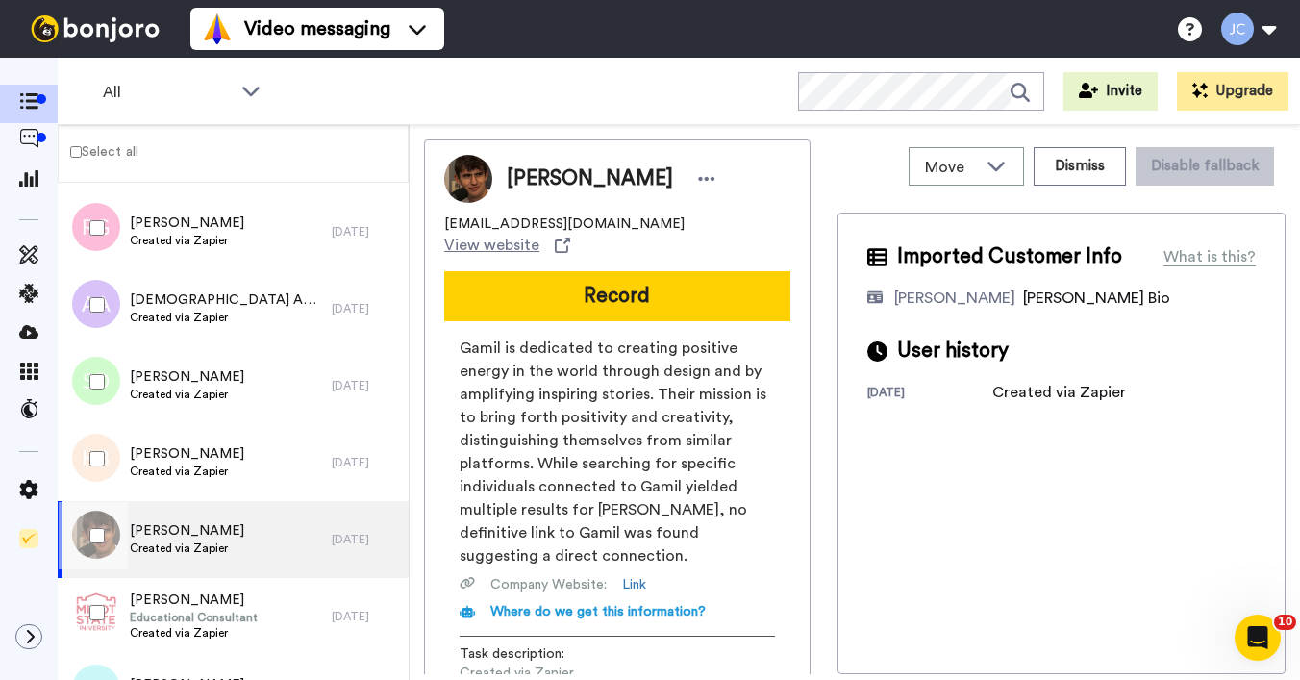
scroll to position [6428, 0]
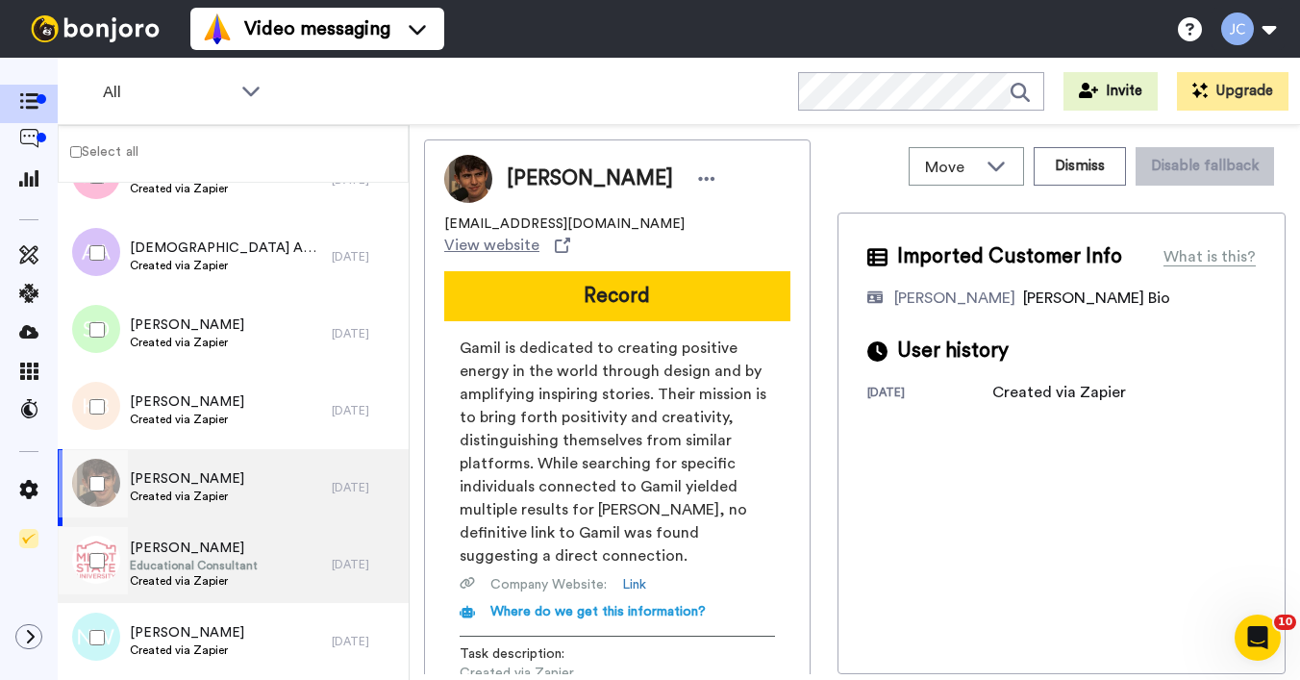
click at [228, 568] on span "Educational Consultant" at bounding box center [194, 565] width 128 height 15
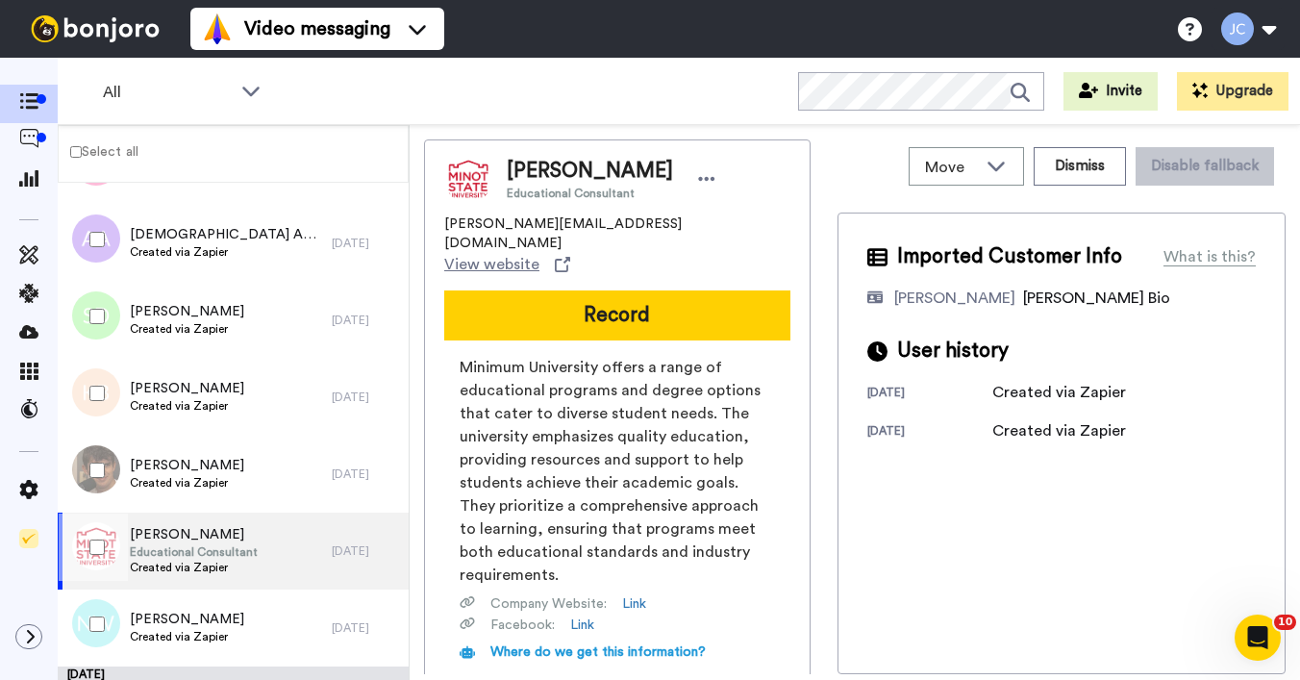
scroll to position [6491, 0]
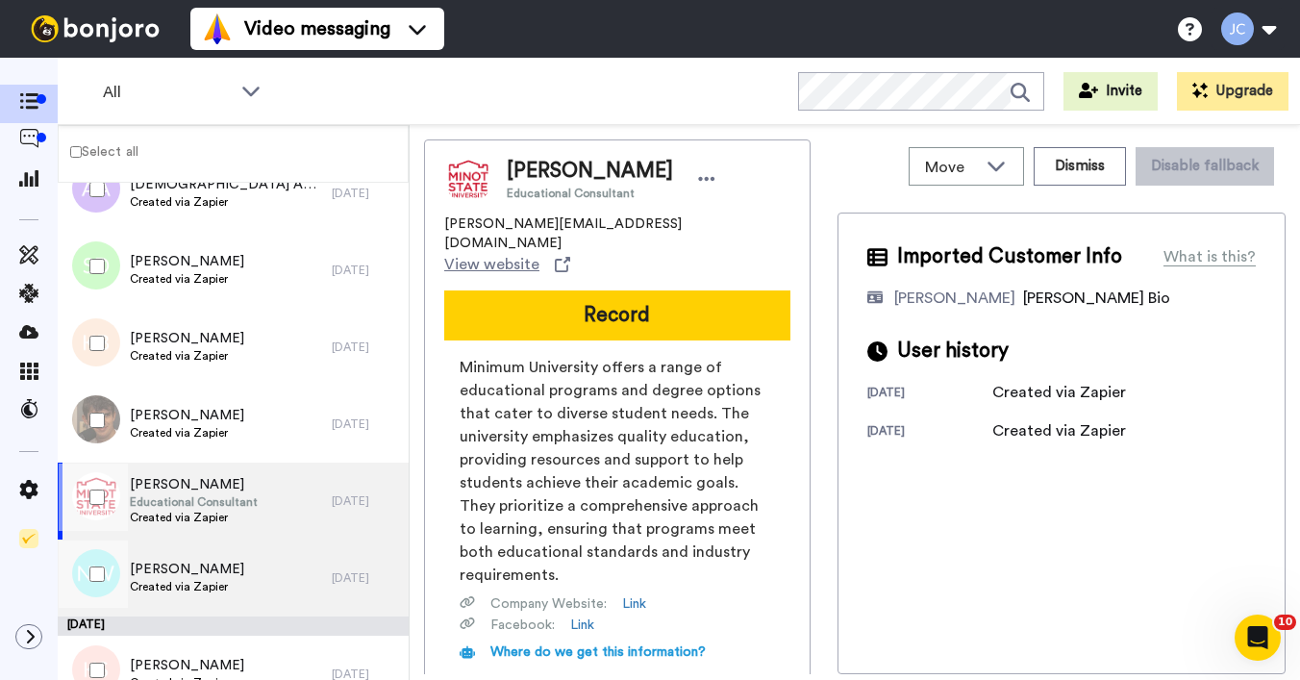
click at [228, 569] on div "[PERSON_NAME] Created via Zapier" at bounding box center [195, 578] width 274 height 77
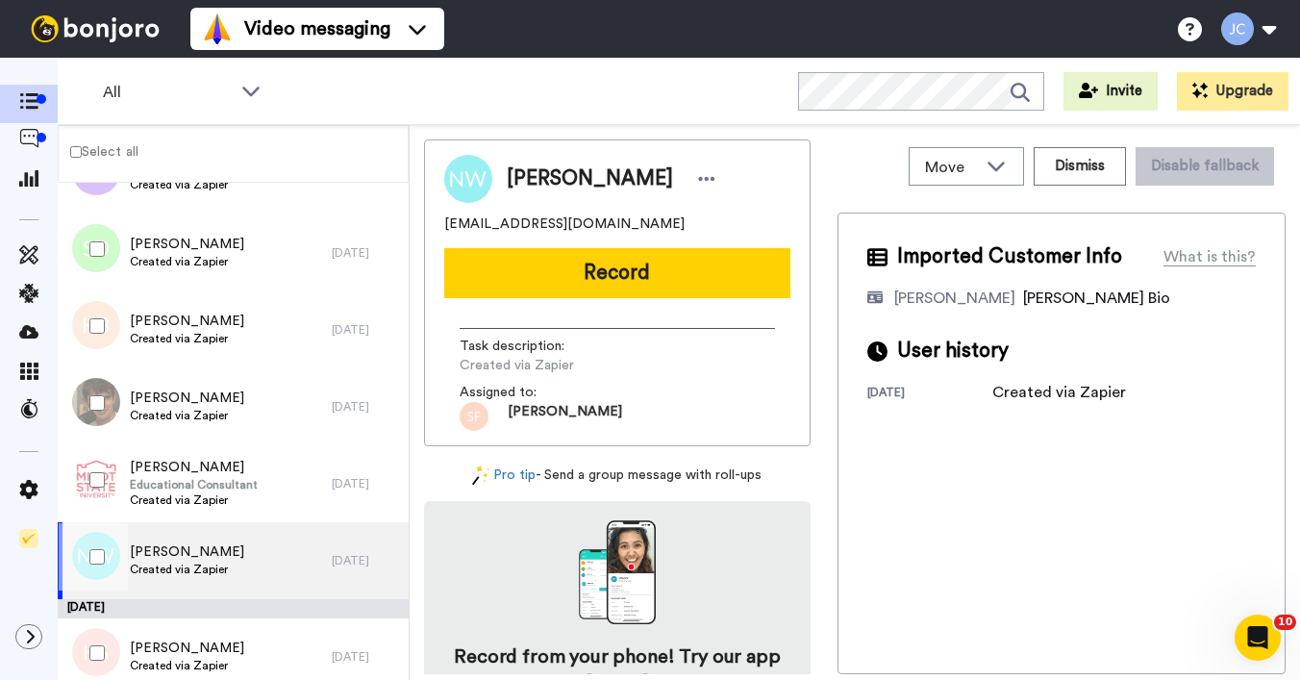
scroll to position [6579, 0]
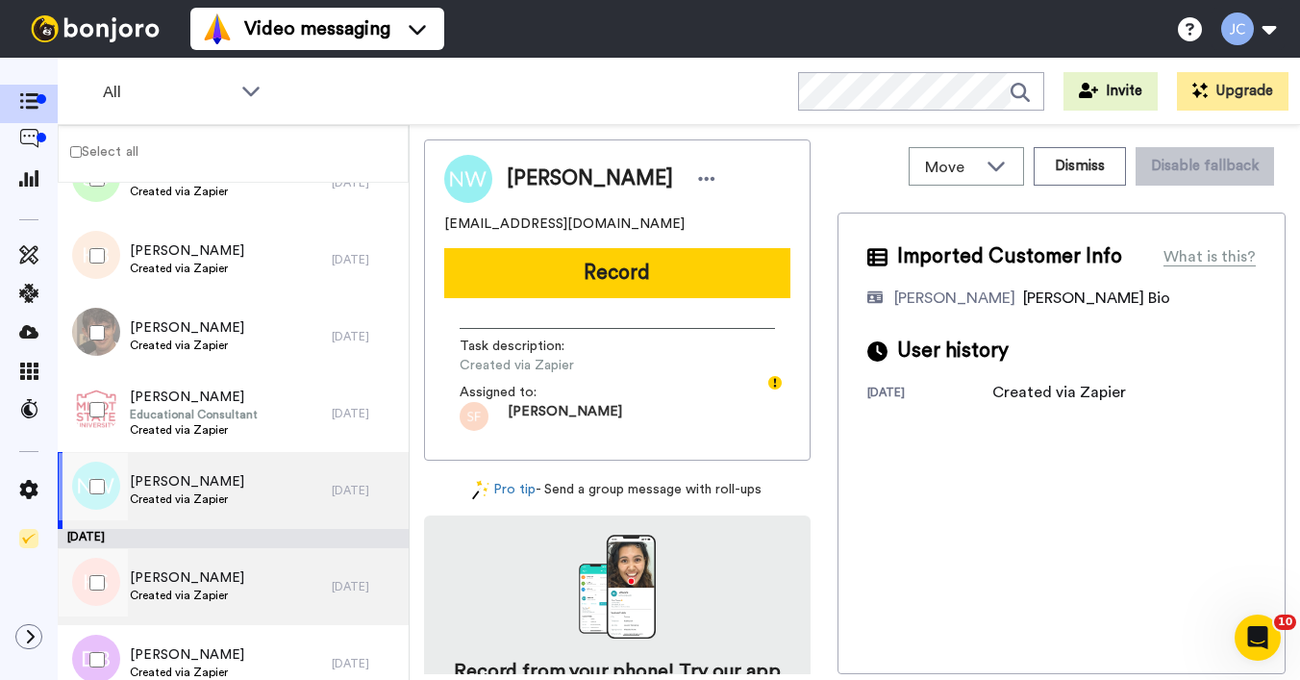
click at [227, 569] on div "[PERSON_NAME] Created via Zapier" at bounding box center [195, 586] width 274 height 77
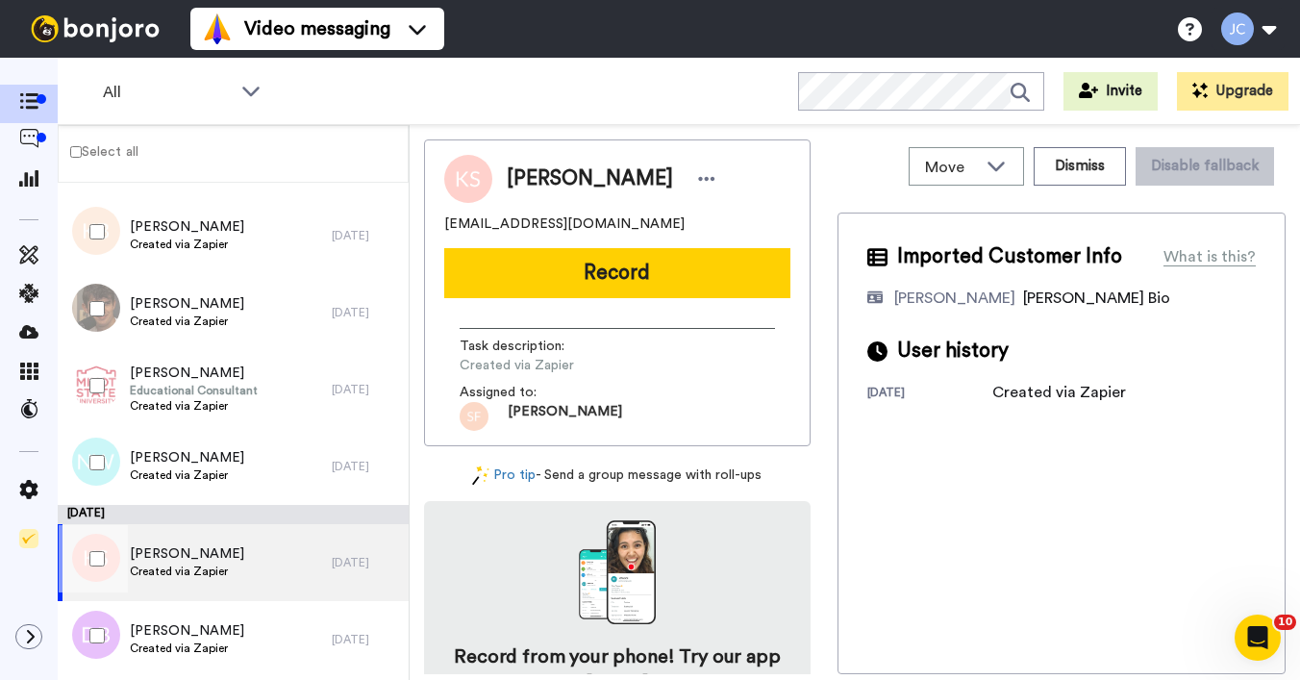
scroll to position [6719, 0]
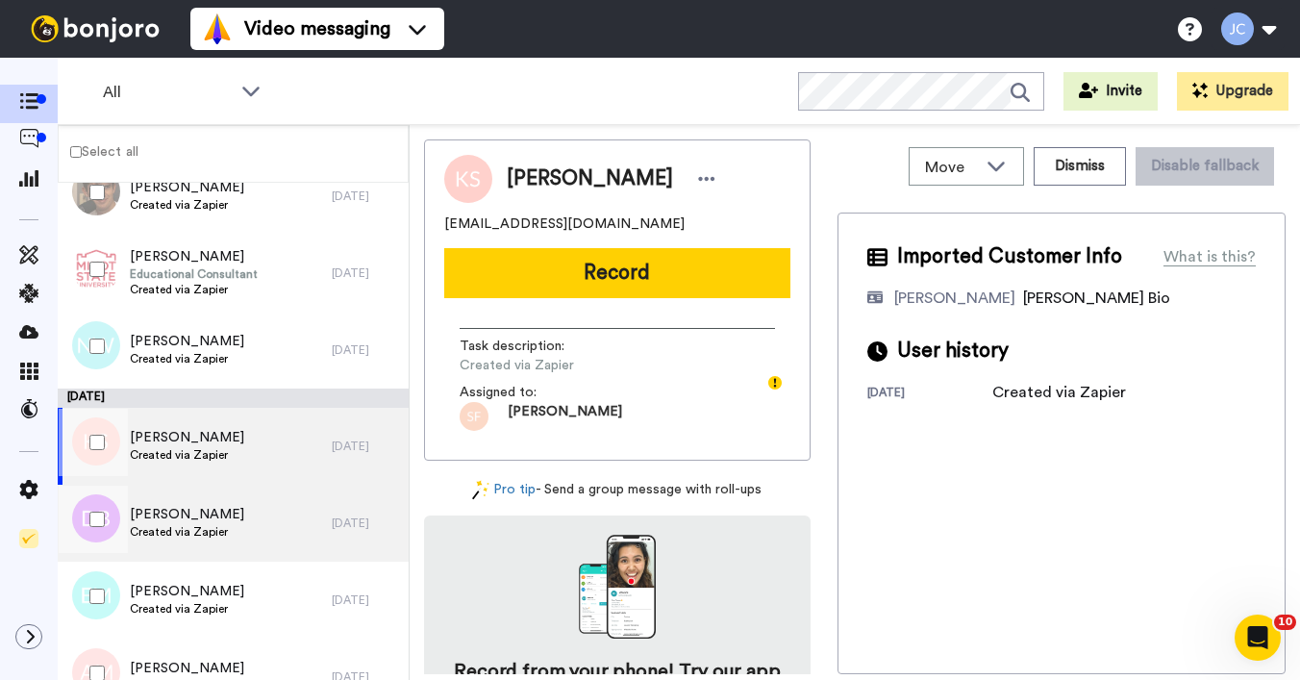
click at [225, 536] on span "Created via Zapier" at bounding box center [187, 531] width 114 height 15
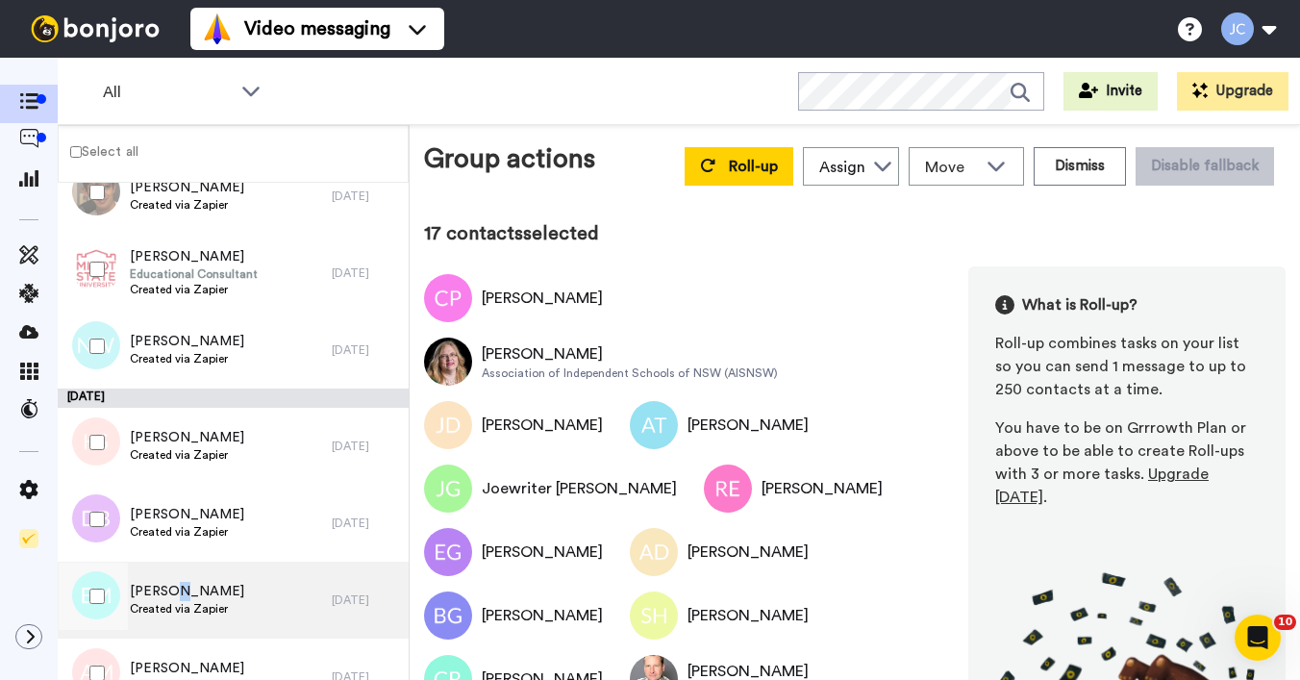
click at [165, 586] on span "[PERSON_NAME]" at bounding box center [187, 591] width 114 height 19
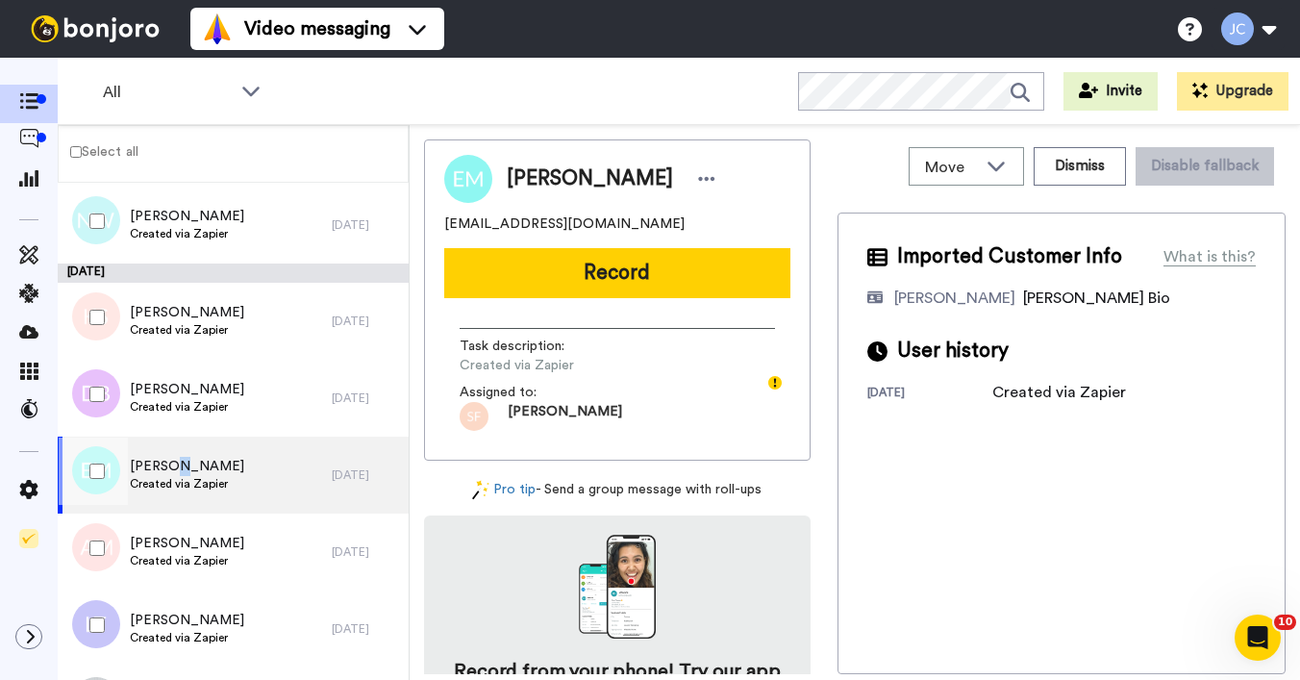
scroll to position [6896, 0]
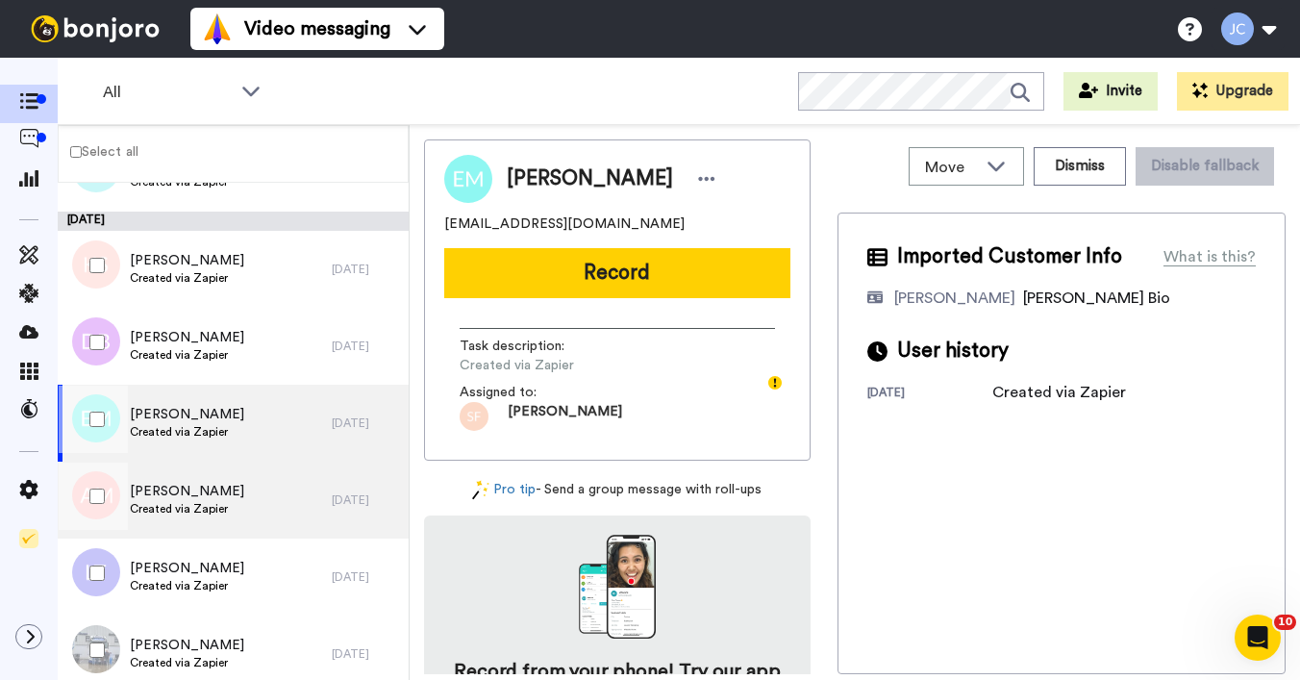
click at [170, 519] on div "[PERSON_NAME] Created via Zapier" at bounding box center [195, 500] width 274 height 77
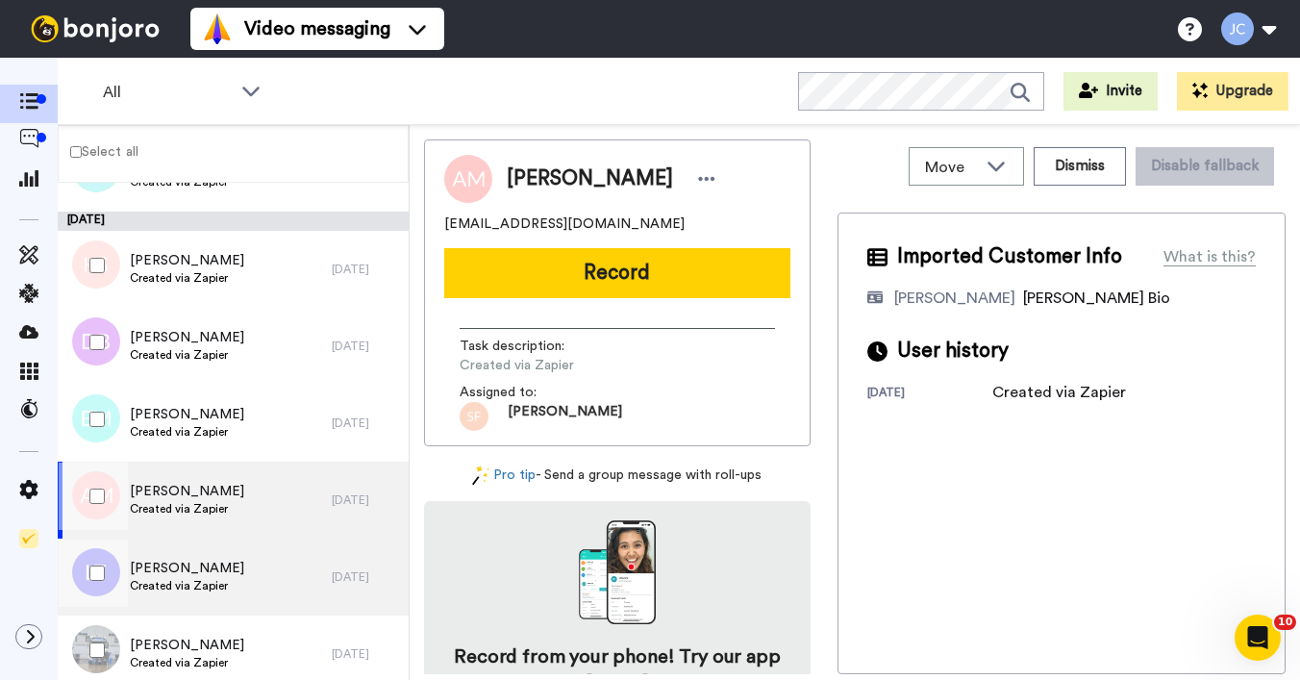
click at [163, 578] on span "Created via Zapier" at bounding box center [187, 585] width 114 height 15
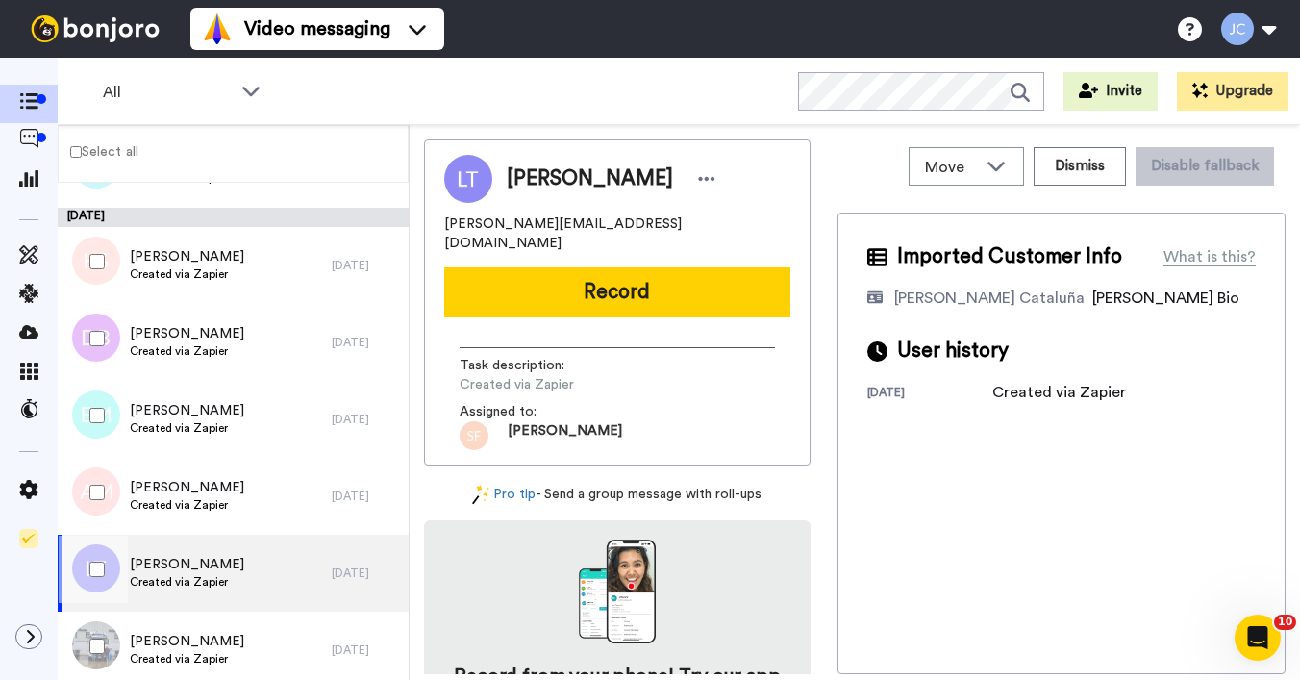
scroll to position [6904, 0]
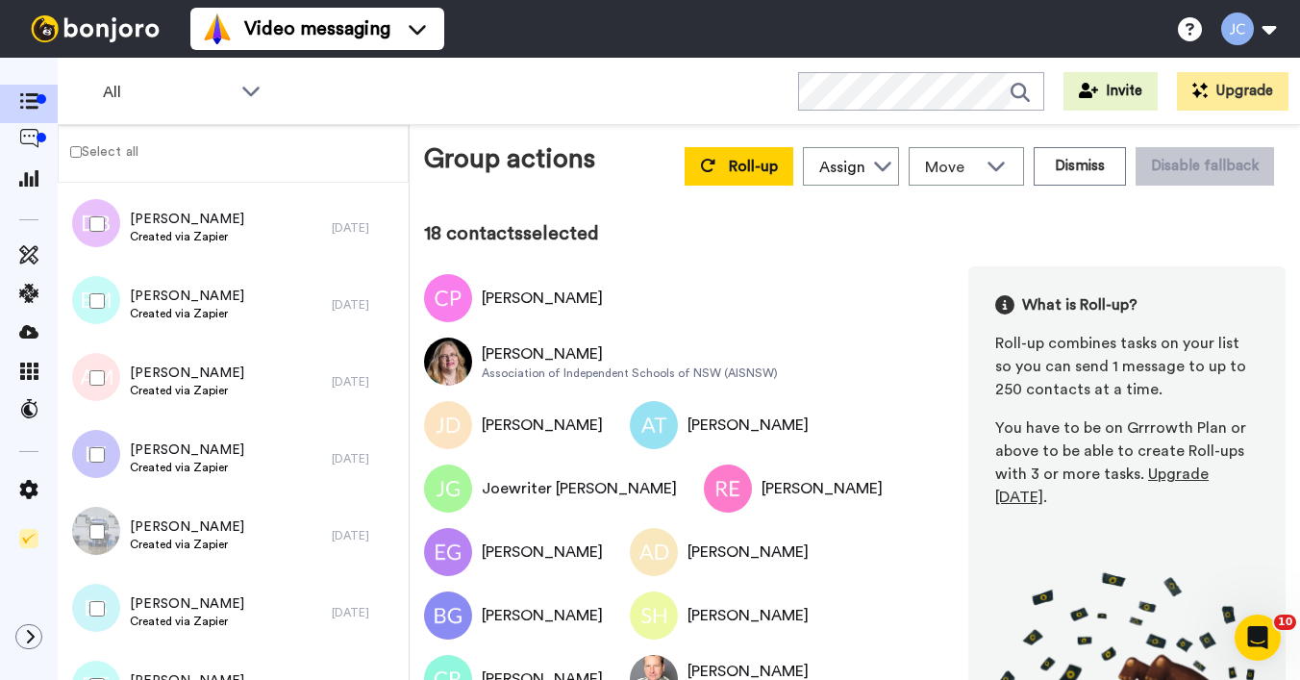
scroll to position [7022, 0]
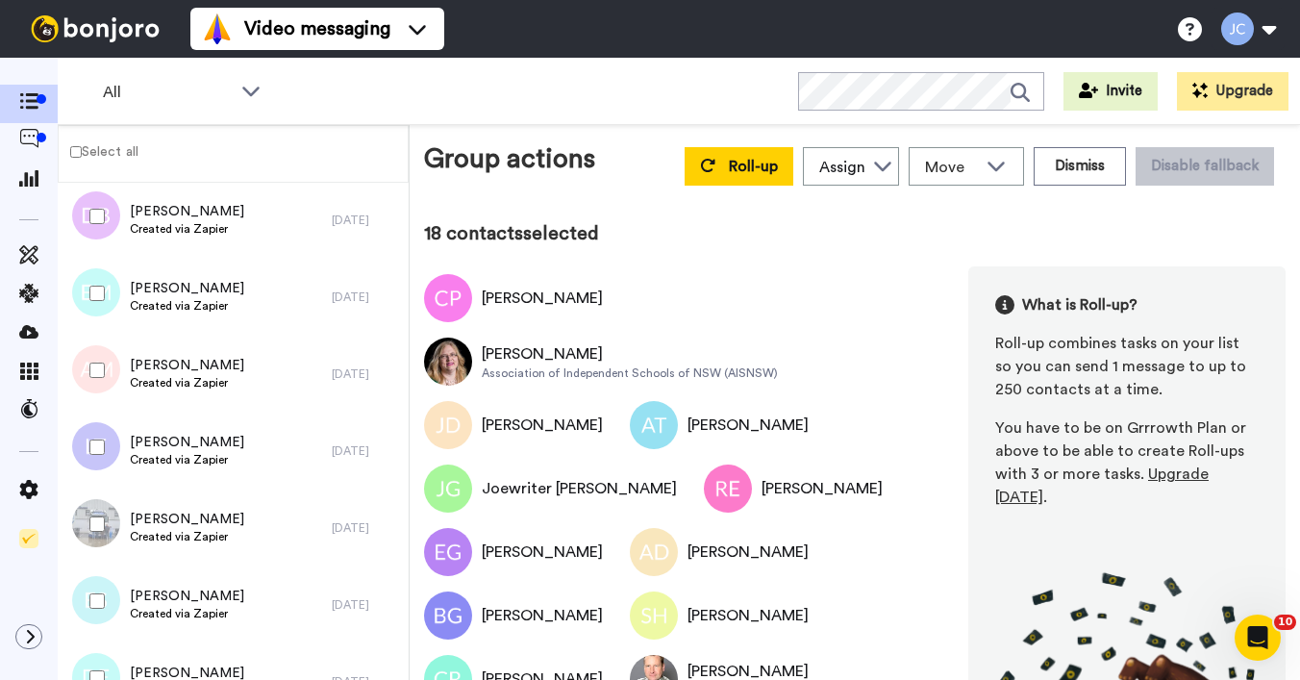
click at [126, 536] on div at bounding box center [93, 524] width 69 height 67
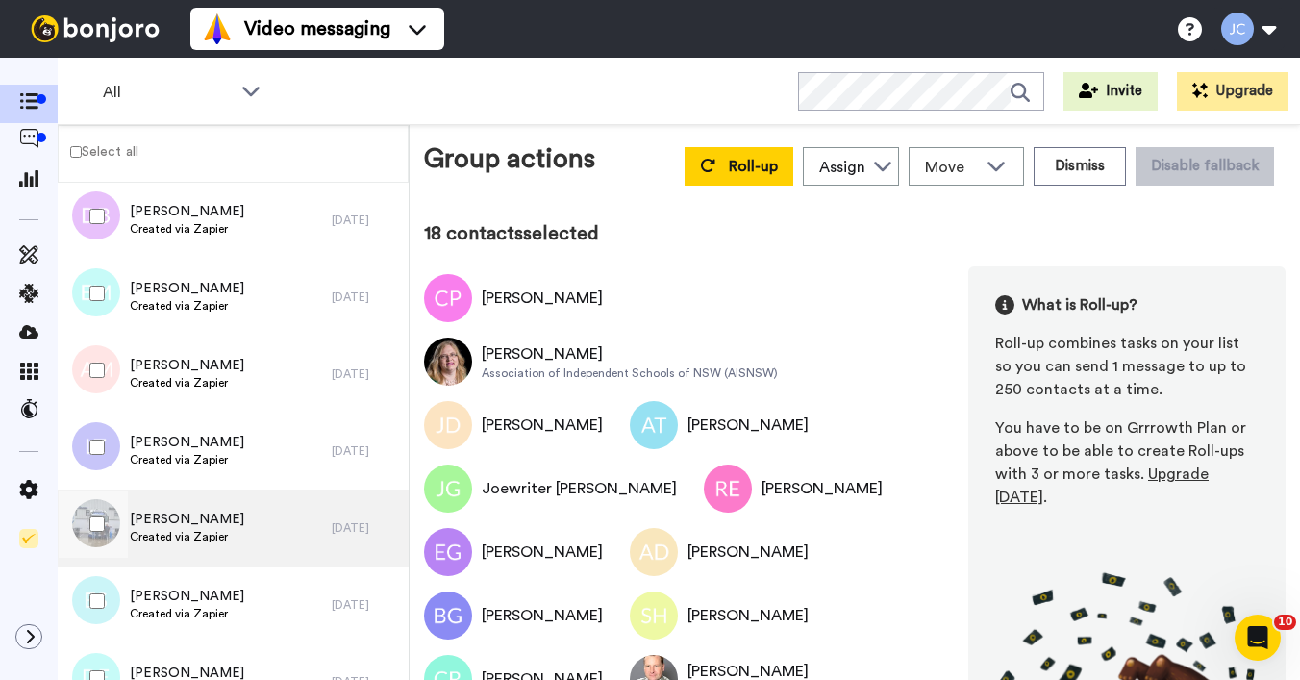
click at [210, 551] on div "[PERSON_NAME] Created via Zapier" at bounding box center [195, 528] width 274 height 77
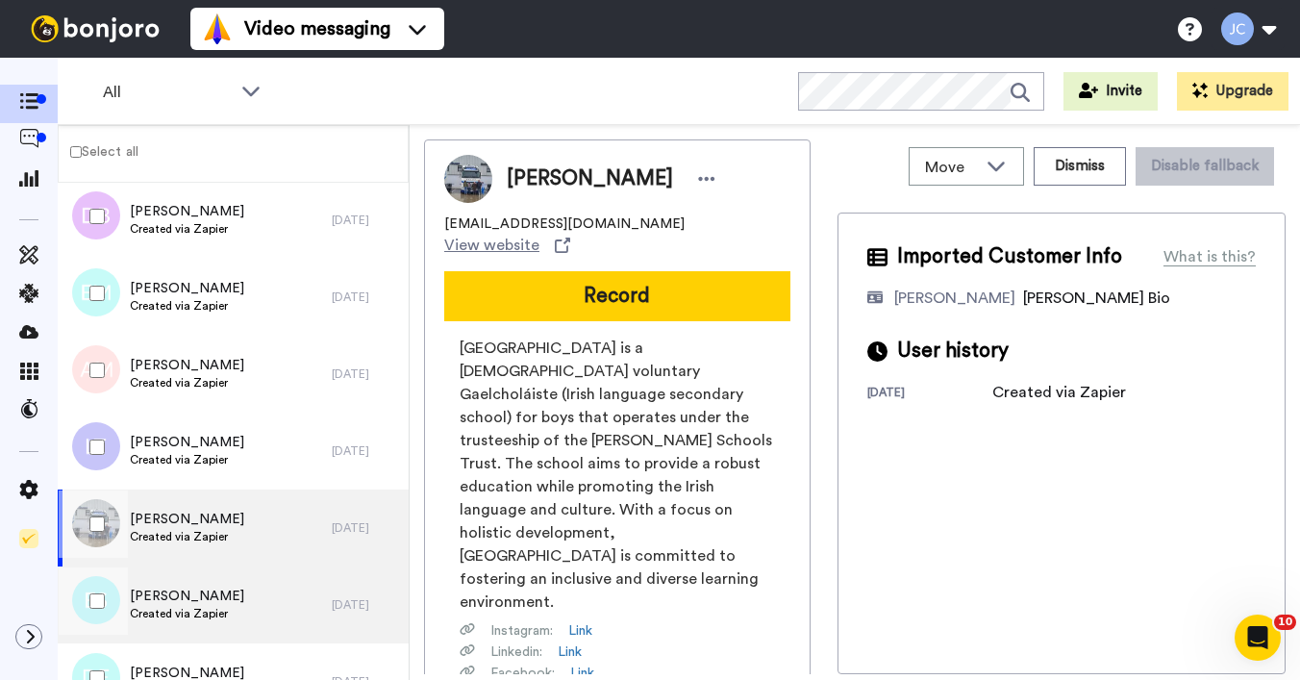
click at [198, 597] on span "[PERSON_NAME]" at bounding box center [187, 596] width 114 height 19
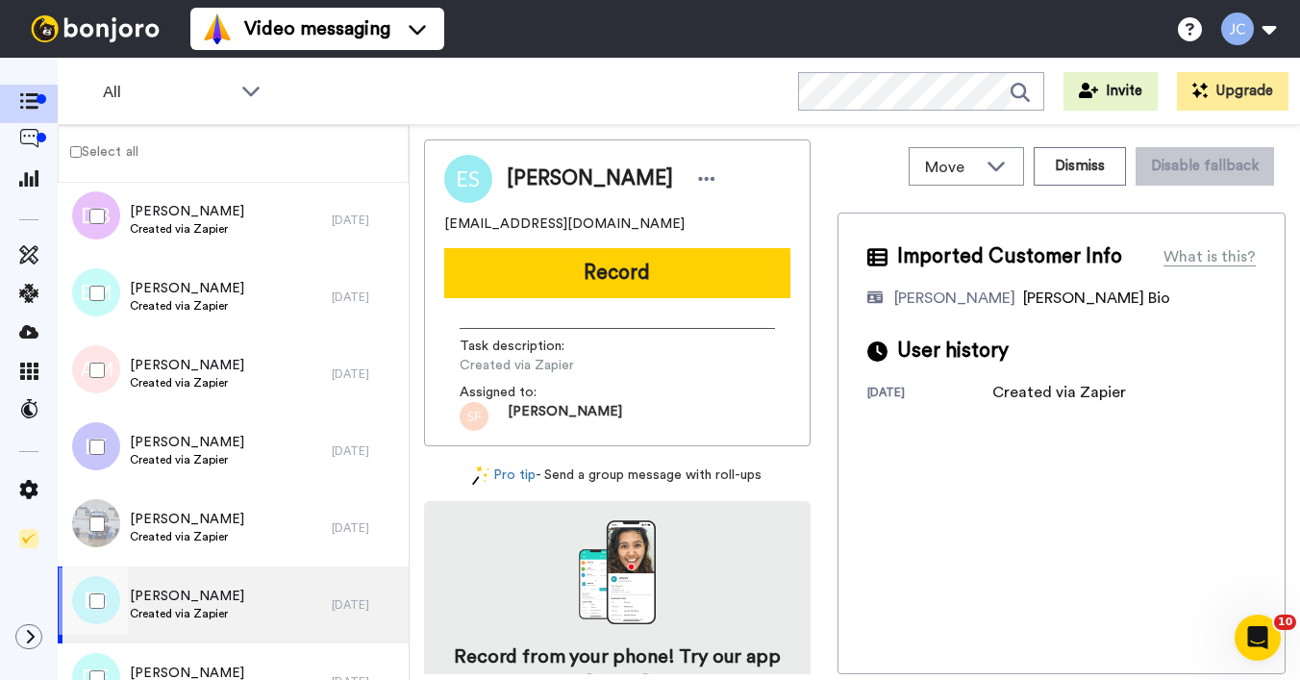
scroll to position [7234, 0]
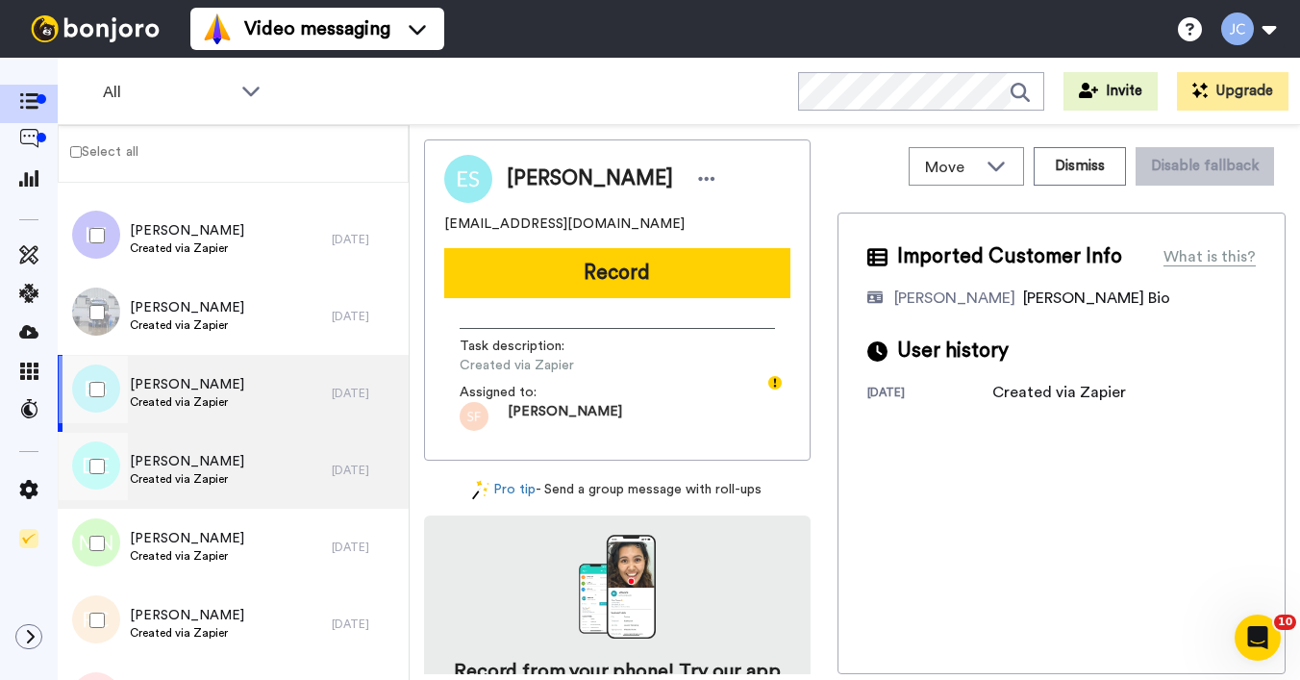
click at [201, 491] on div "[PERSON_NAME] Created via Zapier" at bounding box center [195, 470] width 274 height 77
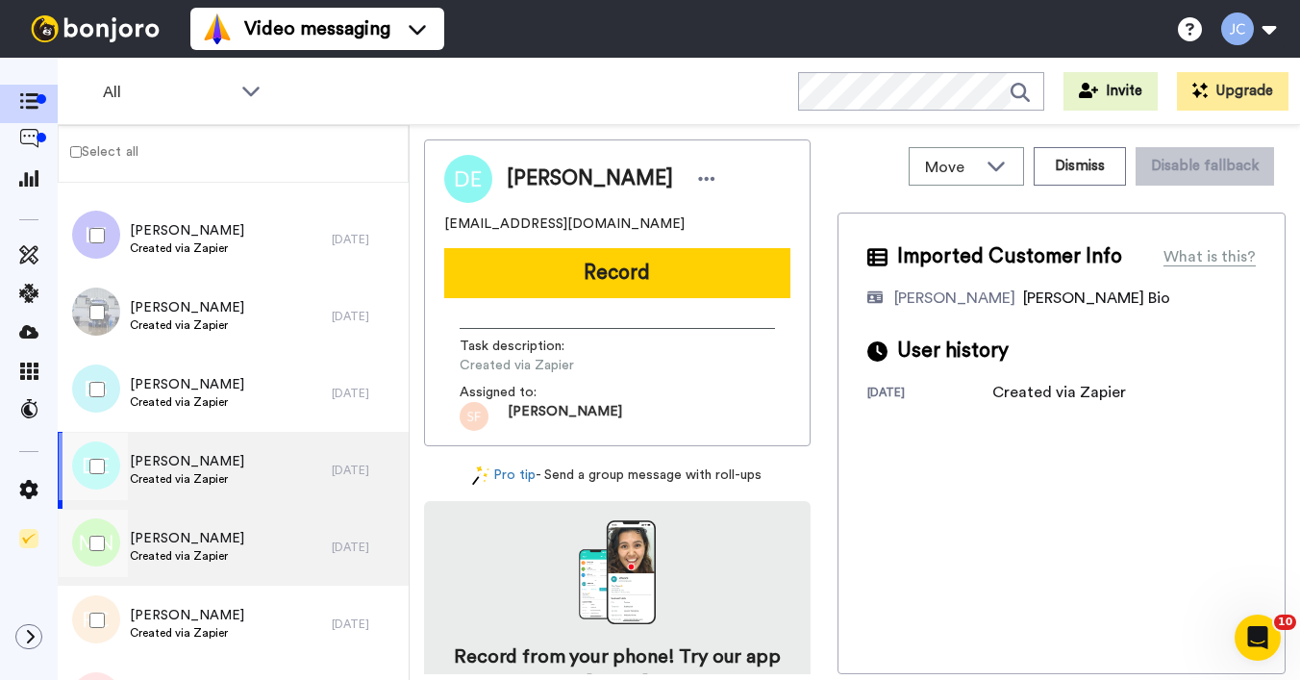
click at [213, 537] on span "[PERSON_NAME]" at bounding box center [187, 538] width 114 height 19
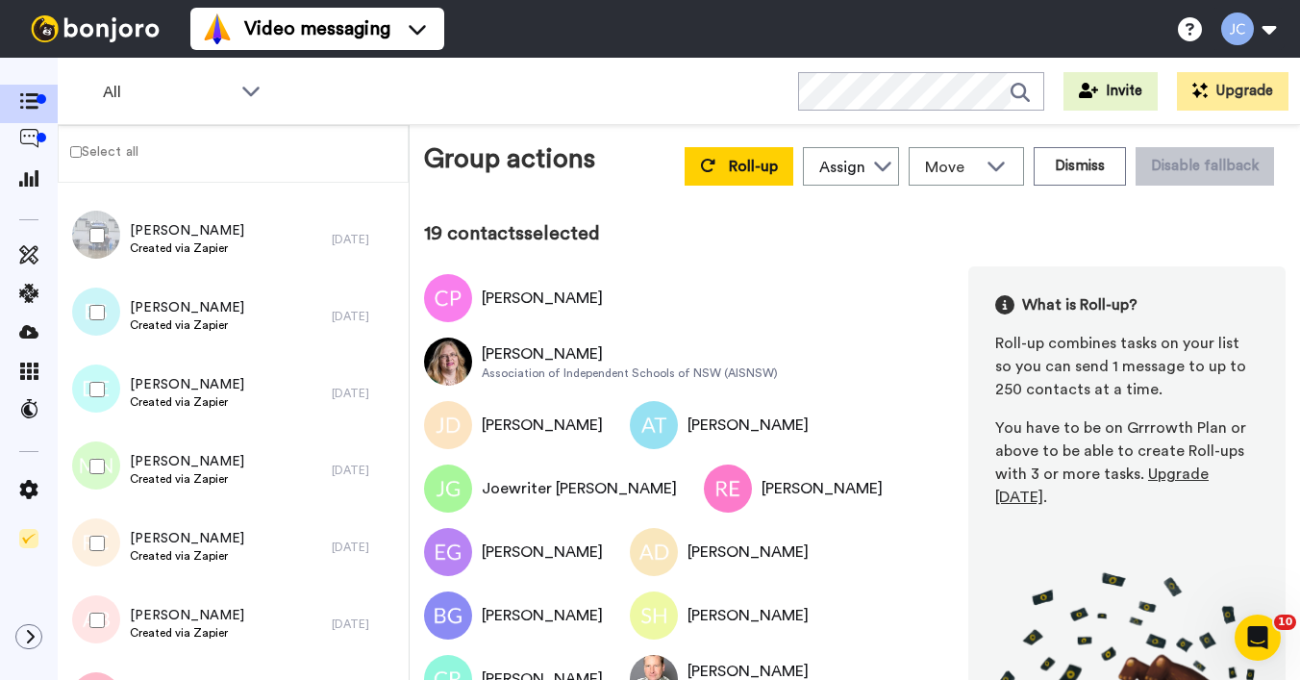
scroll to position [7347, 0]
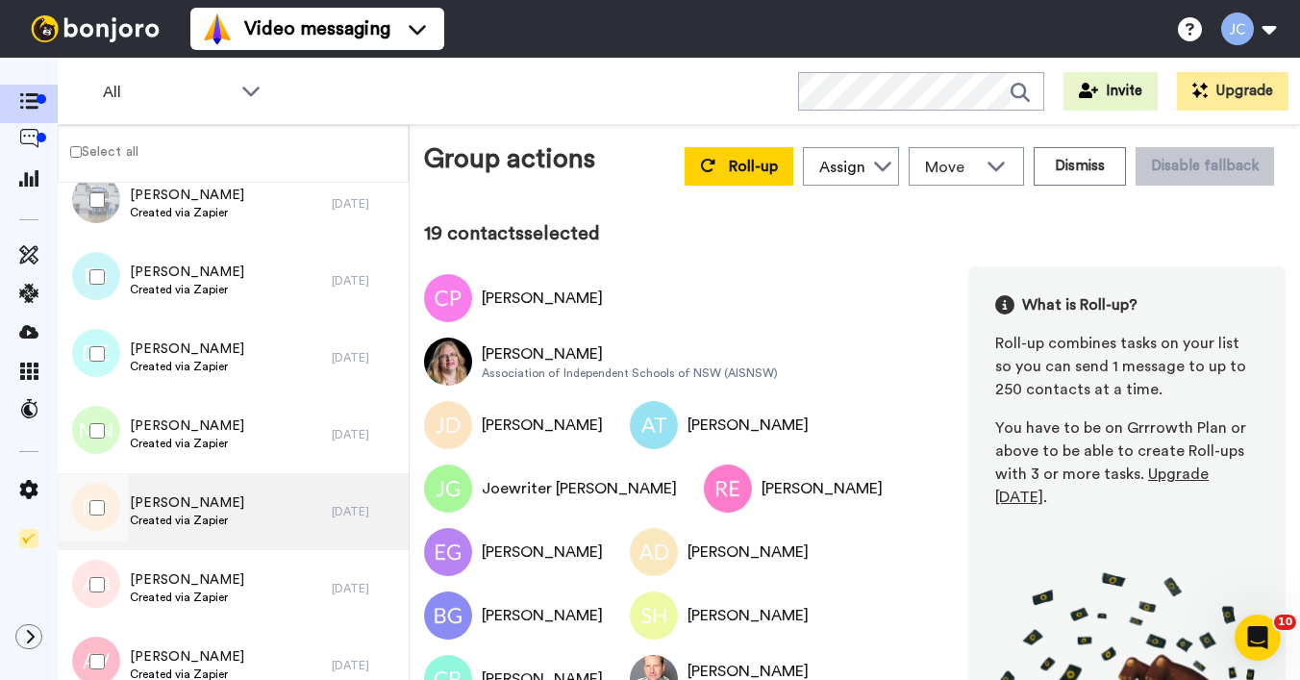
click at [172, 528] on div "[PERSON_NAME] Created via Zapier" at bounding box center [187, 511] width 114 height 37
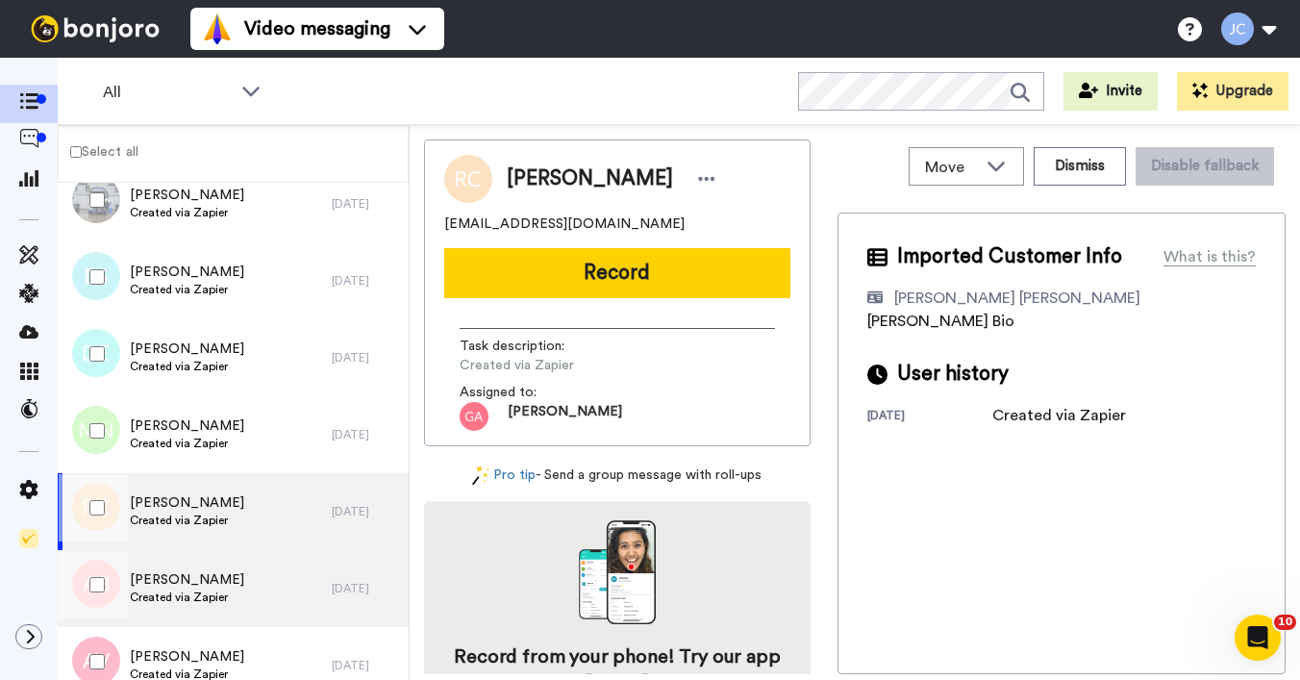
click at [168, 571] on span "[PERSON_NAME]" at bounding box center [187, 579] width 114 height 19
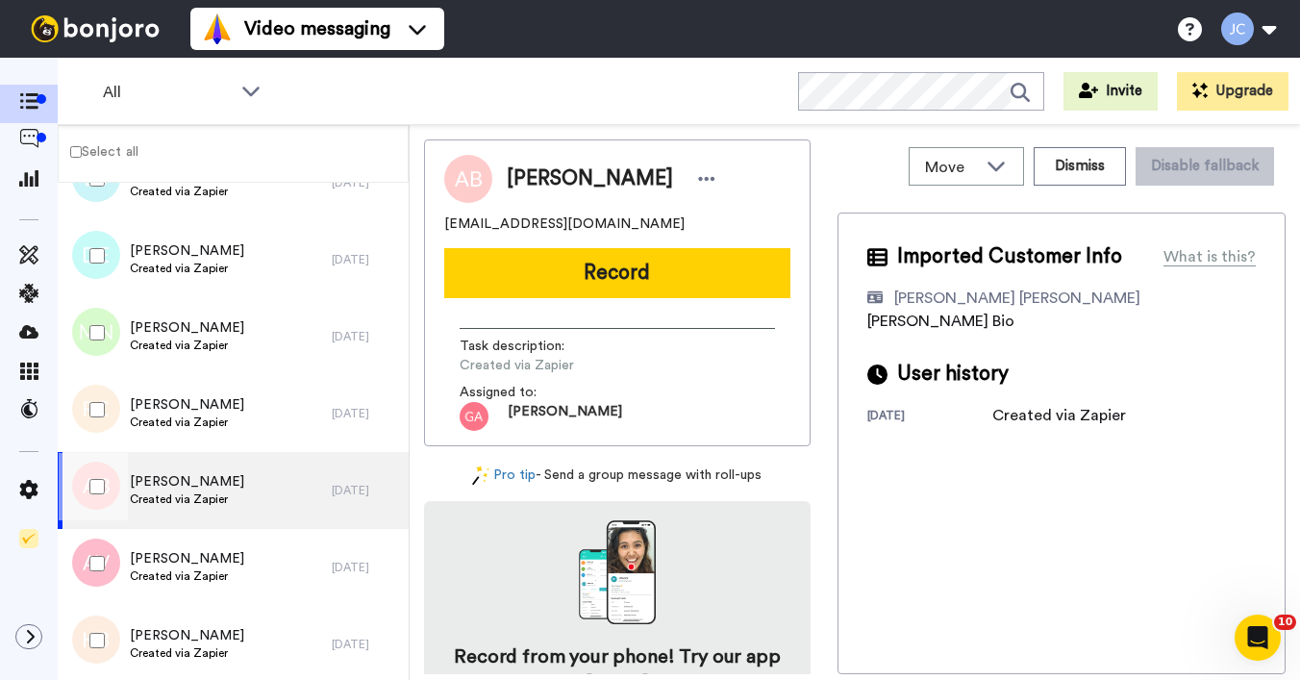
scroll to position [7449, 0]
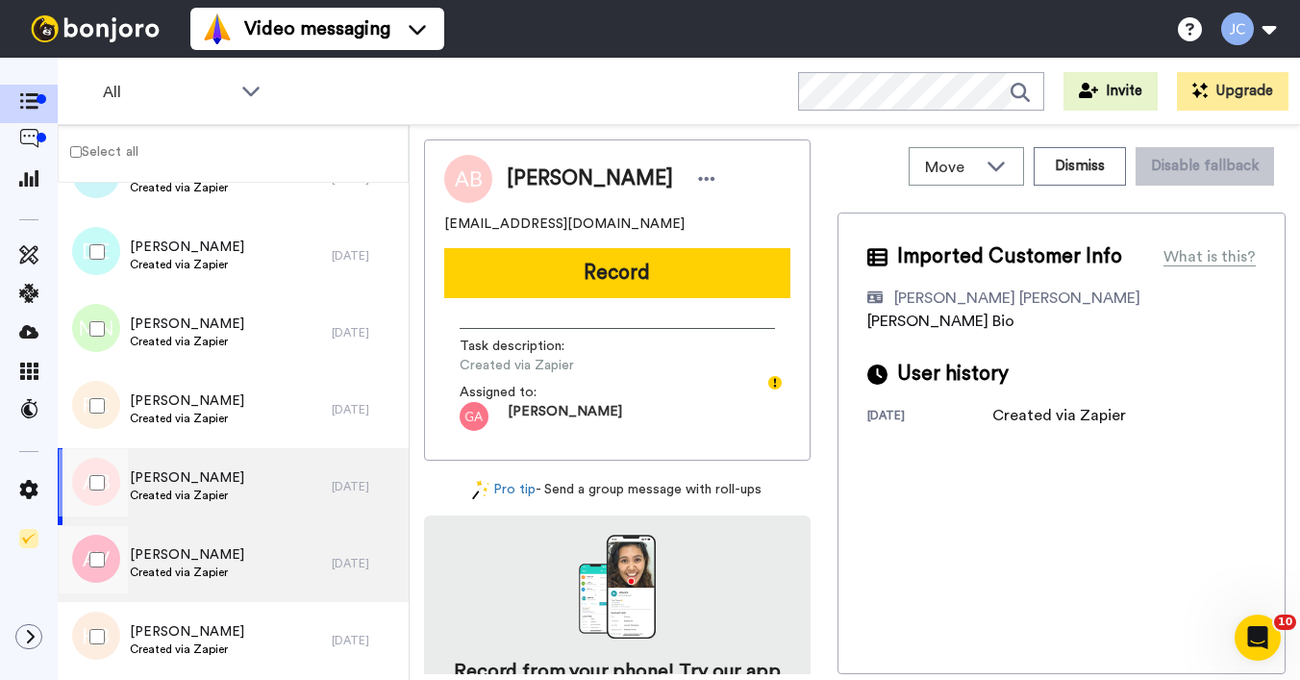
click at [174, 585] on div "[PERSON_NAME] Created via Zapier" at bounding box center [195, 563] width 274 height 77
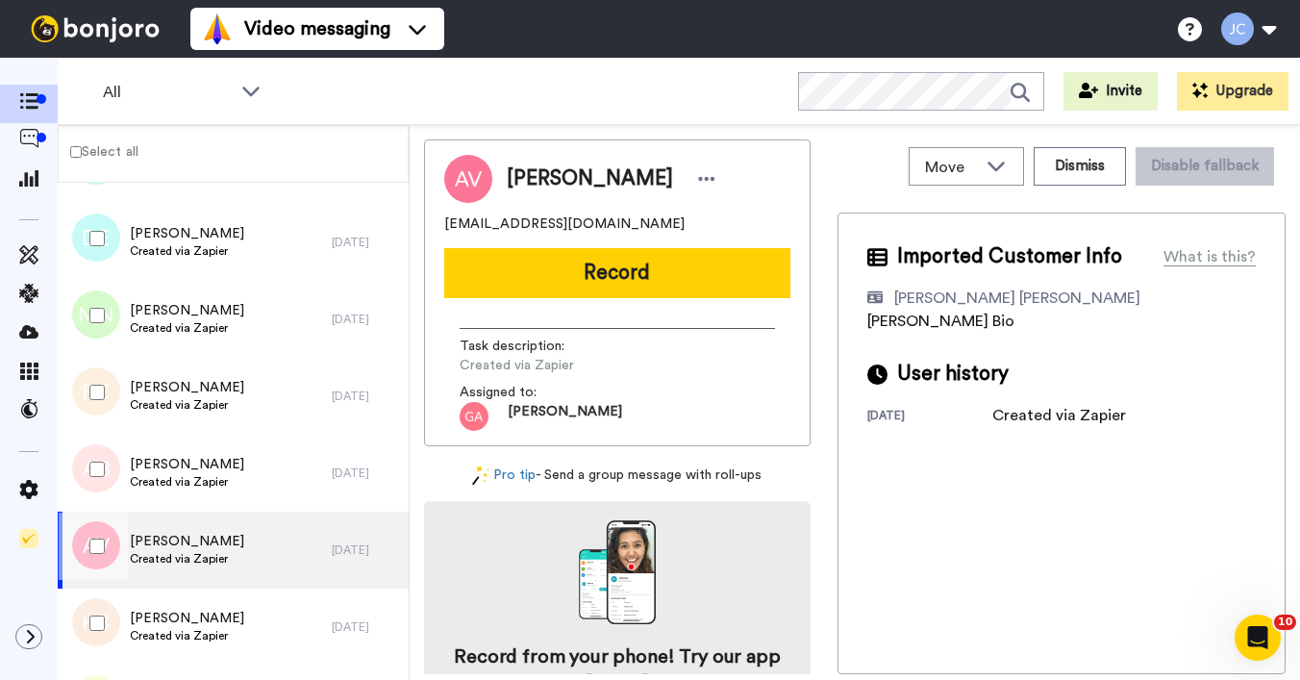
scroll to position [7542, 0]
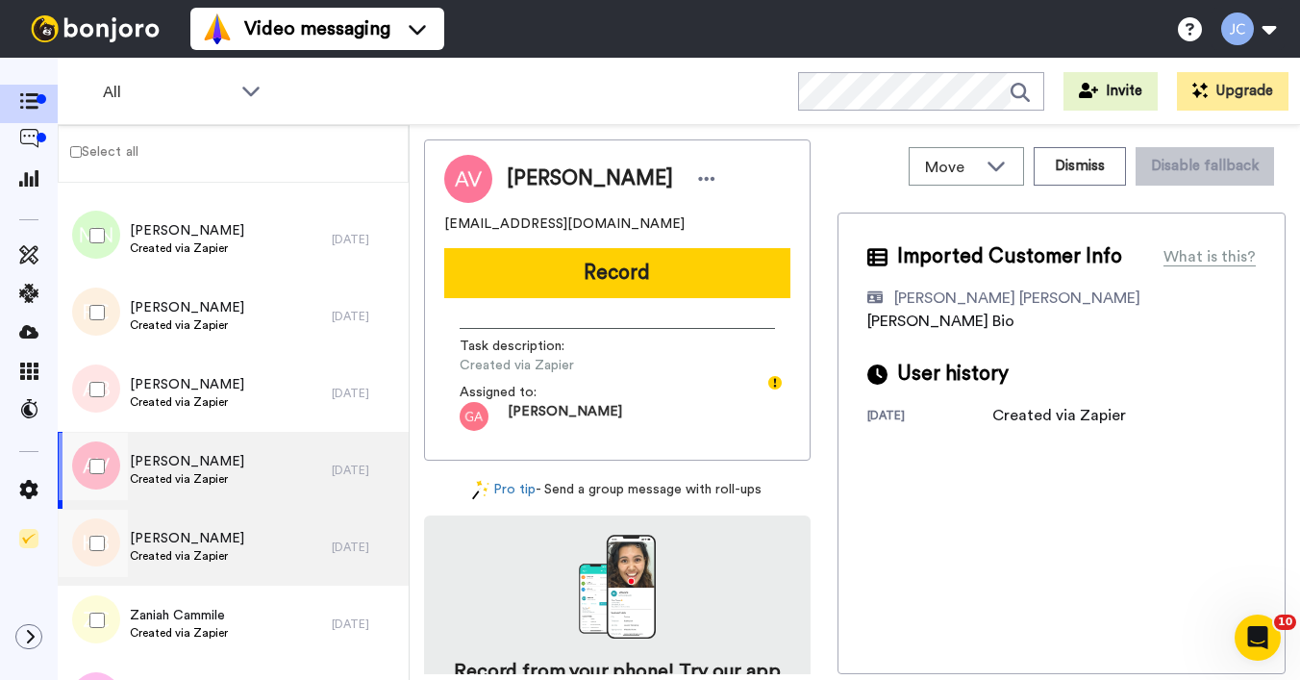
click at [172, 535] on span "[PERSON_NAME]" at bounding box center [187, 538] width 114 height 19
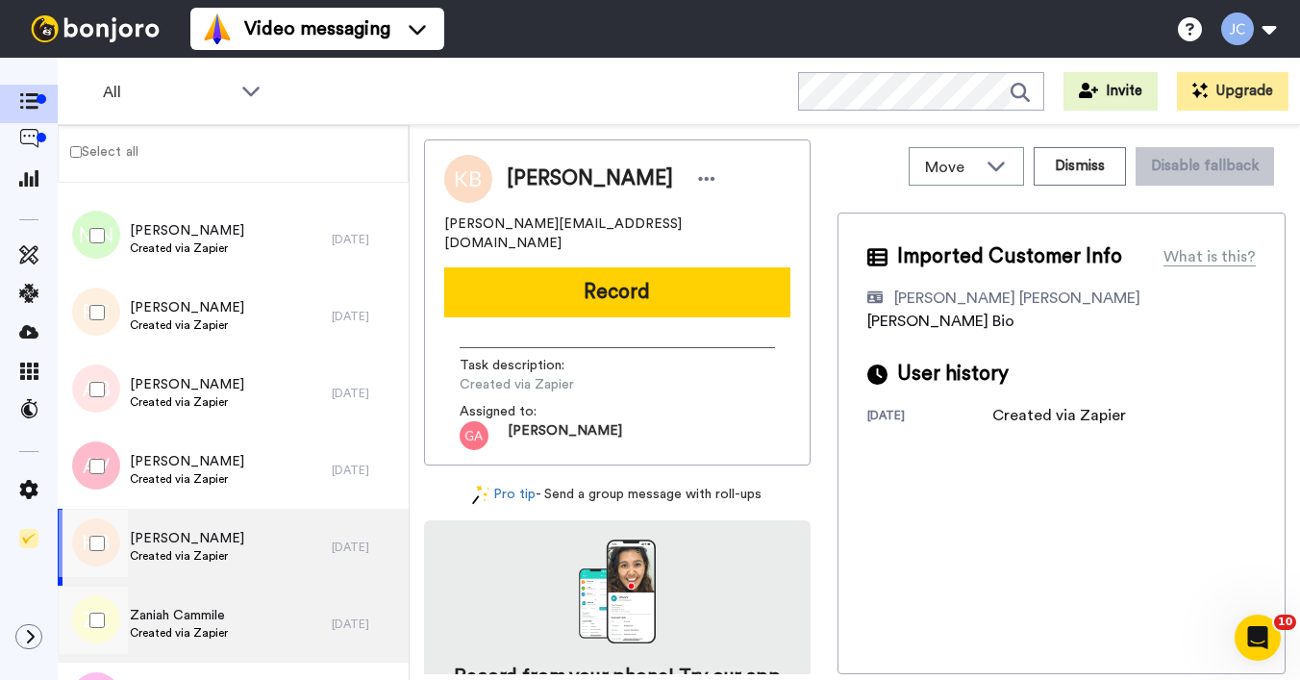
click at [158, 614] on span "Zaniah Cammile" at bounding box center [179, 615] width 98 height 19
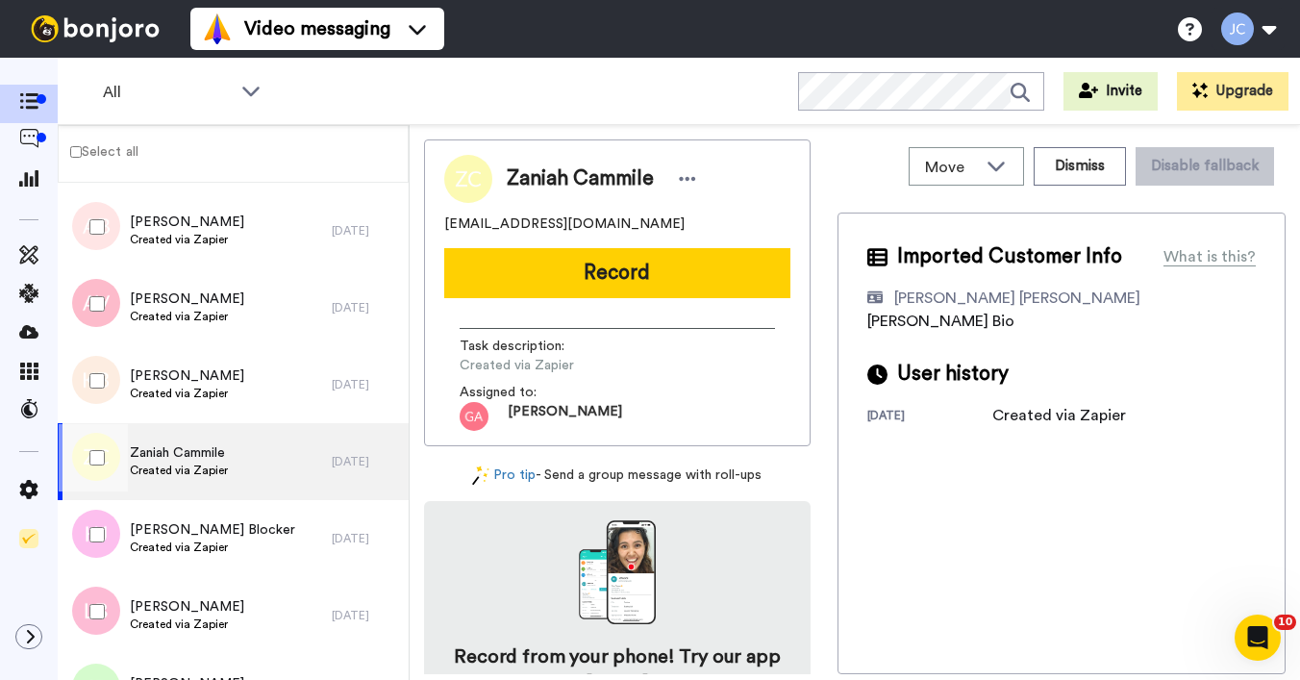
scroll to position [7791, 0]
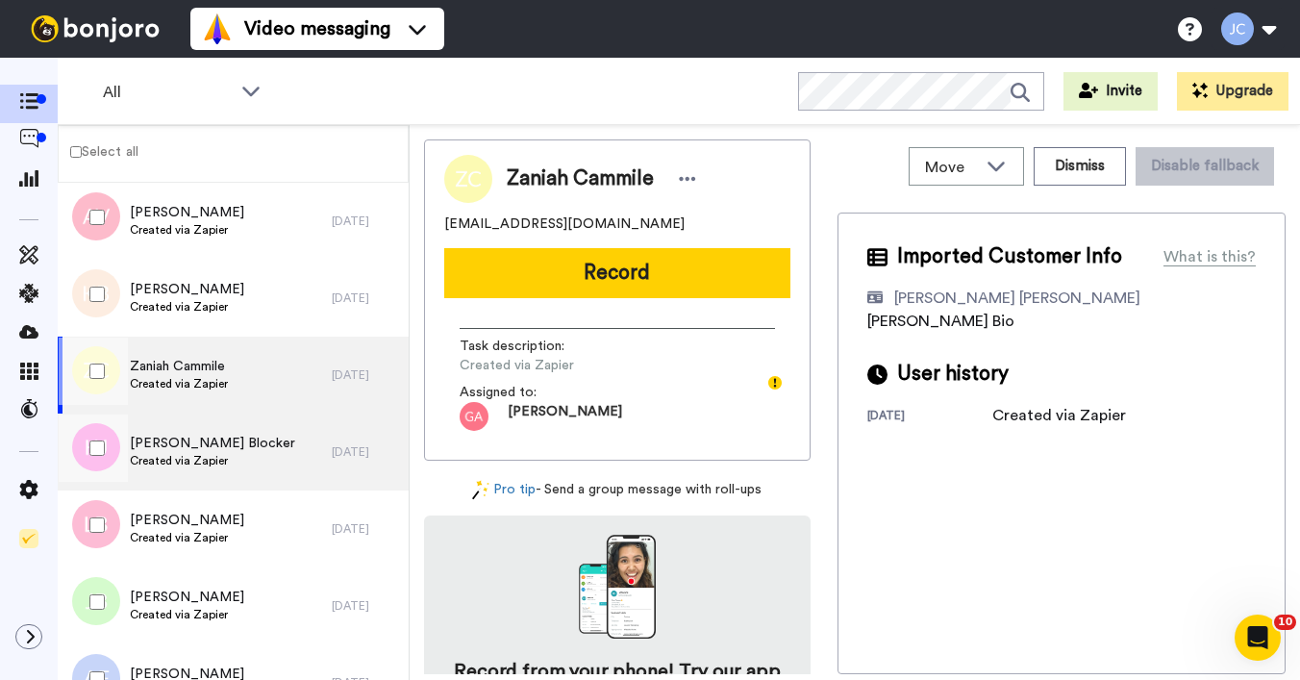
click at [191, 461] on span "Created via Zapier" at bounding box center [212, 460] width 165 height 15
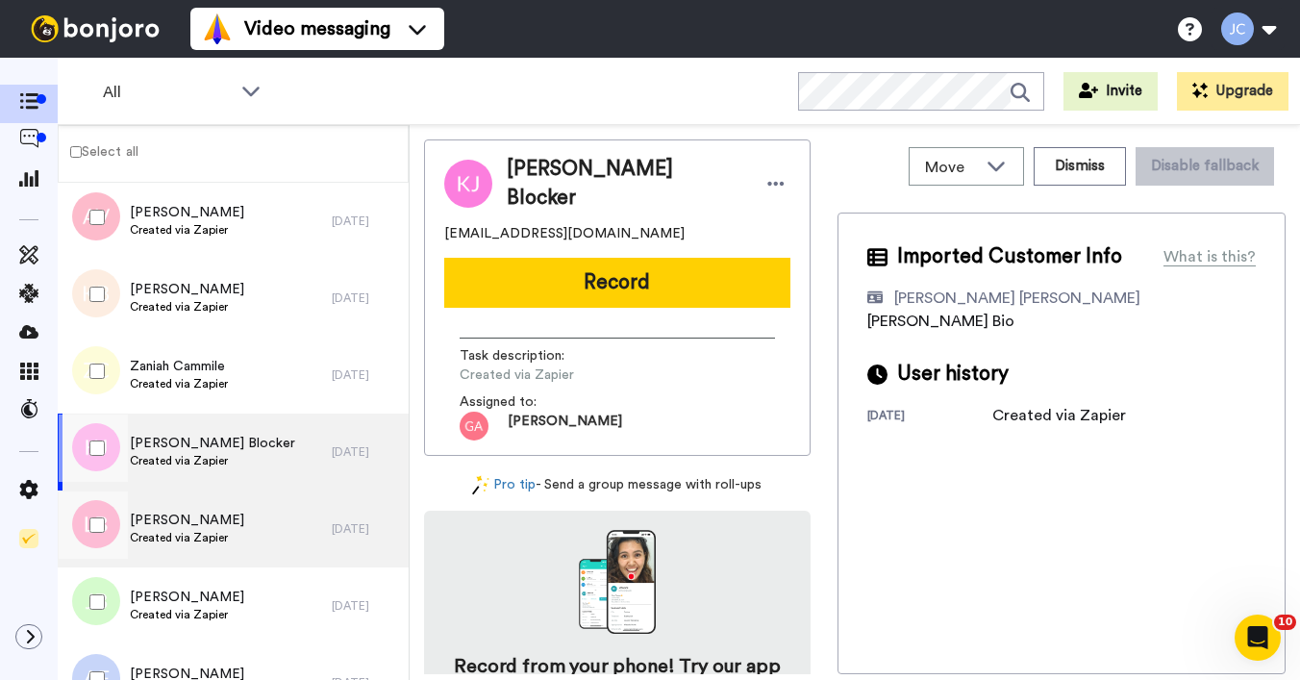
click at [186, 523] on span "[PERSON_NAME]" at bounding box center [187, 520] width 114 height 19
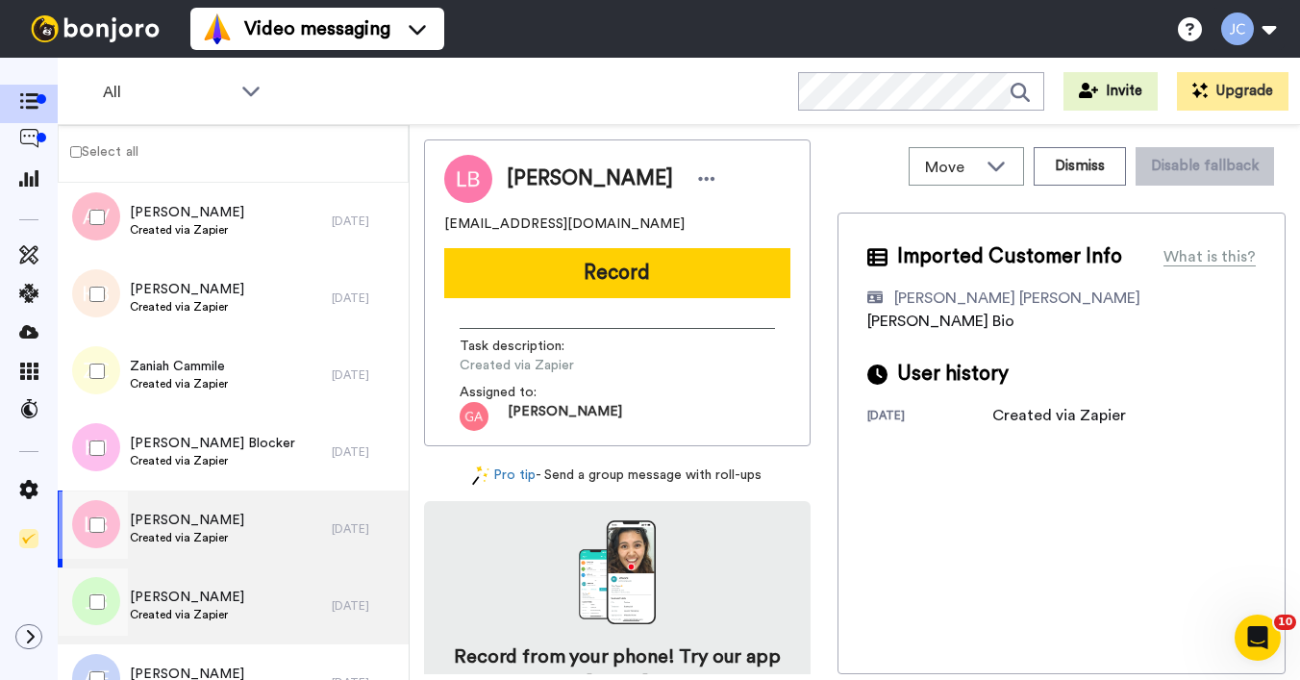
click at [183, 592] on span "[PERSON_NAME]" at bounding box center [187, 597] width 114 height 19
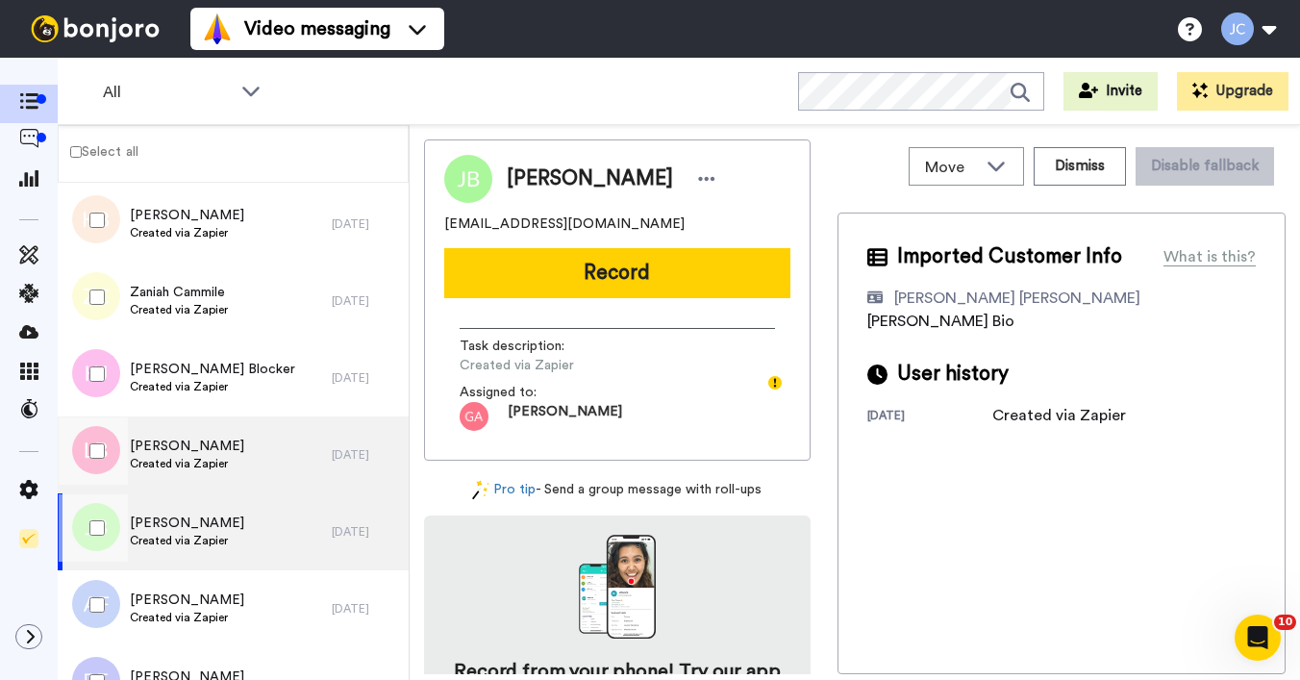
scroll to position [7886, 0]
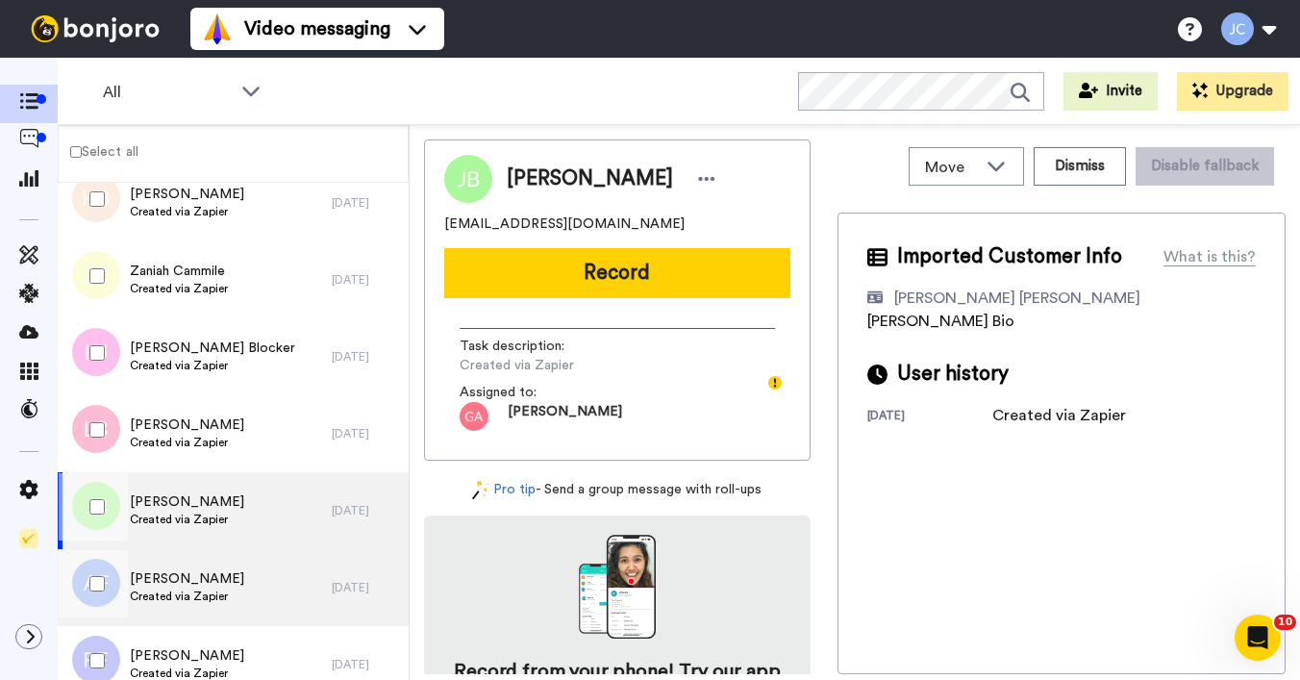
click at [250, 577] on div "[PERSON_NAME] Created via Zapier" at bounding box center [195, 587] width 274 height 77
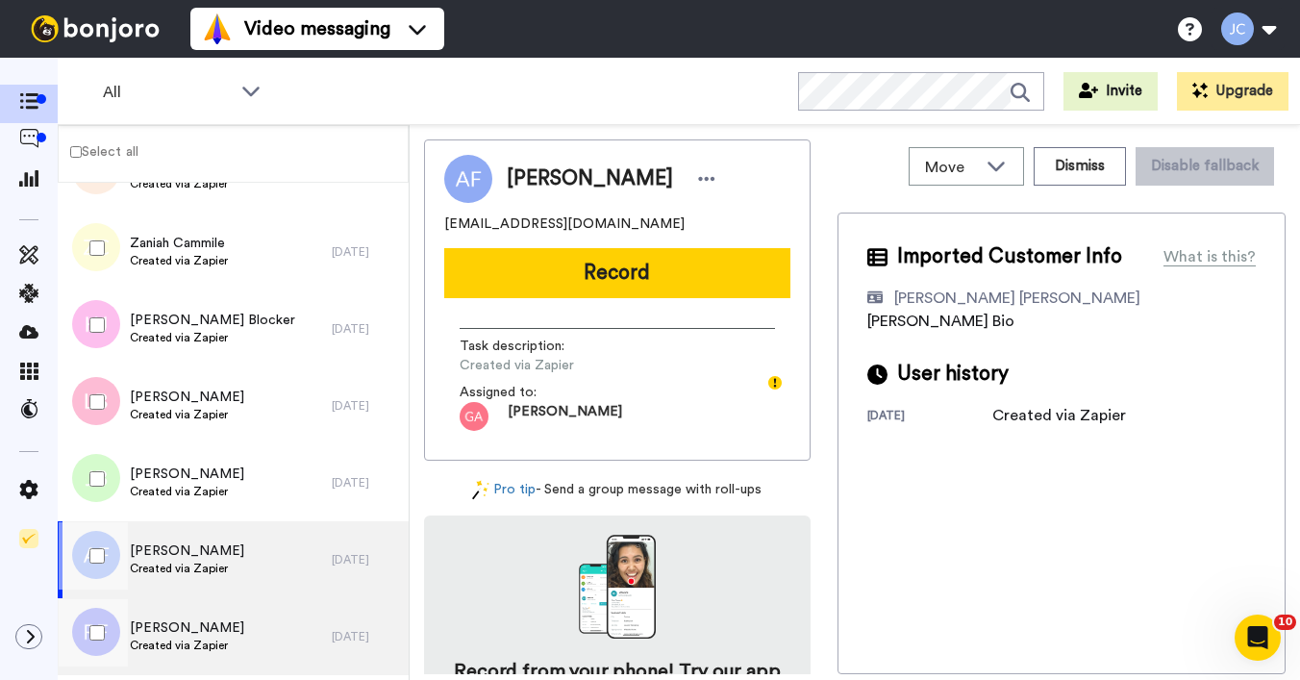
scroll to position [8077, 0]
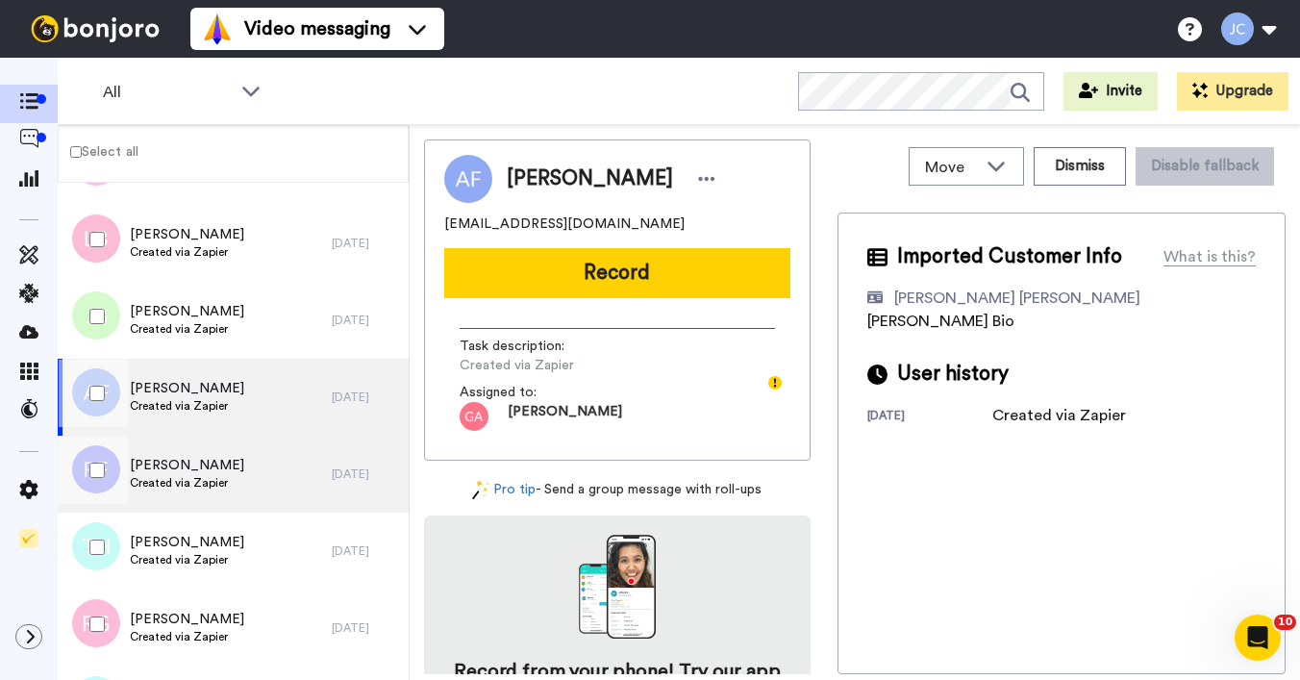
click at [221, 499] on div "[PERSON_NAME] Created via Zapier" at bounding box center [195, 474] width 274 height 77
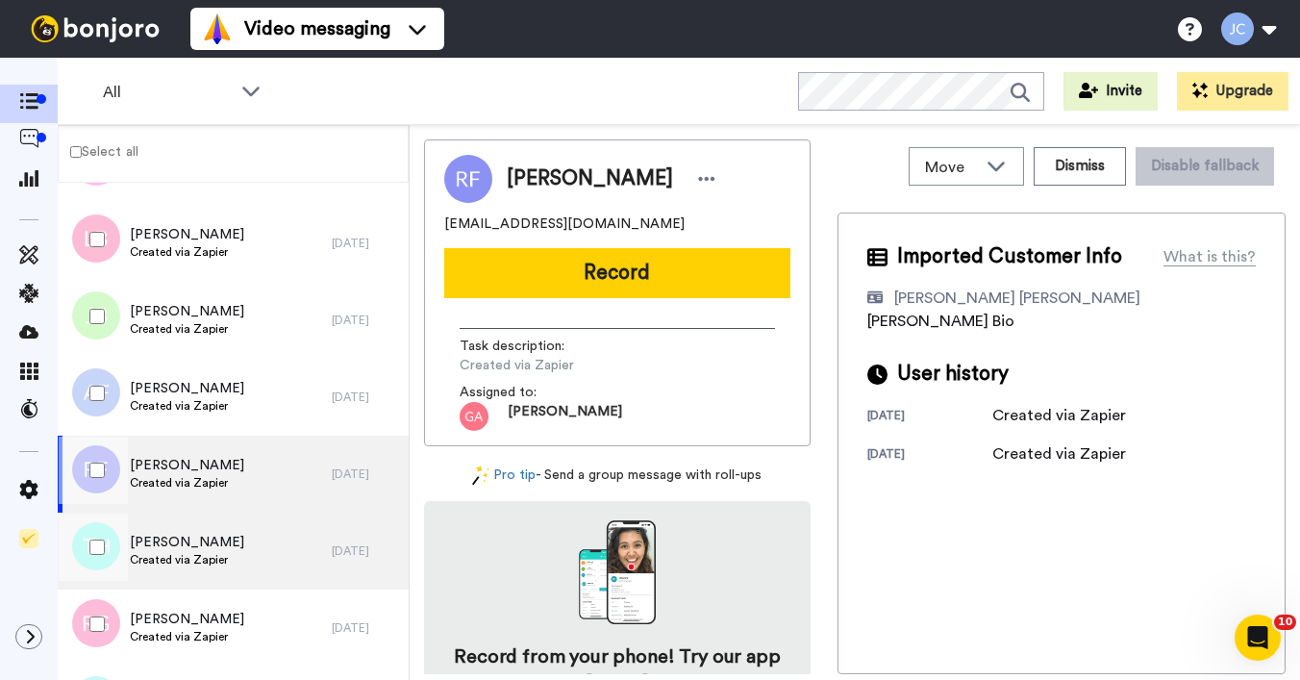
click at [207, 554] on span "Created via Zapier" at bounding box center [187, 559] width 114 height 15
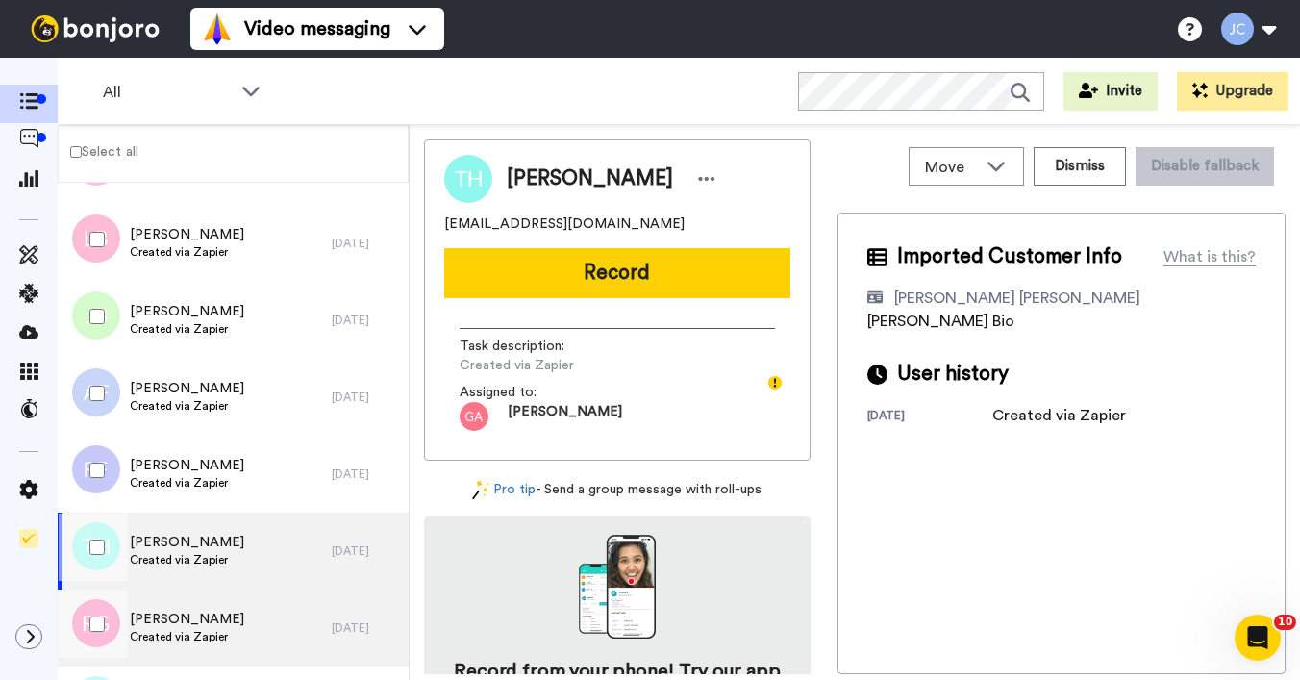
click at [197, 617] on span "[PERSON_NAME]" at bounding box center [187, 619] width 114 height 19
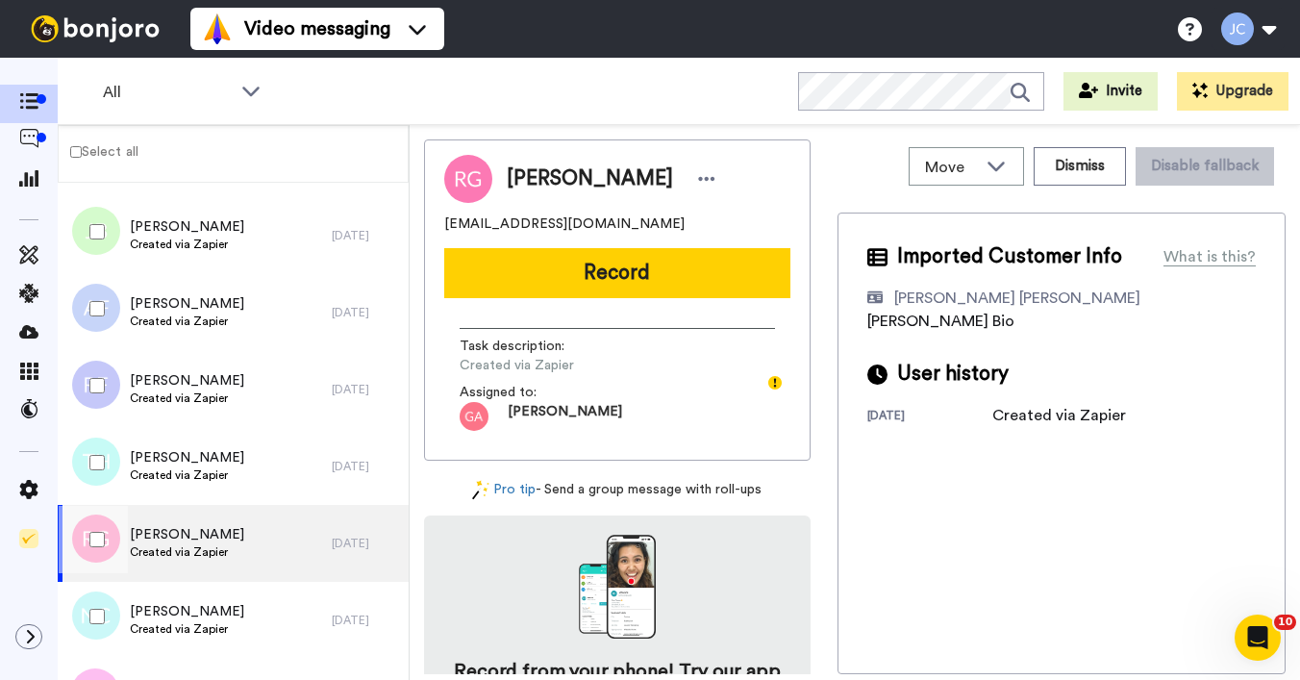
scroll to position [8212, 0]
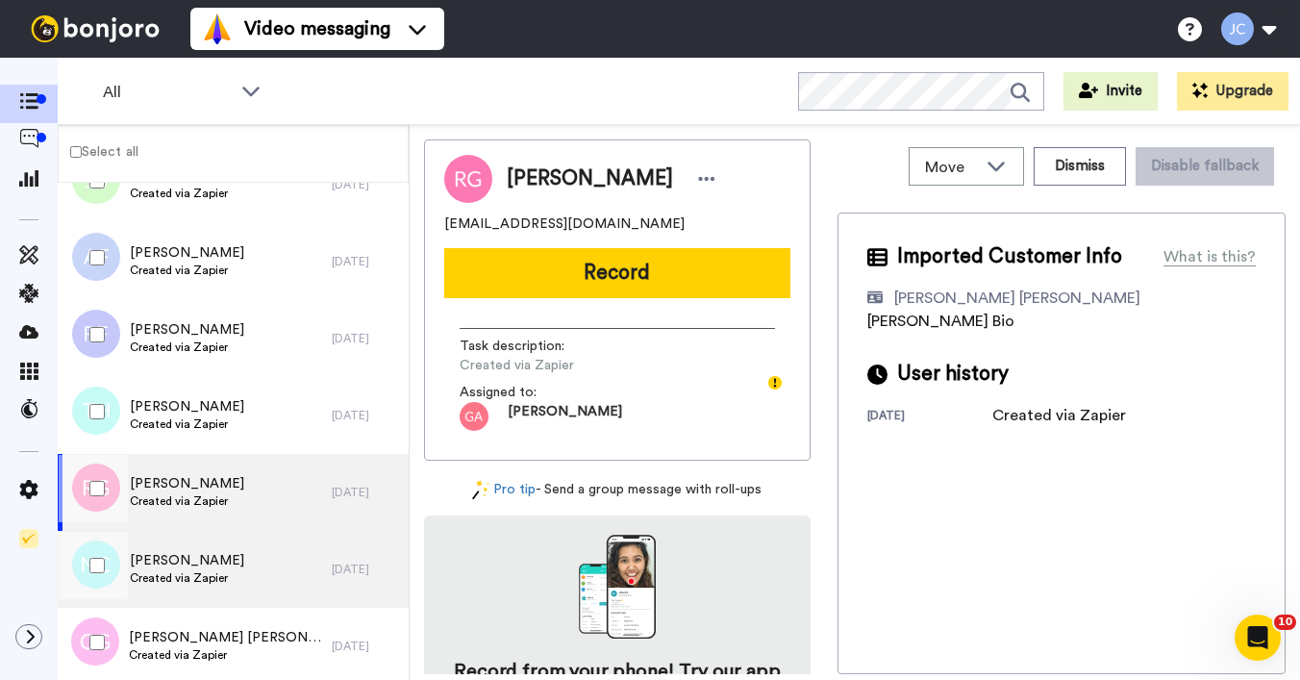
click at [198, 577] on span "Created via Zapier" at bounding box center [187, 577] width 114 height 15
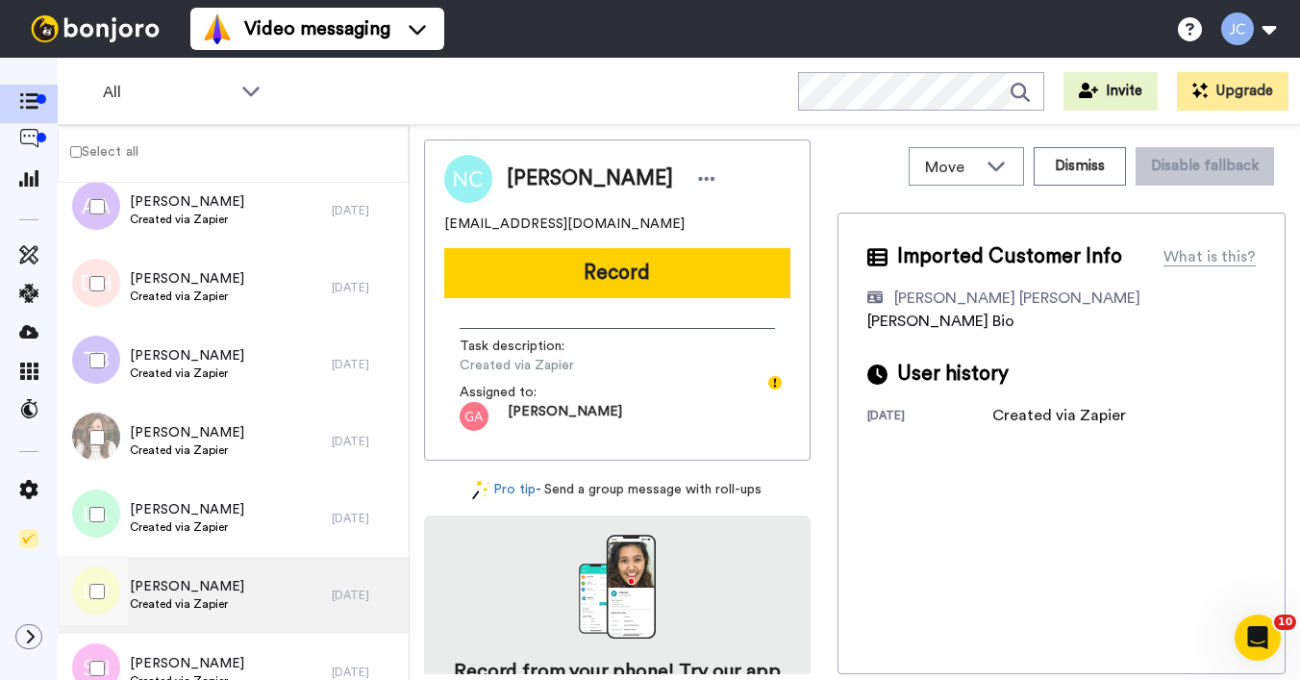
scroll to position [8985, 0]
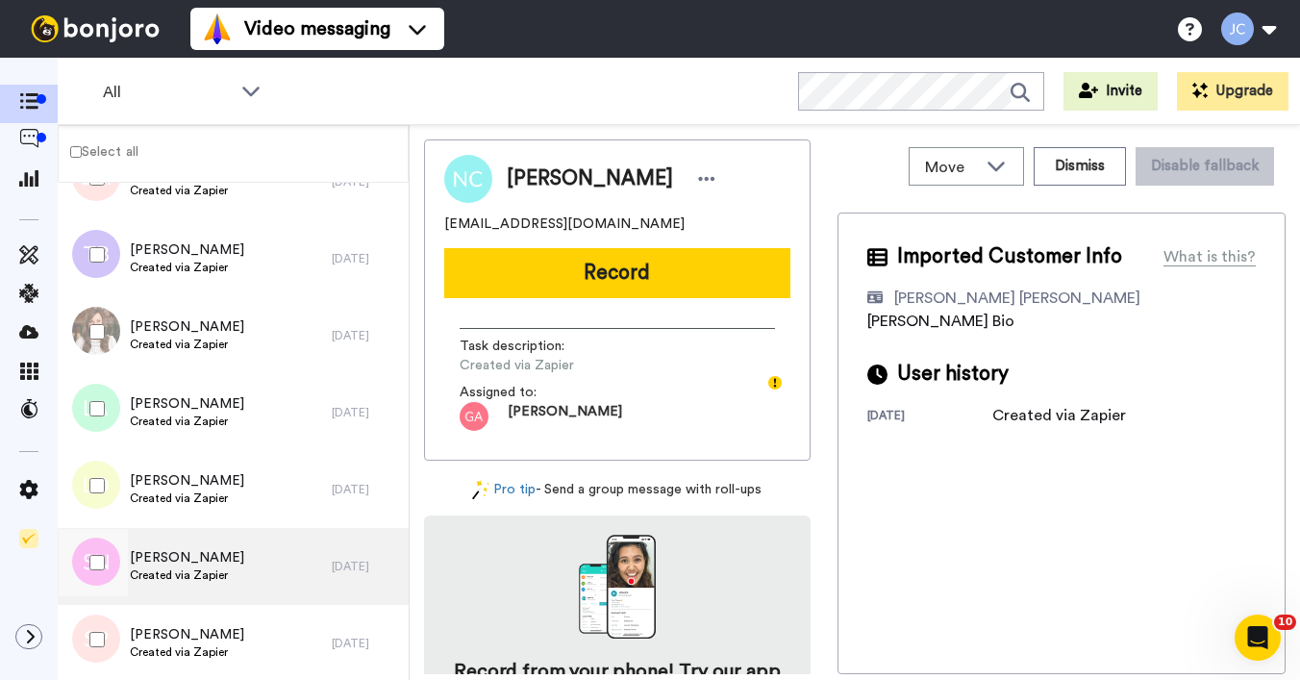
click at [204, 583] on div "[PERSON_NAME] Created via Zapier" at bounding box center [187, 566] width 114 height 37
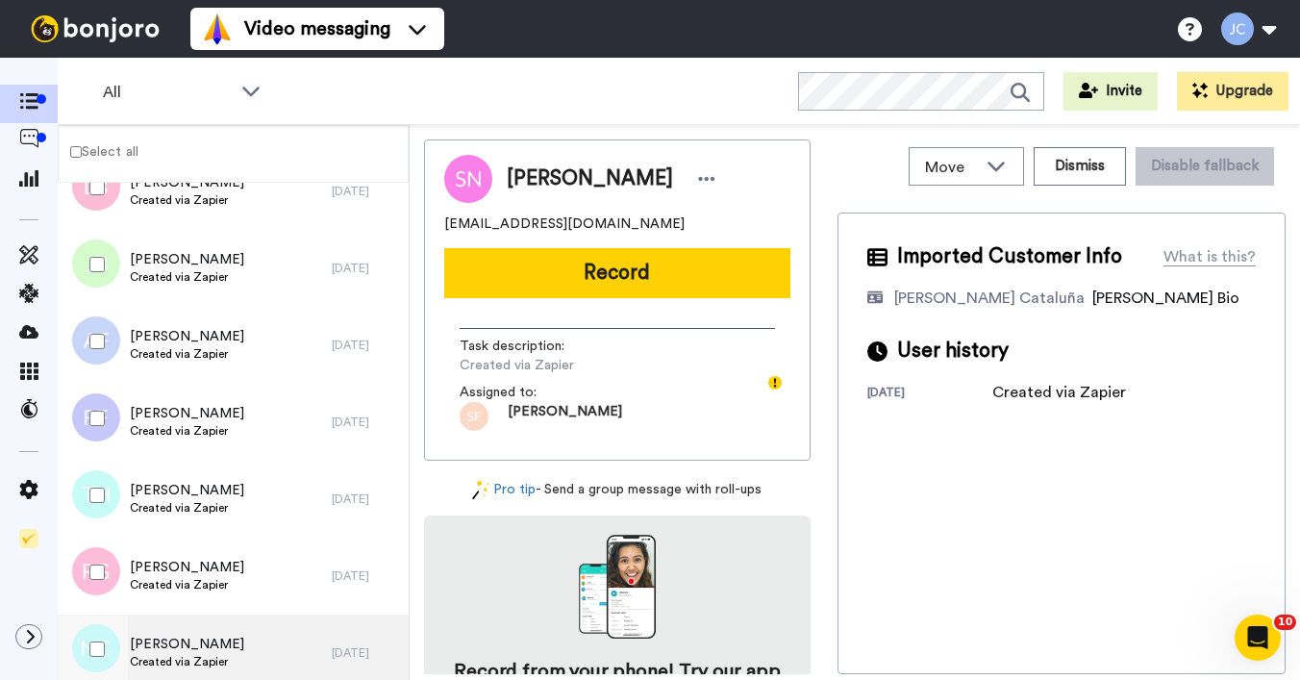
scroll to position [7825, 0]
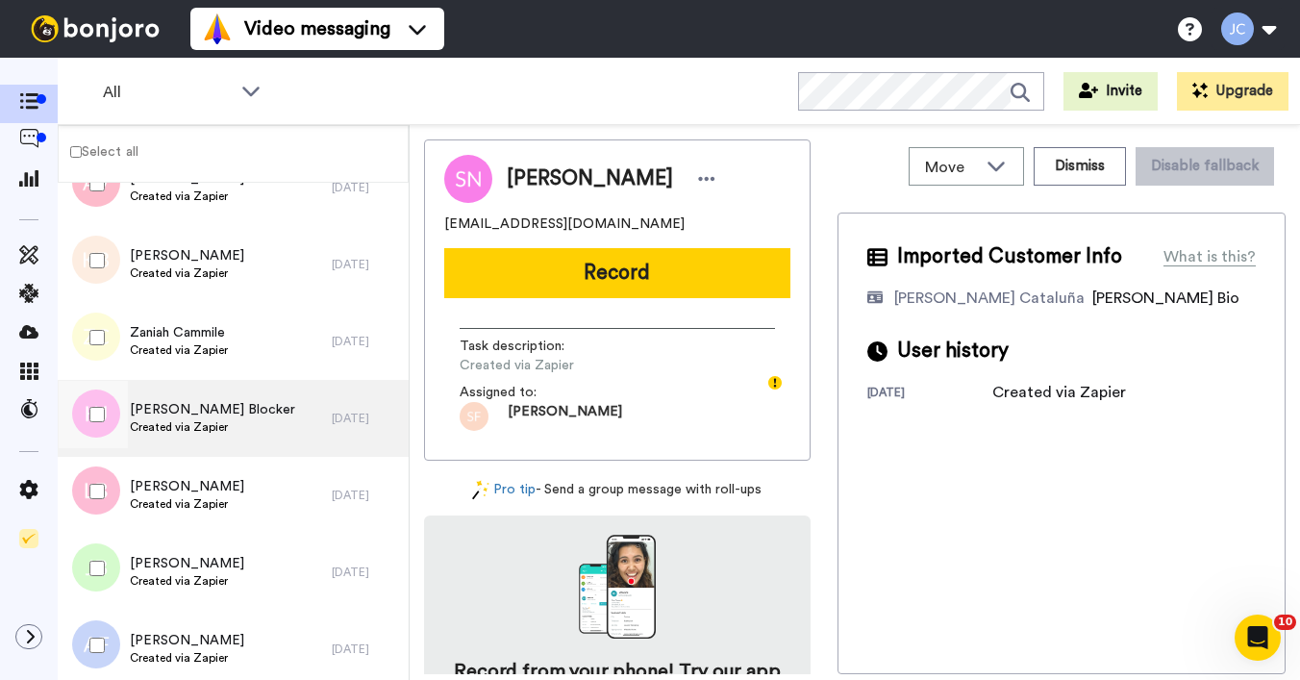
click at [200, 429] on span "Created via Zapier" at bounding box center [212, 426] width 165 height 15
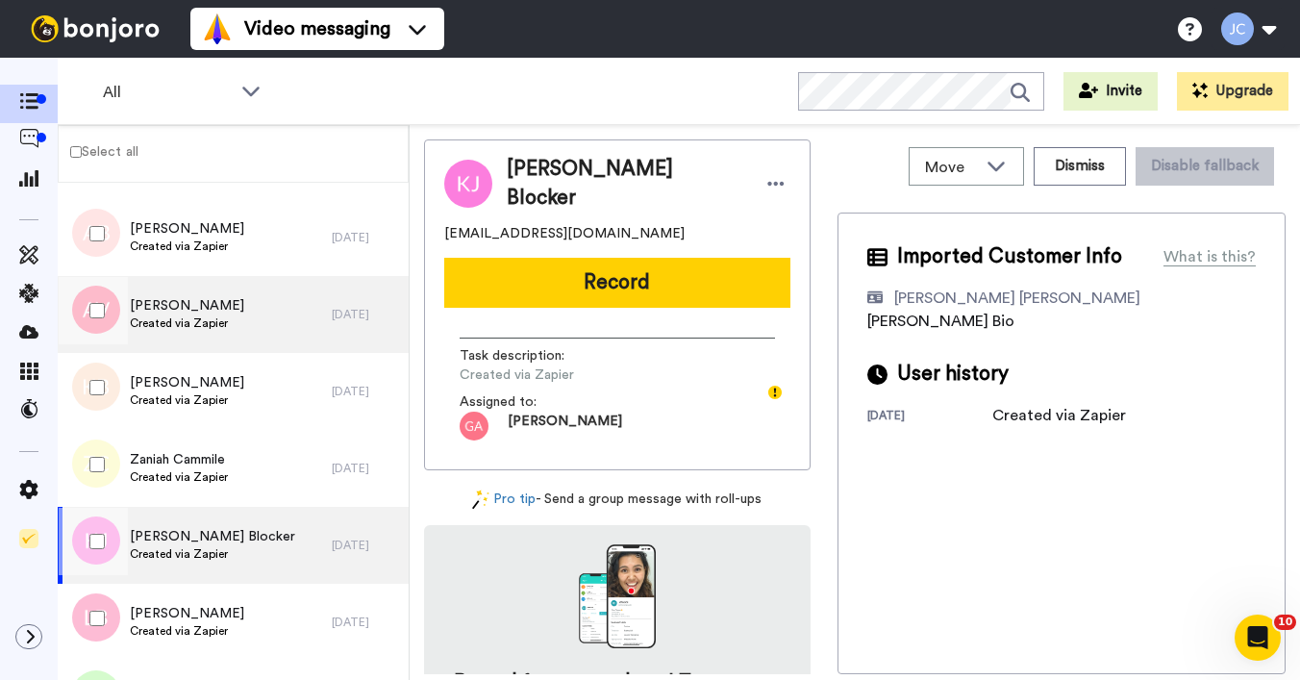
scroll to position [7567, 0]
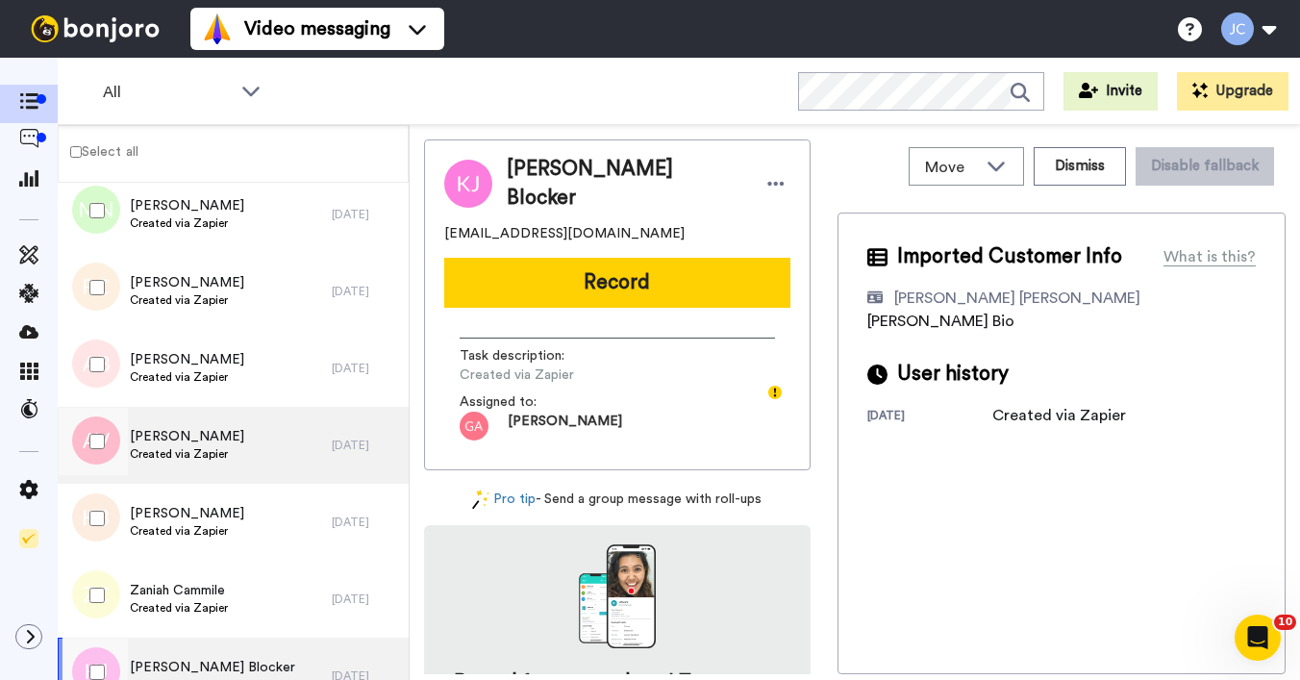
click at [199, 468] on div "[PERSON_NAME] Created via Zapier" at bounding box center [195, 445] width 274 height 77
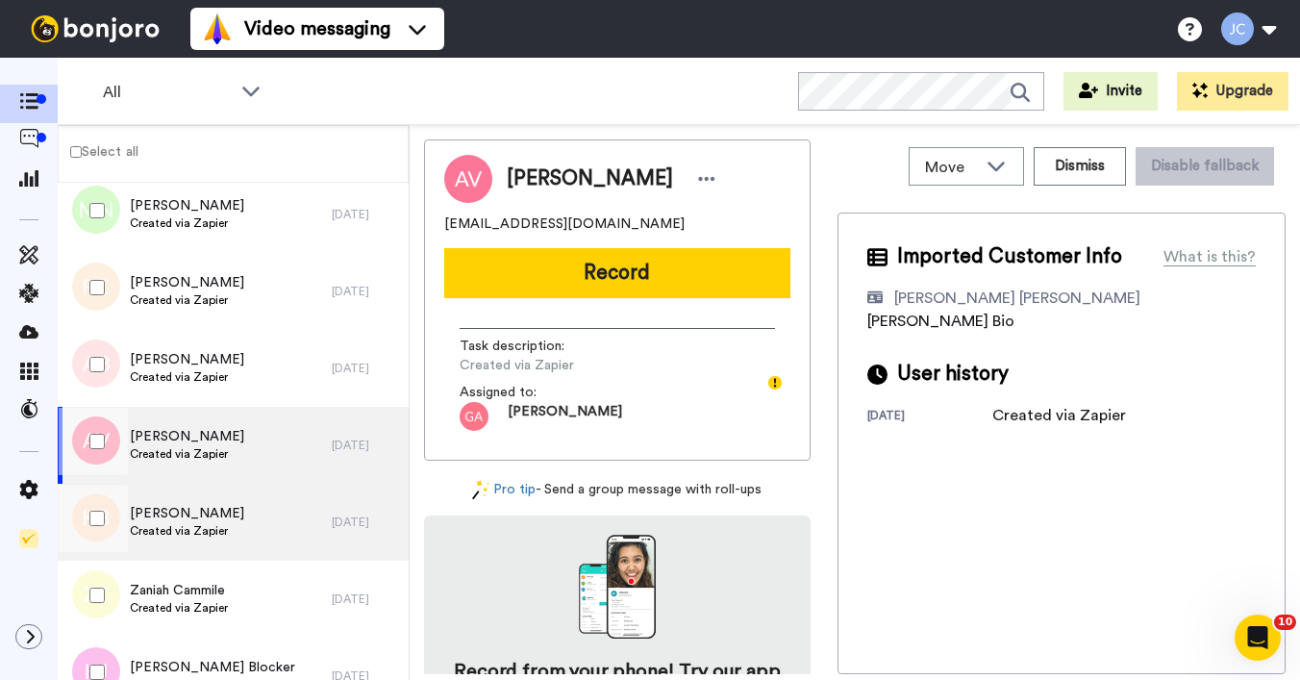
click at [189, 513] on span "[PERSON_NAME]" at bounding box center [187, 513] width 114 height 19
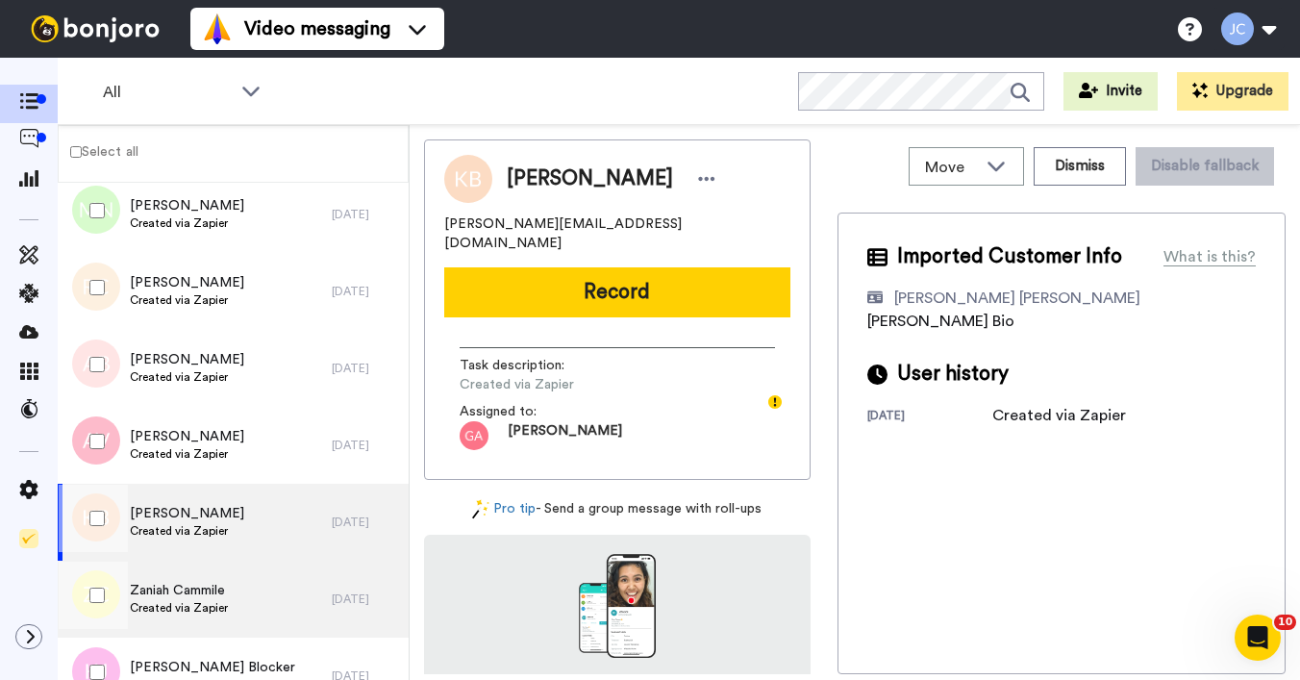
click at [169, 577] on div "Zaniah Cammile Created via Zapier" at bounding box center [195, 599] width 274 height 77
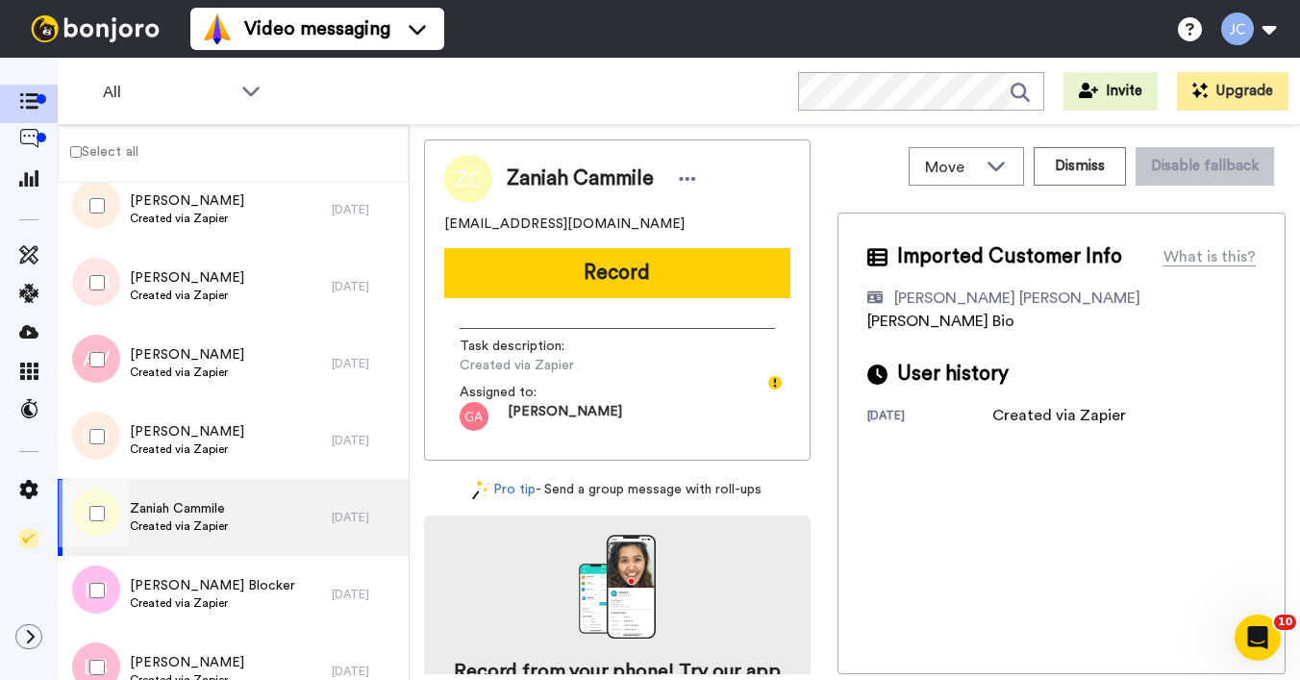
scroll to position [7701, 0]
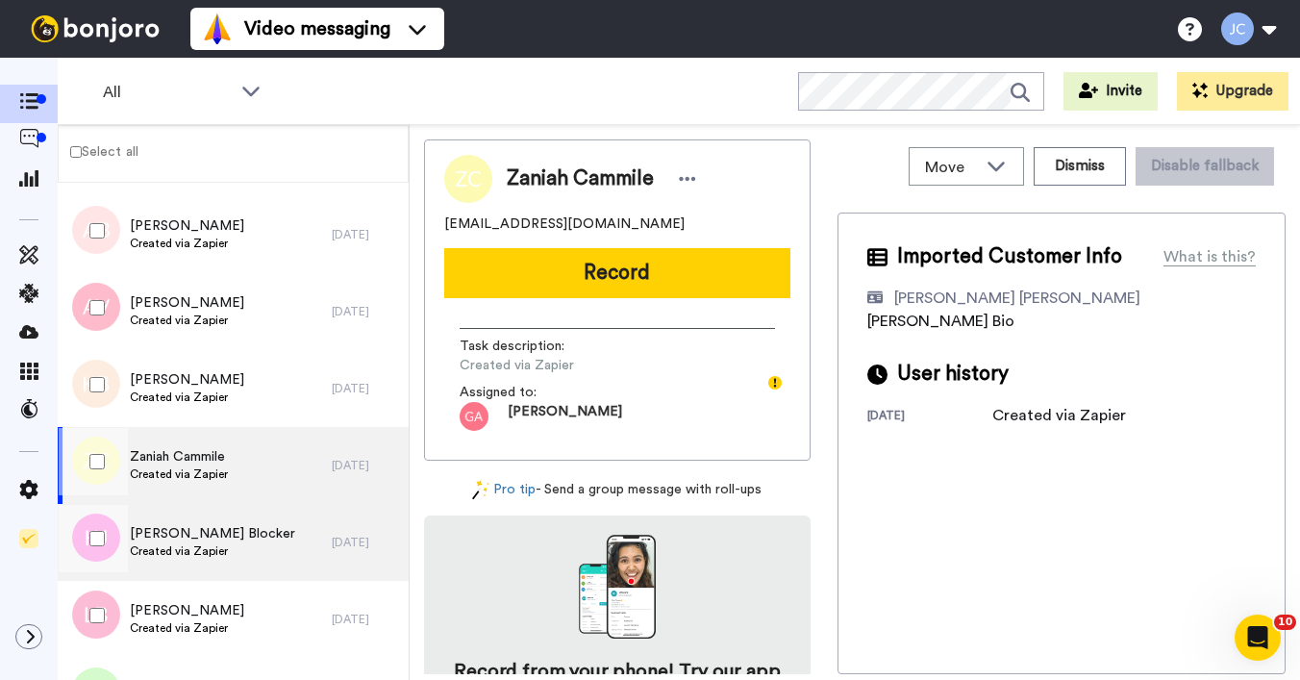
click at [187, 552] on span "Created via Zapier" at bounding box center [212, 550] width 165 height 15
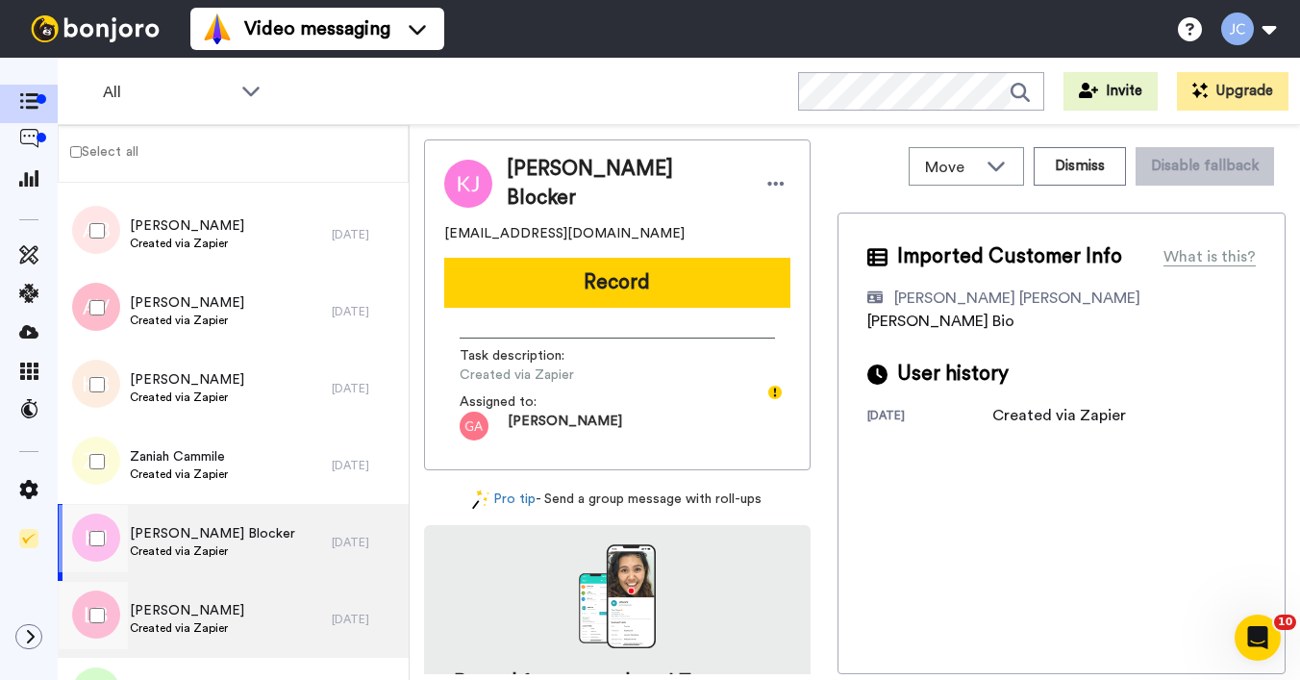
click at [186, 603] on span "[PERSON_NAME]" at bounding box center [187, 610] width 114 height 19
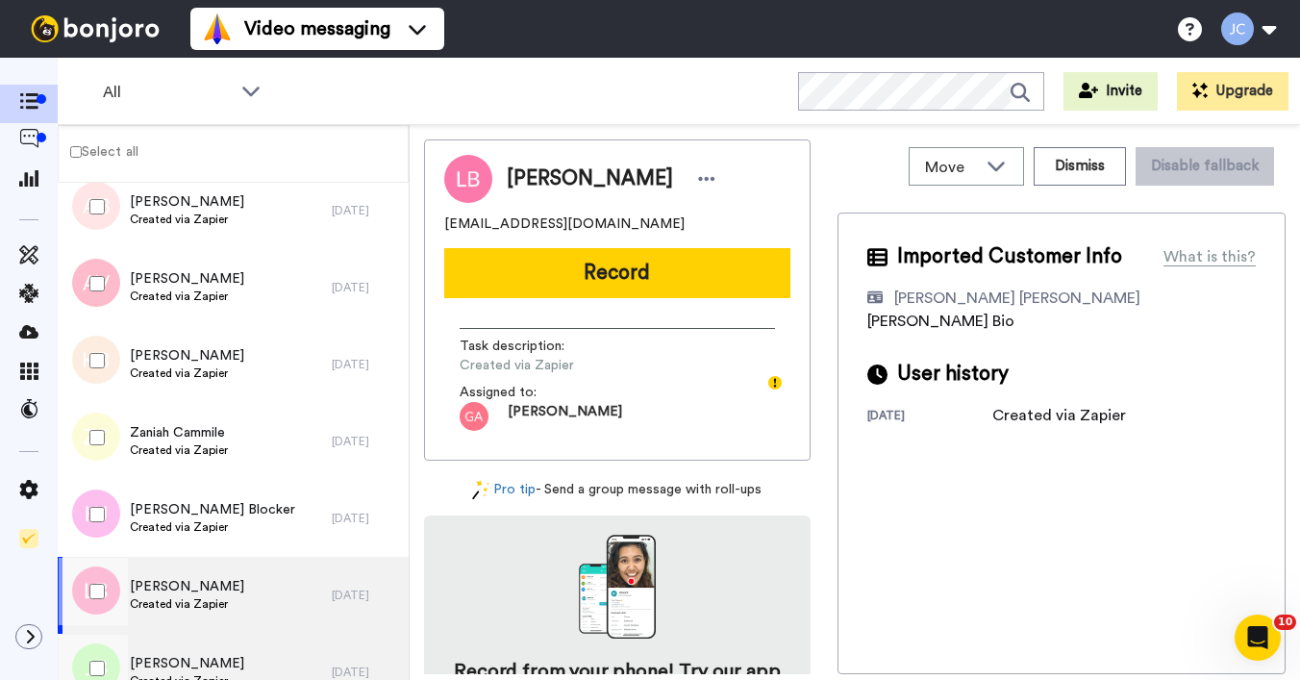
scroll to position [7815, 0]
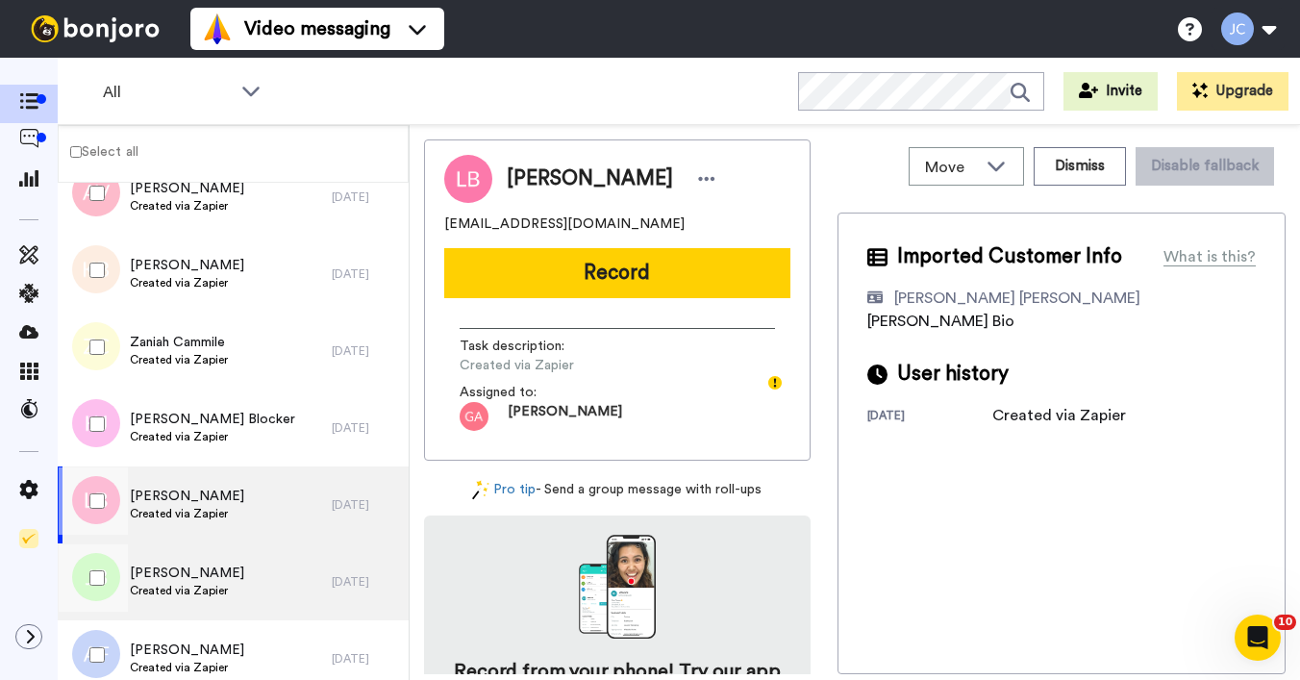
click at [188, 572] on span "[PERSON_NAME]" at bounding box center [187, 573] width 114 height 19
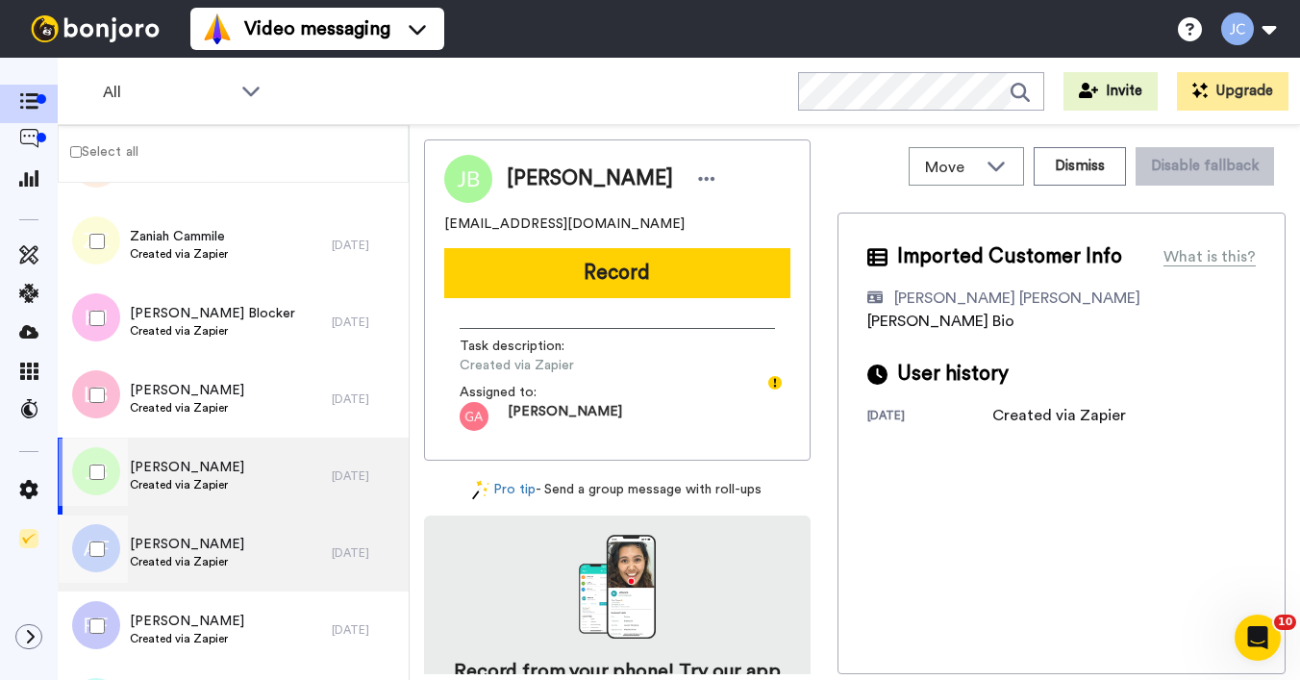
scroll to position [7925, 0]
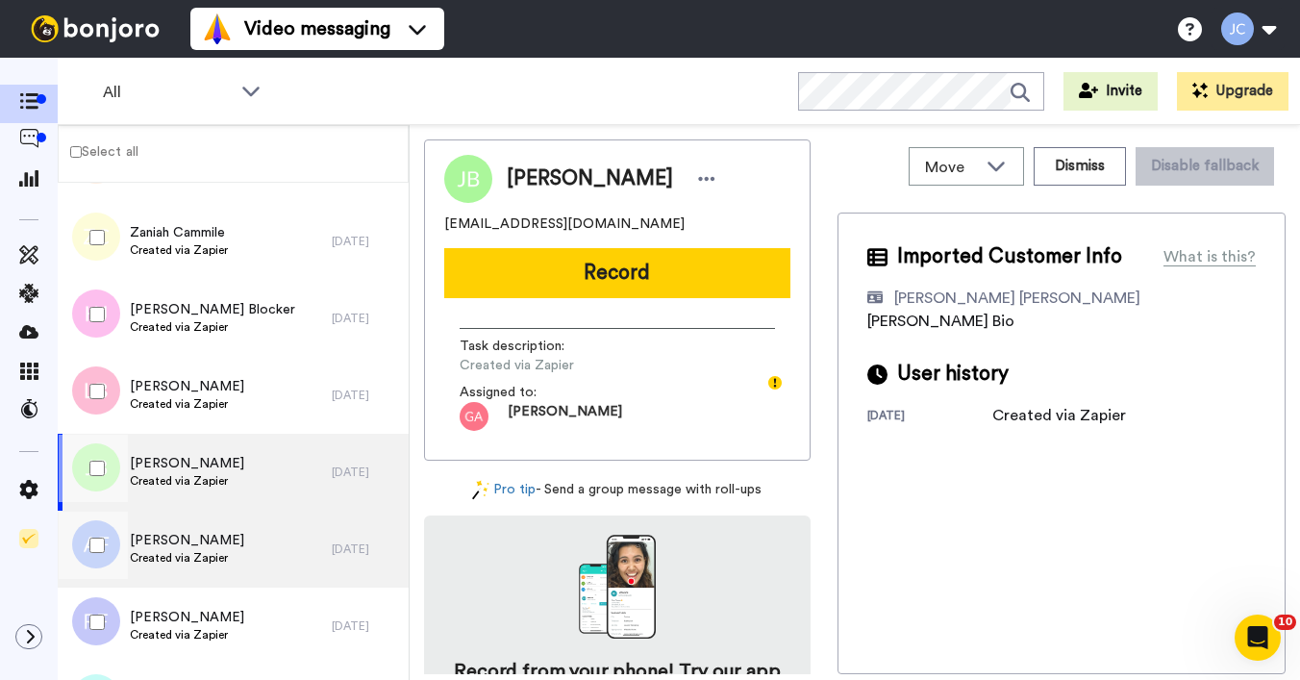
click at [194, 560] on span "Created via Zapier" at bounding box center [187, 557] width 114 height 15
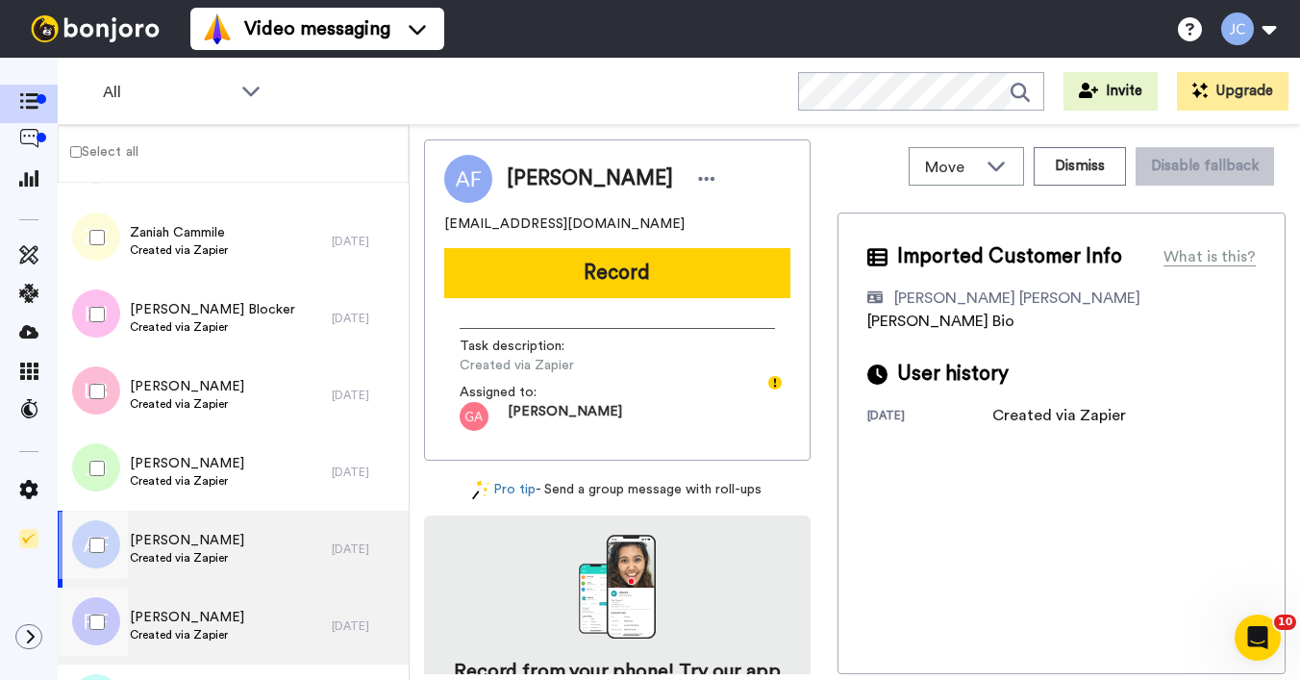
click at [190, 620] on span "[PERSON_NAME]" at bounding box center [187, 617] width 114 height 19
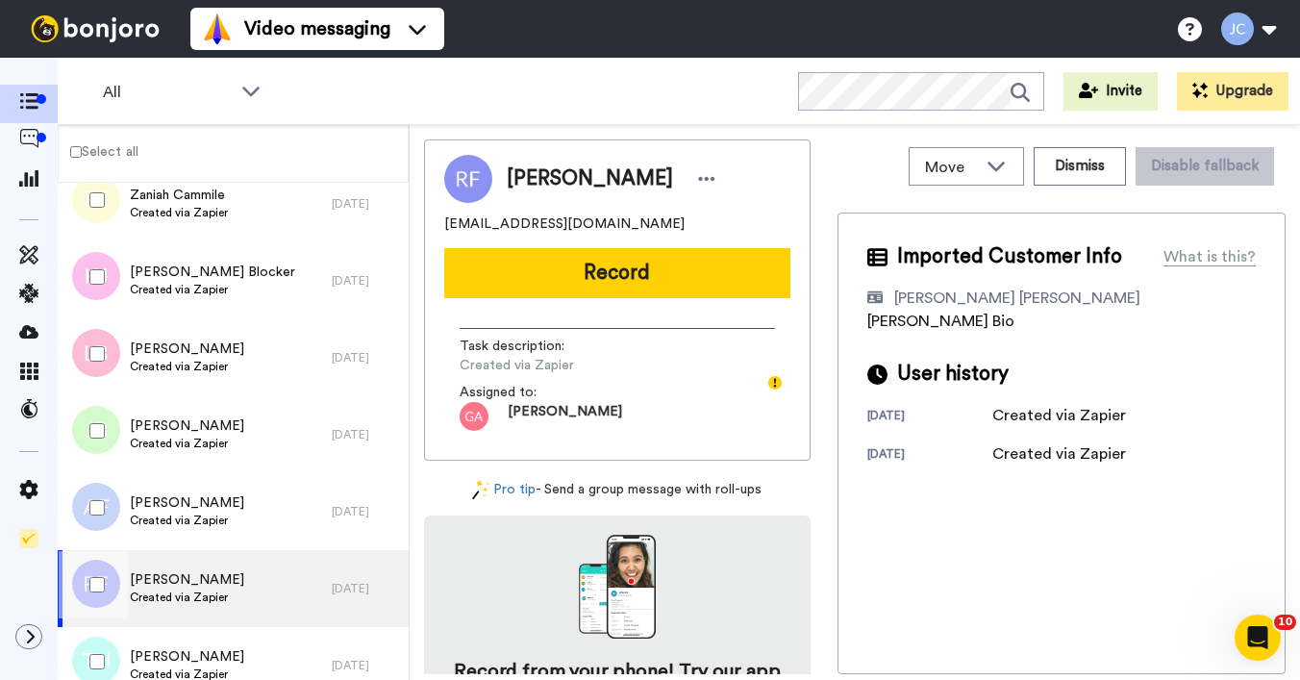
scroll to position [8050, 0]
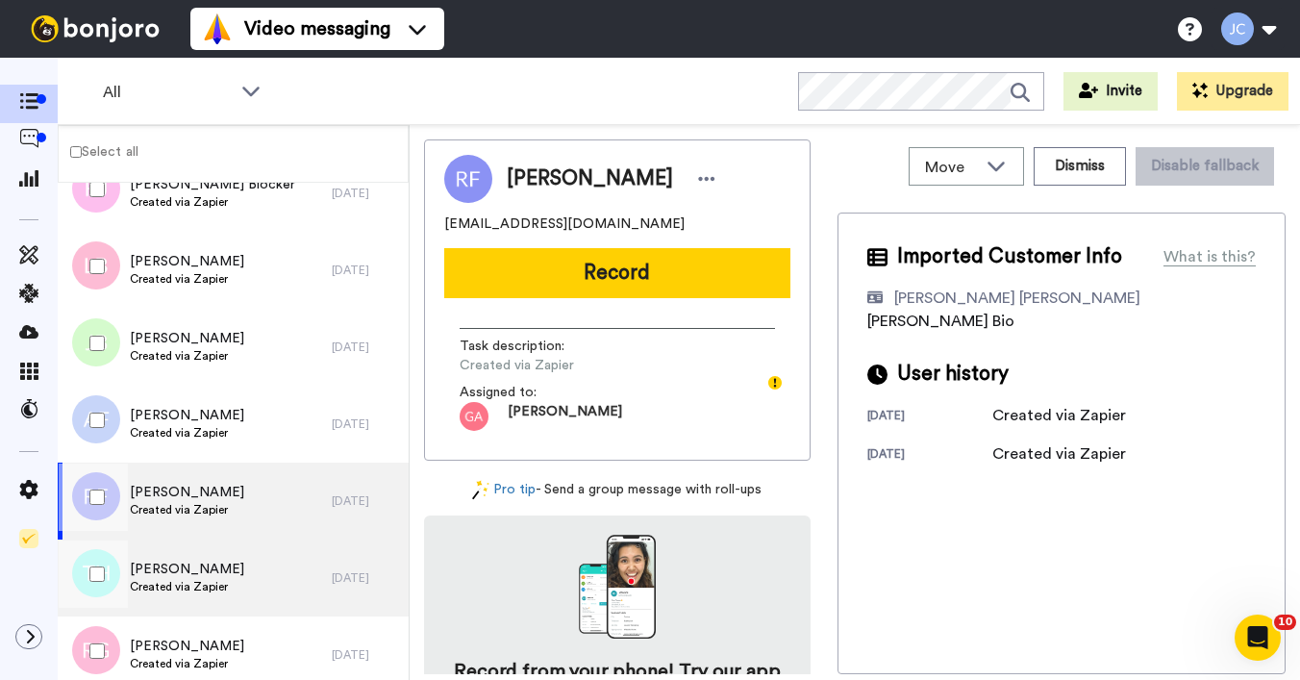
click at [192, 586] on span "Created via Zapier" at bounding box center [187, 586] width 114 height 15
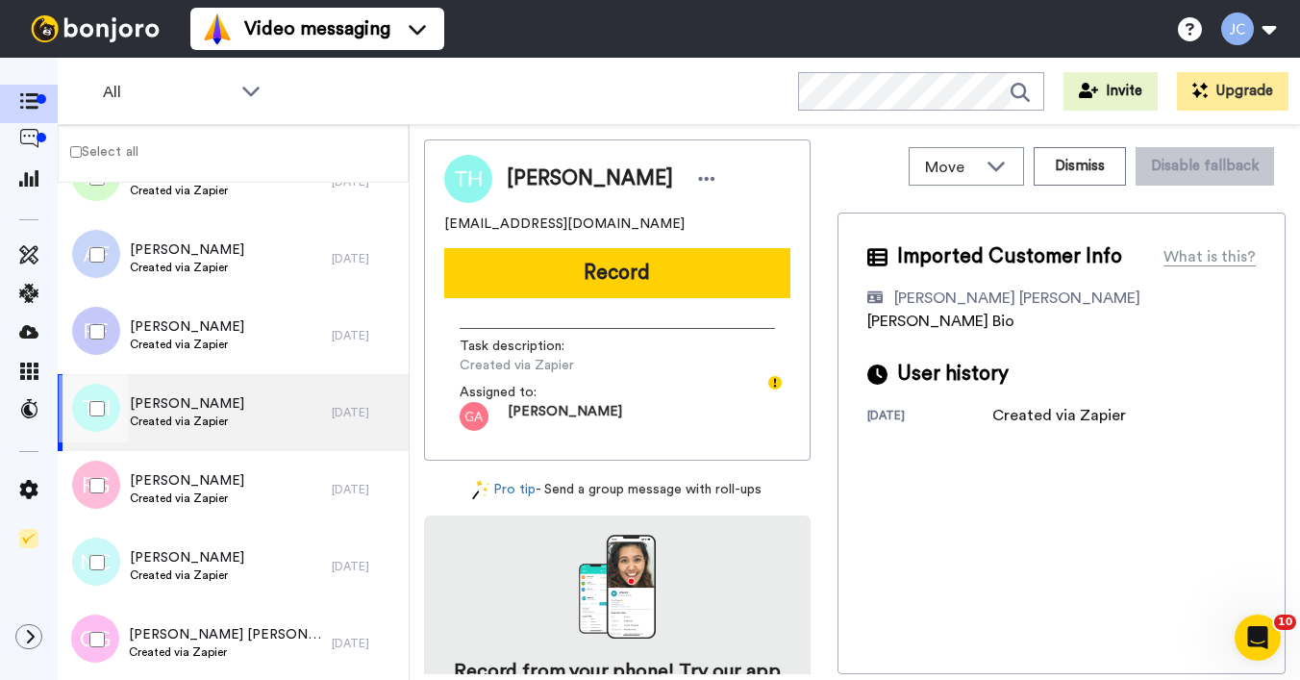
scroll to position [8219, 0]
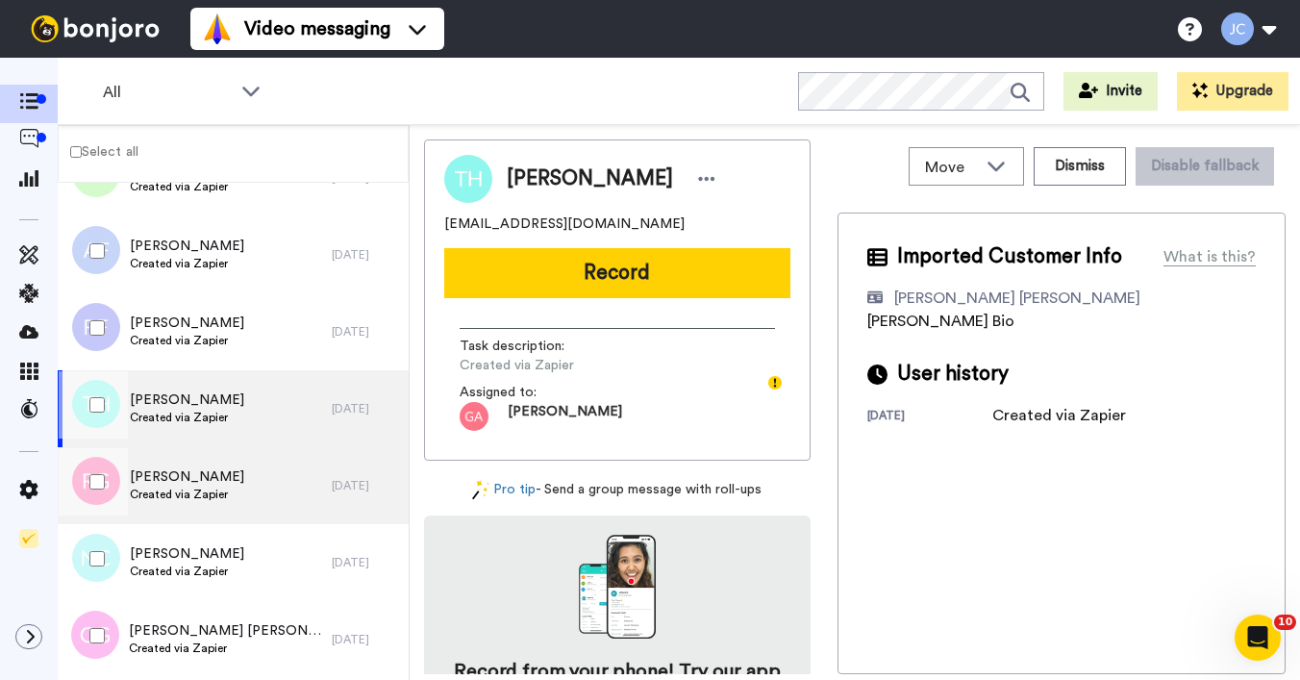
click at [199, 503] on div "[PERSON_NAME] Created via Zapier" at bounding box center [187, 485] width 114 height 37
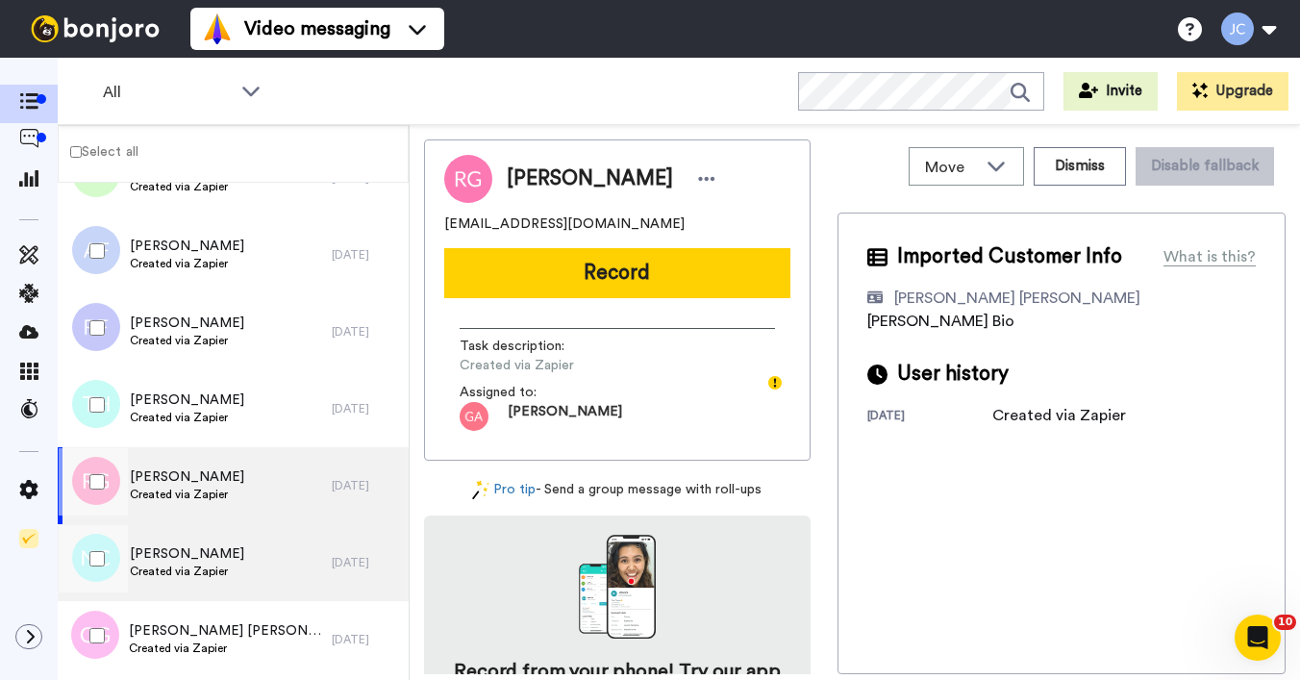
click at [189, 551] on span "[PERSON_NAME]" at bounding box center [187, 553] width 114 height 19
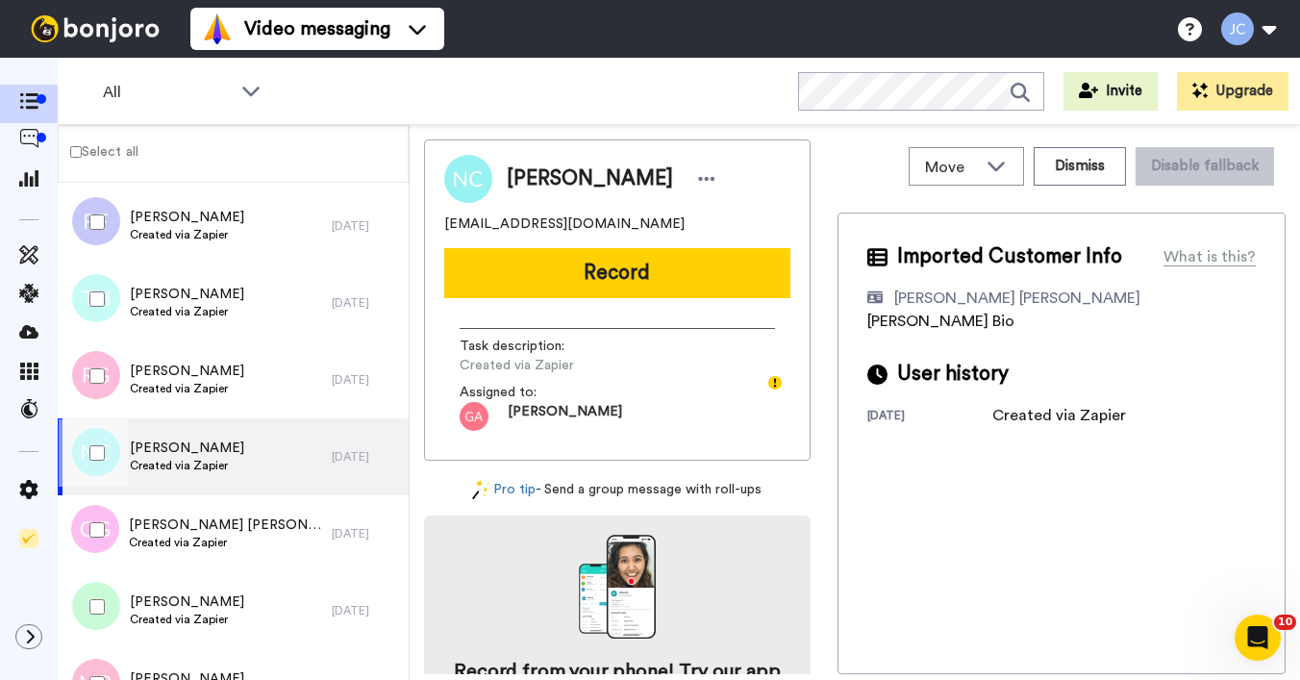
scroll to position [8382, 0]
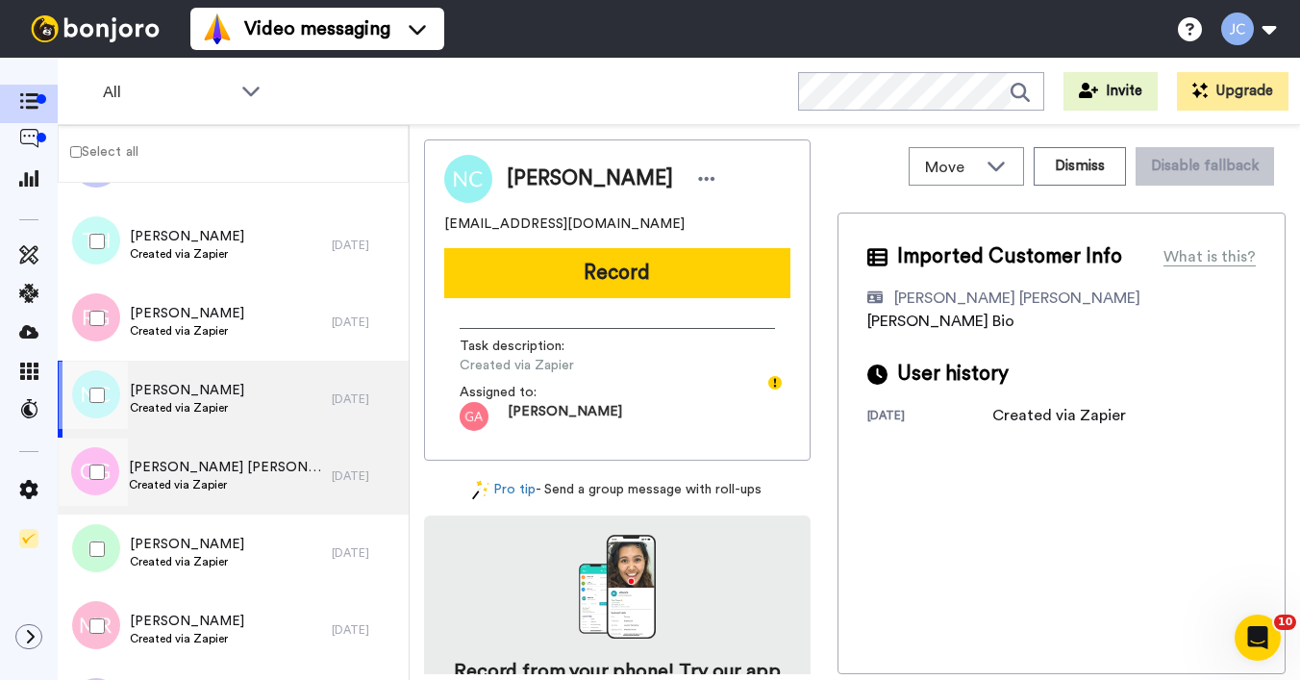
click at [210, 484] on span "Created via Zapier" at bounding box center [225, 484] width 193 height 15
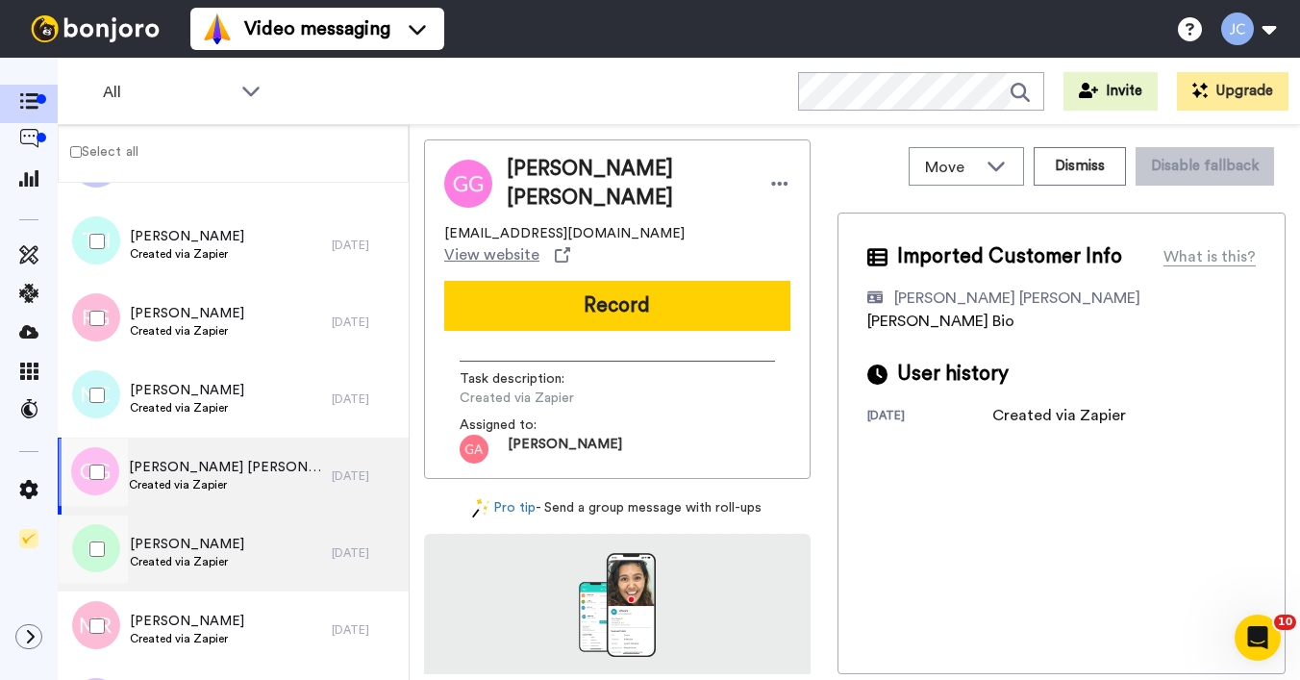
click at [181, 556] on span "Created via Zapier" at bounding box center [187, 561] width 114 height 15
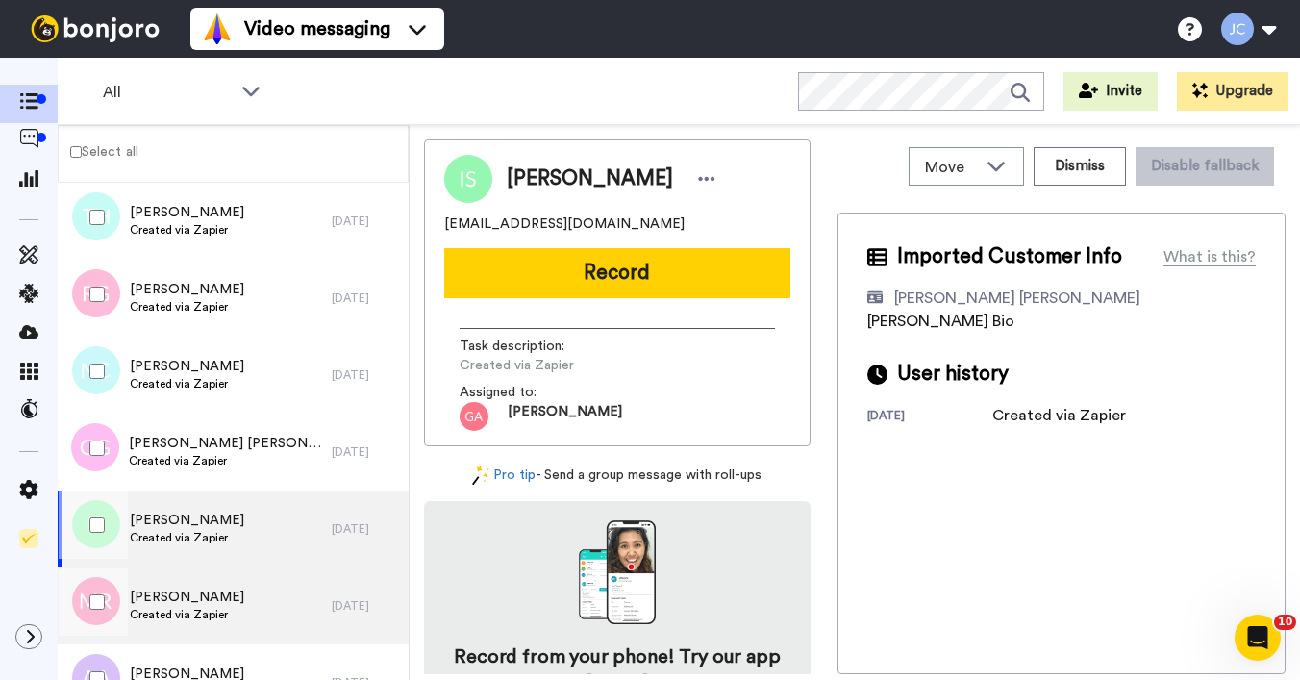
scroll to position [8532, 0]
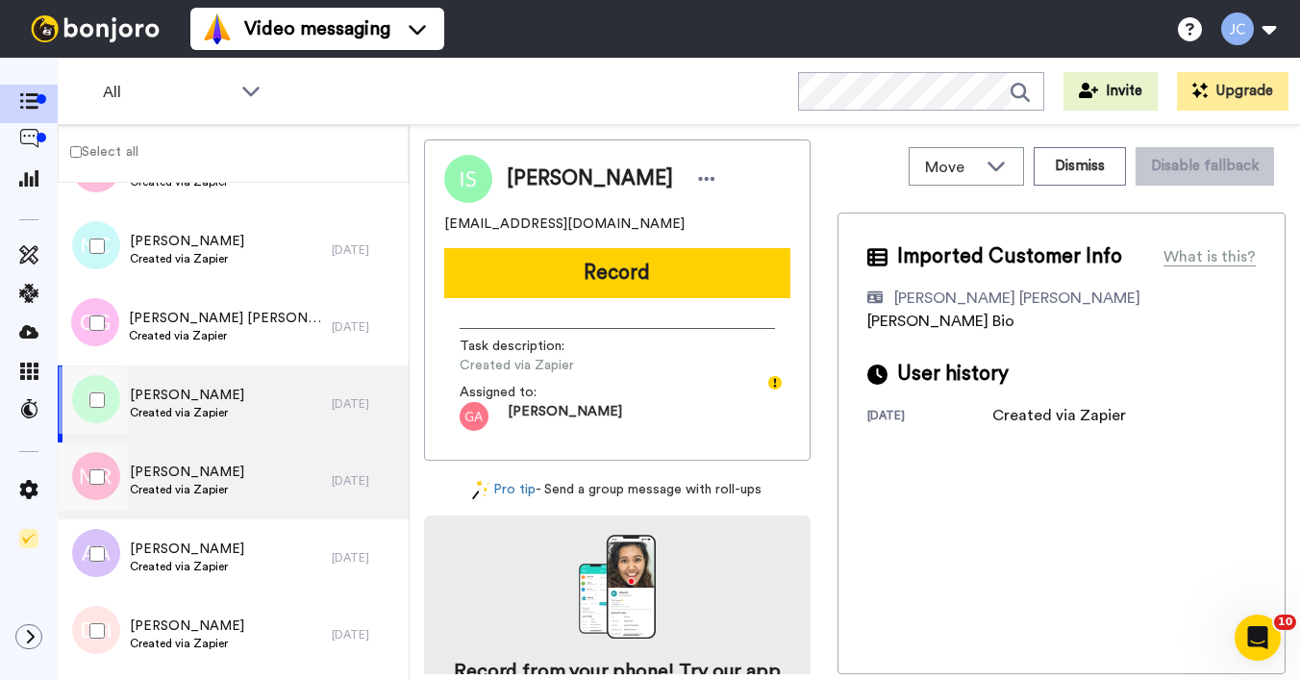
click at [185, 506] on div "[PERSON_NAME] Created via Zapier" at bounding box center [195, 480] width 274 height 77
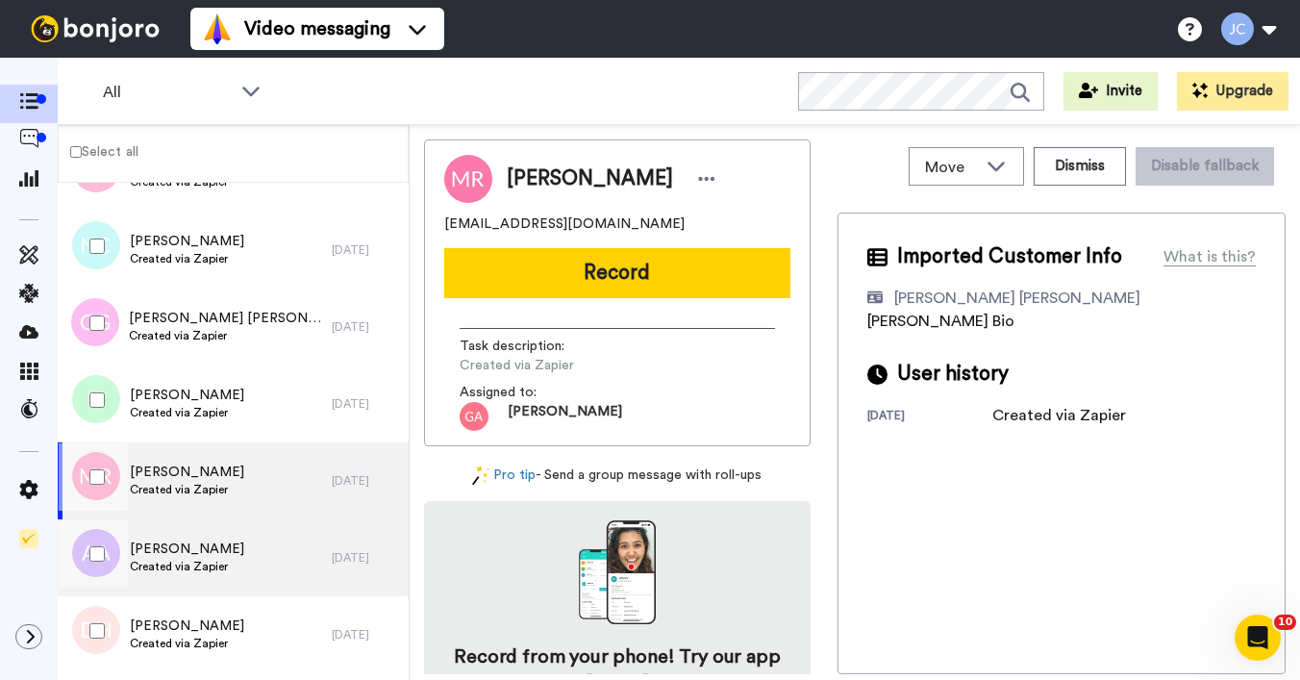
click at [179, 547] on span "[PERSON_NAME]" at bounding box center [187, 549] width 114 height 19
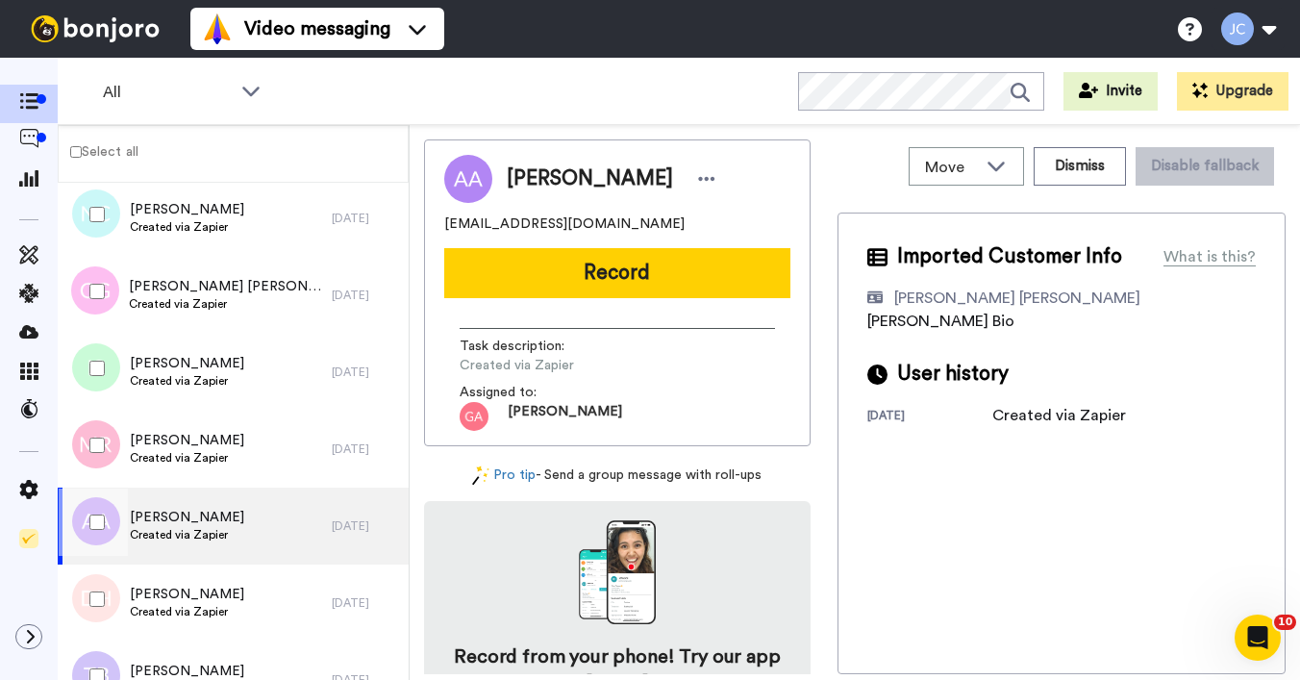
scroll to position [8698, 0]
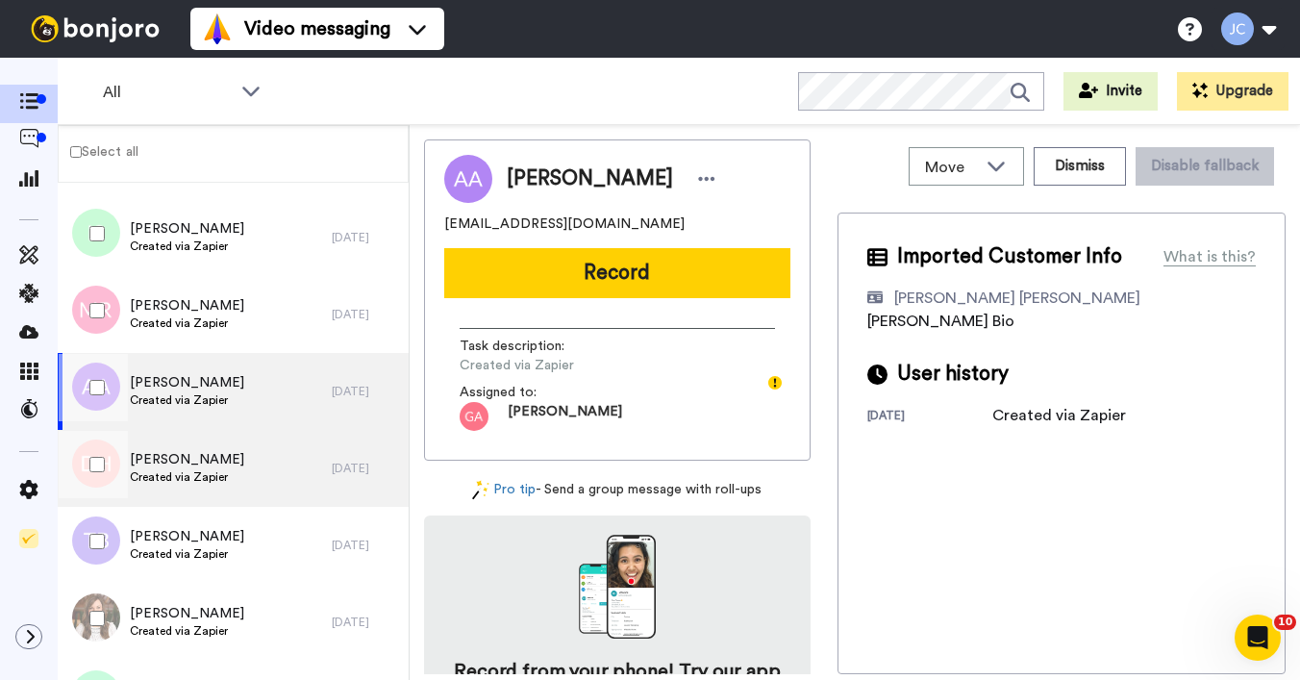
click at [197, 477] on span "Created via Zapier" at bounding box center [187, 476] width 114 height 15
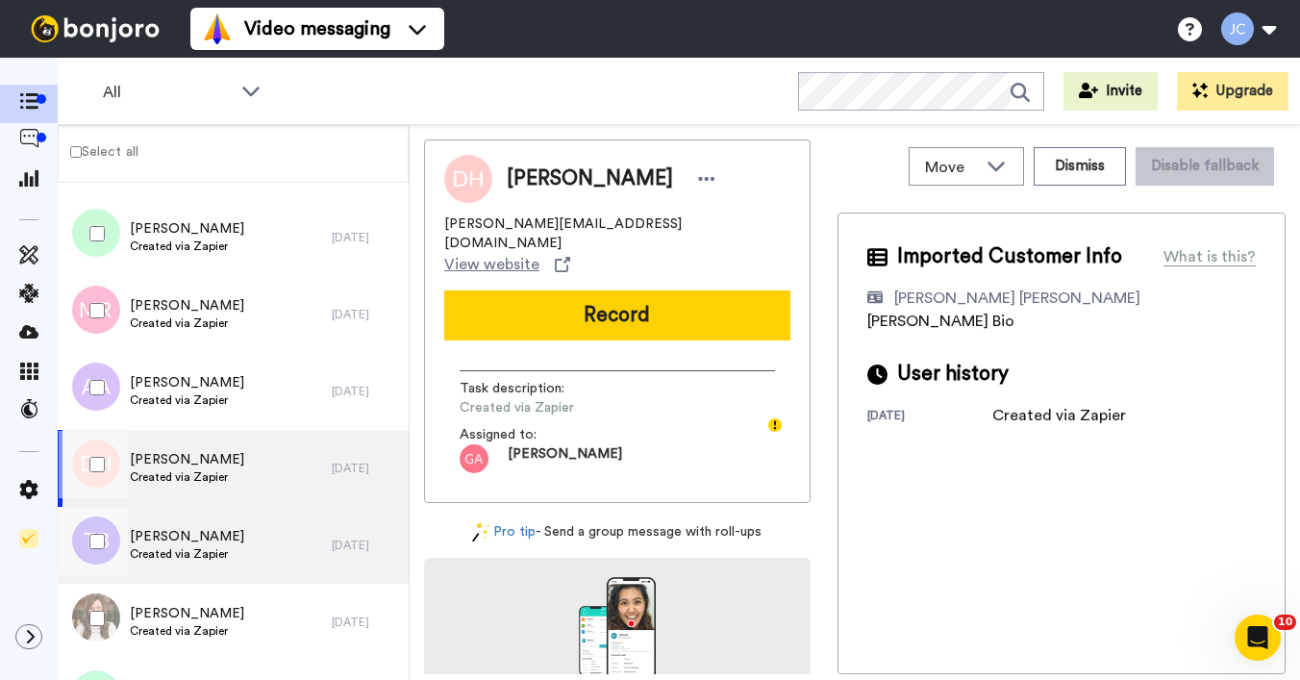
click at [189, 530] on span "[PERSON_NAME]" at bounding box center [187, 536] width 114 height 19
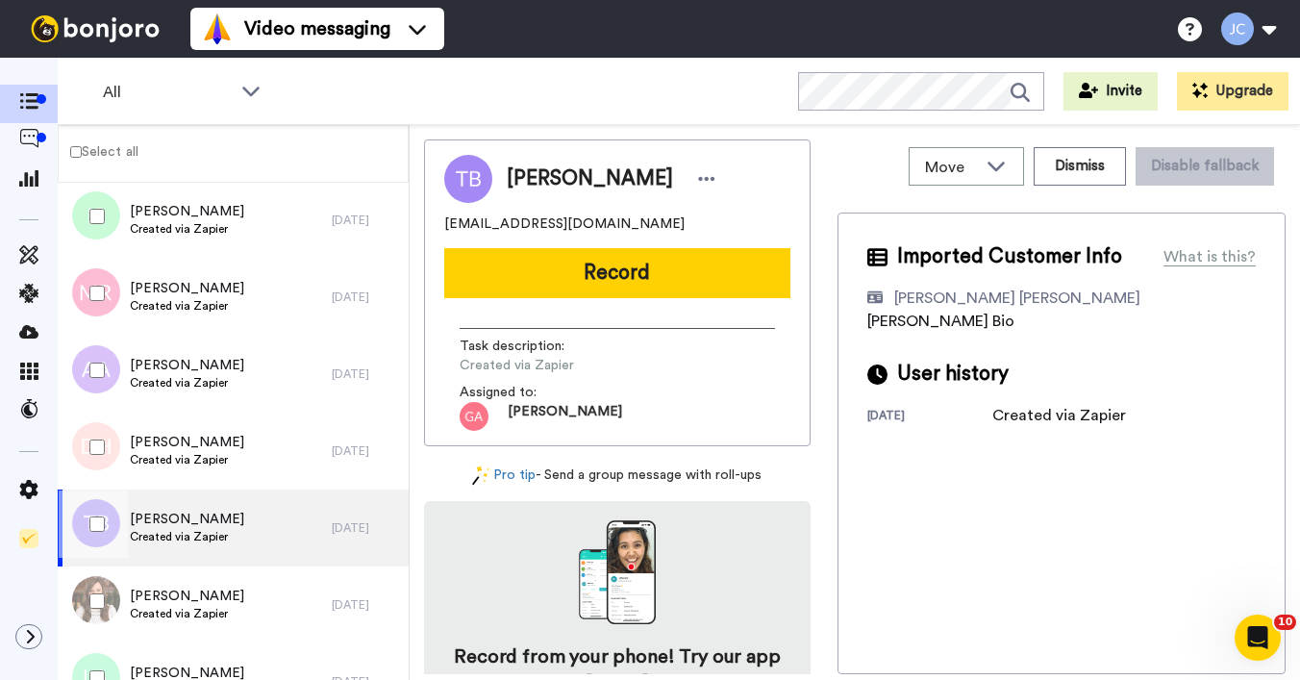
scroll to position [8795, 0]
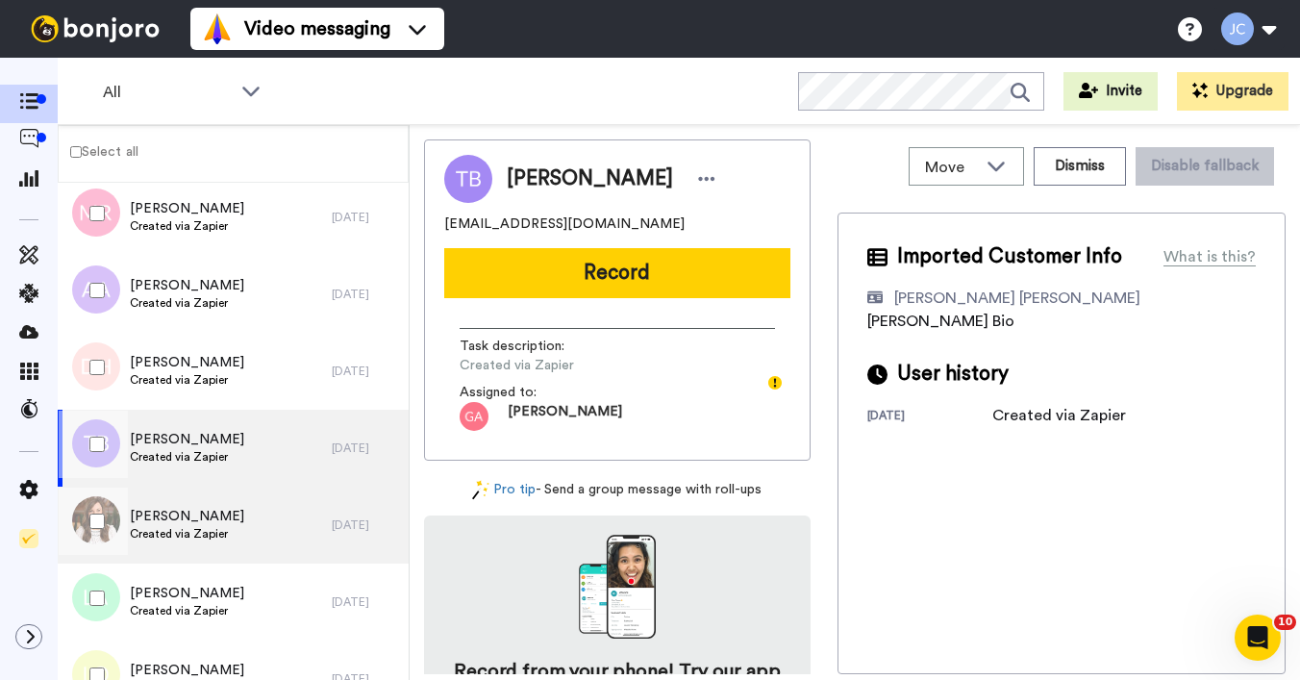
click at [188, 546] on div "[PERSON_NAME] Created via Zapier" at bounding box center [195, 525] width 274 height 77
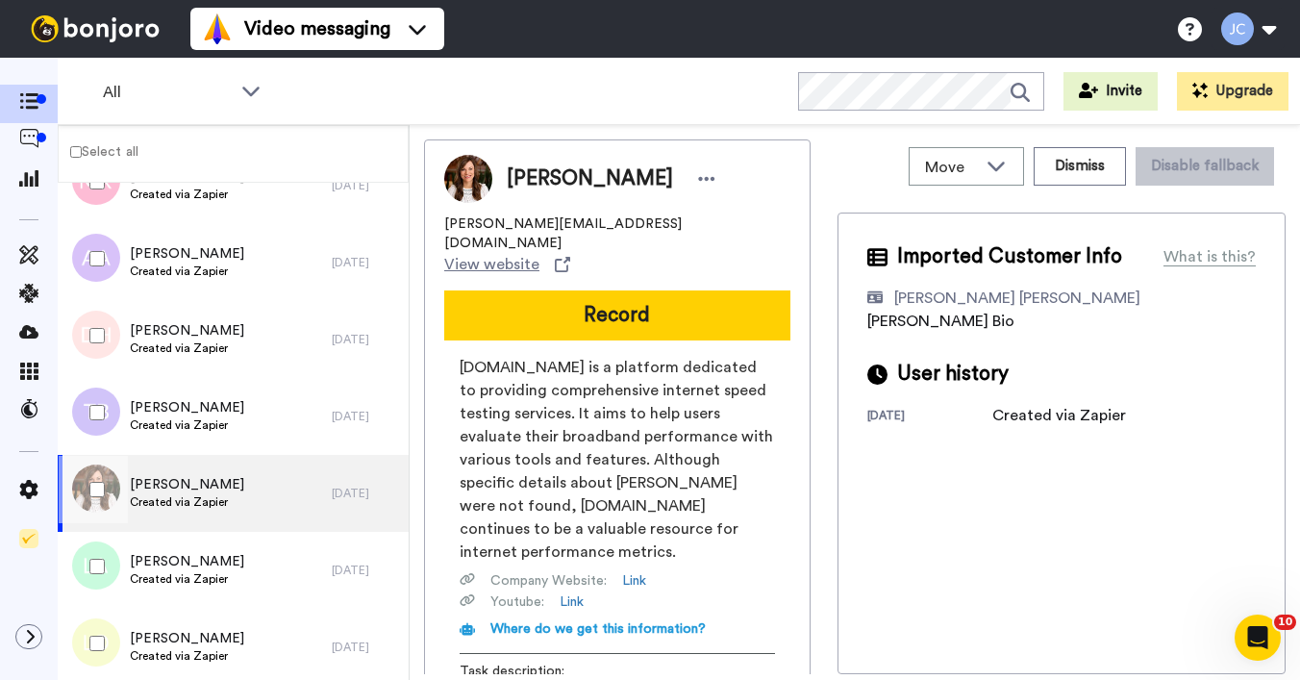
scroll to position [8879, 0]
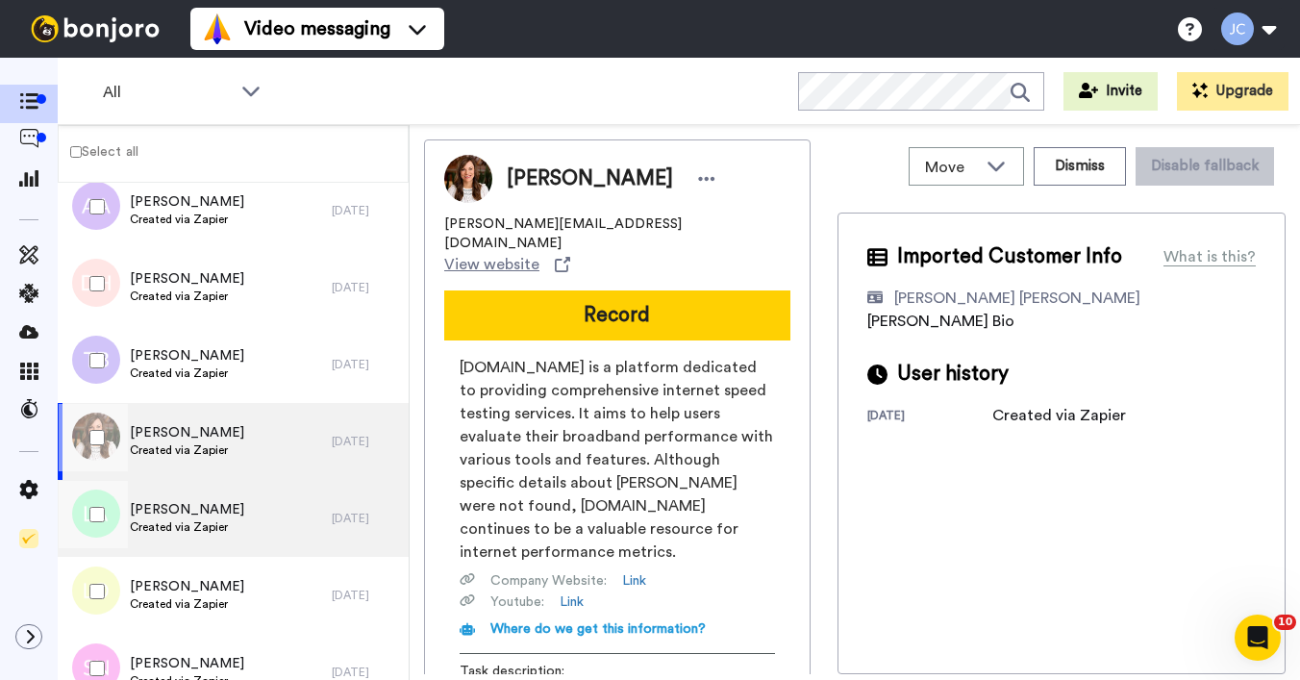
click at [198, 522] on span "Created via Zapier" at bounding box center [187, 526] width 114 height 15
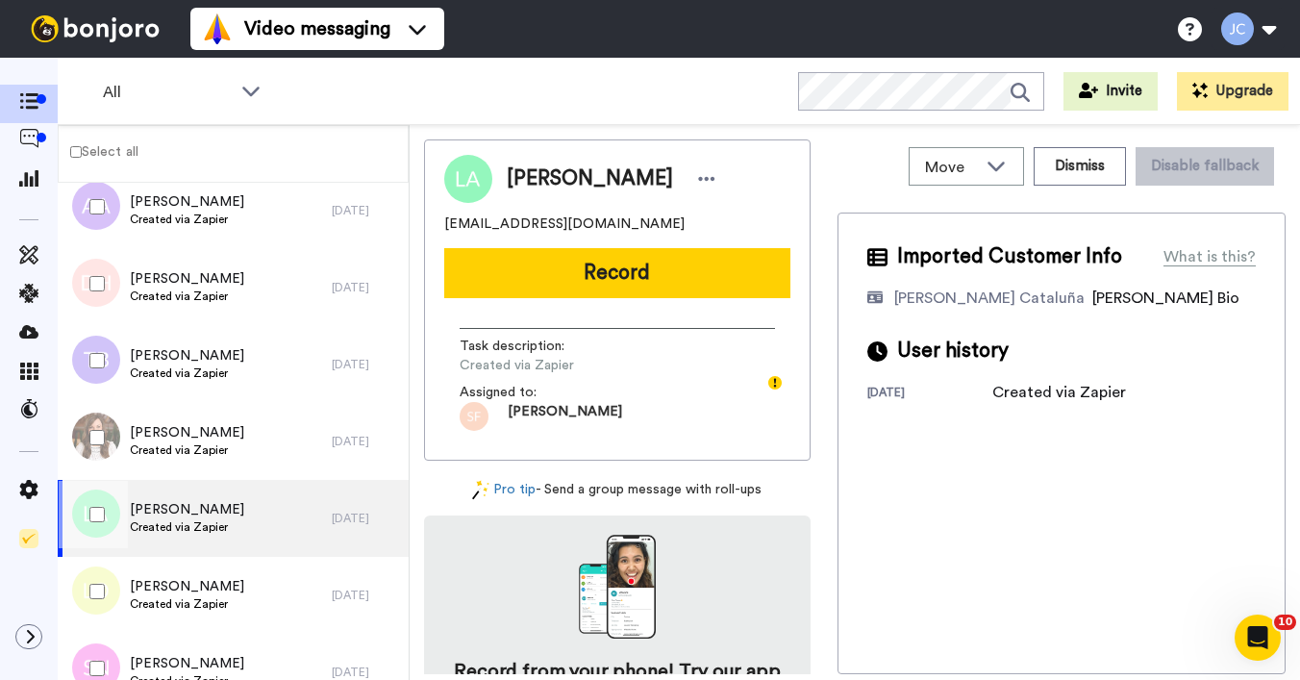
click at [105, 515] on div at bounding box center [93, 514] width 69 height 67
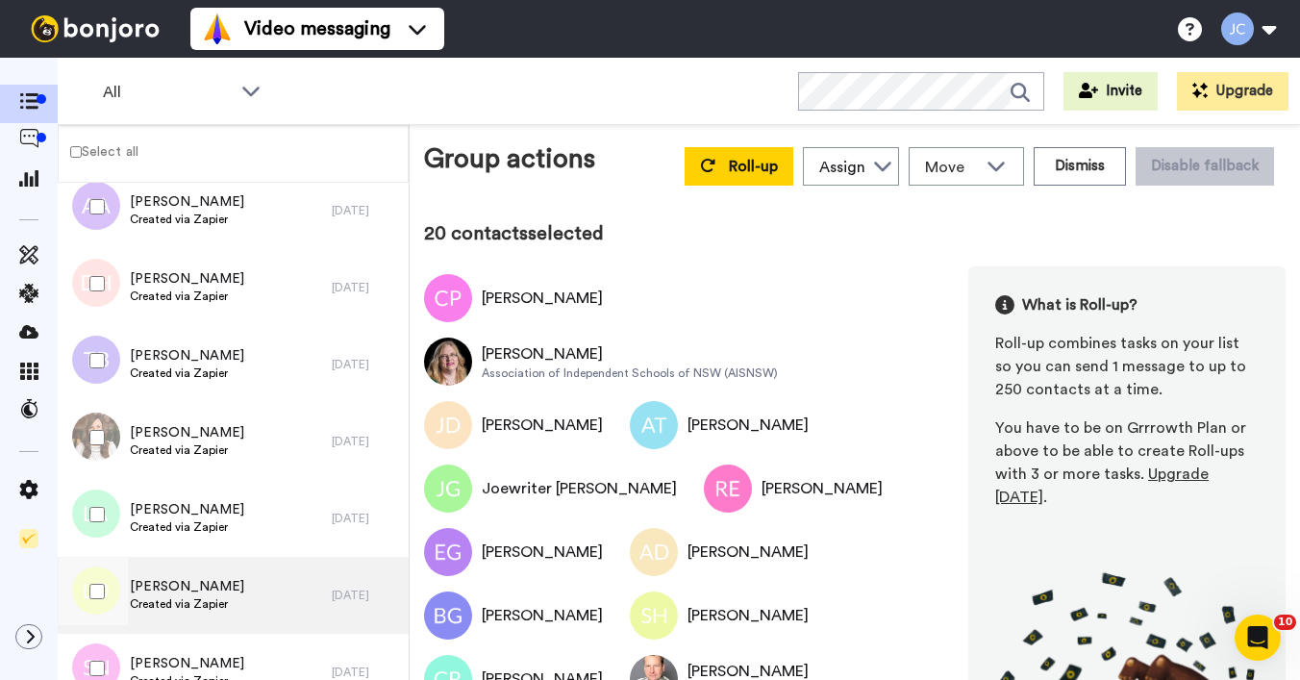
click at [164, 591] on span "[PERSON_NAME]" at bounding box center [187, 586] width 114 height 19
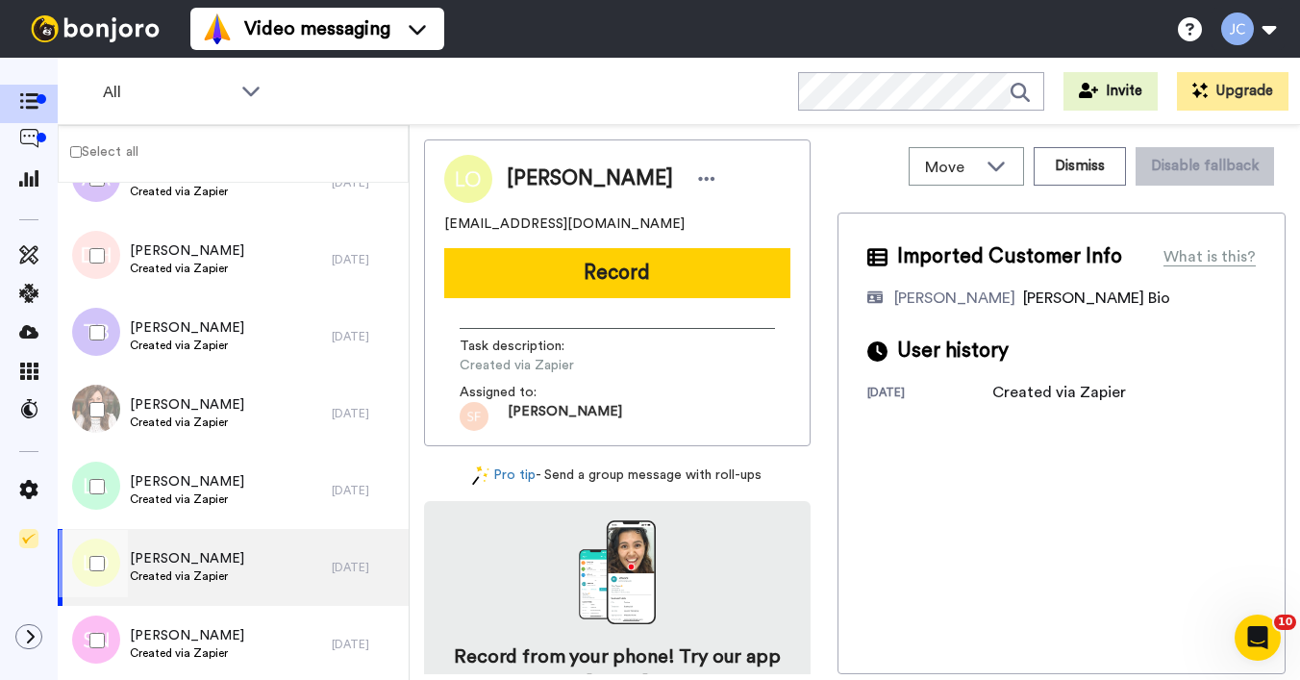
scroll to position [9066, 0]
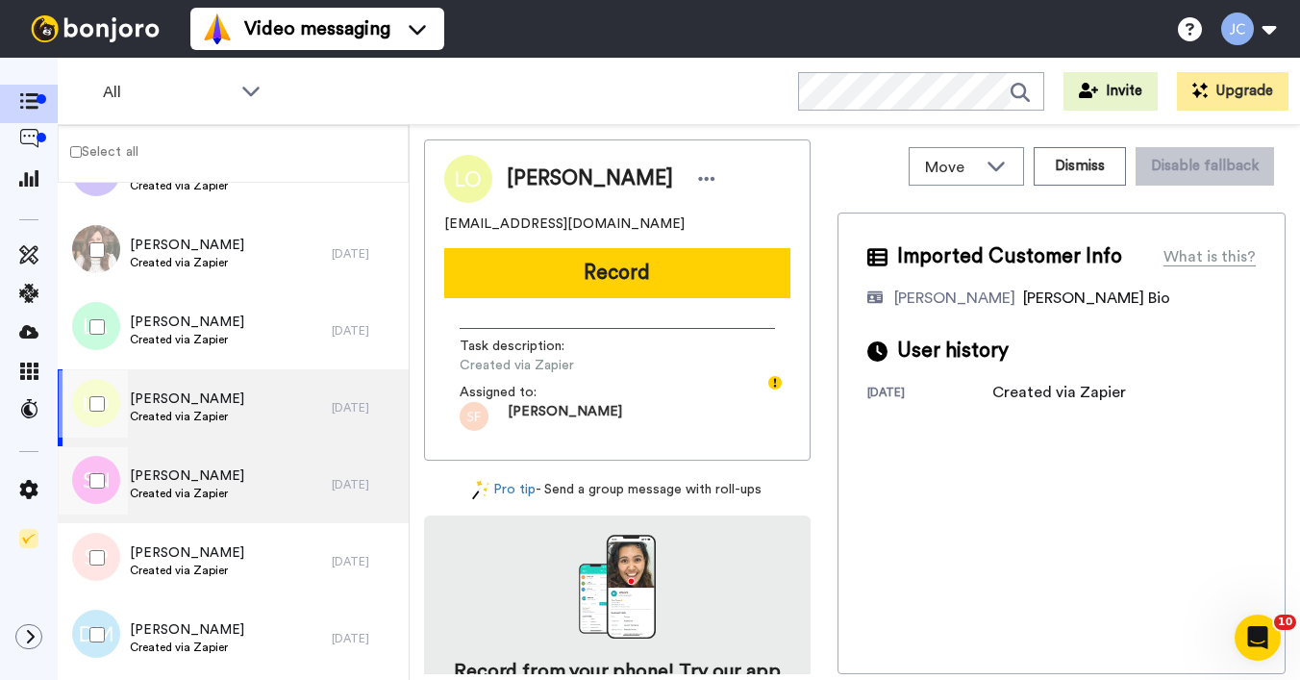
click at [189, 495] on span "Created via Zapier" at bounding box center [187, 493] width 114 height 15
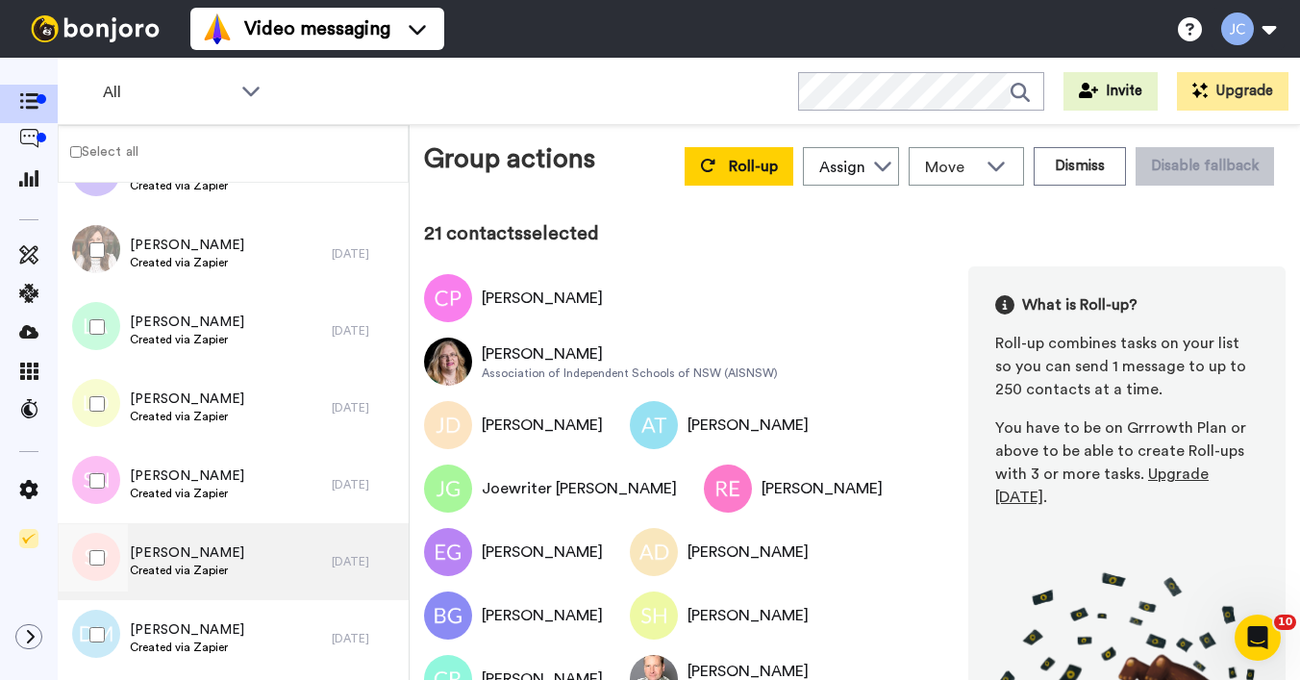
click at [168, 550] on span "[PERSON_NAME]" at bounding box center [187, 552] width 114 height 19
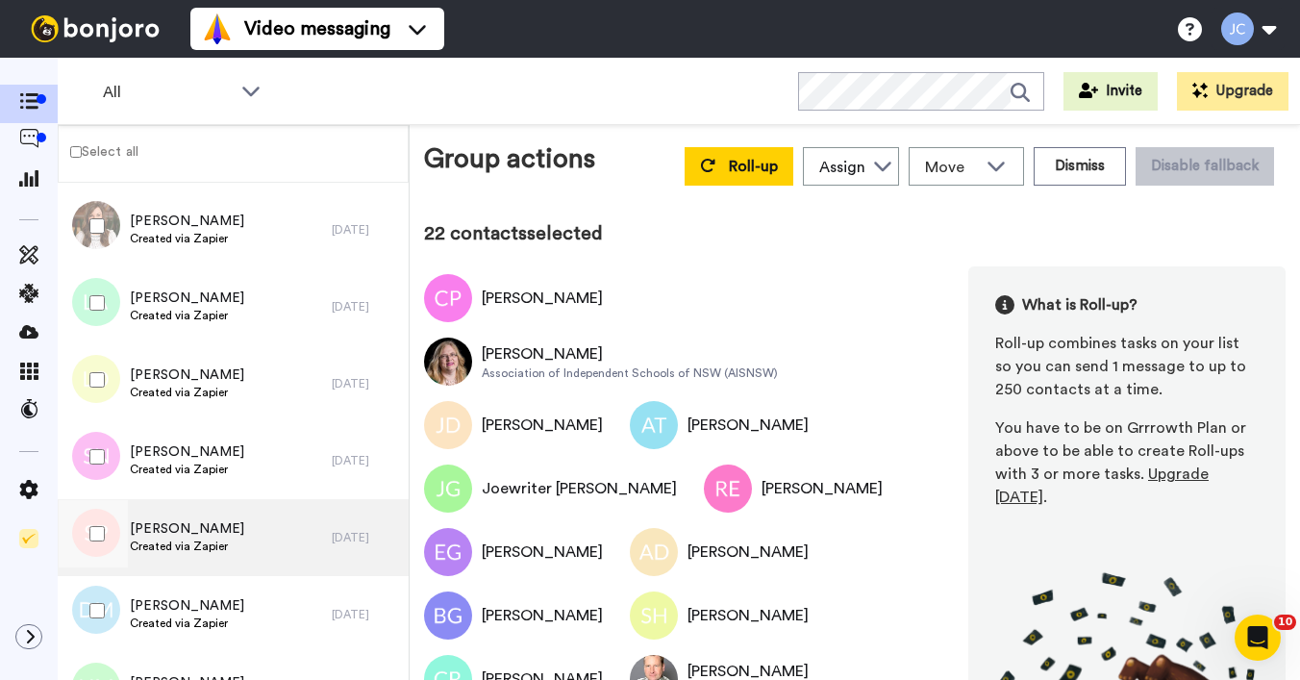
scroll to position [9192, 0]
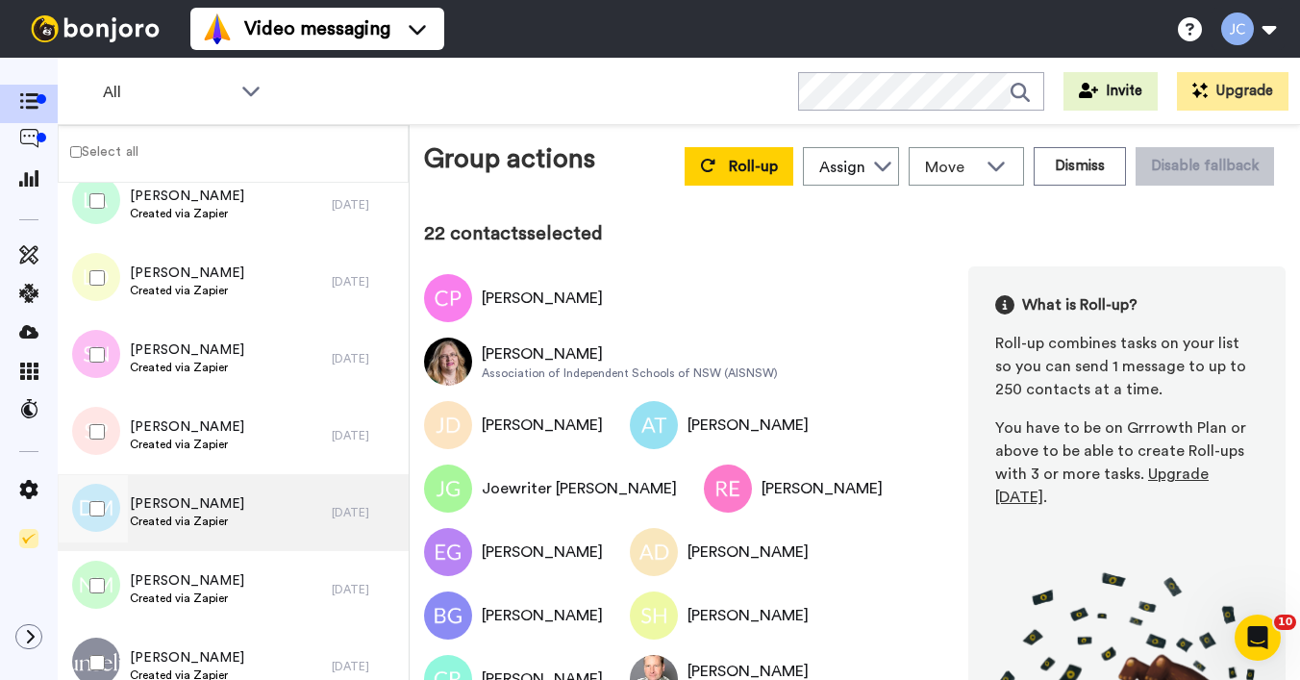
click at [198, 525] on span "Created via Zapier" at bounding box center [187, 521] width 114 height 15
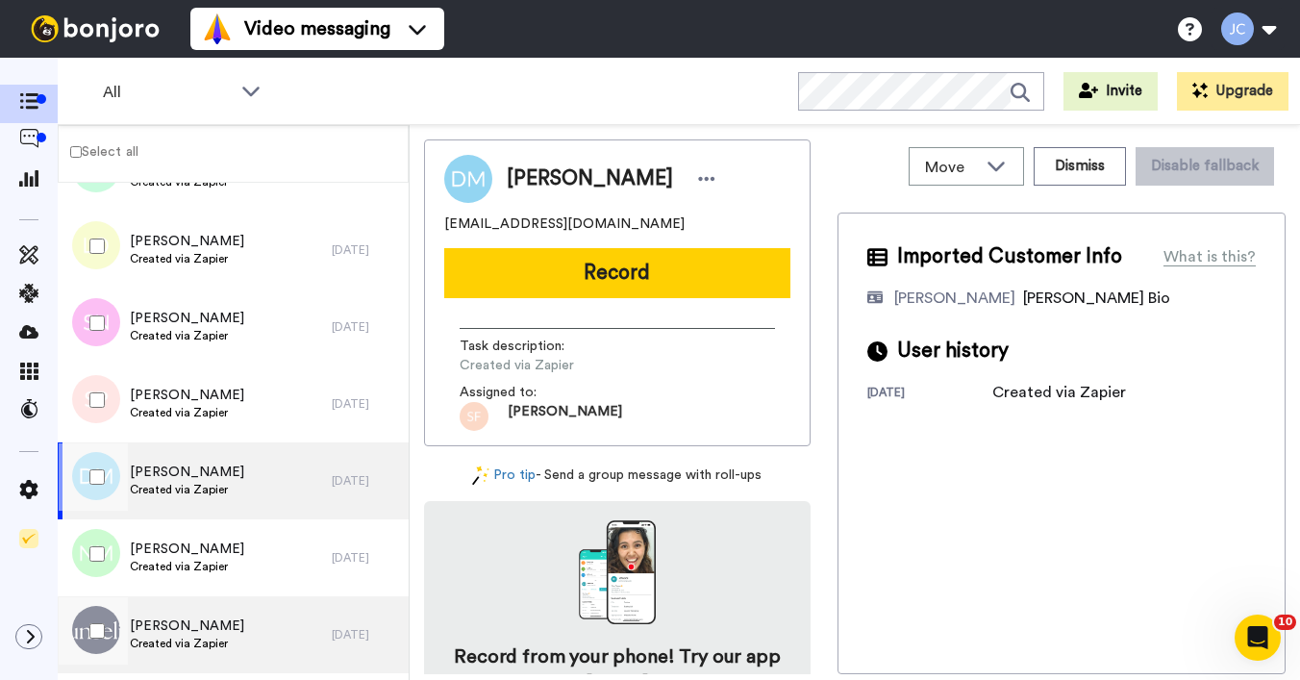
scroll to position [9304, 0]
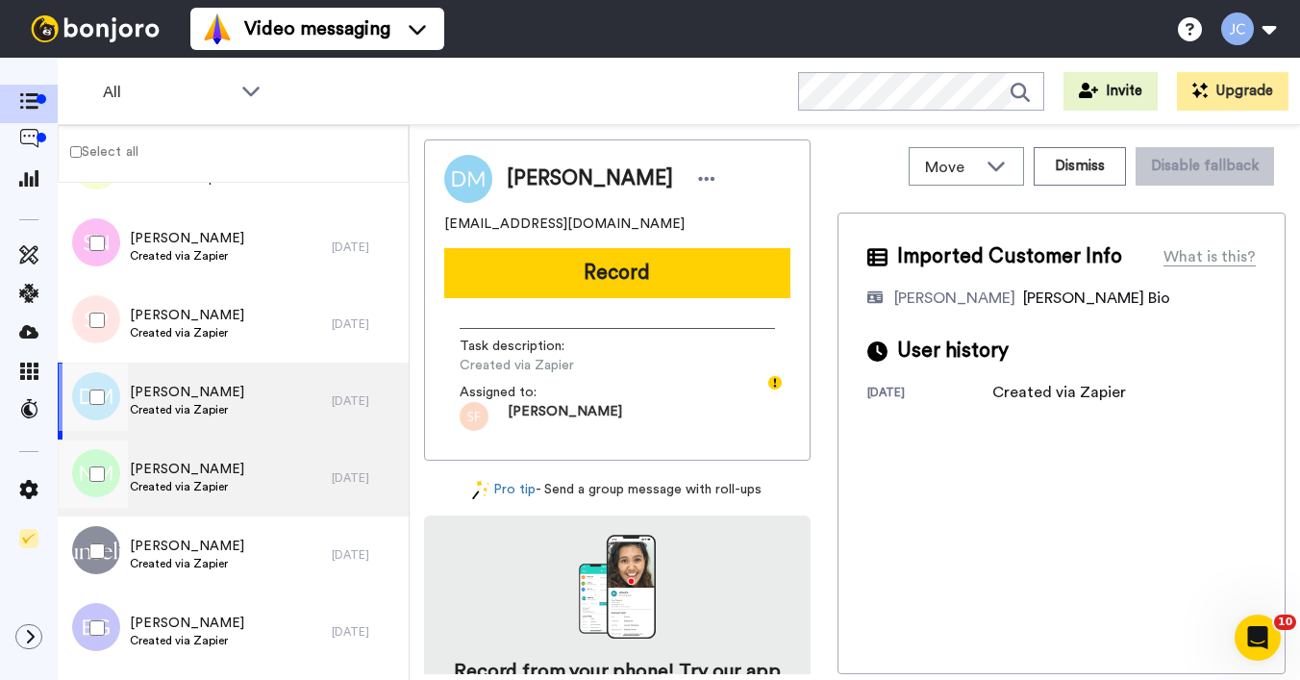
click at [191, 498] on div "[PERSON_NAME] Created via Zapier" at bounding box center [195, 478] width 274 height 77
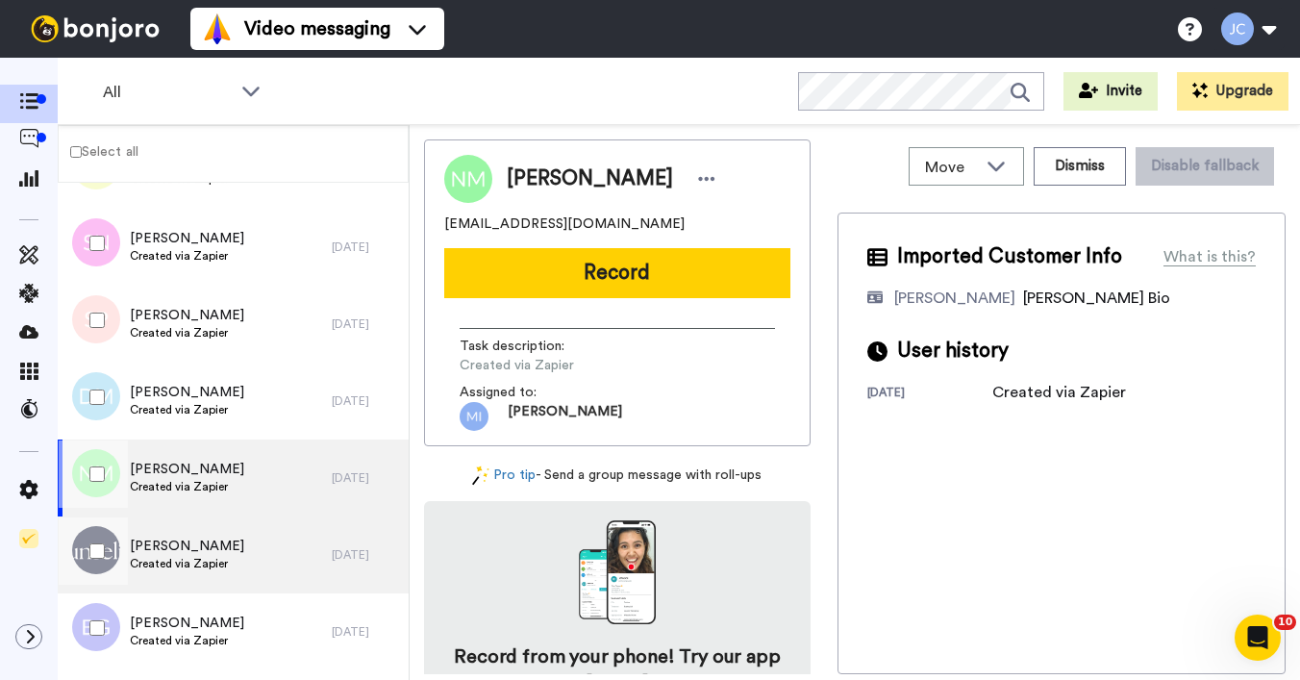
click at [173, 552] on span "[PERSON_NAME]" at bounding box center [187, 546] width 114 height 19
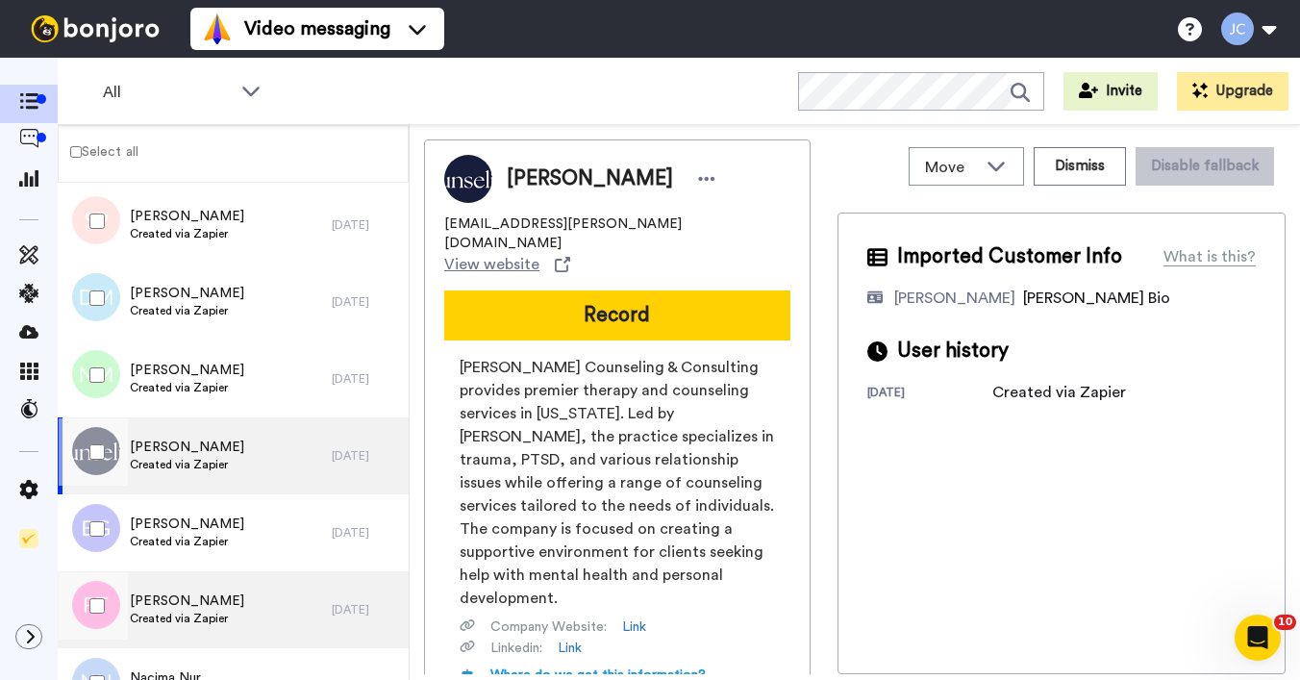
scroll to position [9476, 0]
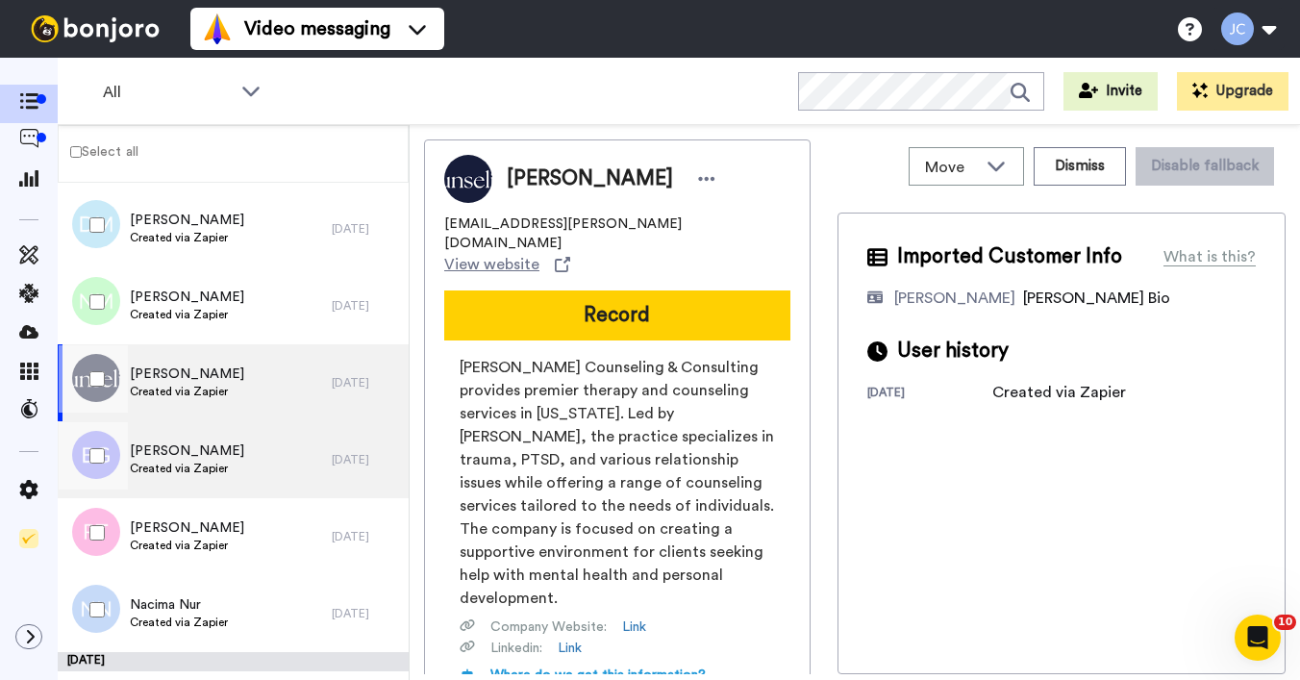
click at [208, 475] on span "Created via Zapier" at bounding box center [187, 468] width 114 height 15
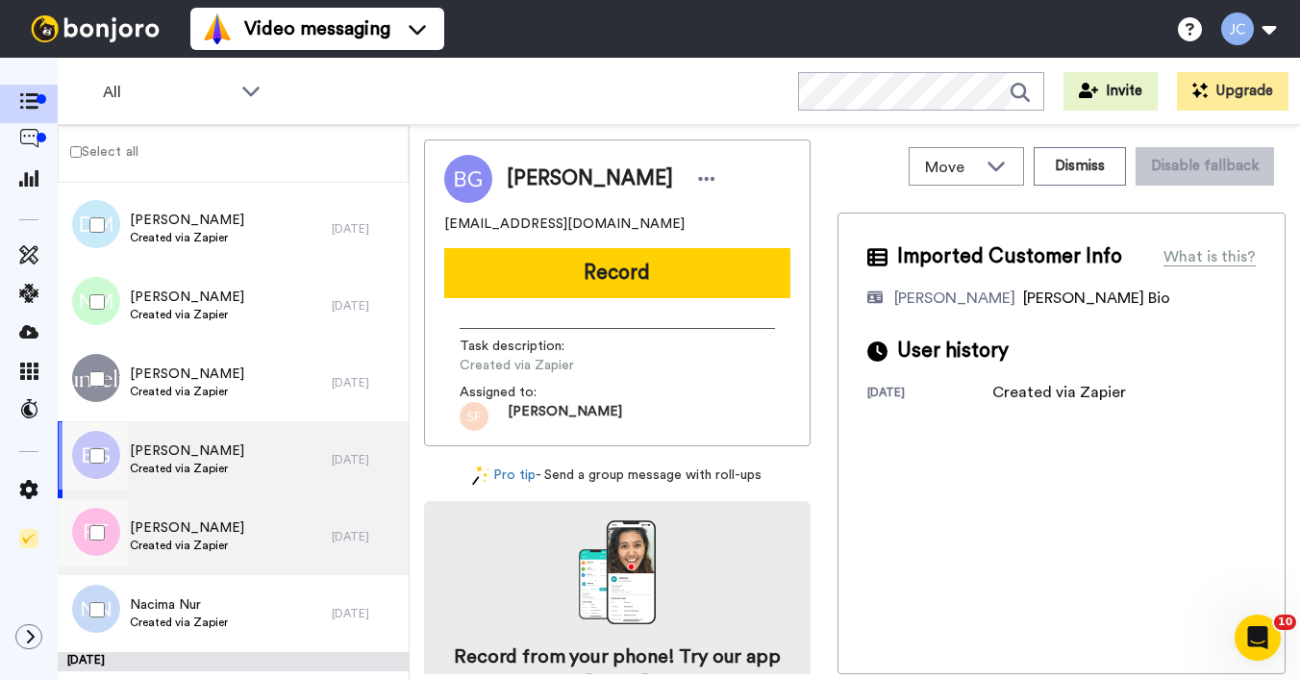
click at [195, 522] on span "[PERSON_NAME]" at bounding box center [187, 527] width 114 height 19
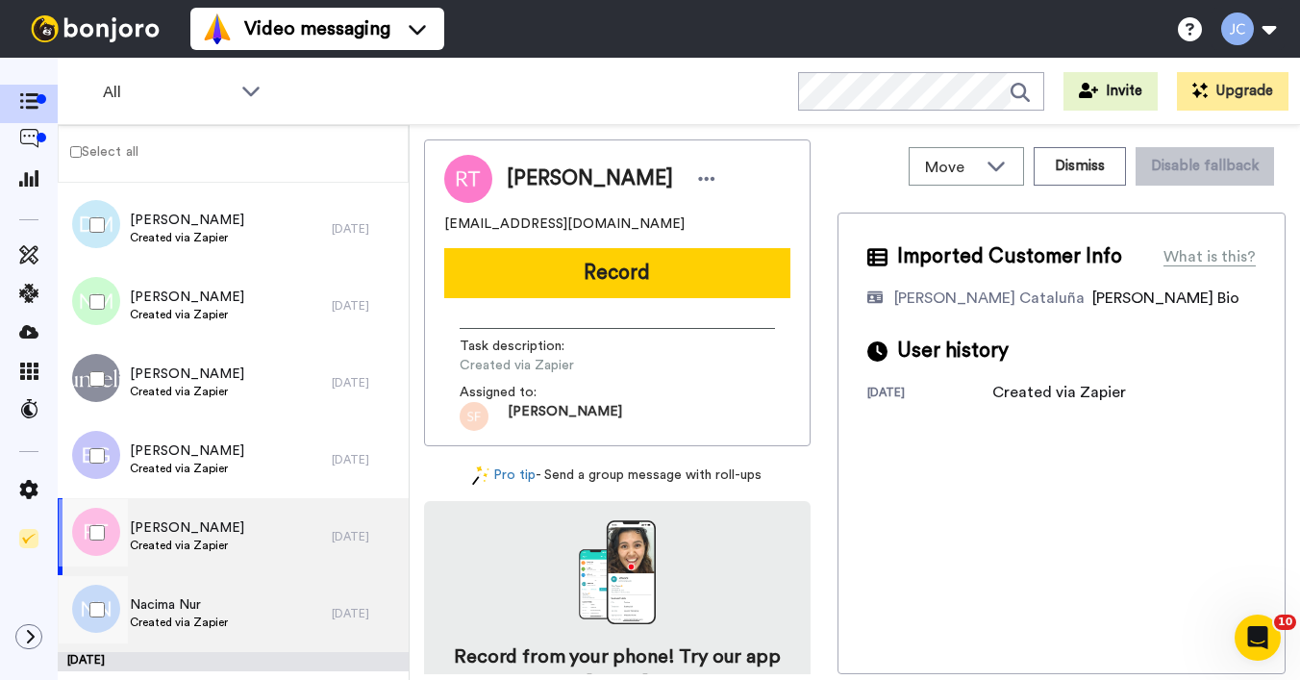
click at [192, 599] on span "Nacima Nur" at bounding box center [179, 604] width 98 height 19
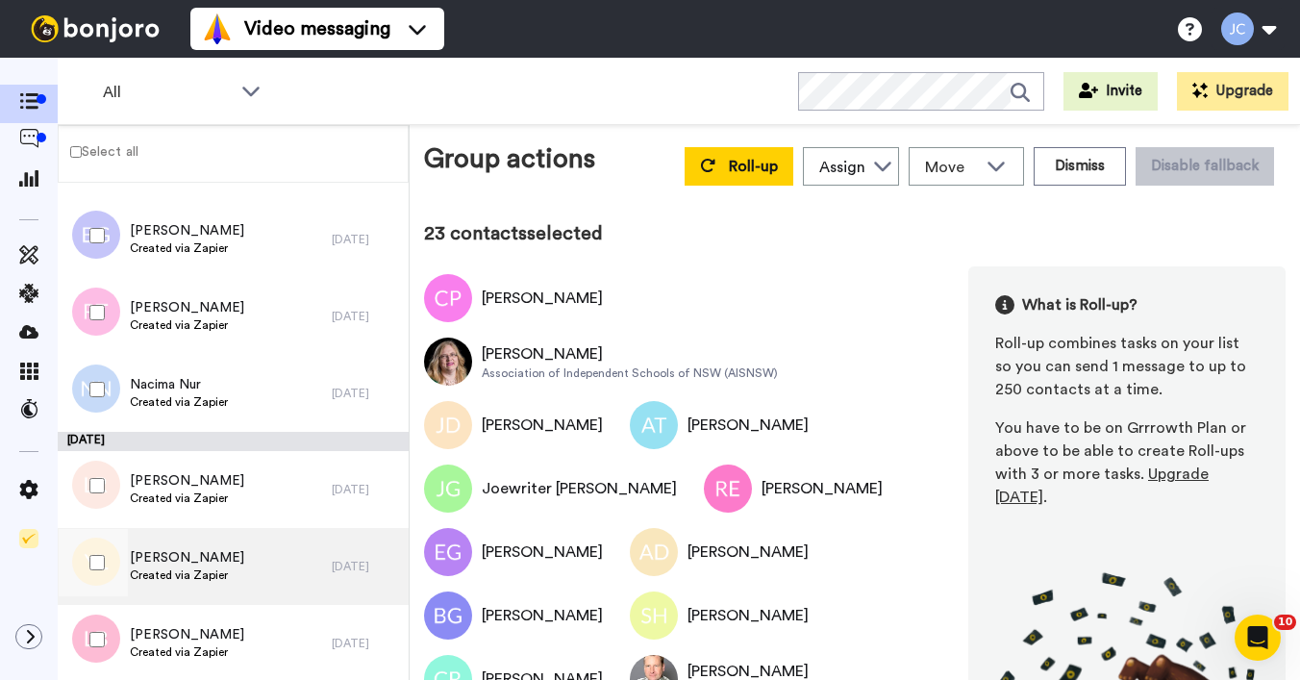
scroll to position [9700, 0]
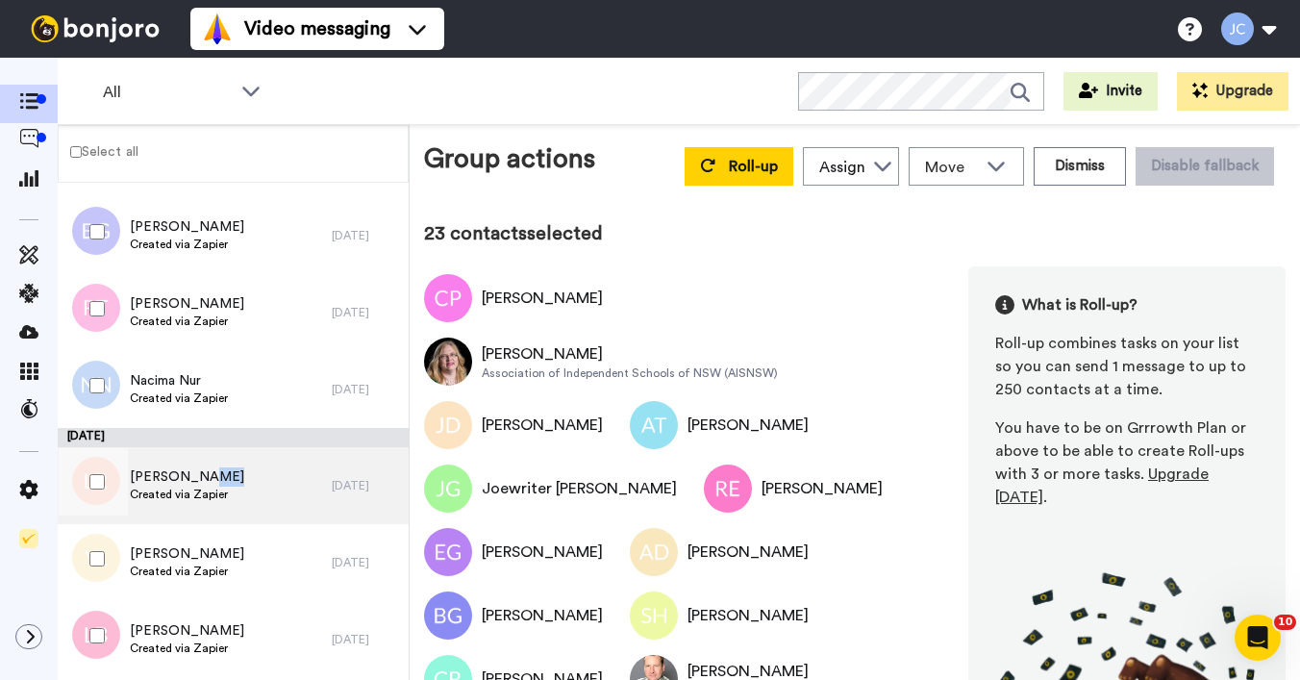
click at [190, 485] on span "[PERSON_NAME]" at bounding box center [187, 476] width 114 height 19
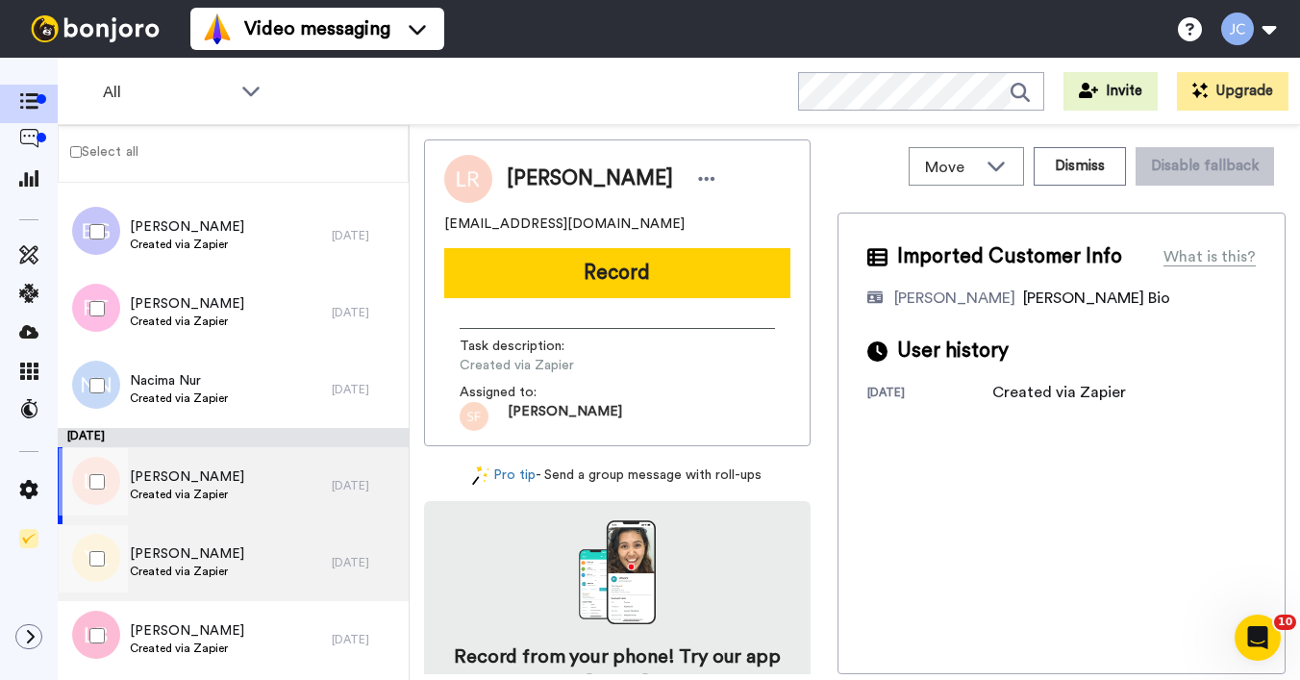
click at [183, 558] on span "[PERSON_NAME]" at bounding box center [187, 553] width 114 height 19
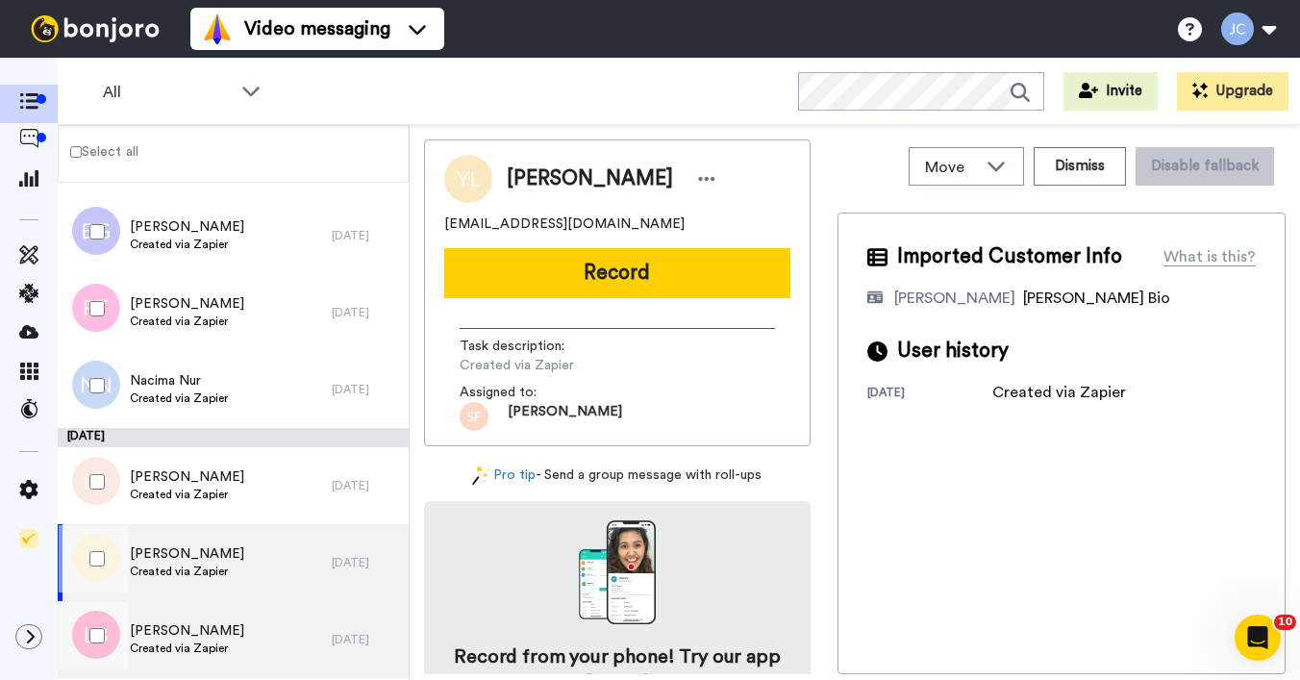
click at [178, 636] on span "[PERSON_NAME]" at bounding box center [187, 630] width 114 height 19
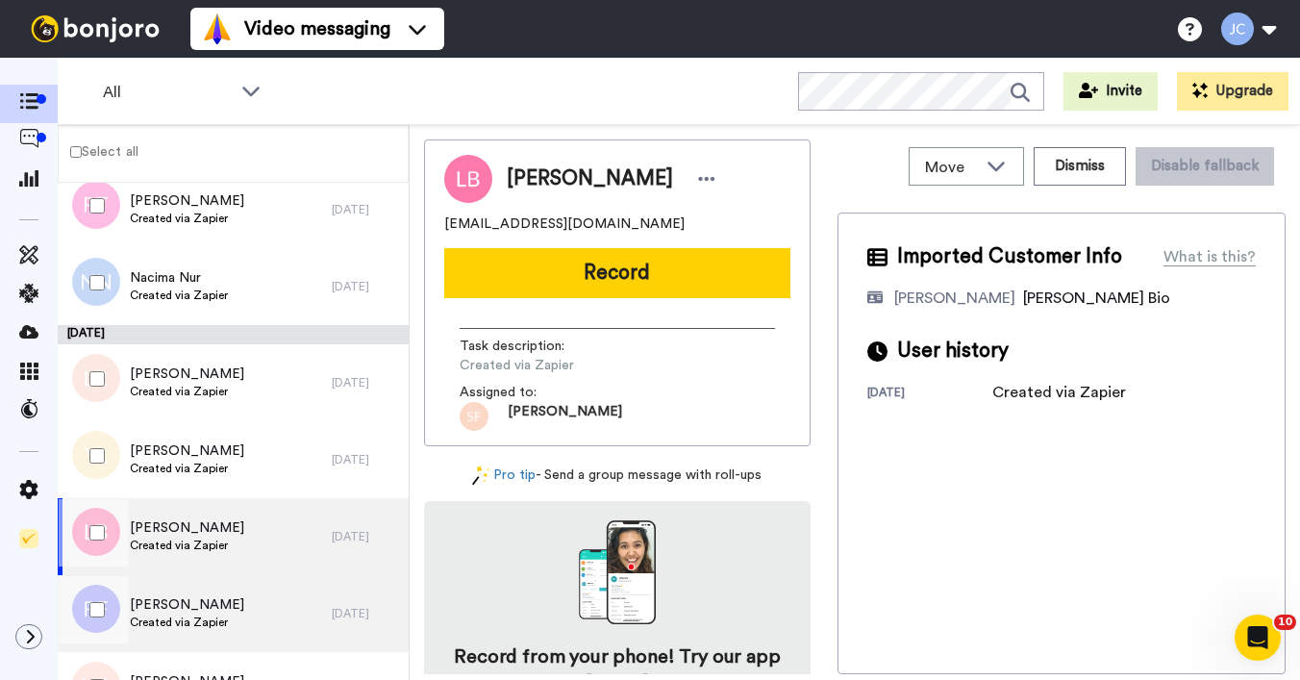
scroll to position [9934, 0]
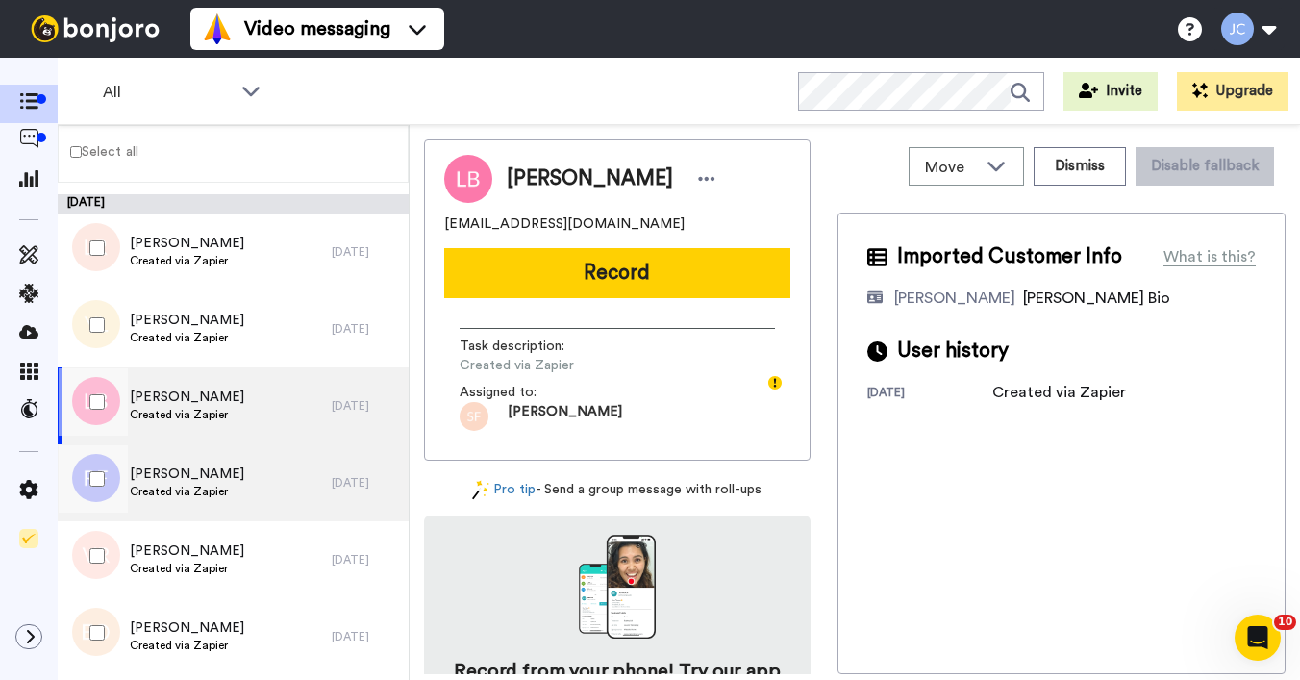
click at [194, 509] on div "[PERSON_NAME] Created via Zapier" at bounding box center [195, 482] width 274 height 77
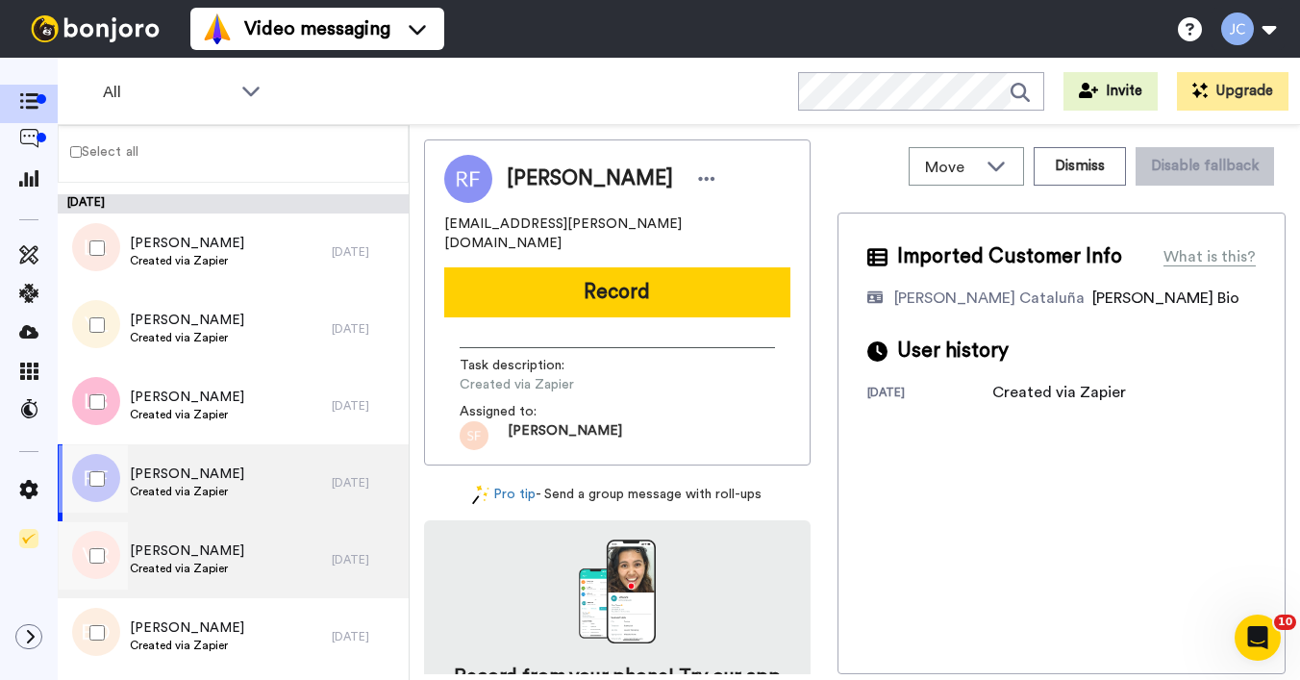
click at [195, 554] on span "[PERSON_NAME]" at bounding box center [187, 551] width 114 height 19
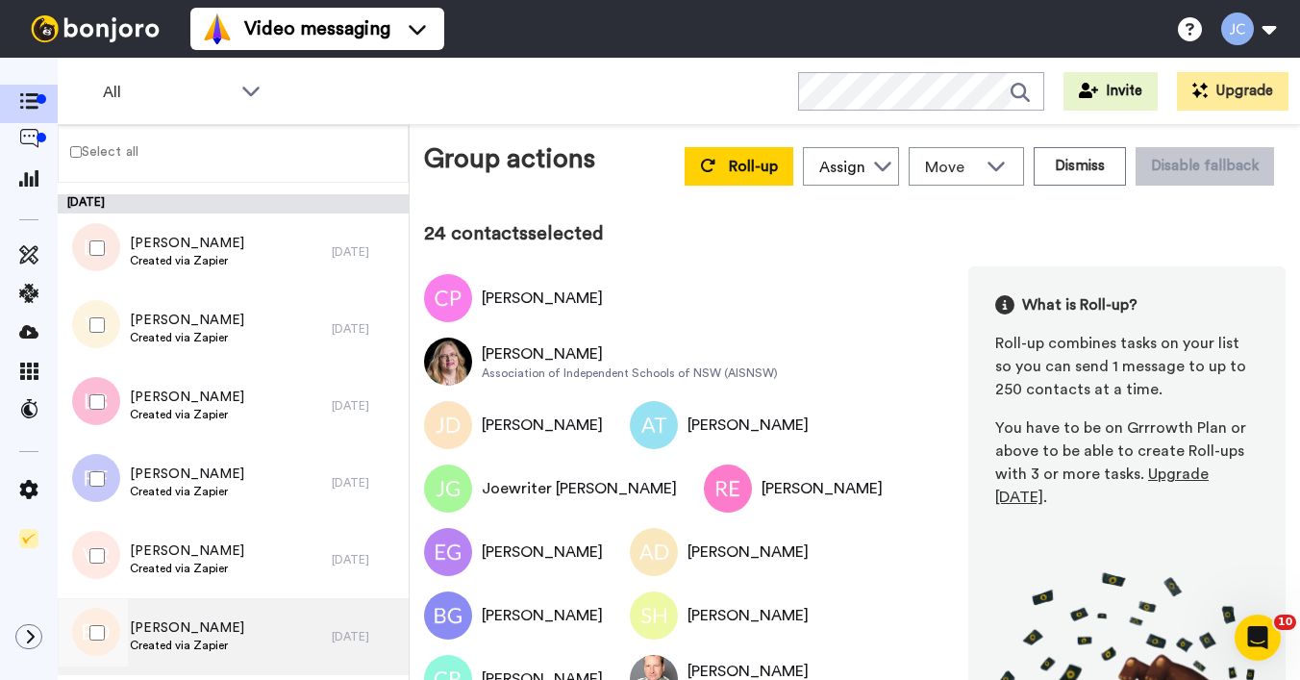
click at [138, 637] on div "[PERSON_NAME] Created via Zapier" at bounding box center [187, 636] width 114 height 37
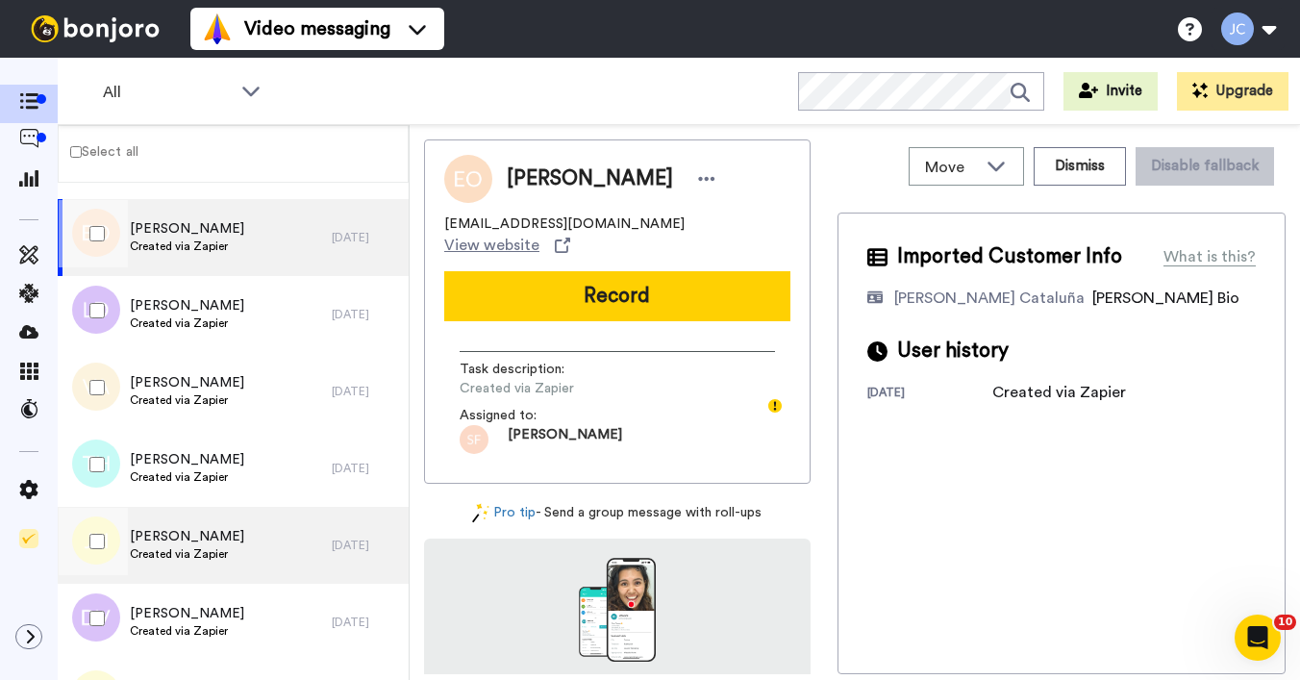
scroll to position [10349, 0]
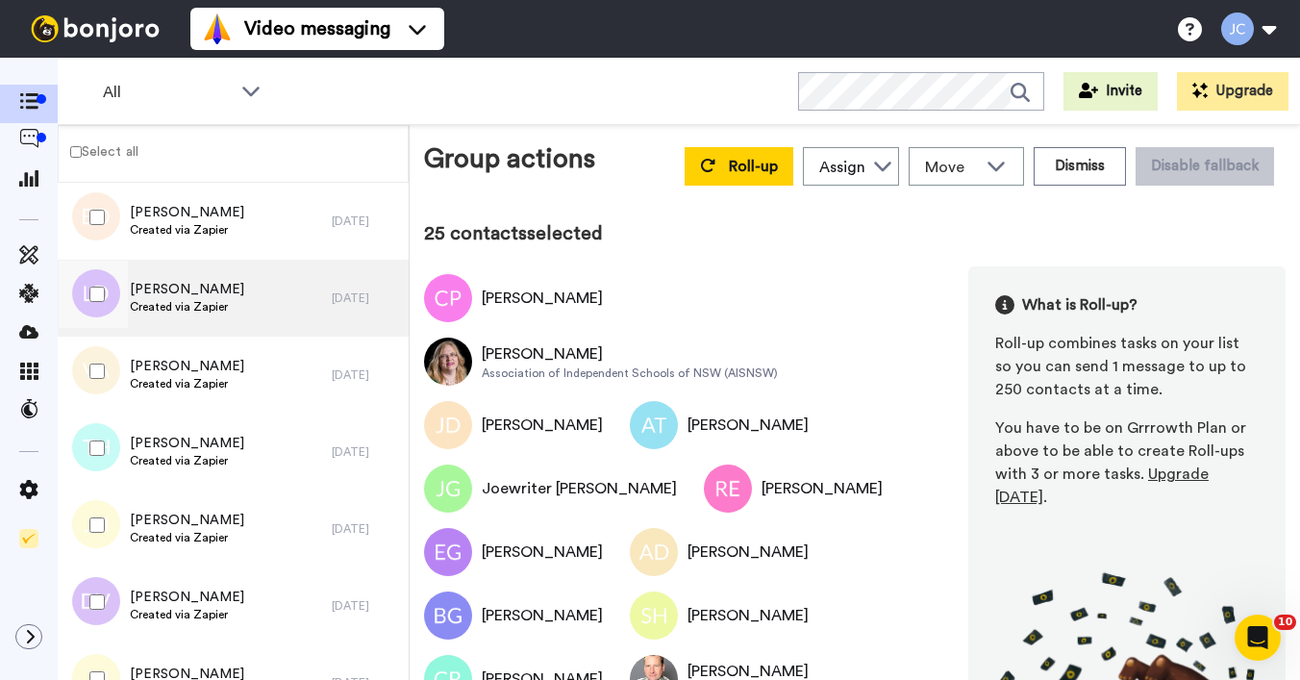
click at [164, 297] on span "[PERSON_NAME]" at bounding box center [187, 289] width 114 height 19
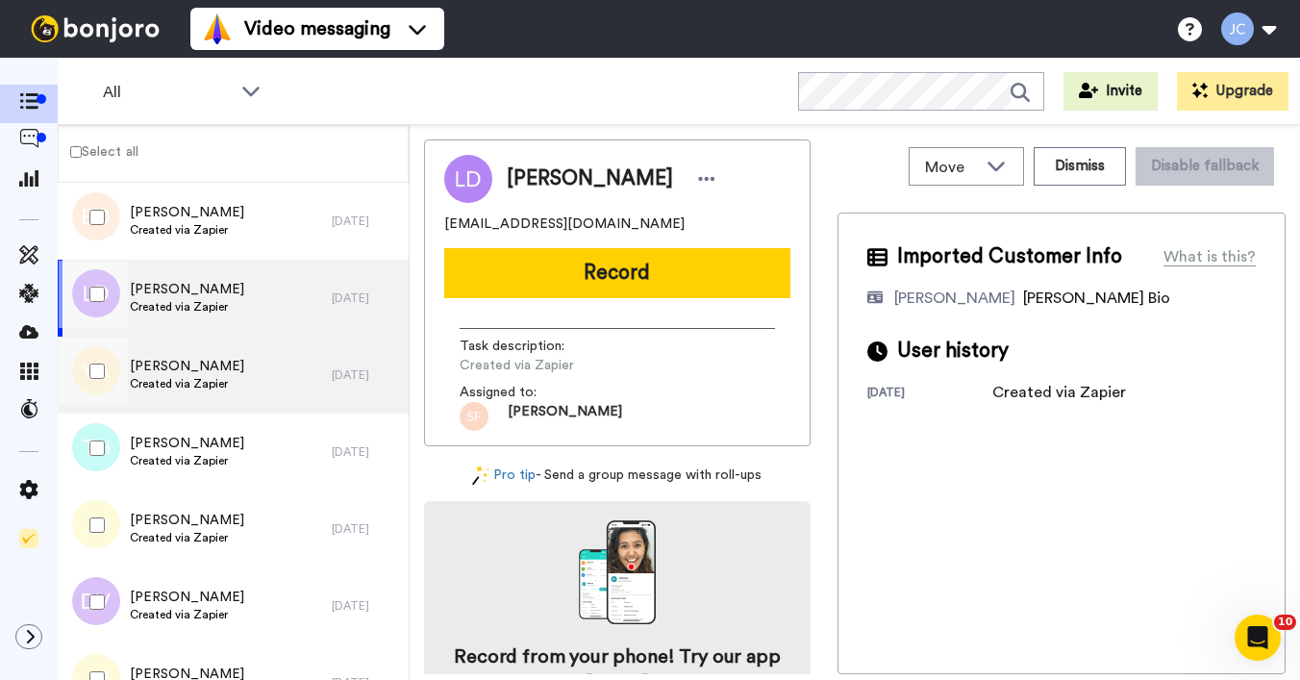
click at [151, 377] on span "Created via Zapier" at bounding box center [187, 383] width 114 height 15
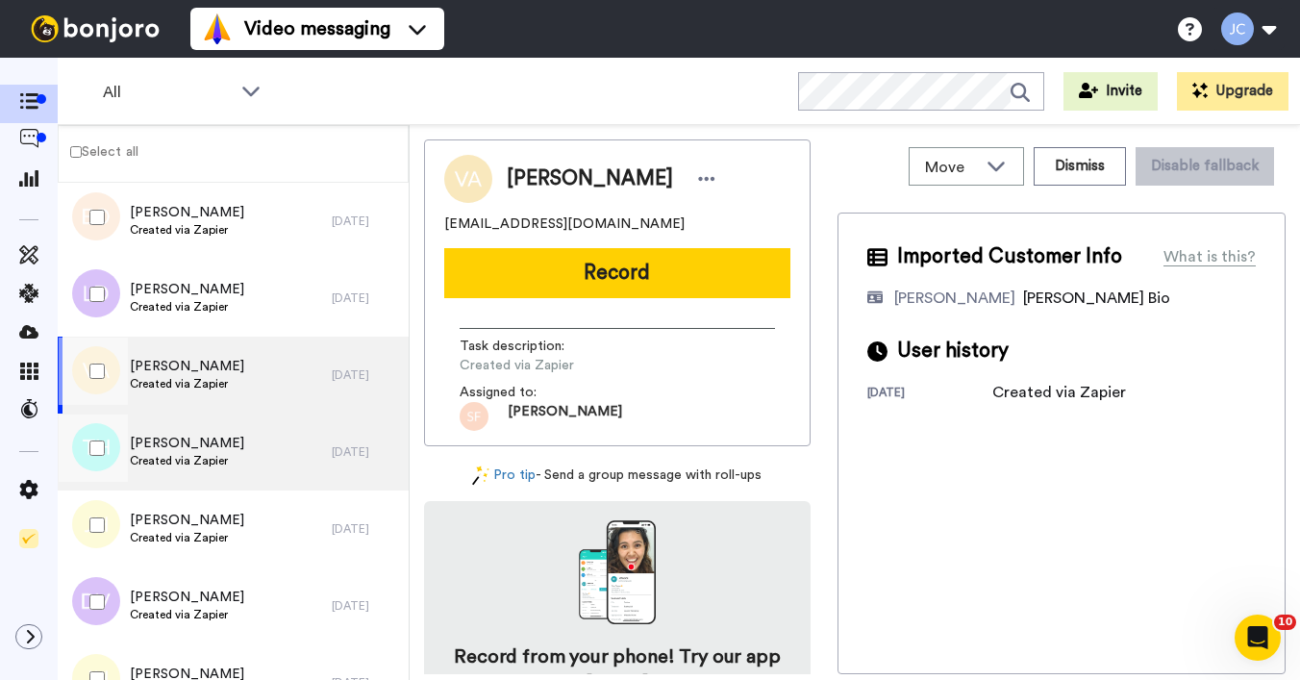
click at [149, 432] on div "[PERSON_NAME] Created via Zapier" at bounding box center [195, 452] width 274 height 77
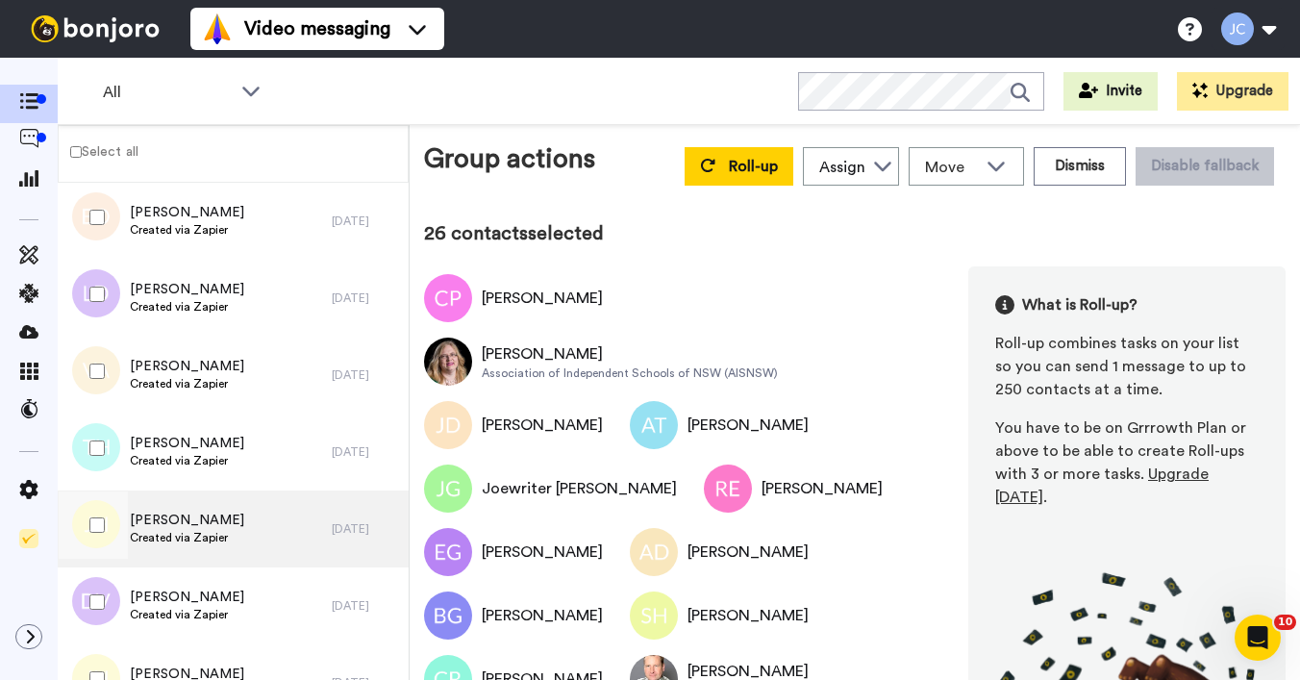
click at [164, 515] on span "[PERSON_NAME]" at bounding box center [187, 520] width 114 height 19
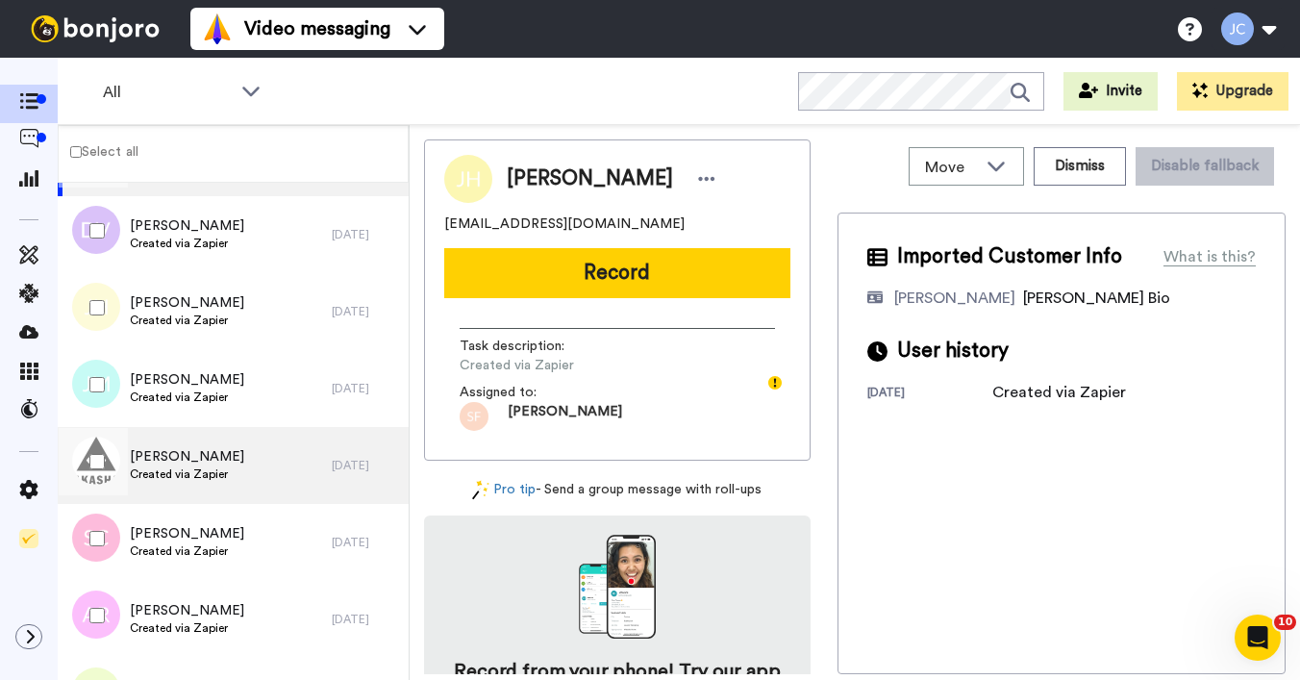
scroll to position [10689, 0]
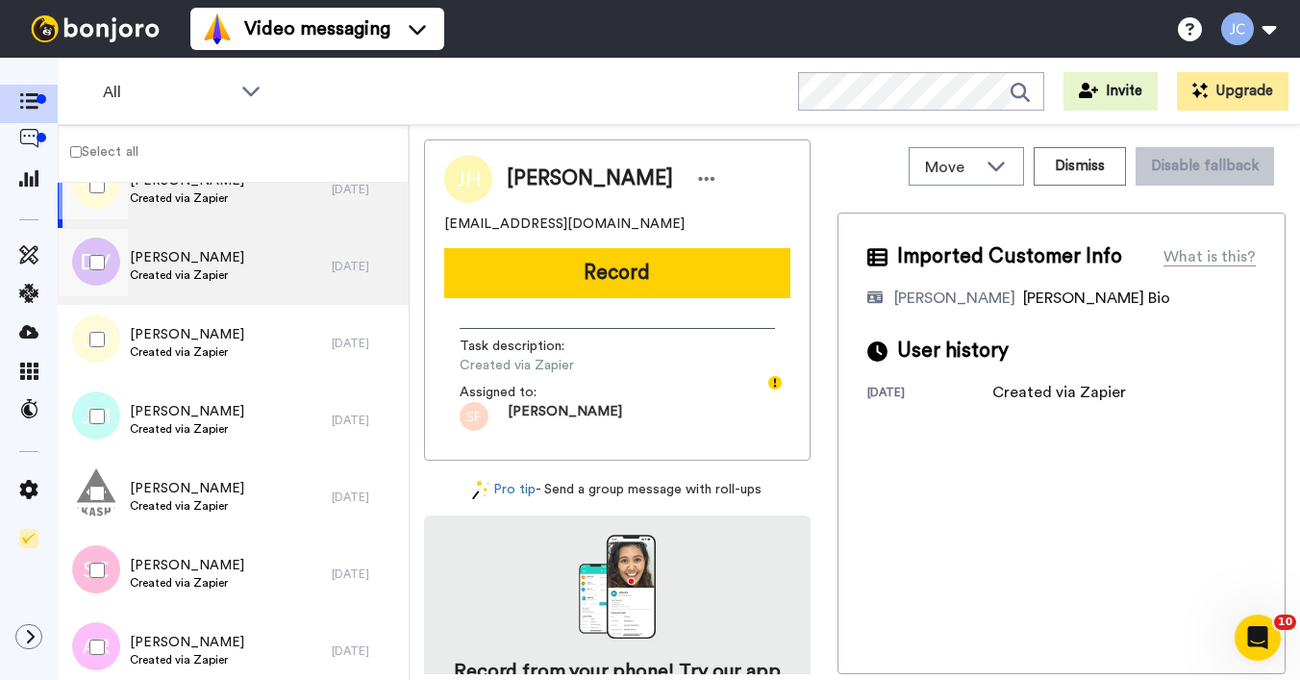
click at [200, 287] on div "[PERSON_NAME] Created via Zapier" at bounding box center [195, 266] width 274 height 77
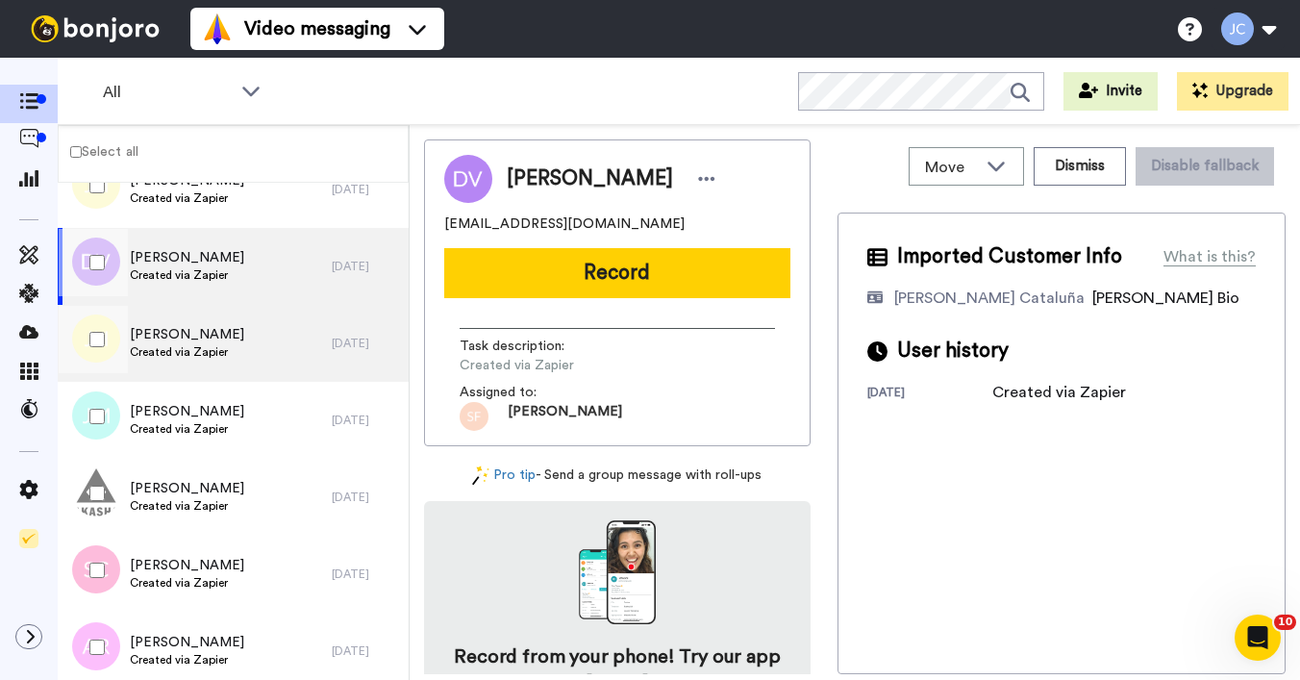
click at [187, 355] on span "Created via Zapier" at bounding box center [187, 351] width 114 height 15
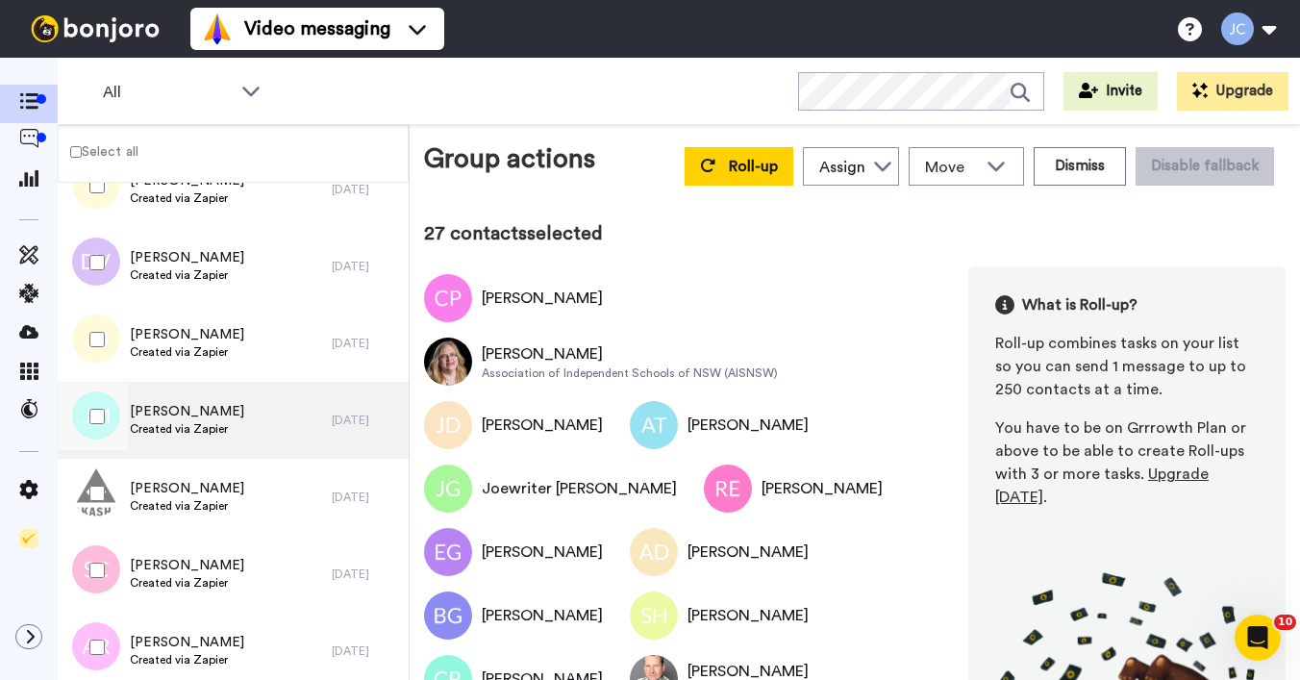
click at [176, 408] on span "[PERSON_NAME]" at bounding box center [187, 411] width 114 height 19
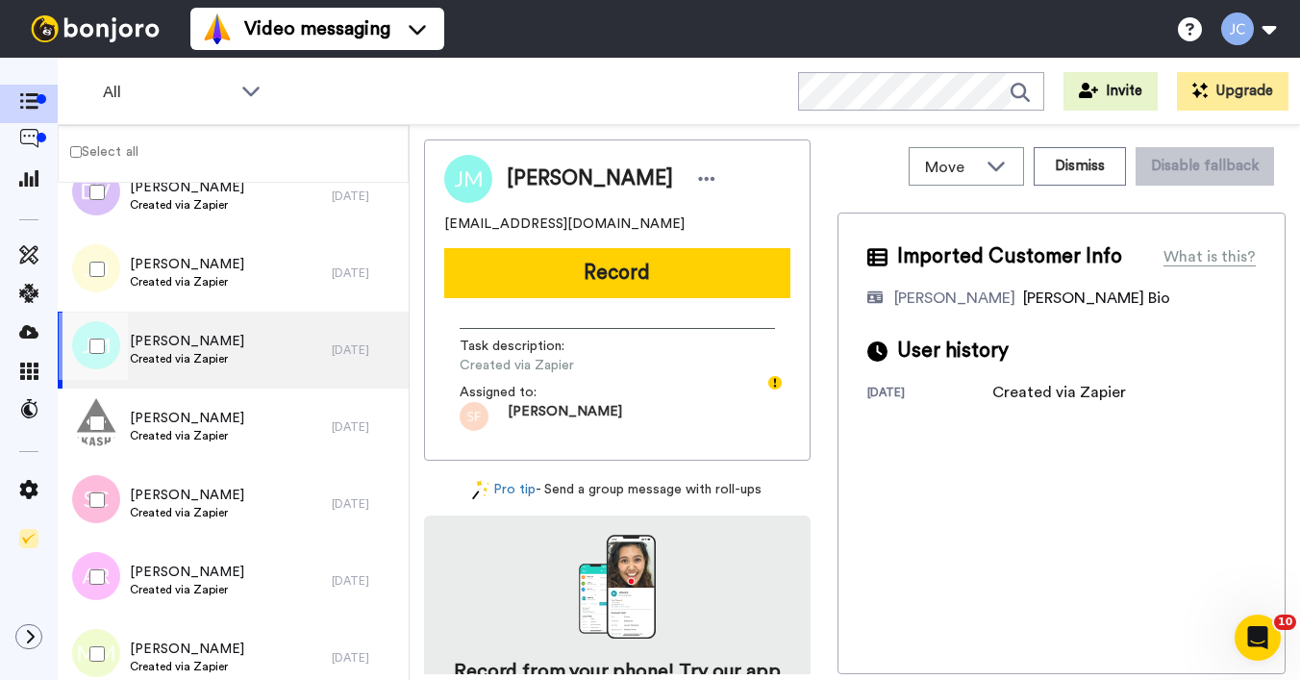
scroll to position [10763, 0]
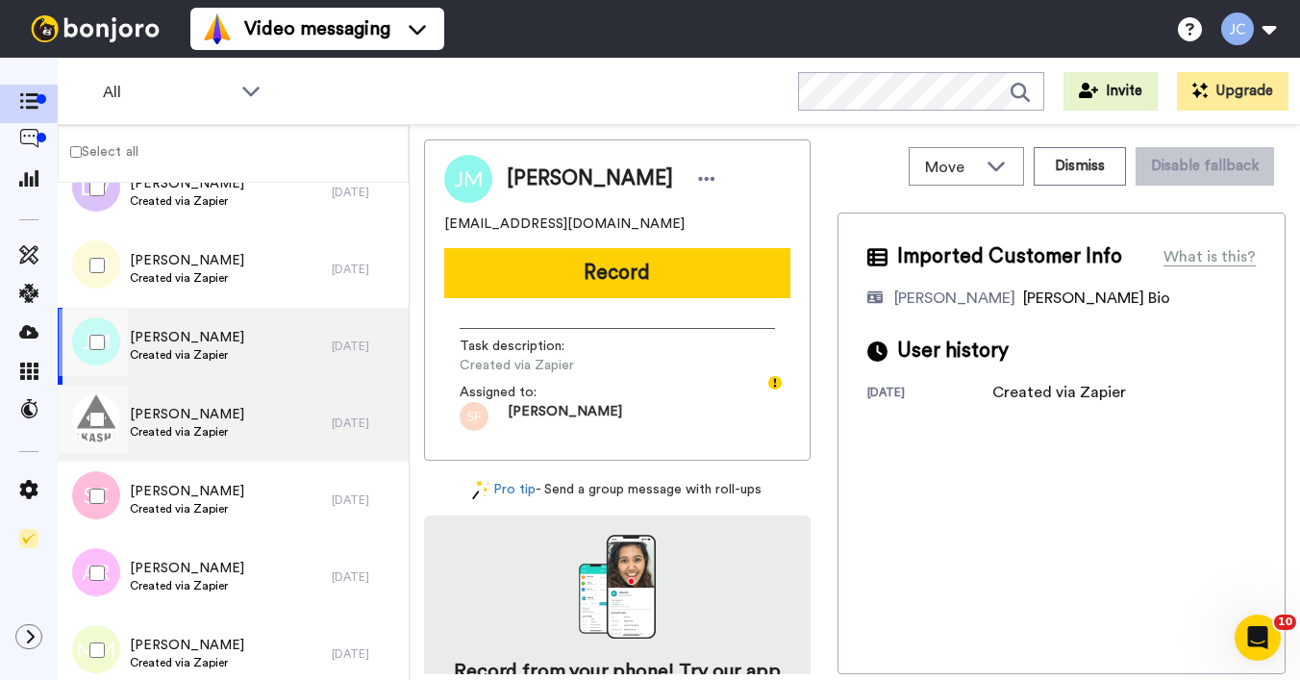
click at [177, 418] on span "[PERSON_NAME]" at bounding box center [187, 414] width 114 height 19
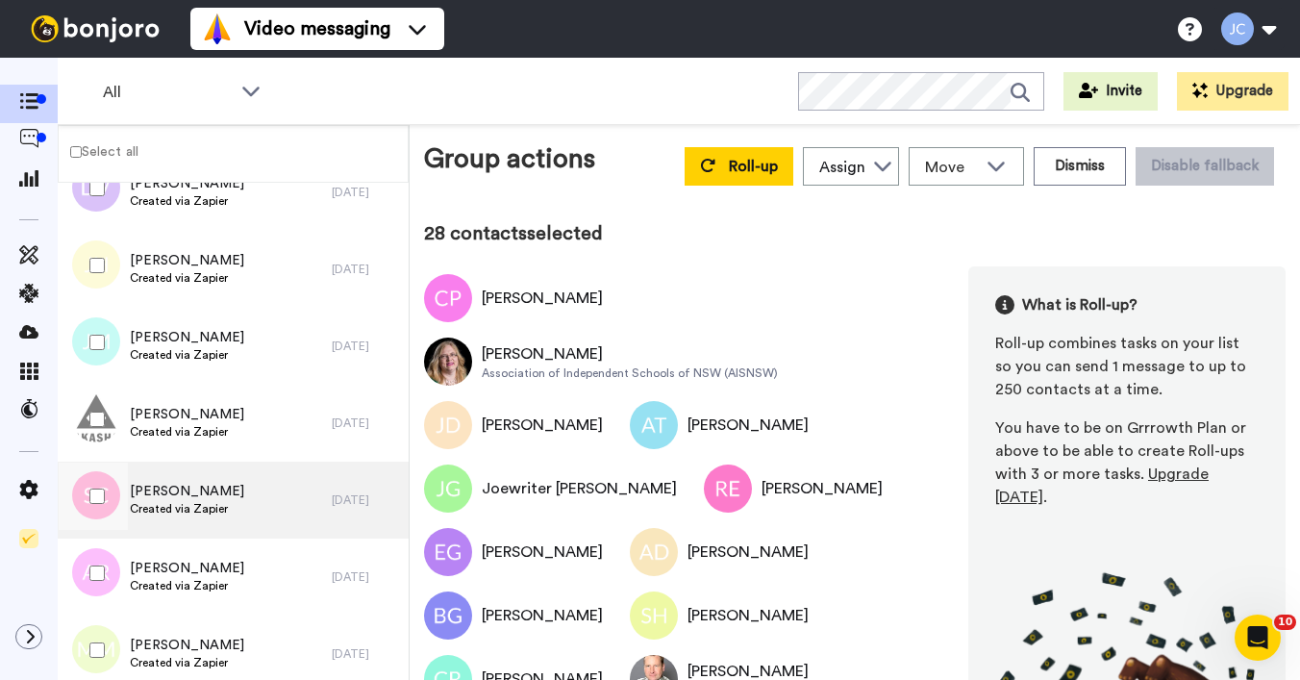
click at [159, 488] on span "[PERSON_NAME]" at bounding box center [187, 491] width 114 height 19
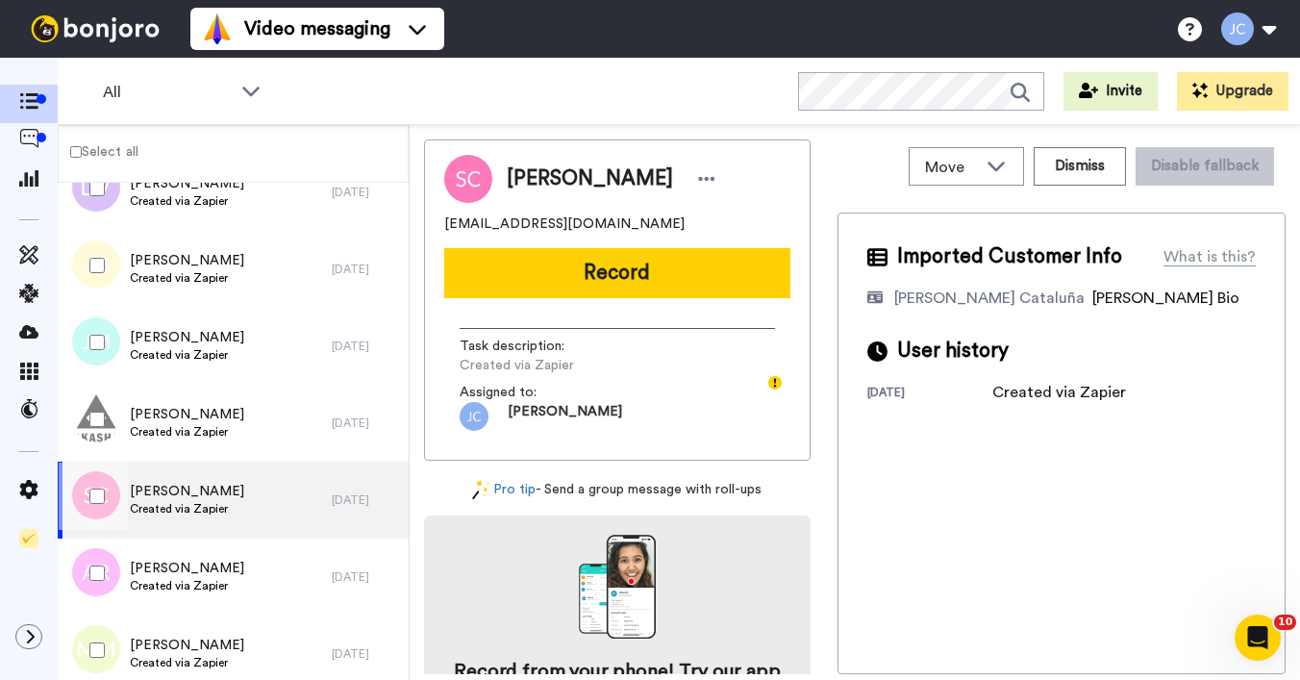
click at [104, 488] on div at bounding box center [93, 496] width 69 height 67
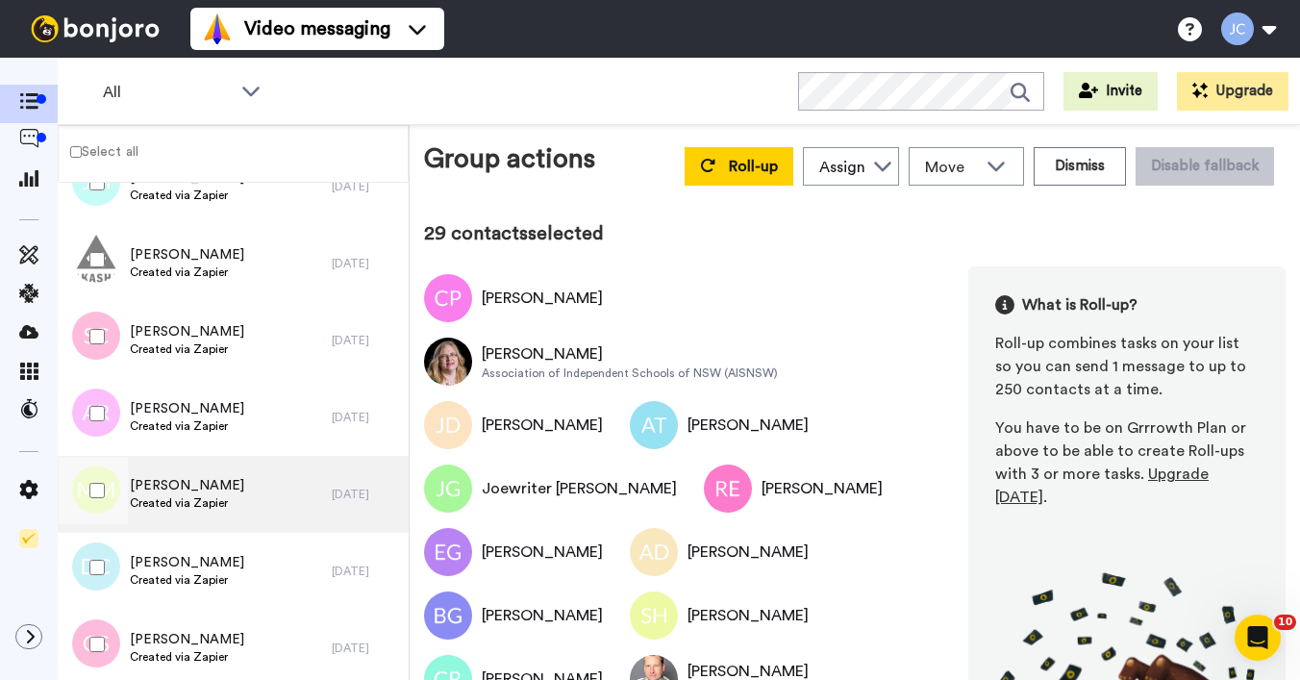
scroll to position [10935, 0]
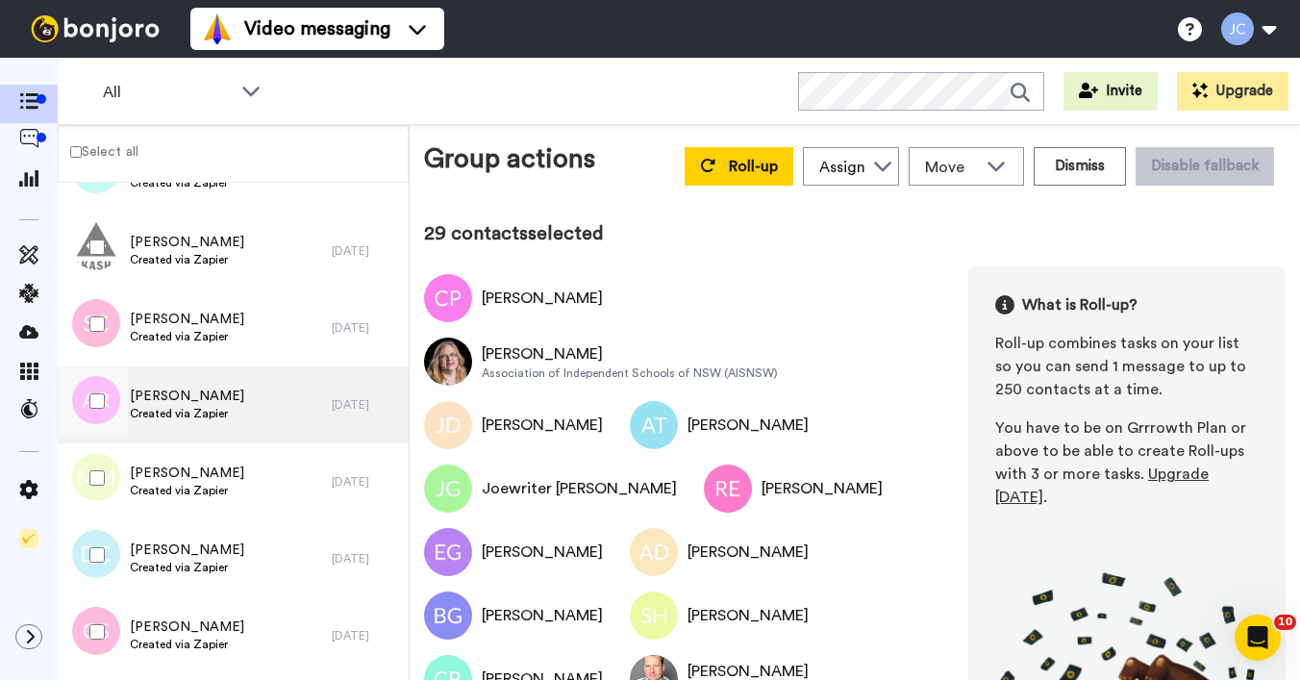
click at [189, 426] on div "[PERSON_NAME] Created via Zapier" at bounding box center [195, 404] width 274 height 77
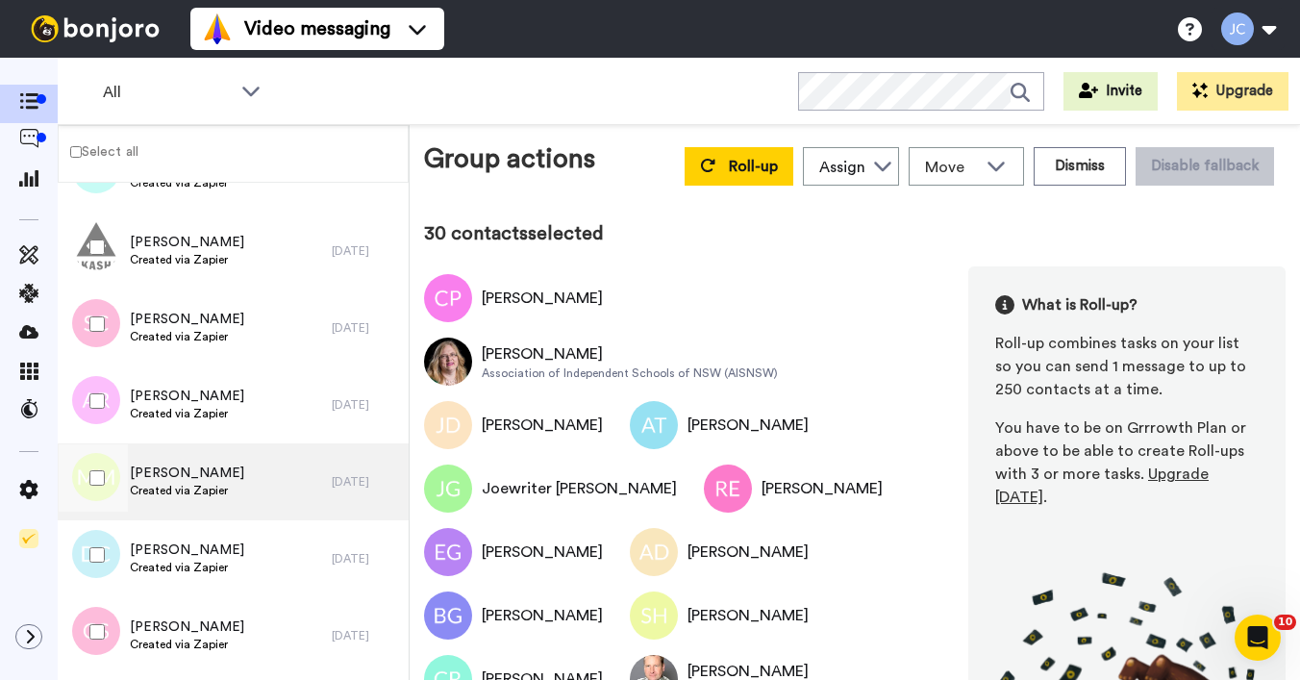
click at [169, 480] on span "[PERSON_NAME]" at bounding box center [187, 473] width 114 height 19
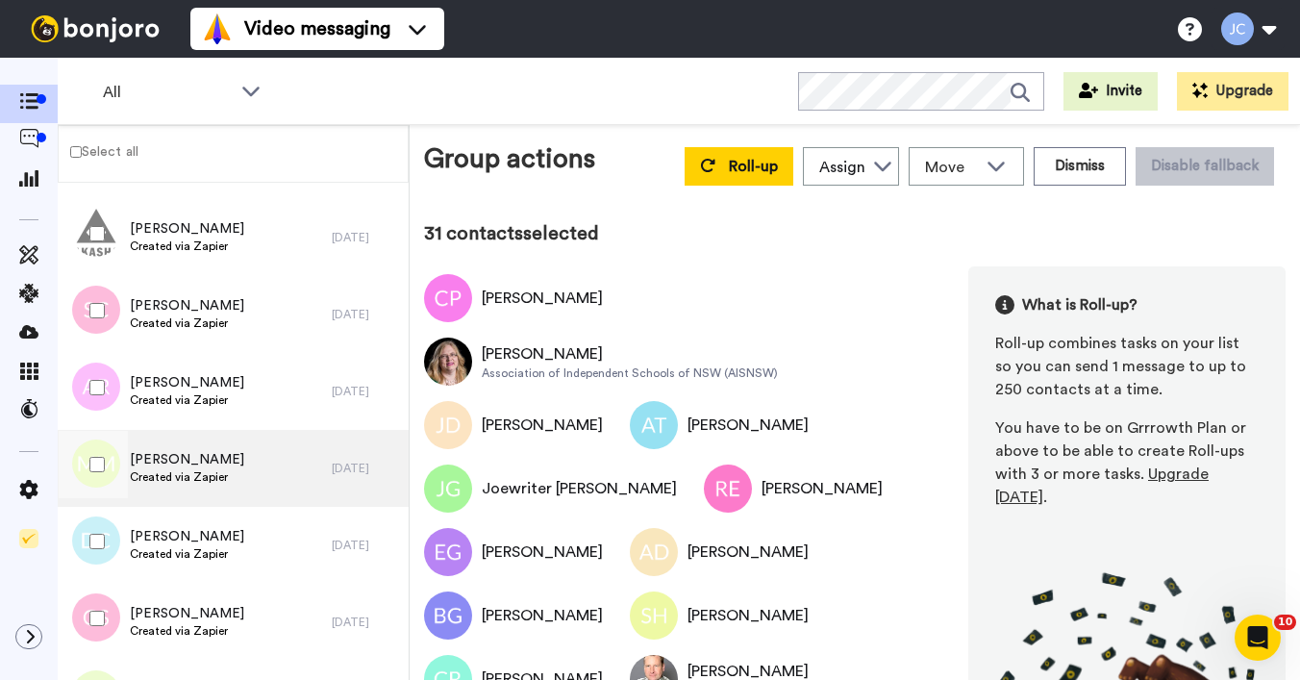
scroll to position [11021, 0]
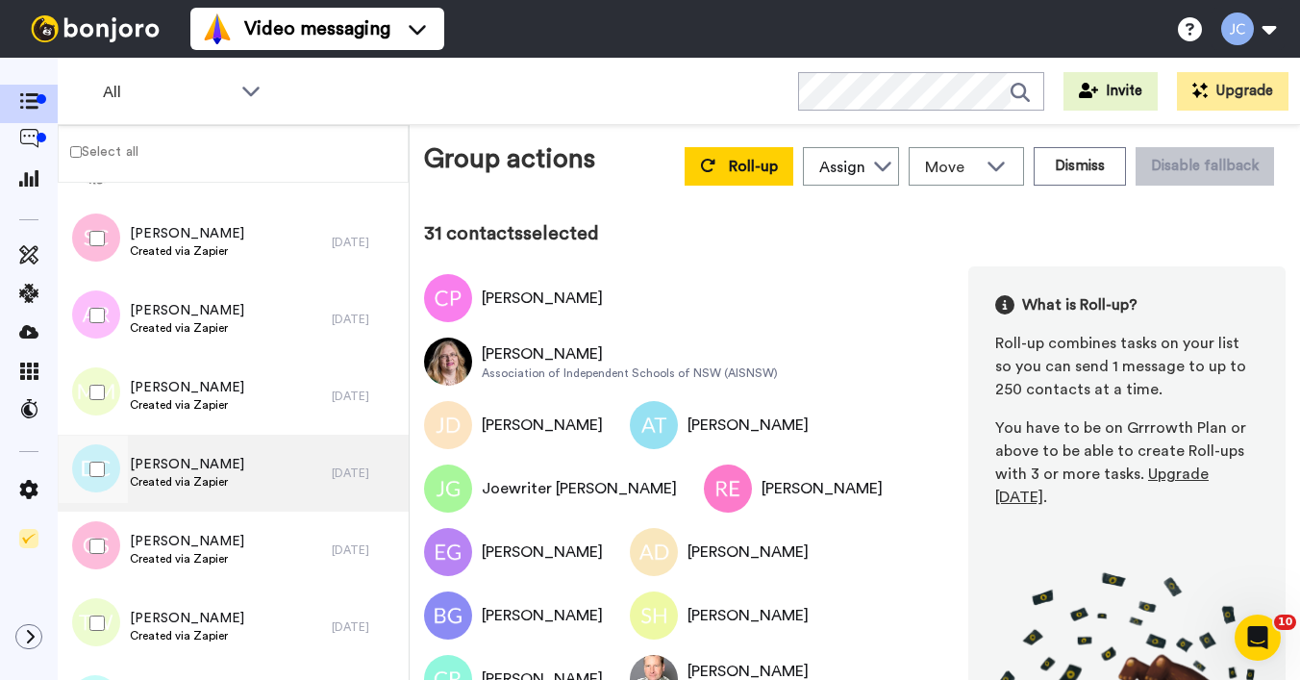
click at [177, 487] on span "Created via Zapier" at bounding box center [187, 481] width 114 height 15
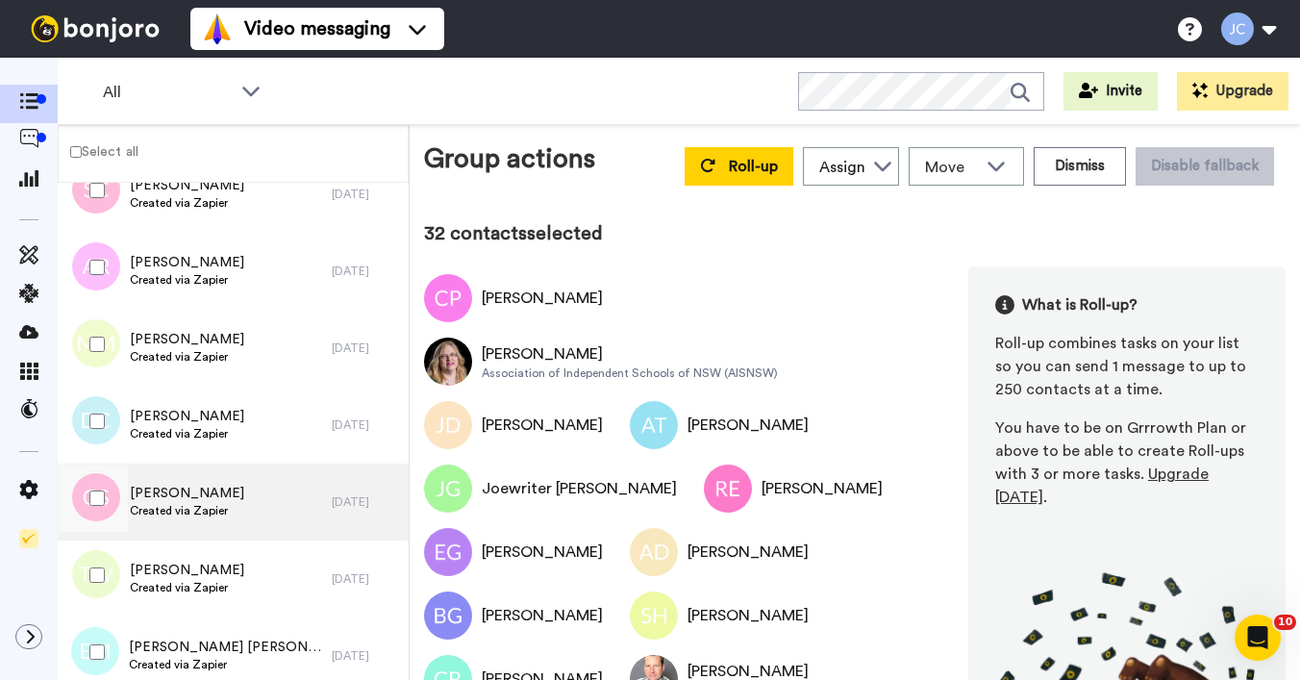
scroll to position [11073, 0]
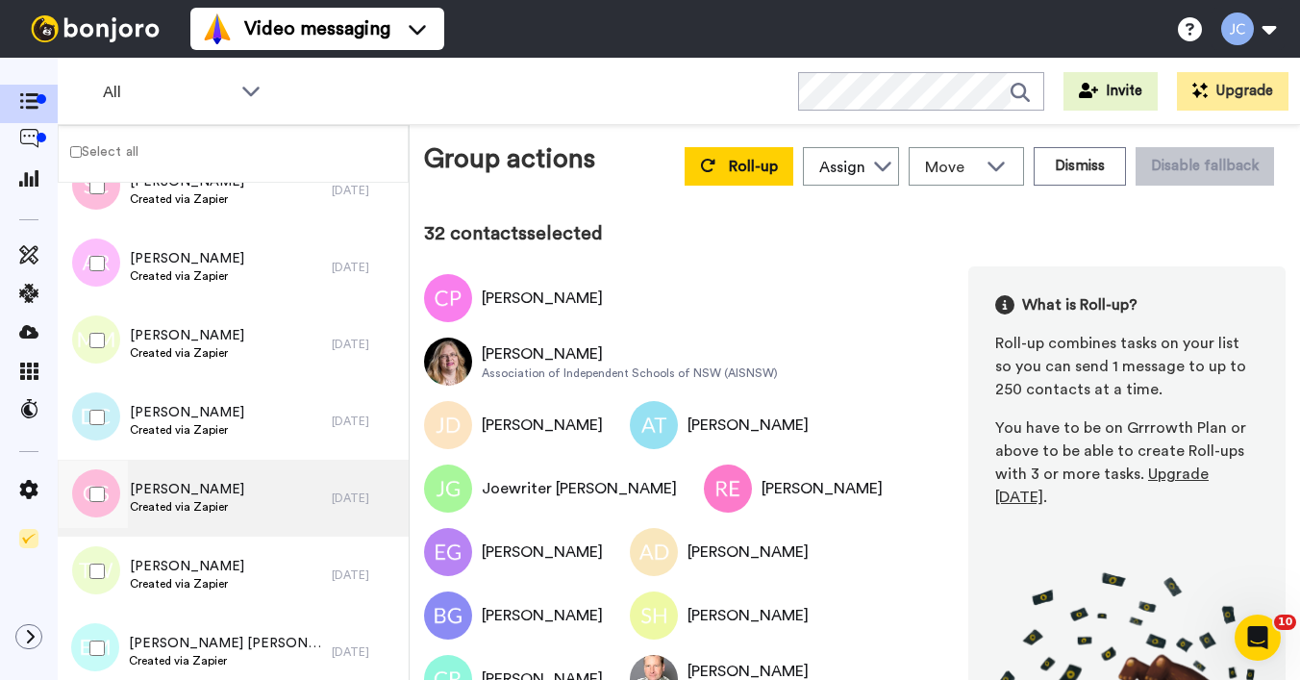
click at [166, 503] on span "Created via Zapier" at bounding box center [187, 506] width 114 height 15
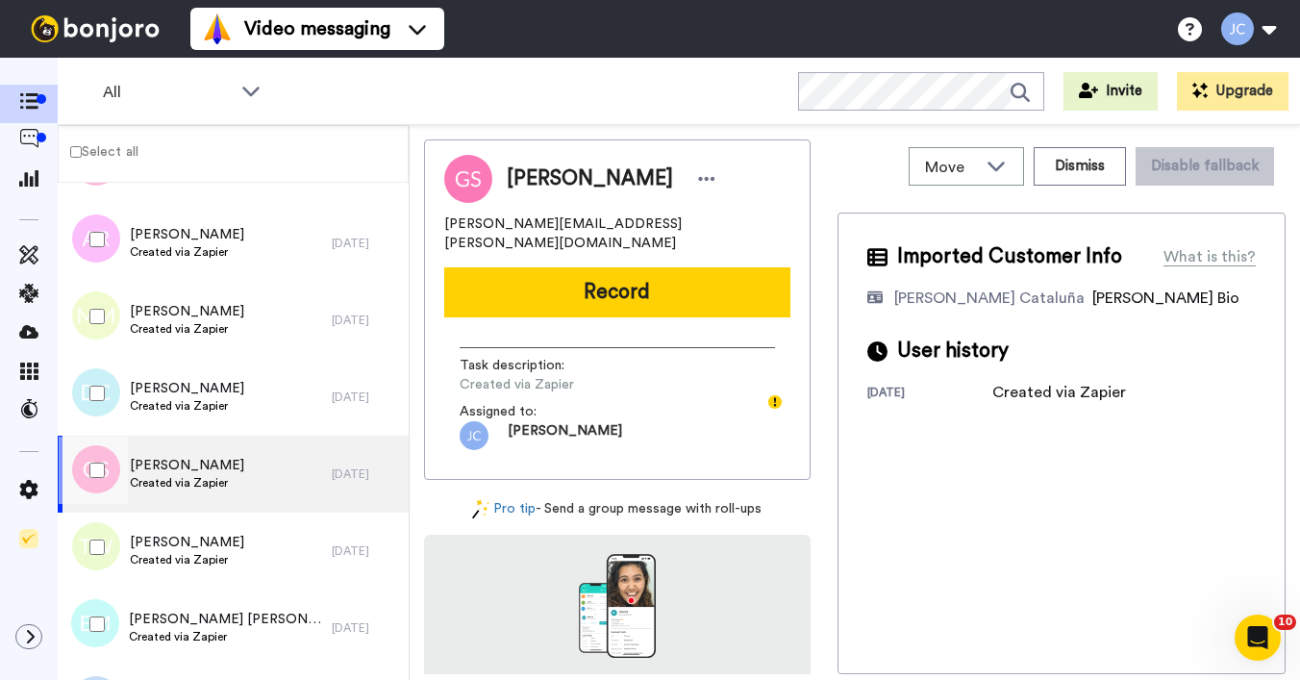
scroll to position [11127, 0]
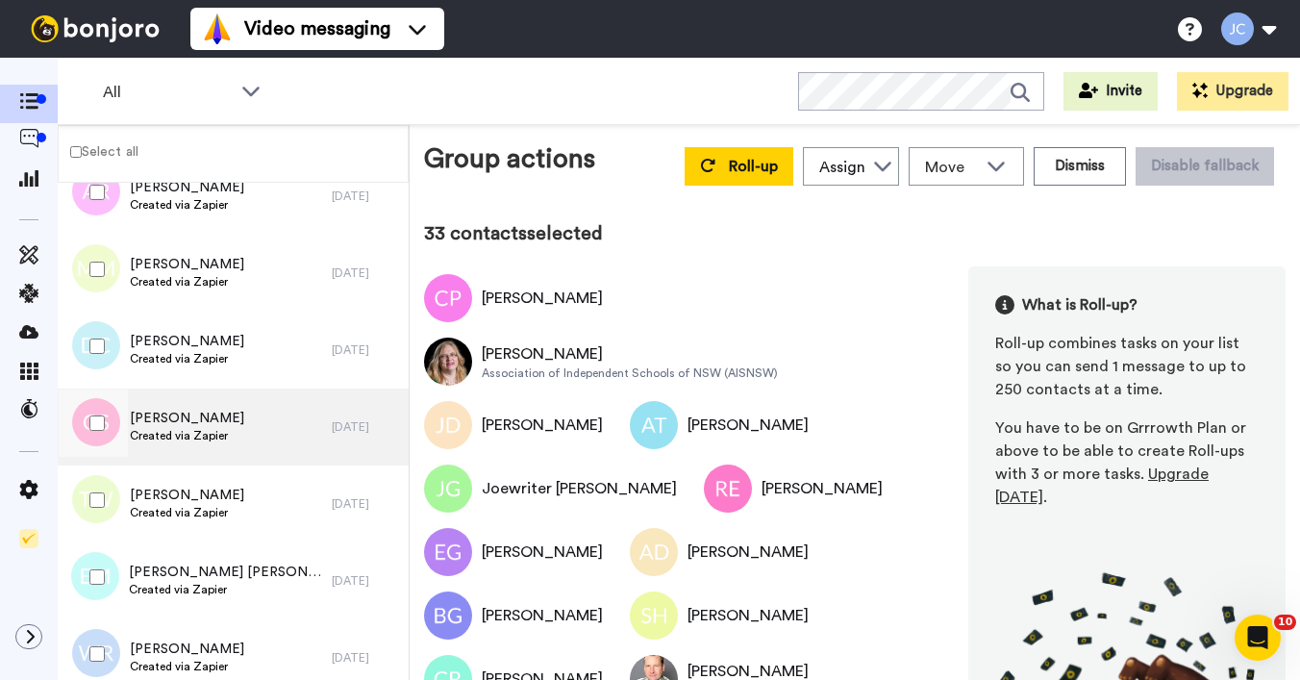
scroll to position [11211, 0]
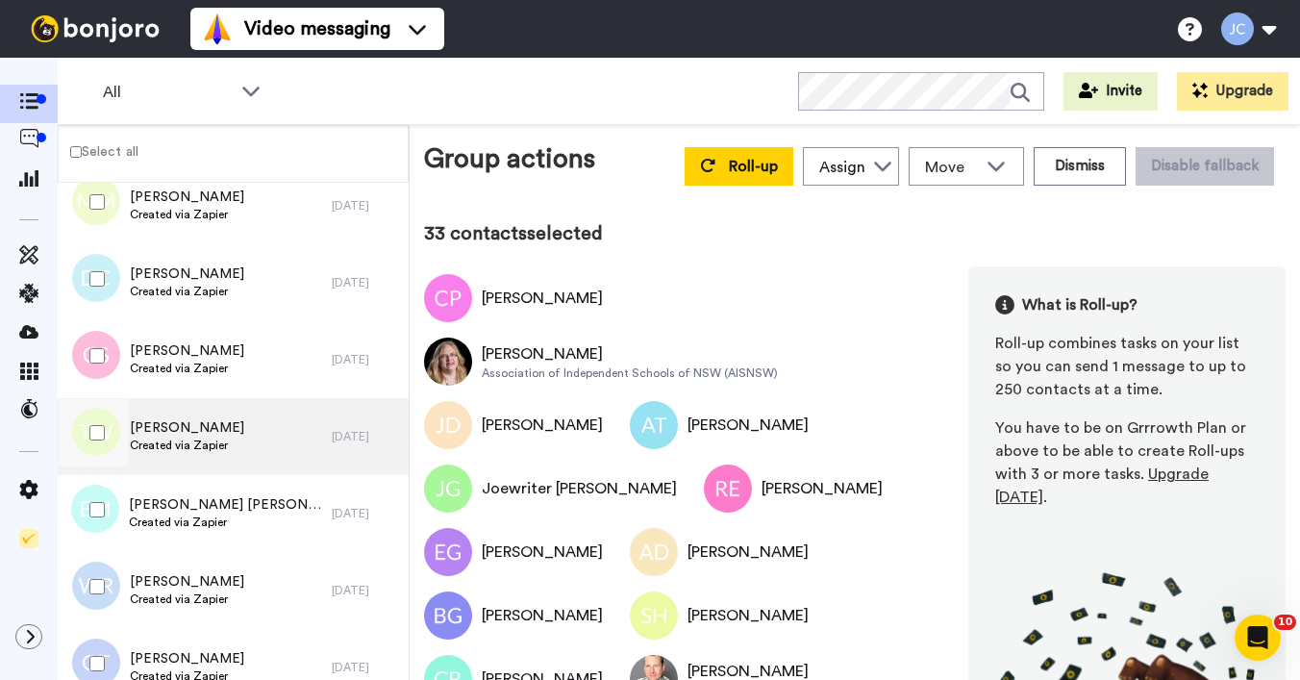
click at [161, 438] on span "Created via Zapier" at bounding box center [187, 445] width 114 height 15
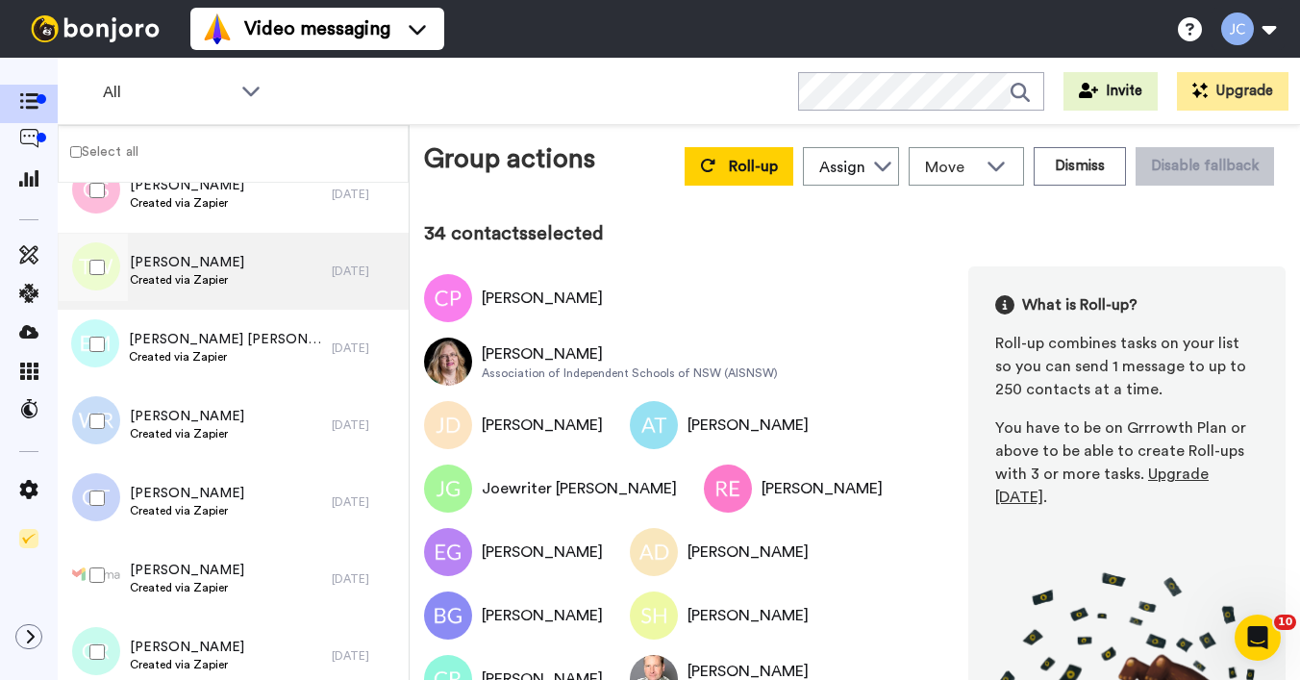
scroll to position [11381, 0]
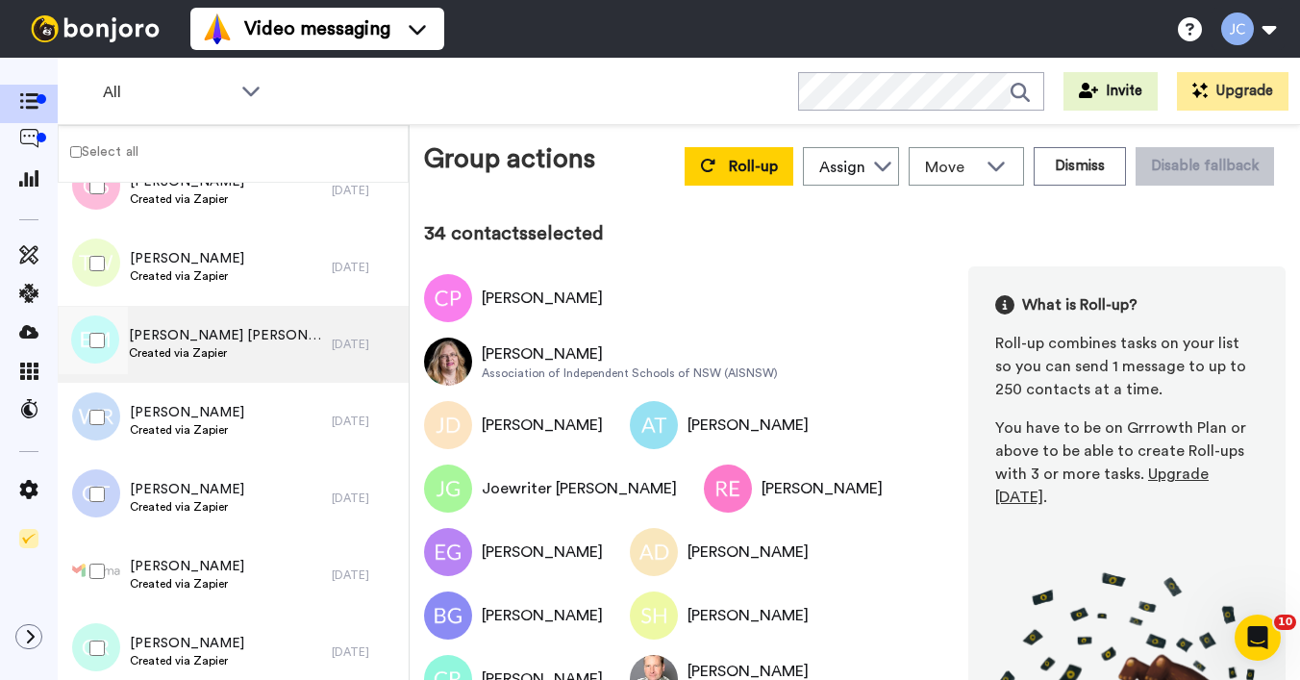
click at [174, 353] on span "Created via Zapier" at bounding box center [225, 352] width 193 height 15
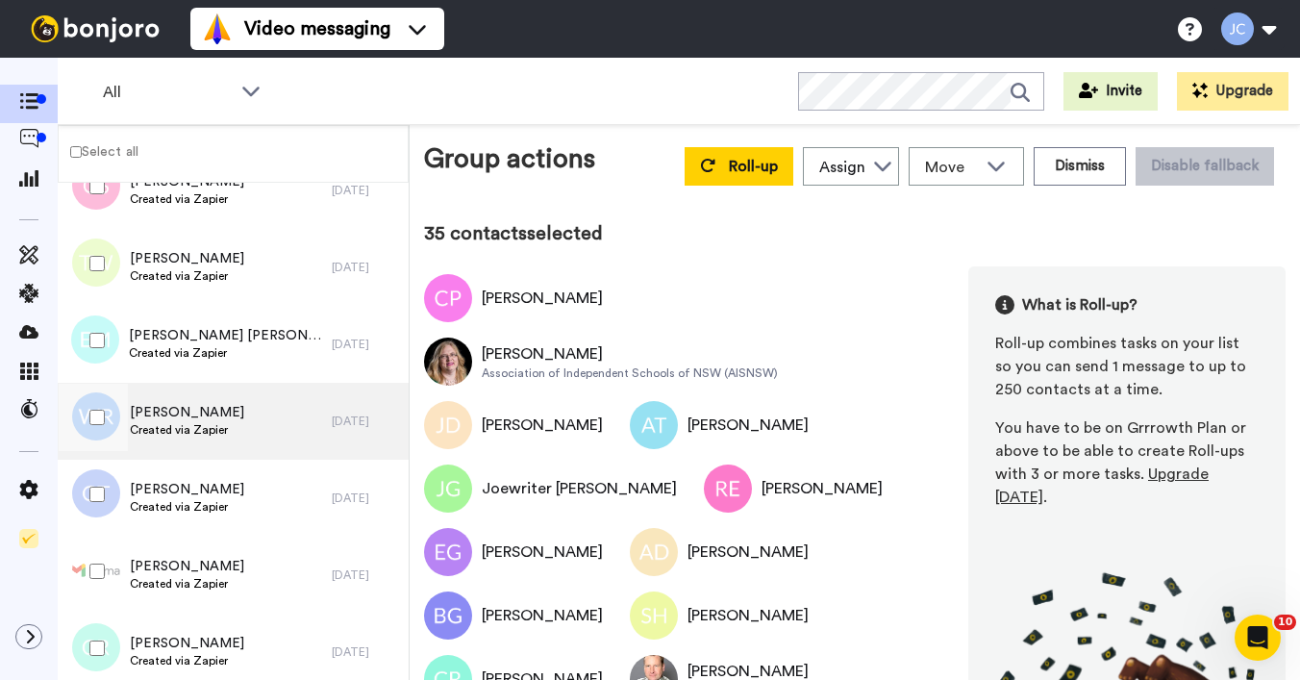
click at [159, 416] on span "[PERSON_NAME]" at bounding box center [187, 412] width 114 height 19
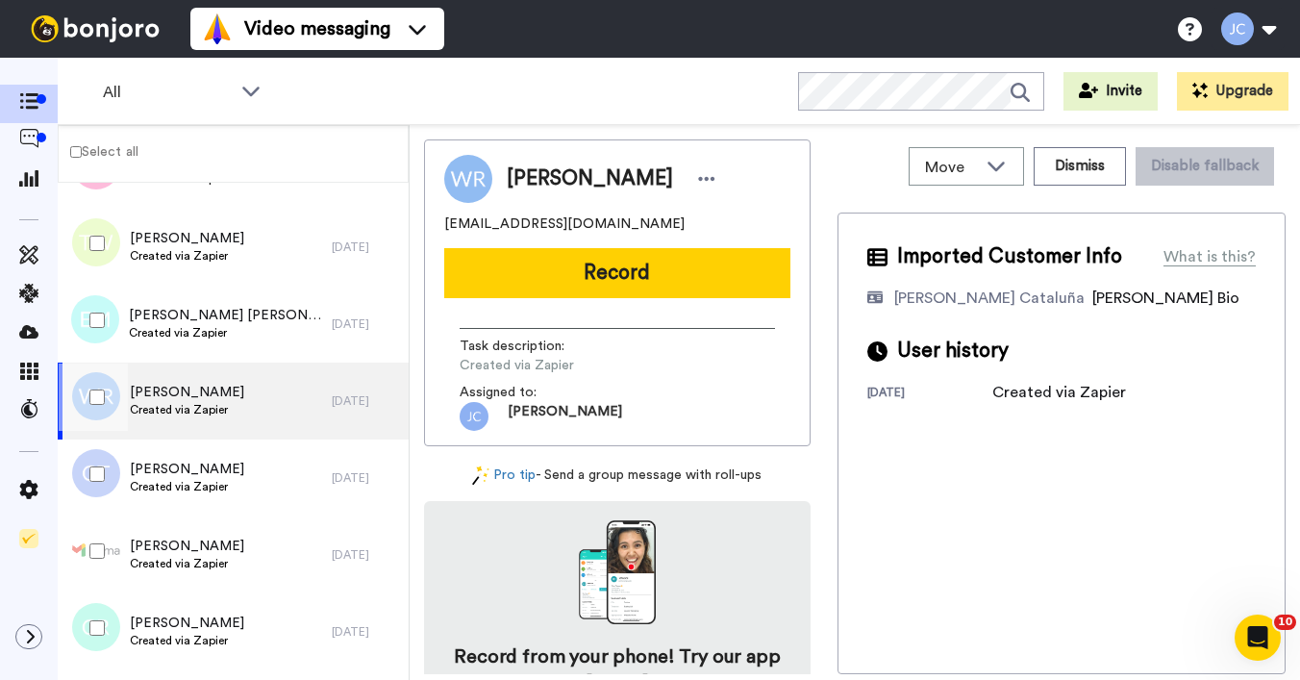
scroll to position [11428, 0]
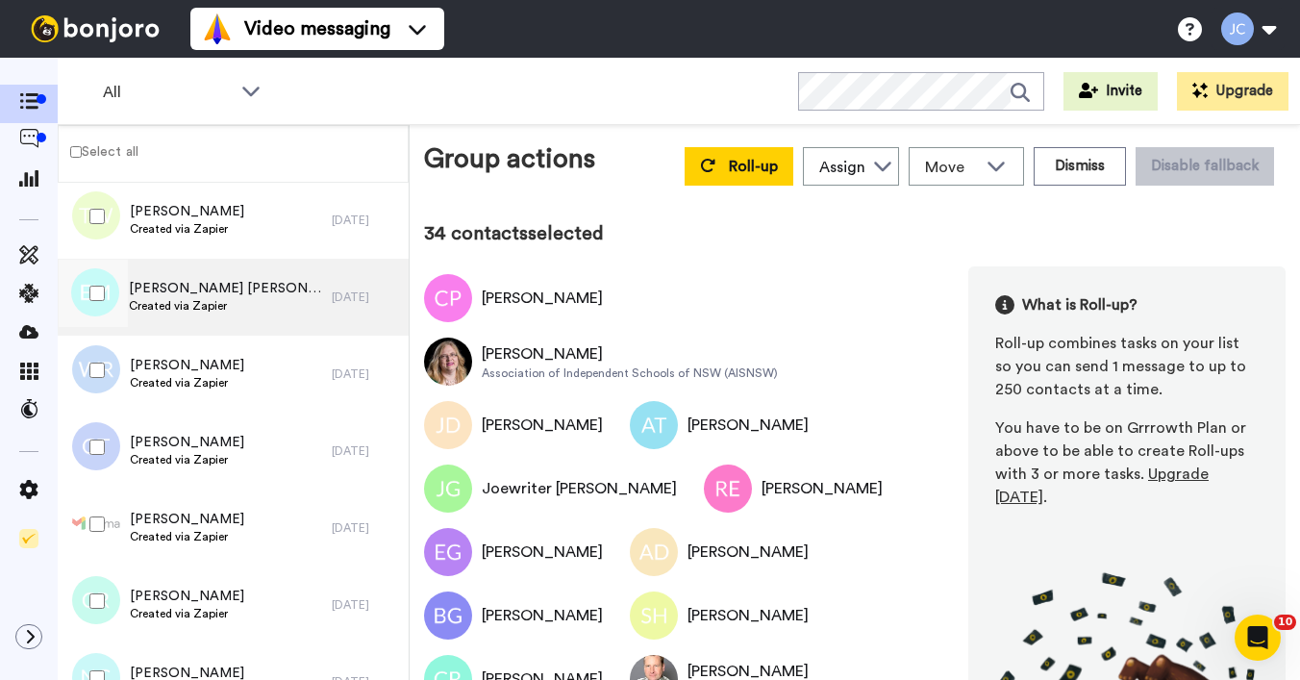
click at [138, 307] on span "Created via Zapier" at bounding box center [225, 305] width 193 height 15
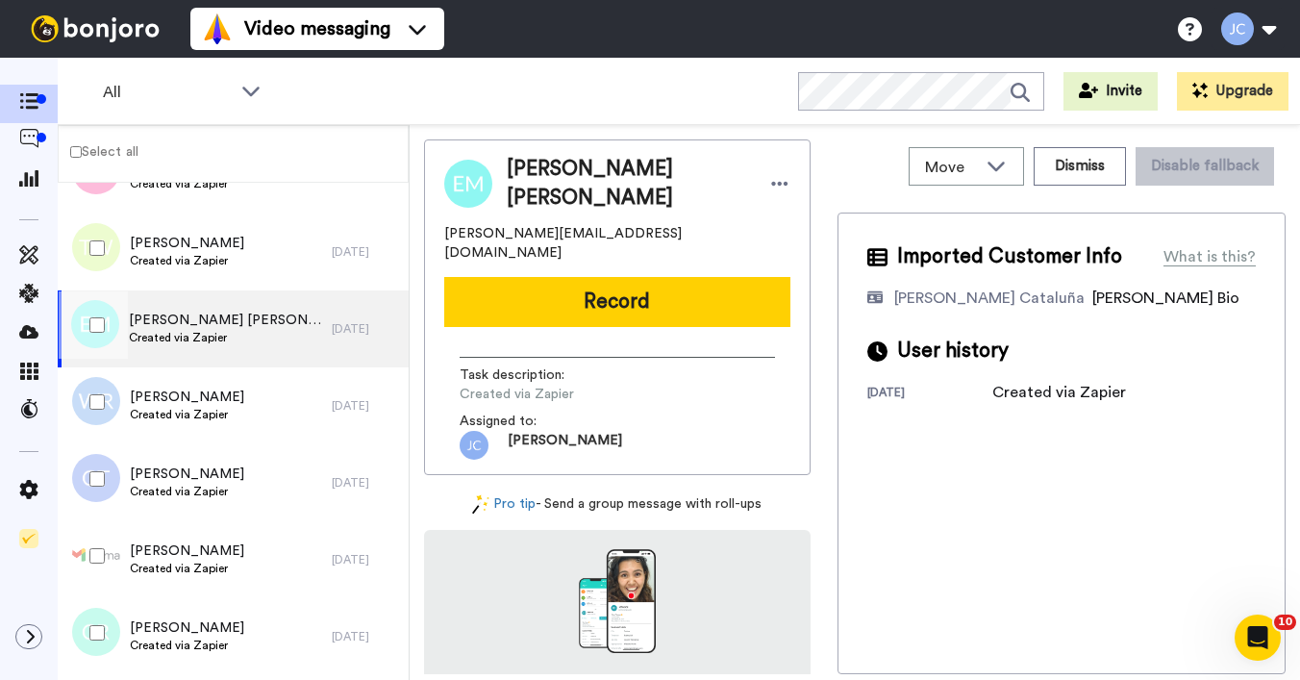
scroll to position [11253, 0]
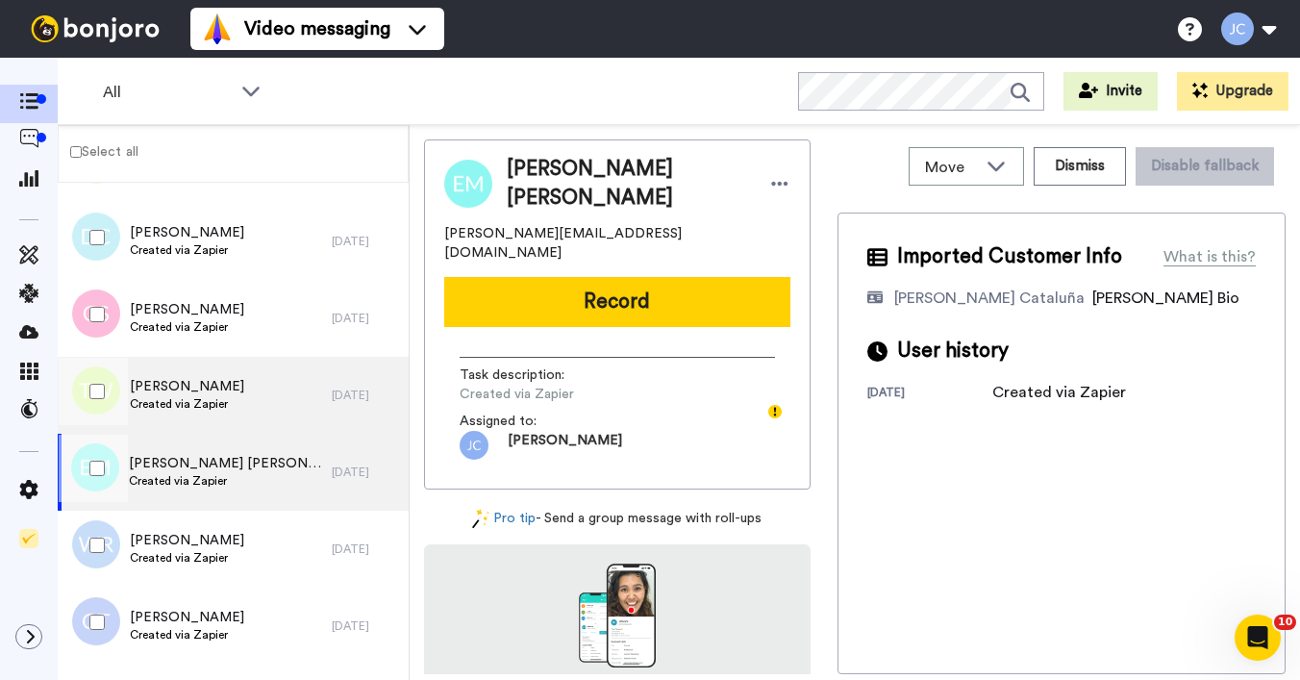
click at [168, 391] on span "[PERSON_NAME]" at bounding box center [187, 386] width 114 height 19
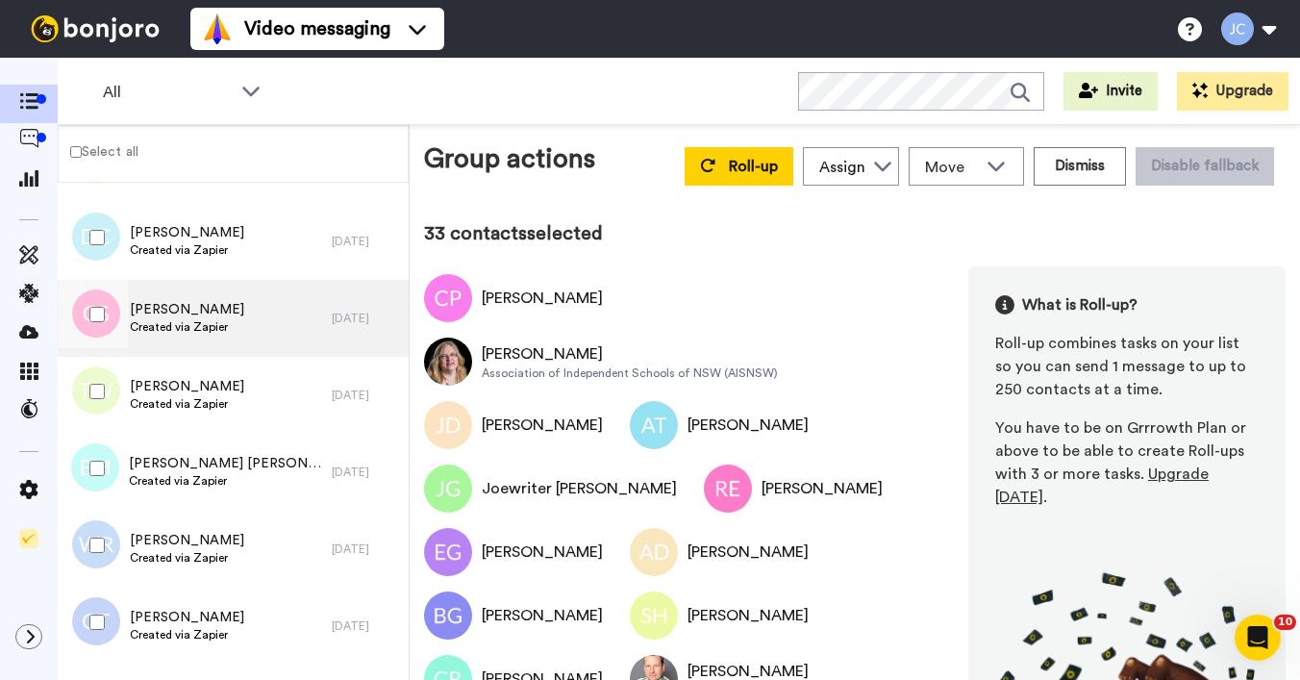
click at [162, 328] on span "Created via Zapier" at bounding box center [187, 326] width 114 height 15
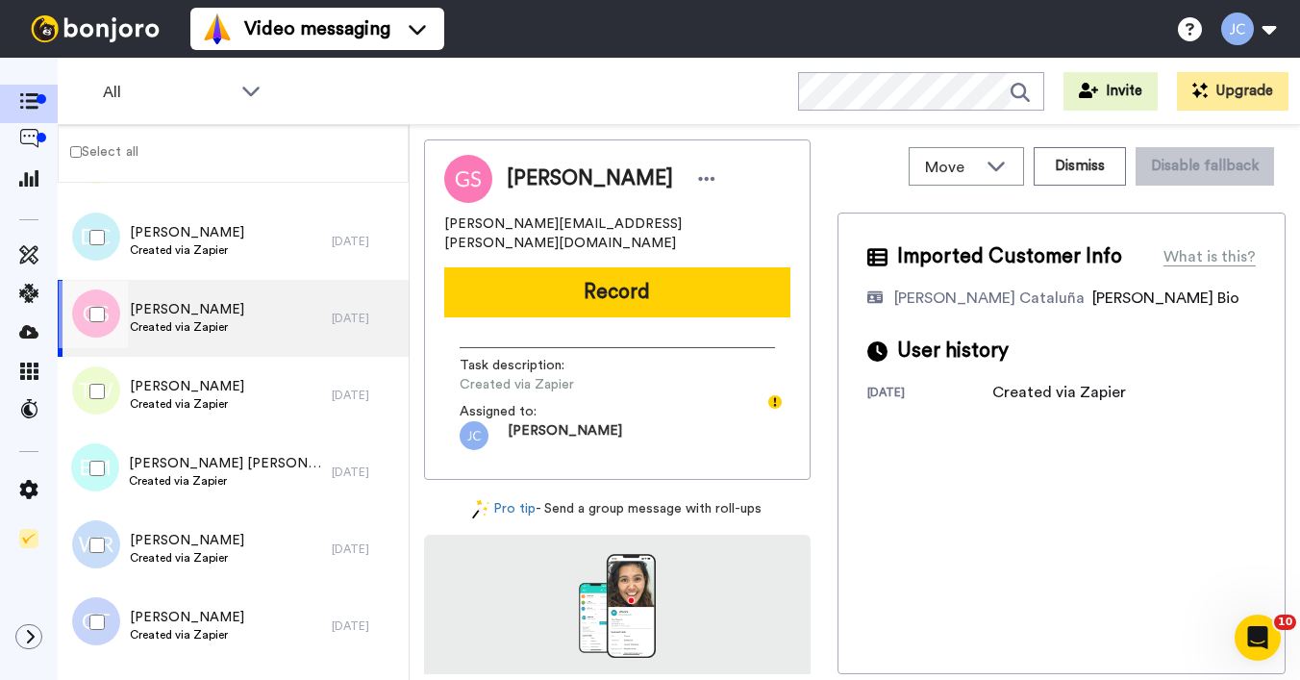
click at [102, 306] on div at bounding box center [93, 314] width 69 height 67
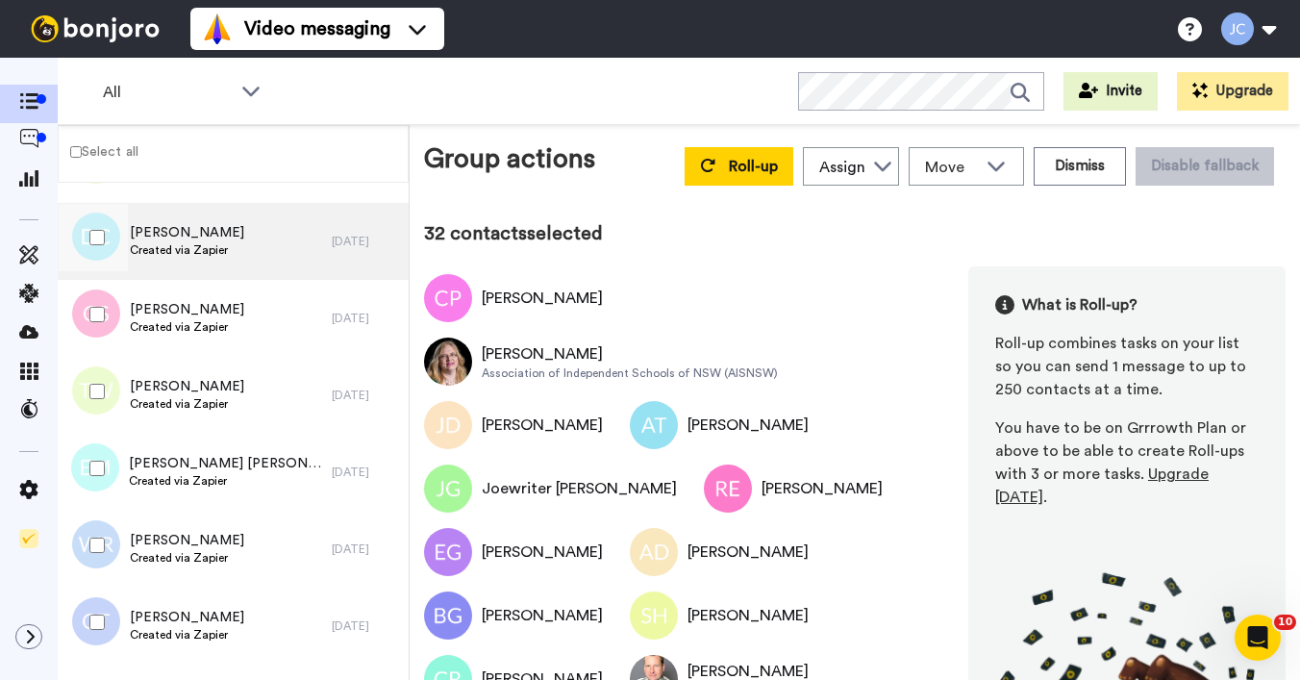
click at [188, 251] on span "Created via Zapier" at bounding box center [187, 249] width 114 height 15
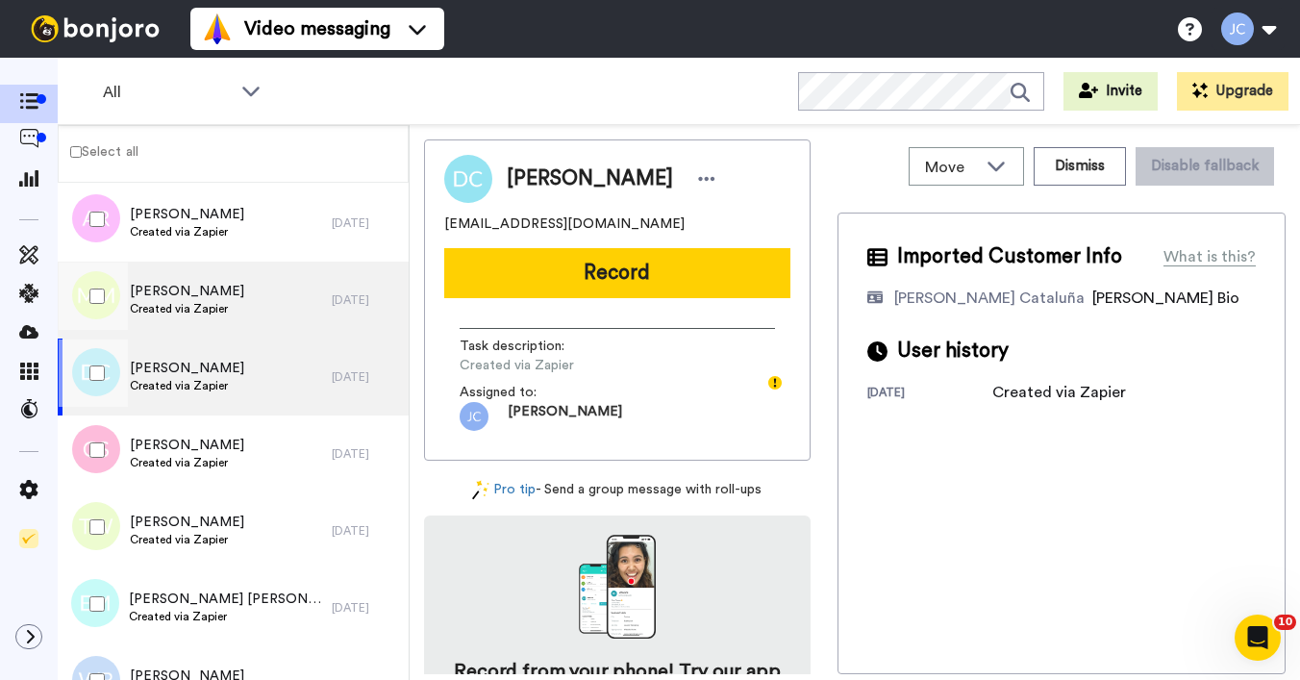
scroll to position [11096, 0]
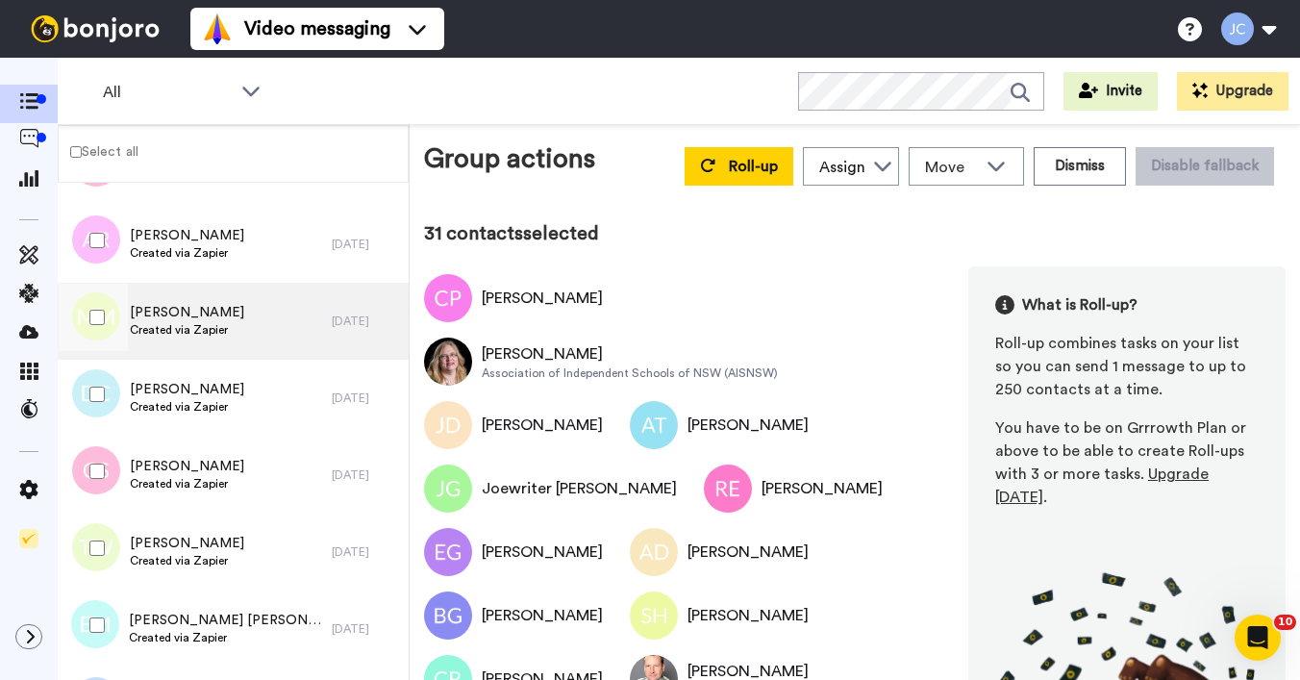
click at [161, 340] on div "[PERSON_NAME] Created via Zapier" at bounding box center [195, 321] width 274 height 77
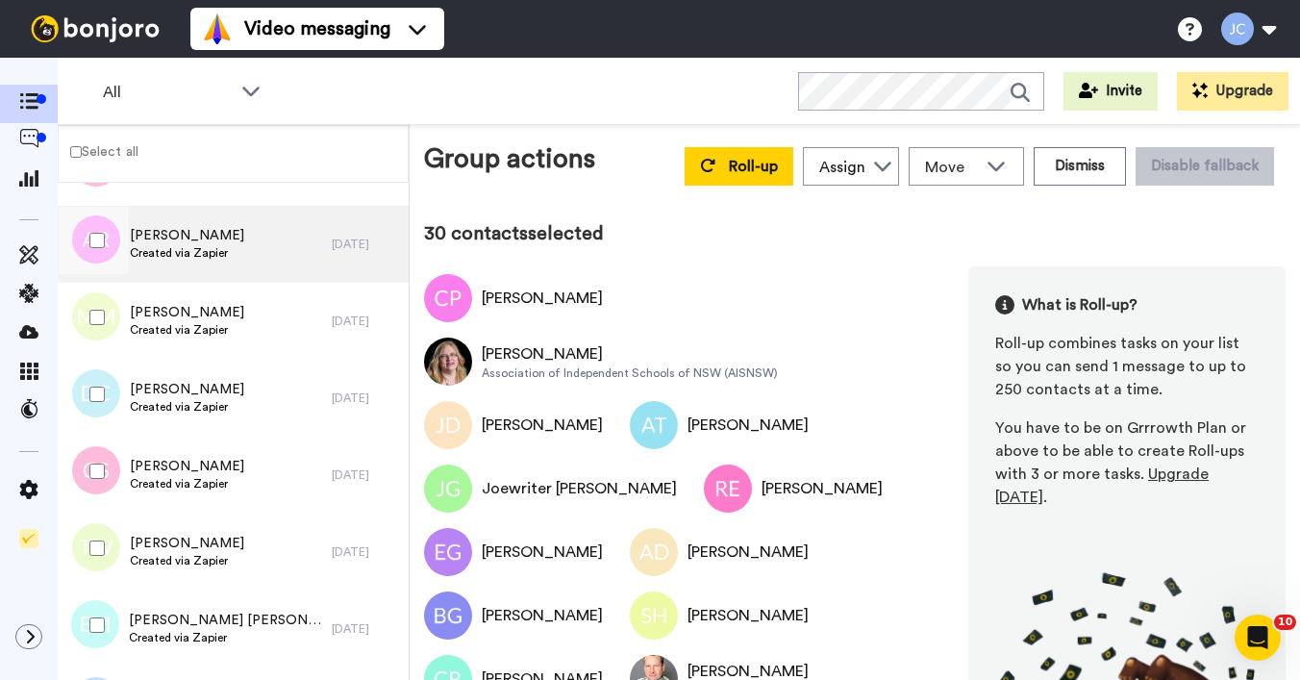
click at [169, 257] on span "Created via Zapier" at bounding box center [187, 252] width 114 height 15
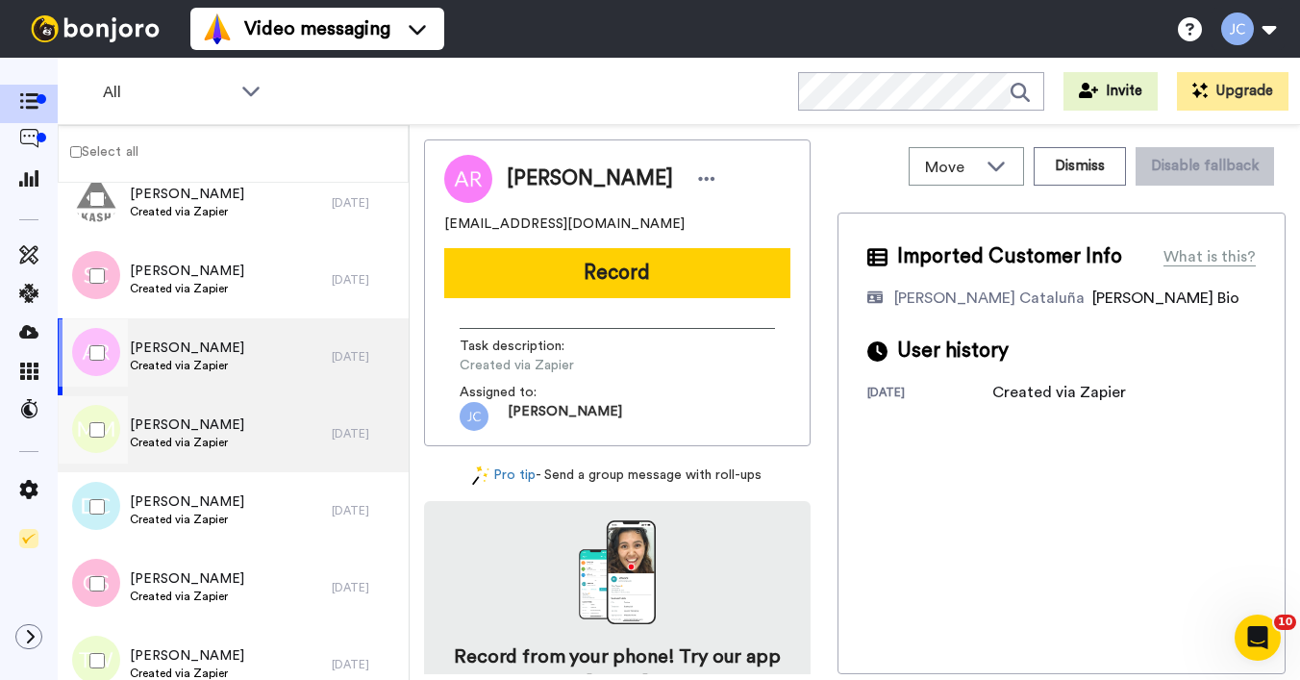
scroll to position [10807, 0]
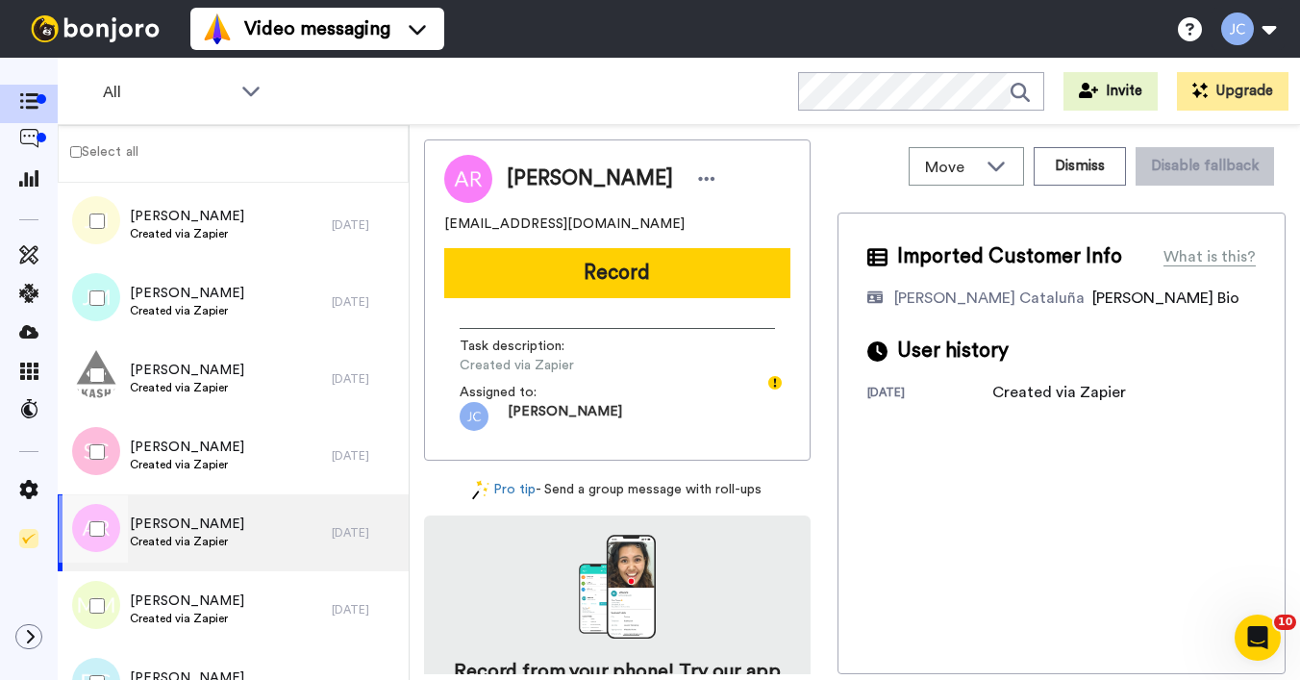
click at [105, 529] on div at bounding box center [93, 528] width 69 height 67
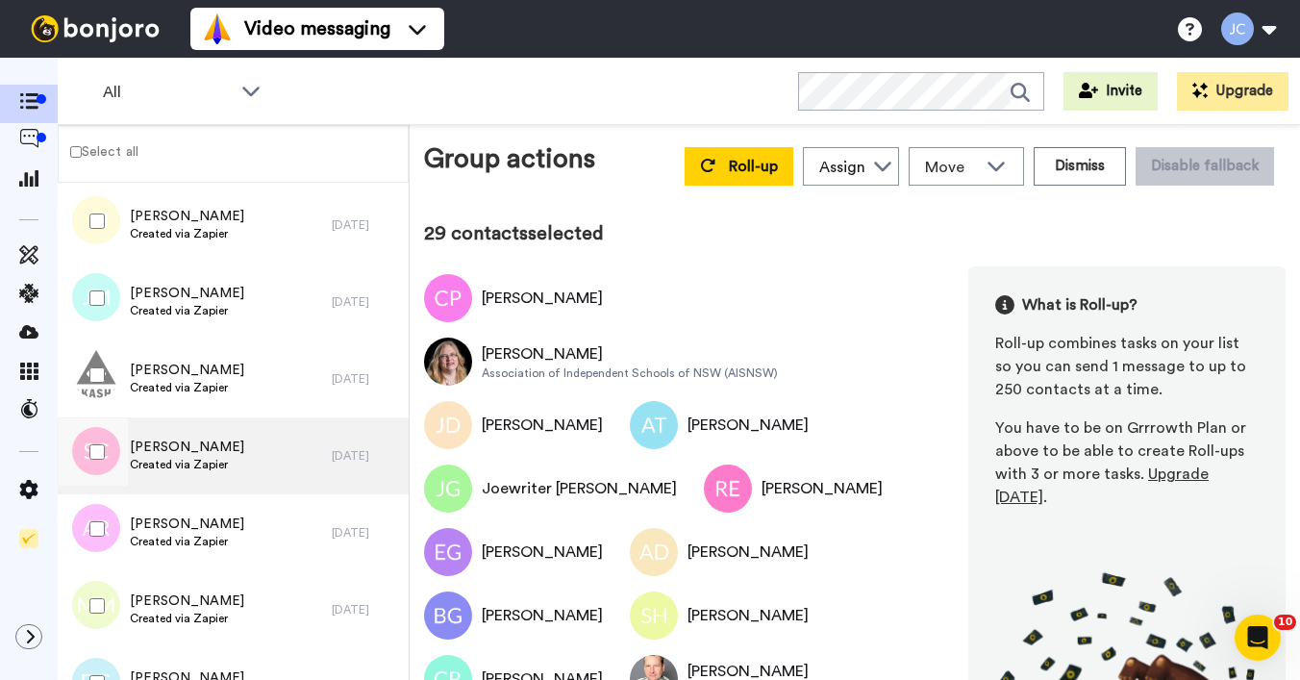
click at [166, 448] on span "[PERSON_NAME]" at bounding box center [187, 447] width 114 height 19
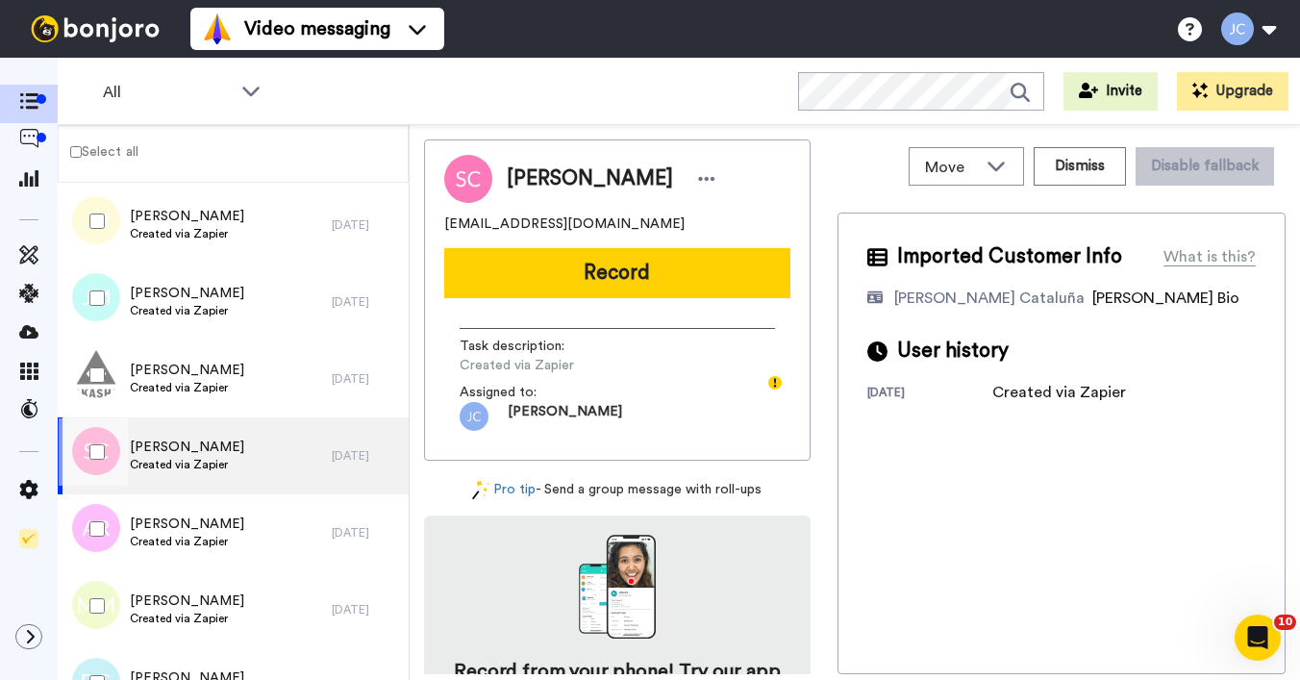
click at [105, 446] on div at bounding box center [93, 451] width 69 height 67
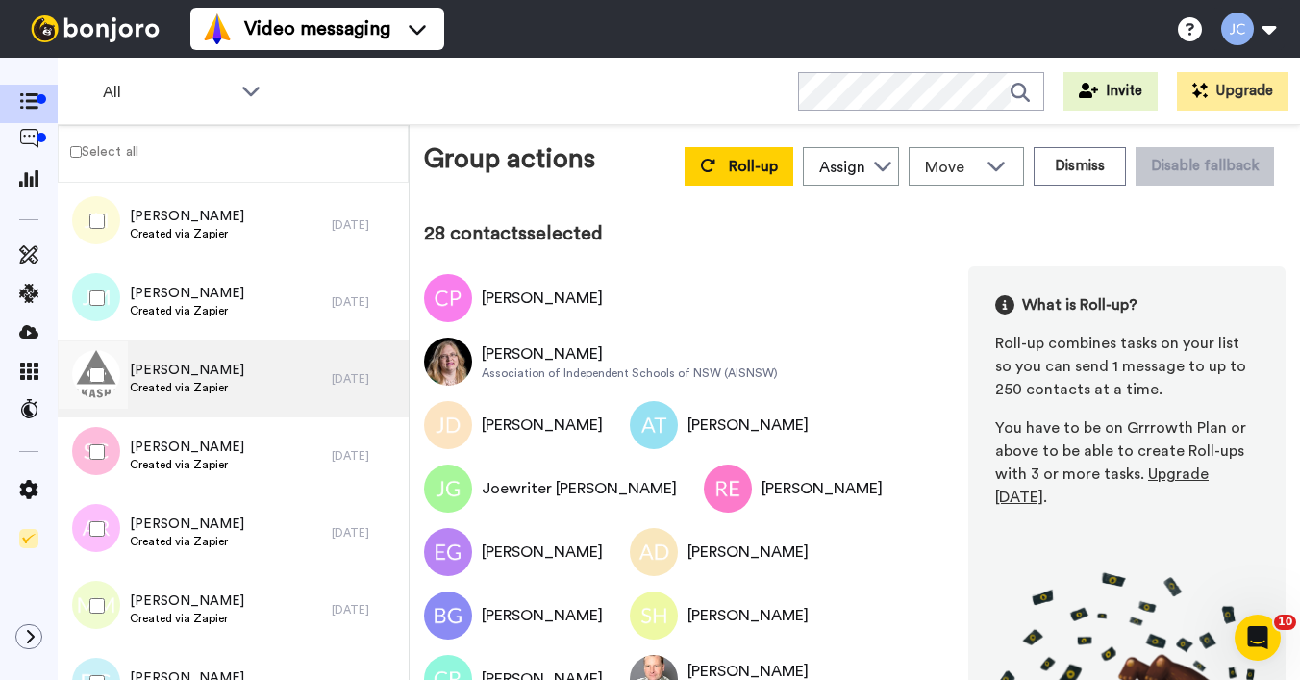
click at [188, 376] on span "[PERSON_NAME]" at bounding box center [187, 370] width 114 height 19
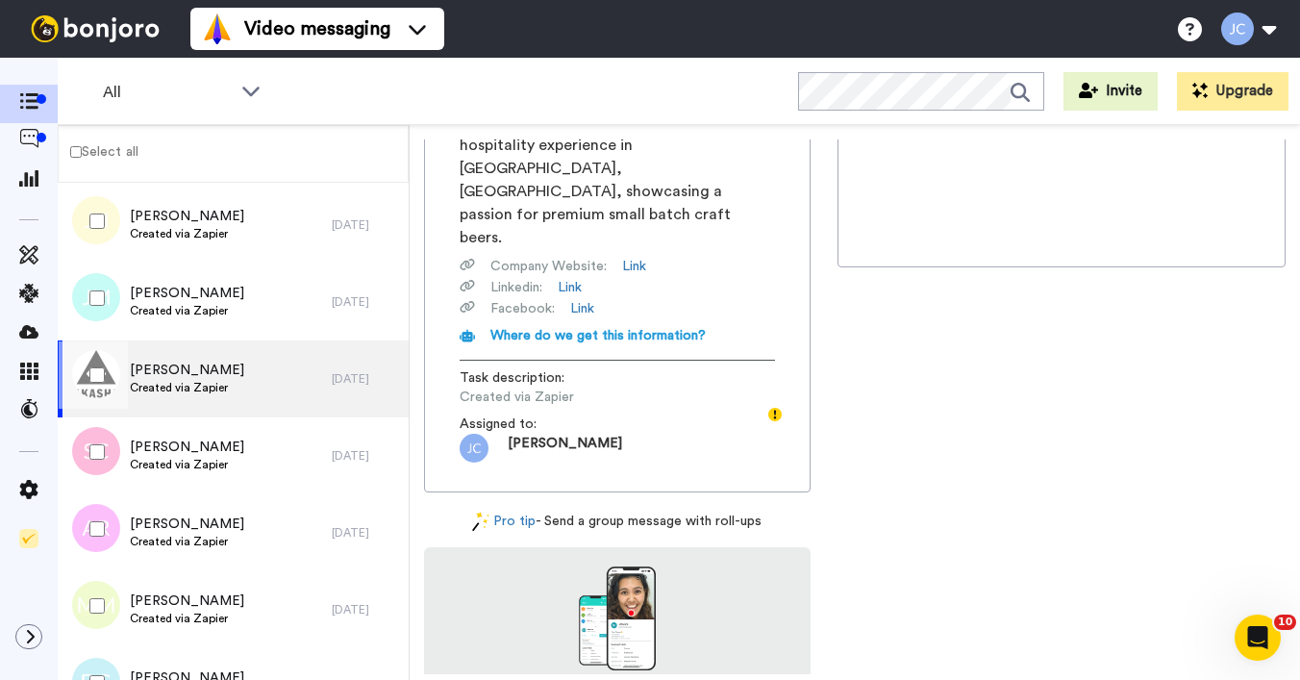
scroll to position [337, 0]
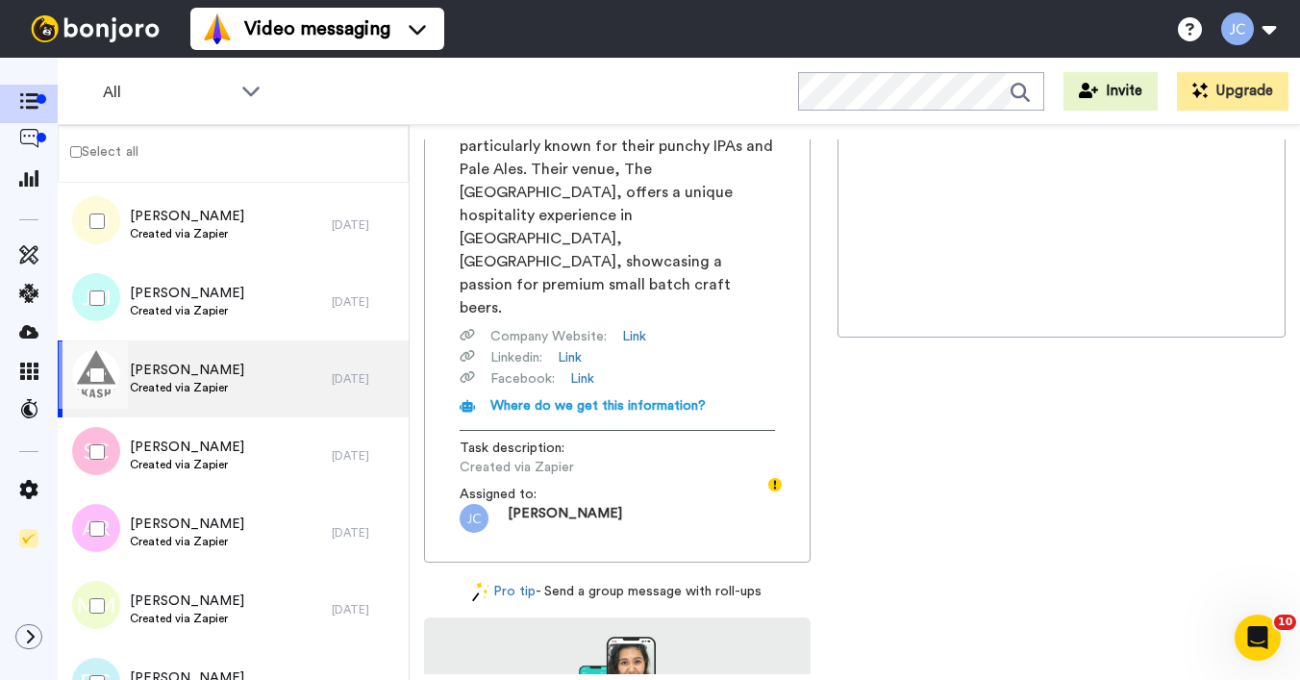
click at [88, 368] on div at bounding box center [93, 374] width 69 height 67
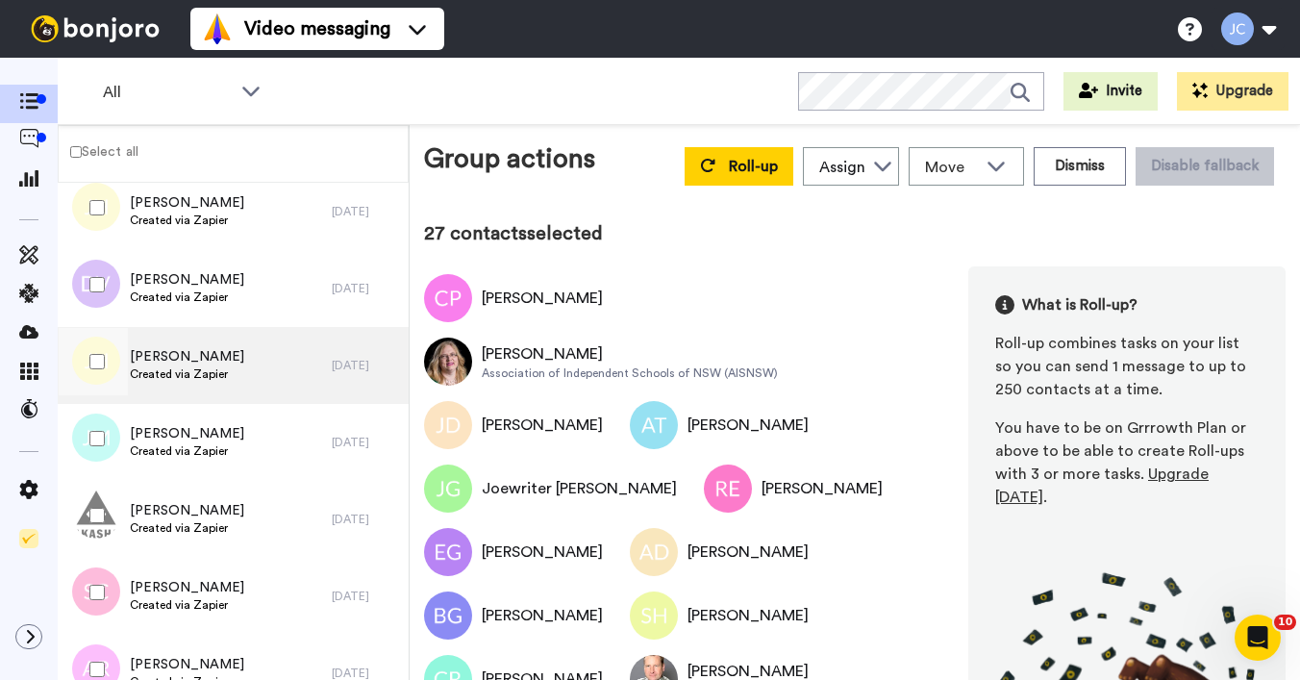
scroll to position [10561, 0]
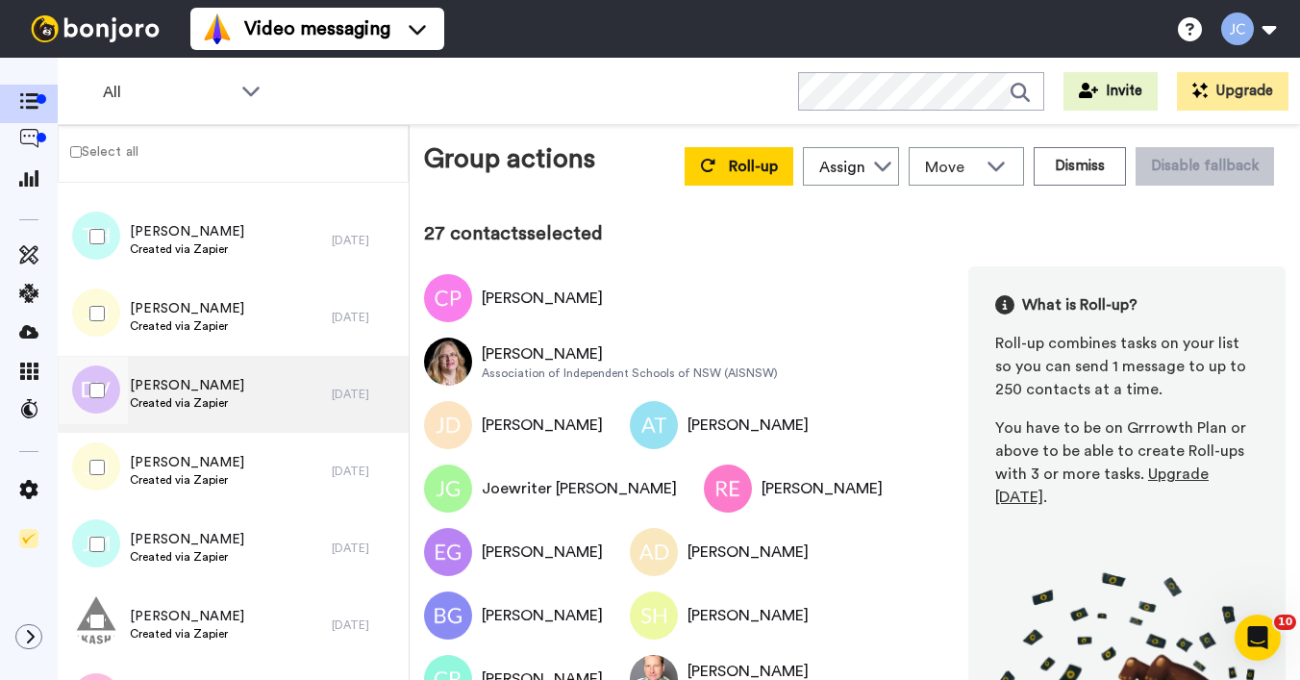
click at [174, 393] on span "[PERSON_NAME]" at bounding box center [187, 385] width 114 height 19
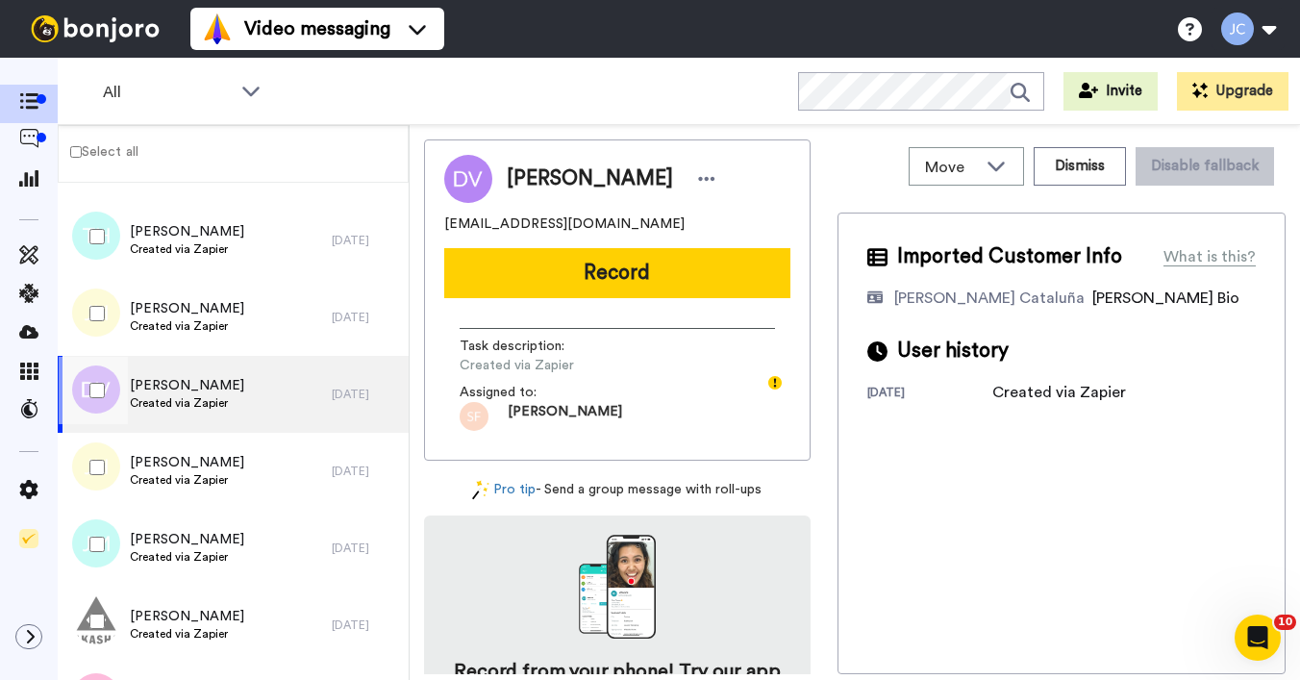
click at [87, 387] on div at bounding box center [93, 390] width 69 height 67
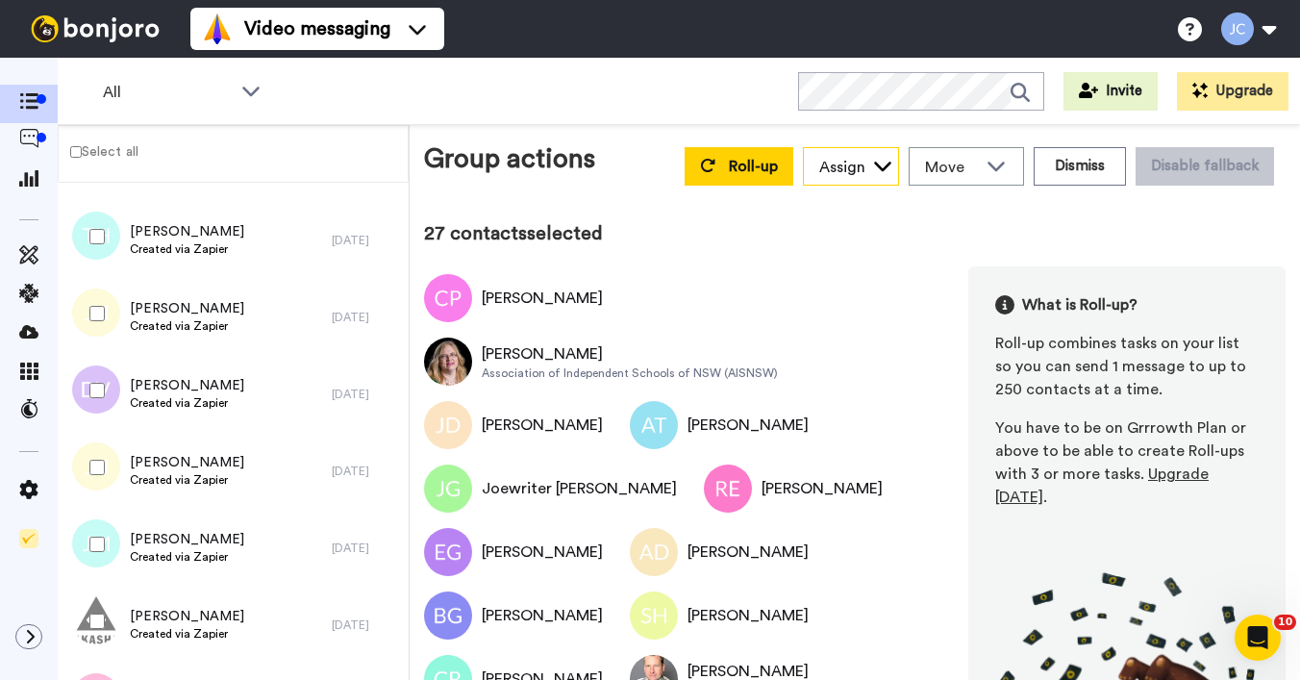
click at [819, 164] on div "Assign" at bounding box center [842, 167] width 46 height 23
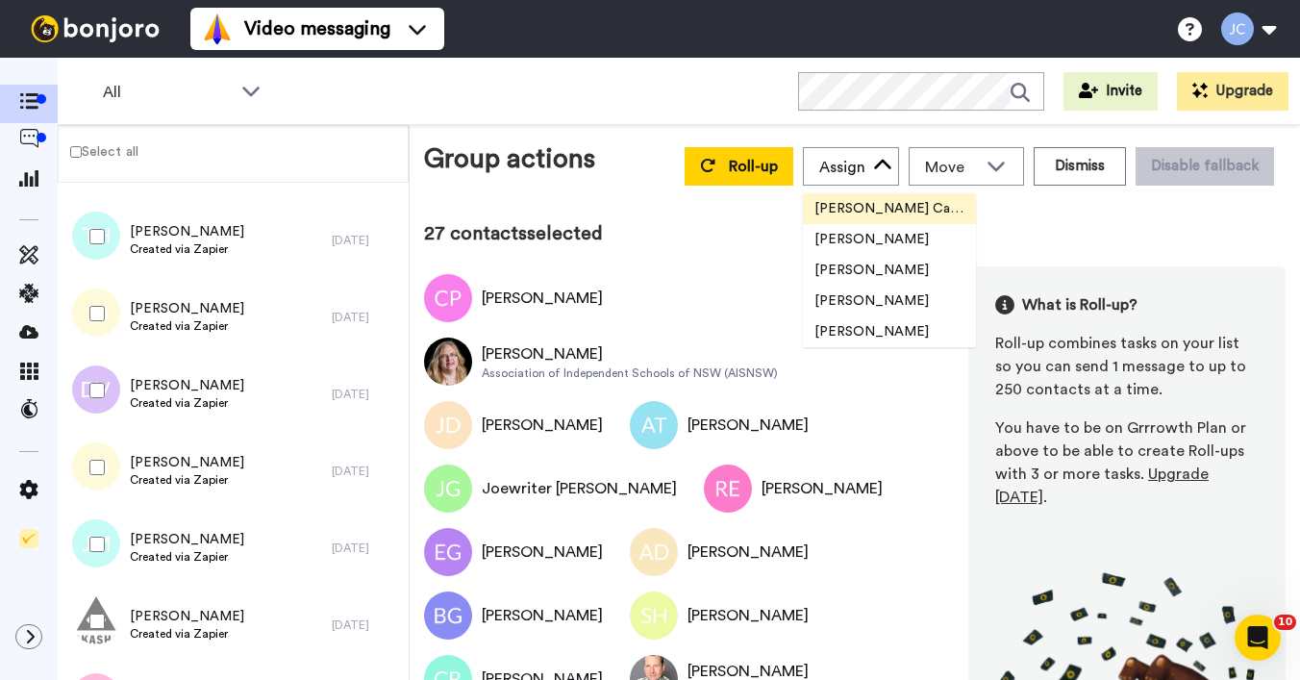
click at [807, 203] on span "[PERSON_NAME] Cataluña" at bounding box center [889, 208] width 173 height 19
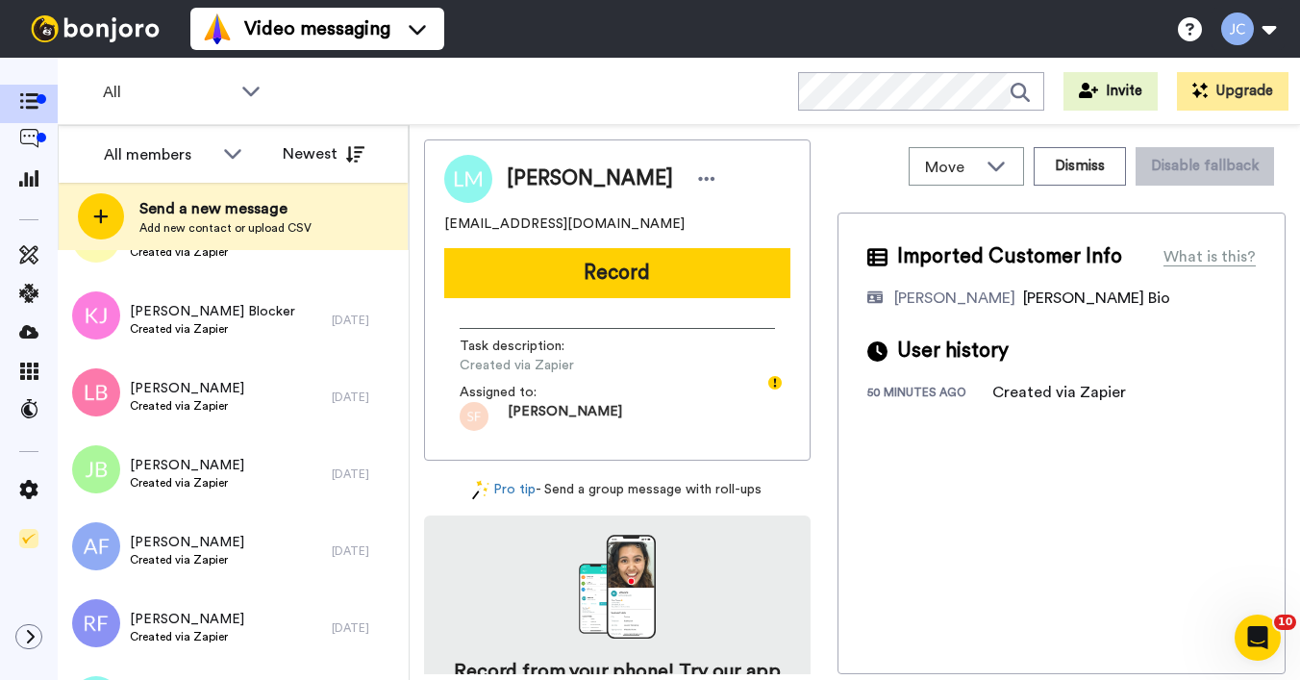
scroll to position [6785, 0]
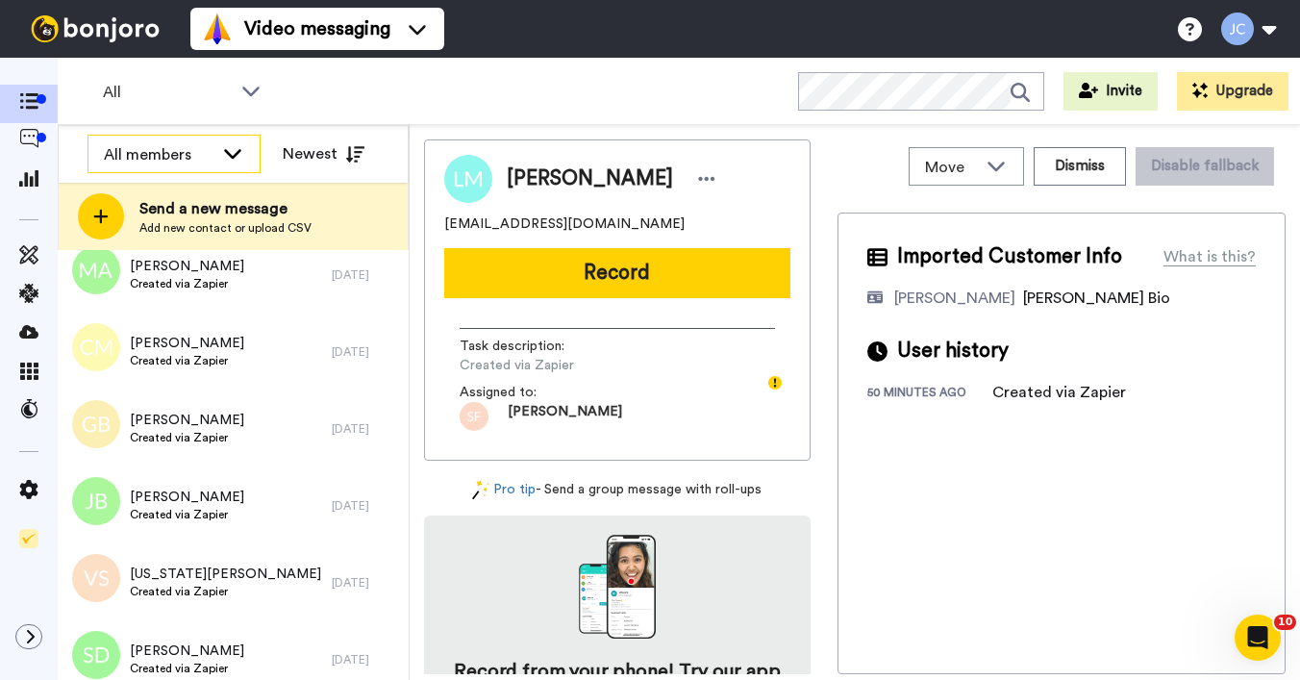
click at [207, 138] on div "All members" at bounding box center [173, 155] width 171 height 38
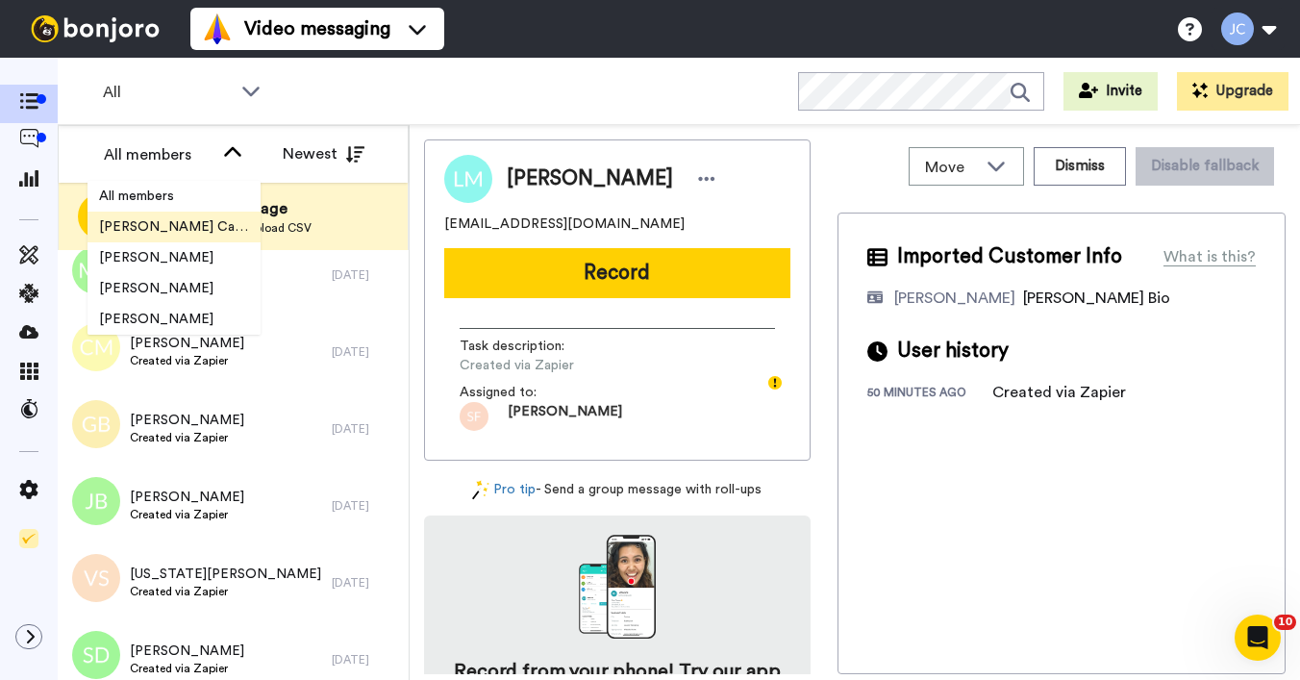
click at [169, 217] on span "[PERSON_NAME] Cataluña" at bounding box center [174, 226] width 173 height 19
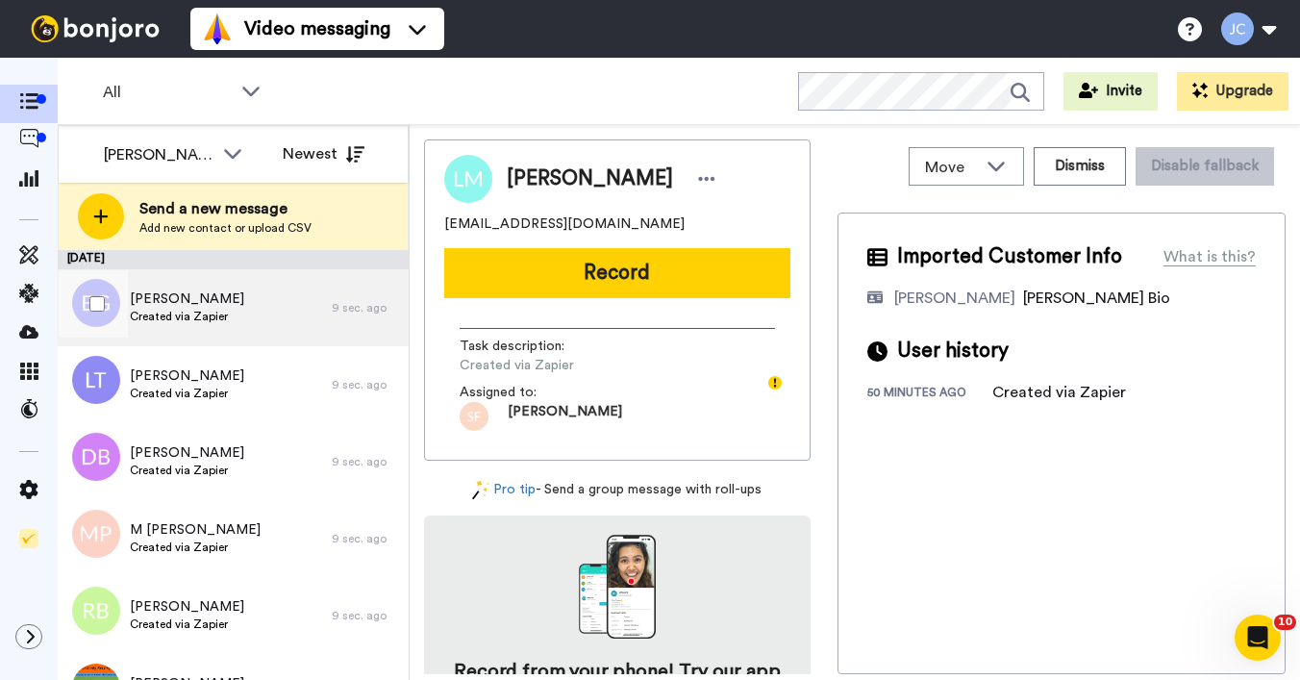
click at [217, 293] on span "[PERSON_NAME]" at bounding box center [187, 299] width 114 height 19
